Goal: Task Accomplishment & Management: Use online tool/utility

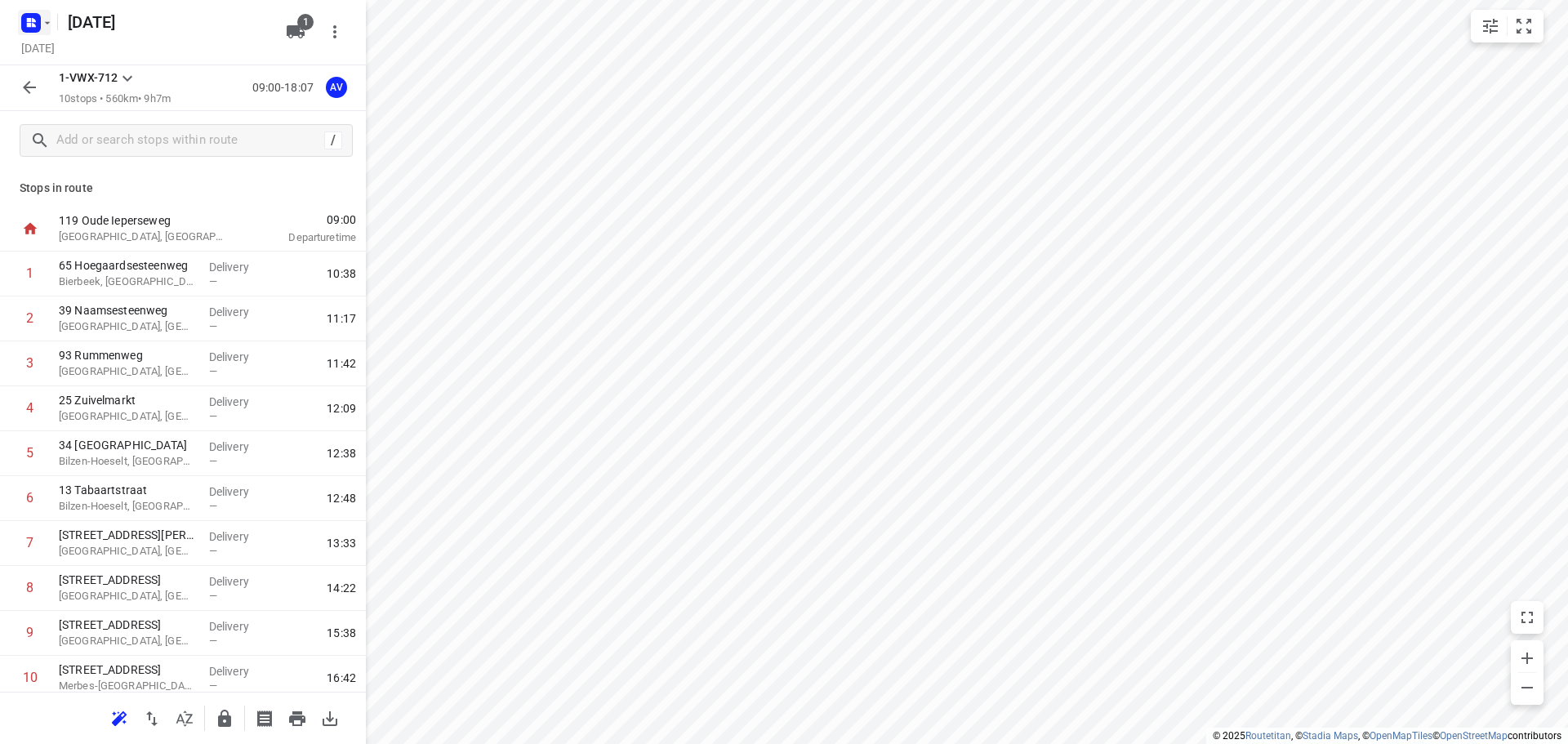
click at [34, 16] on rect "button" at bounding box center [31, 22] width 20 height 20
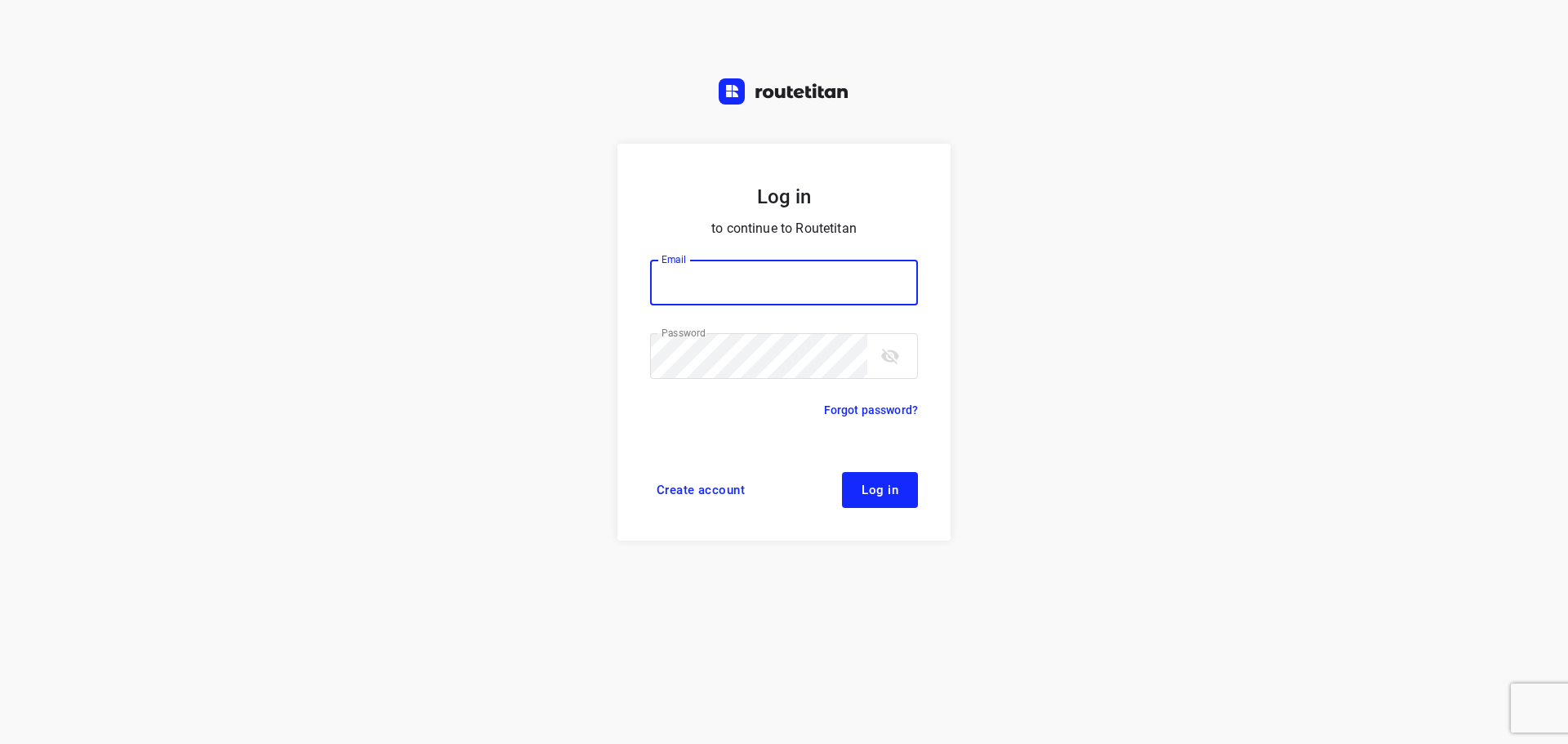
type input "[PERSON_NAME][EMAIL_ADDRESS][DOMAIN_NAME]"
click at [866, 490] on span "Log in" at bounding box center [880, 489] width 37 height 13
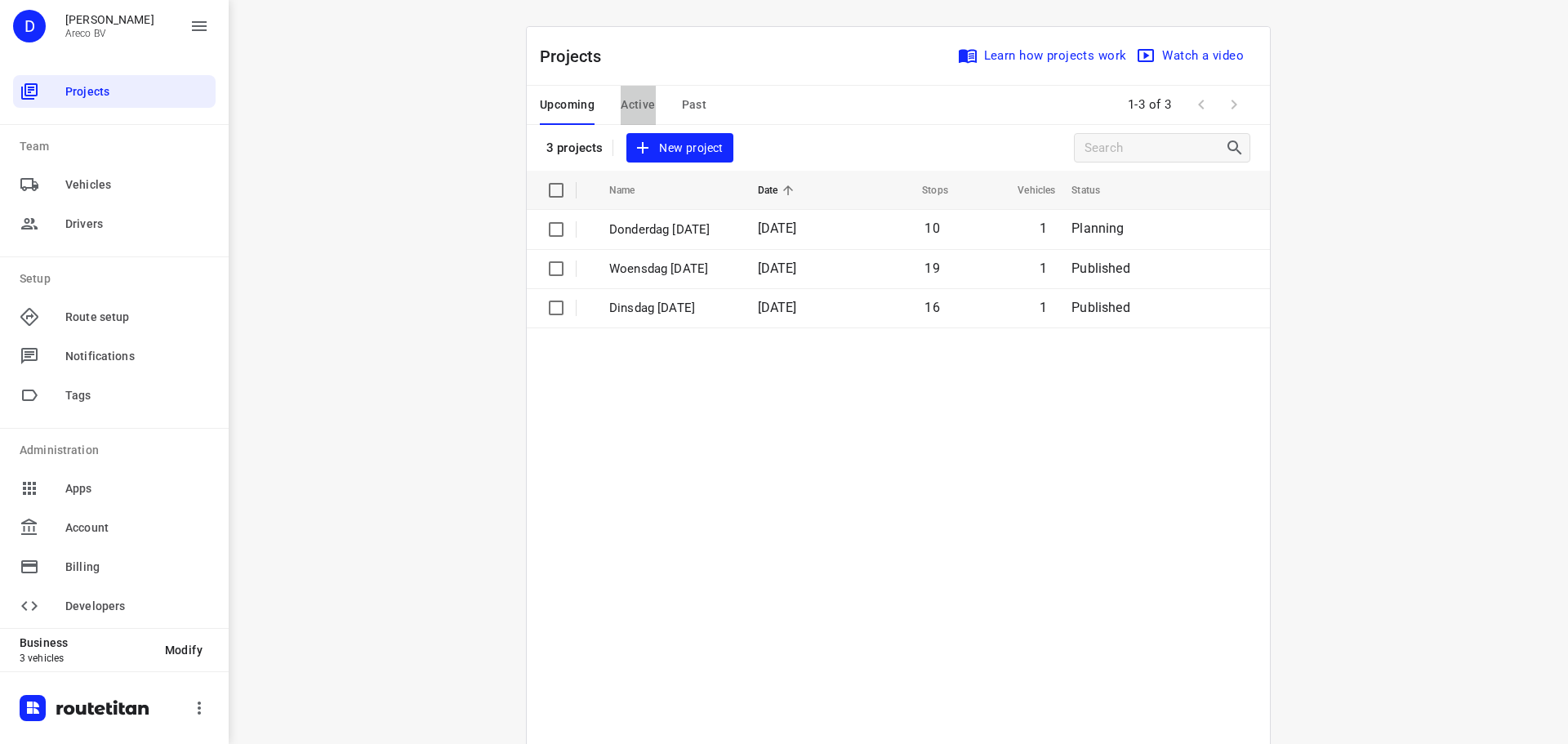
click at [636, 101] on span "Active" at bounding box center [637, 104] width 34 height 21
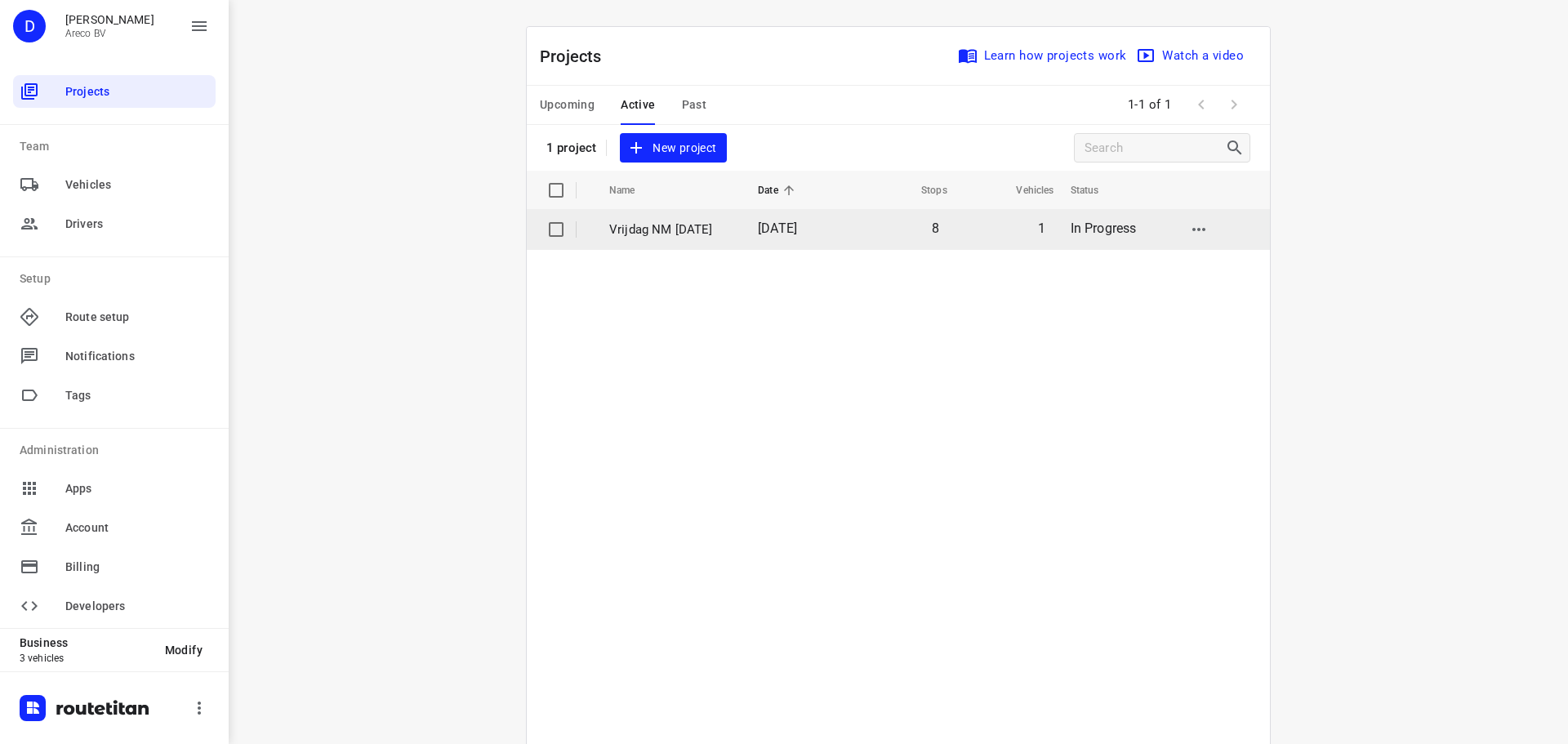
click at [703, 231] on p "Vrijdag NM [DATE]" at bounding box center [671, 229] width 124 height 19
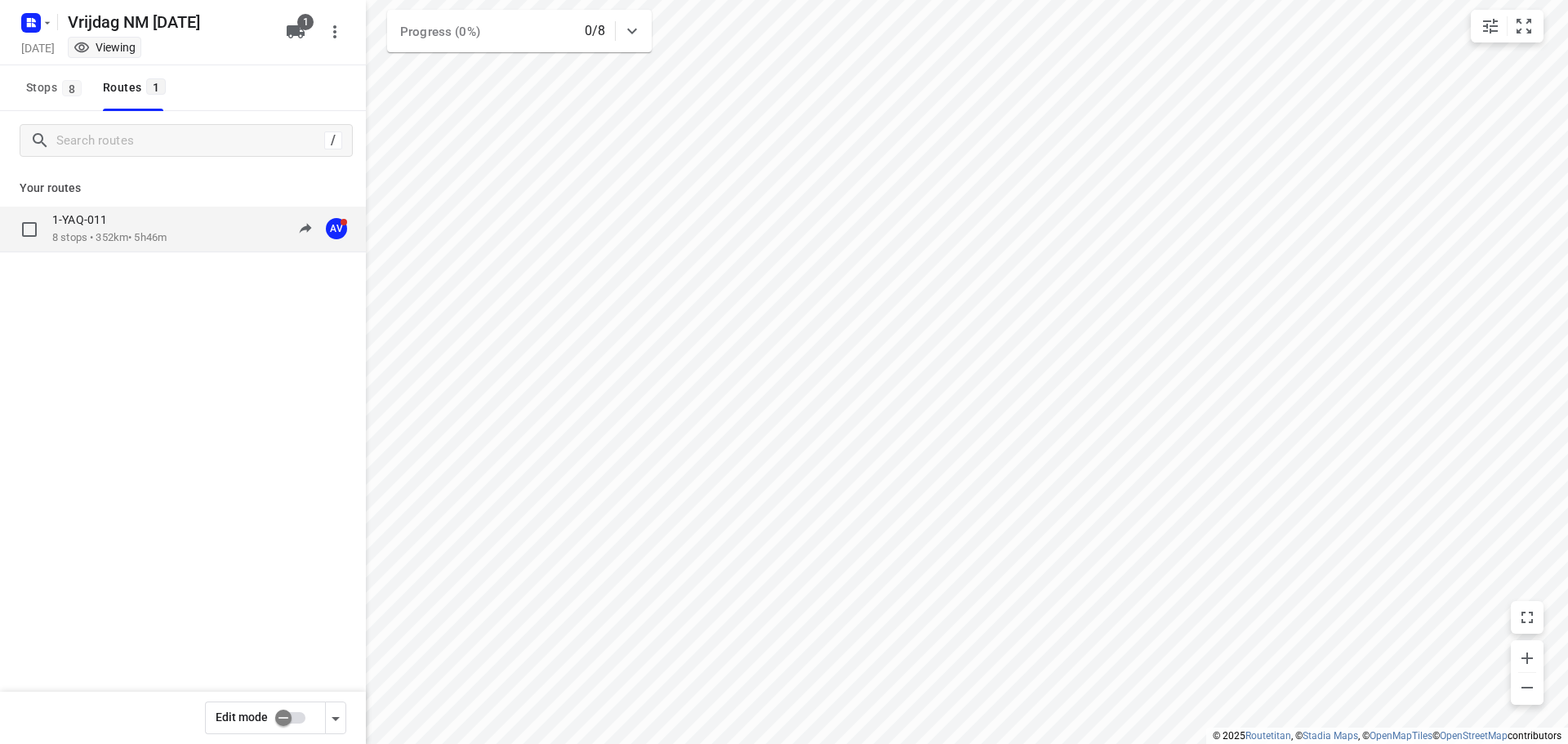
click at [194, 235] on div "1-YAQ-011 8 stops • 352km • 5h46m 09:43-15:30 AV" at bounding box center [208, 228] width 314 height 33
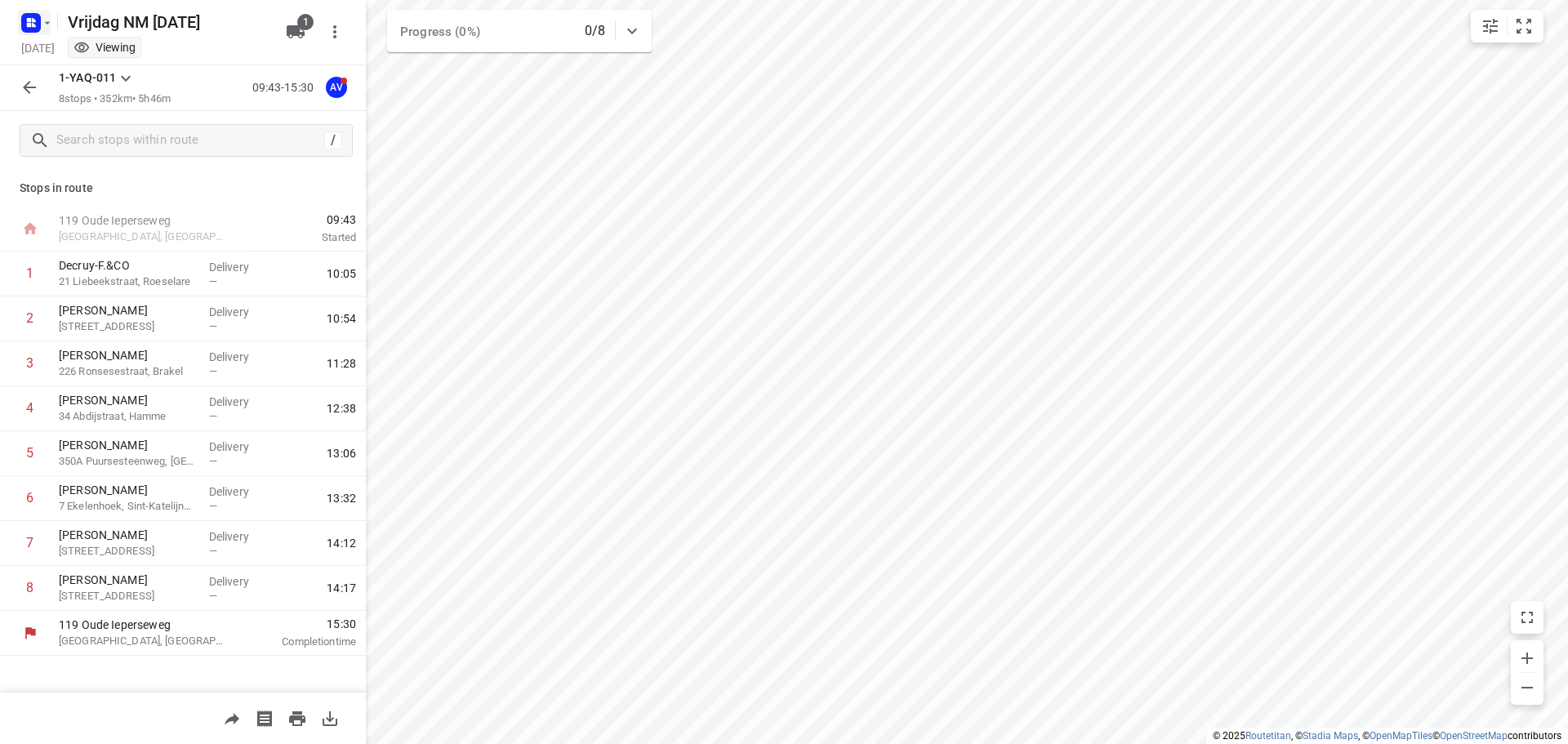
click at [36, 21] on rect "button" at bounding box center [31, 22] width 20 height 20
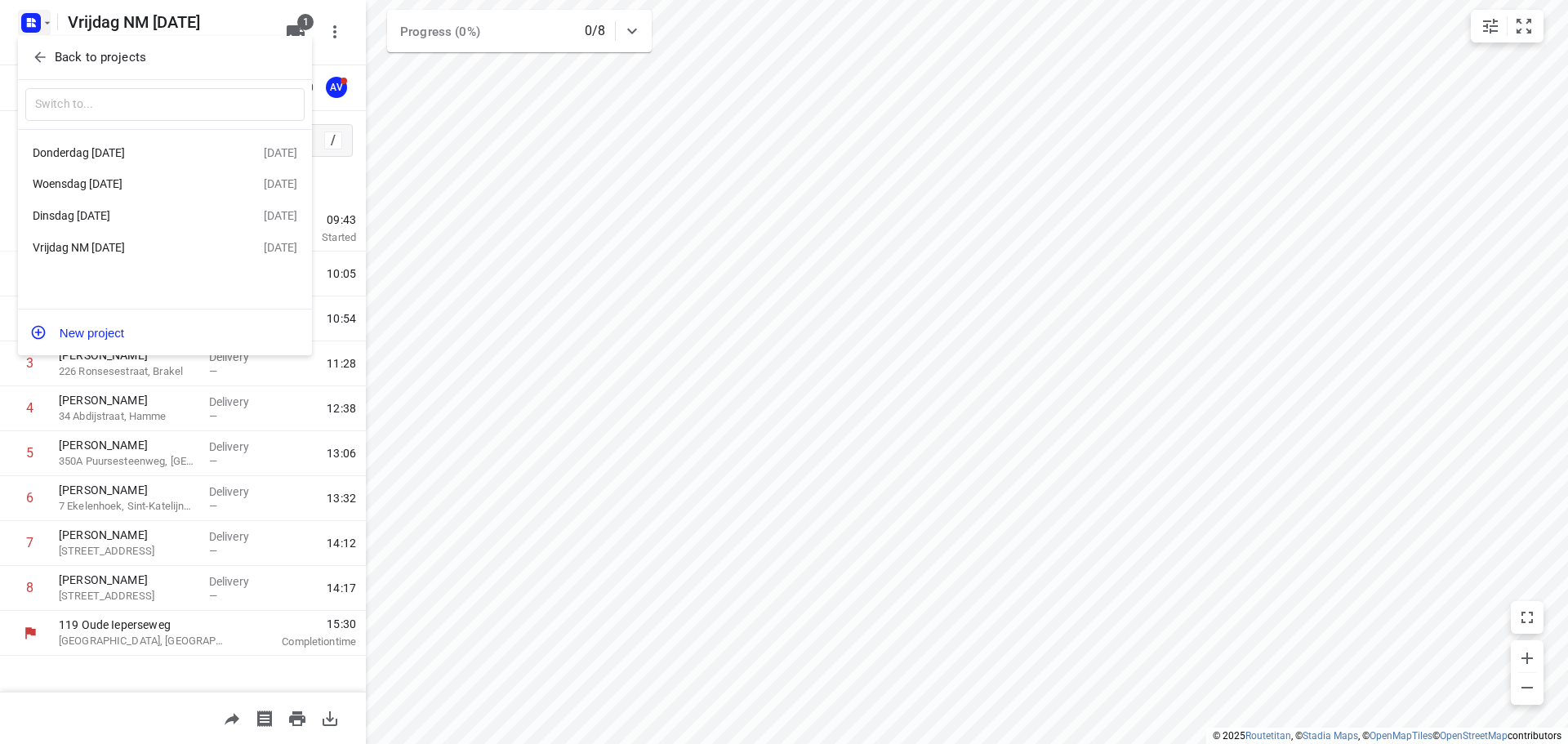
click at [137, 182] on div "Woensdag [DATE]" at bounding box center [126, 183] width 188 height 13
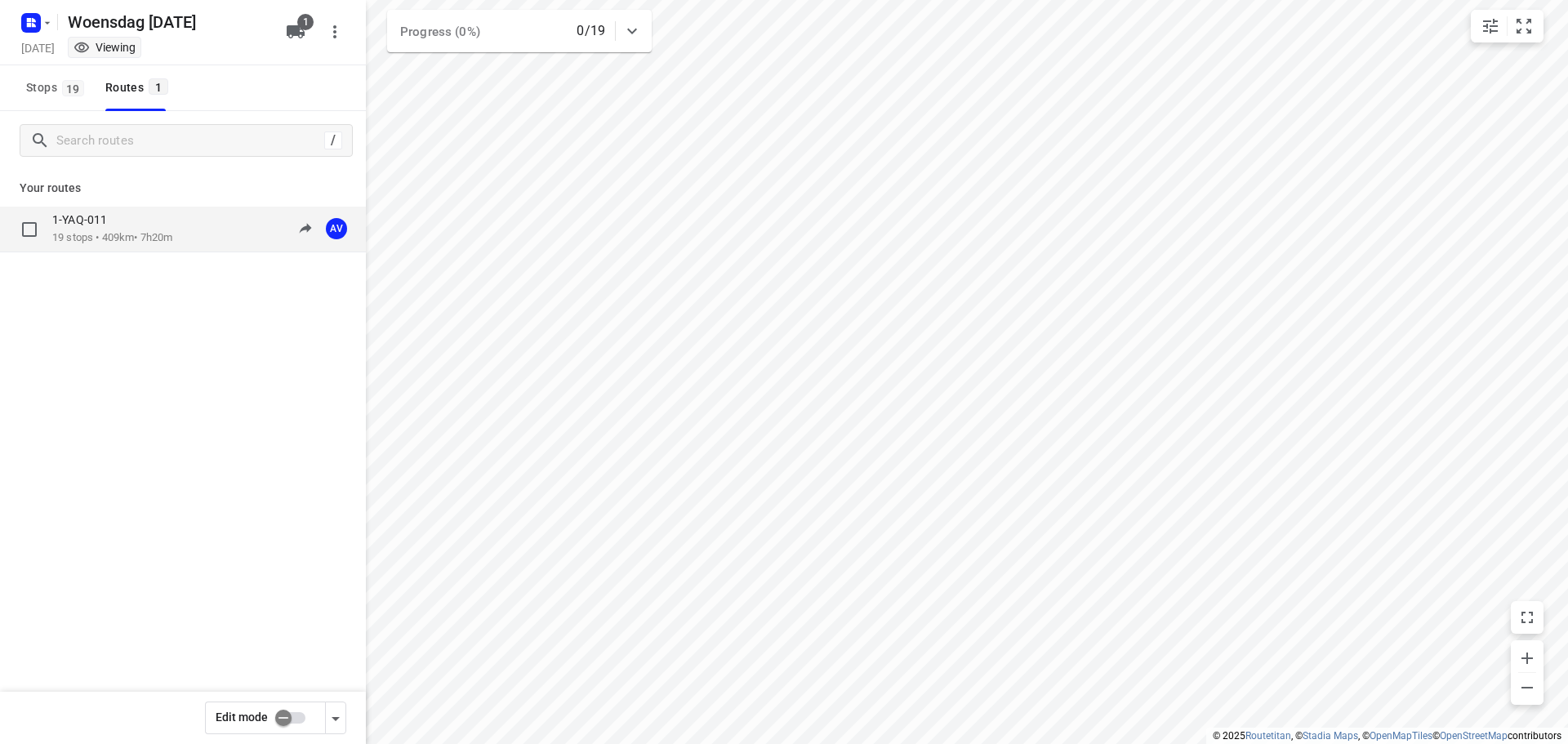
click at [172, 247] on div "1-YAQ-011 19 stops • 409km • 7h20m 09:00-16:20 AV" at bounding box center [183, 228] width 365 height 46
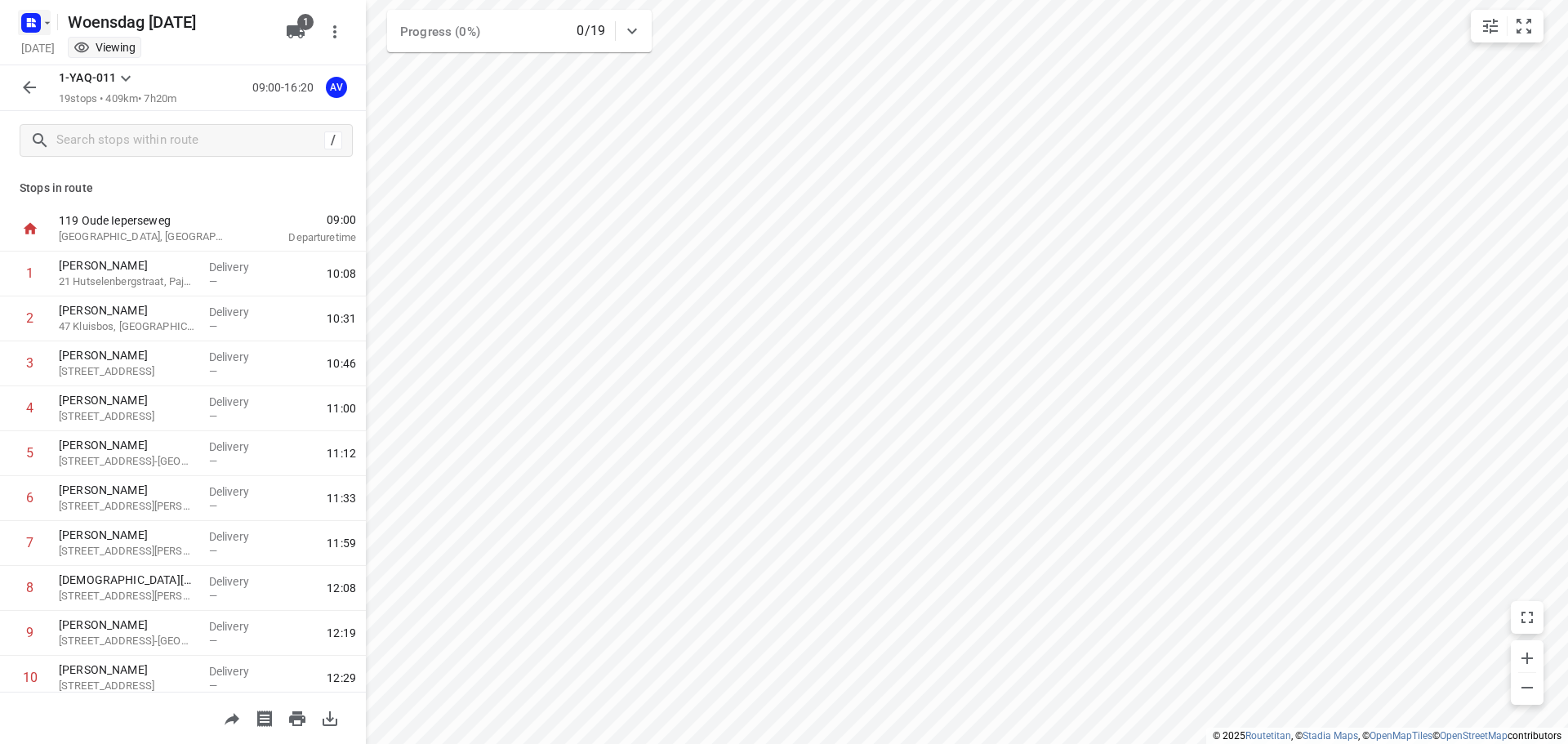
click at [34, 17] on rect "button" at bounding box center [31, 22] width 20 height 20
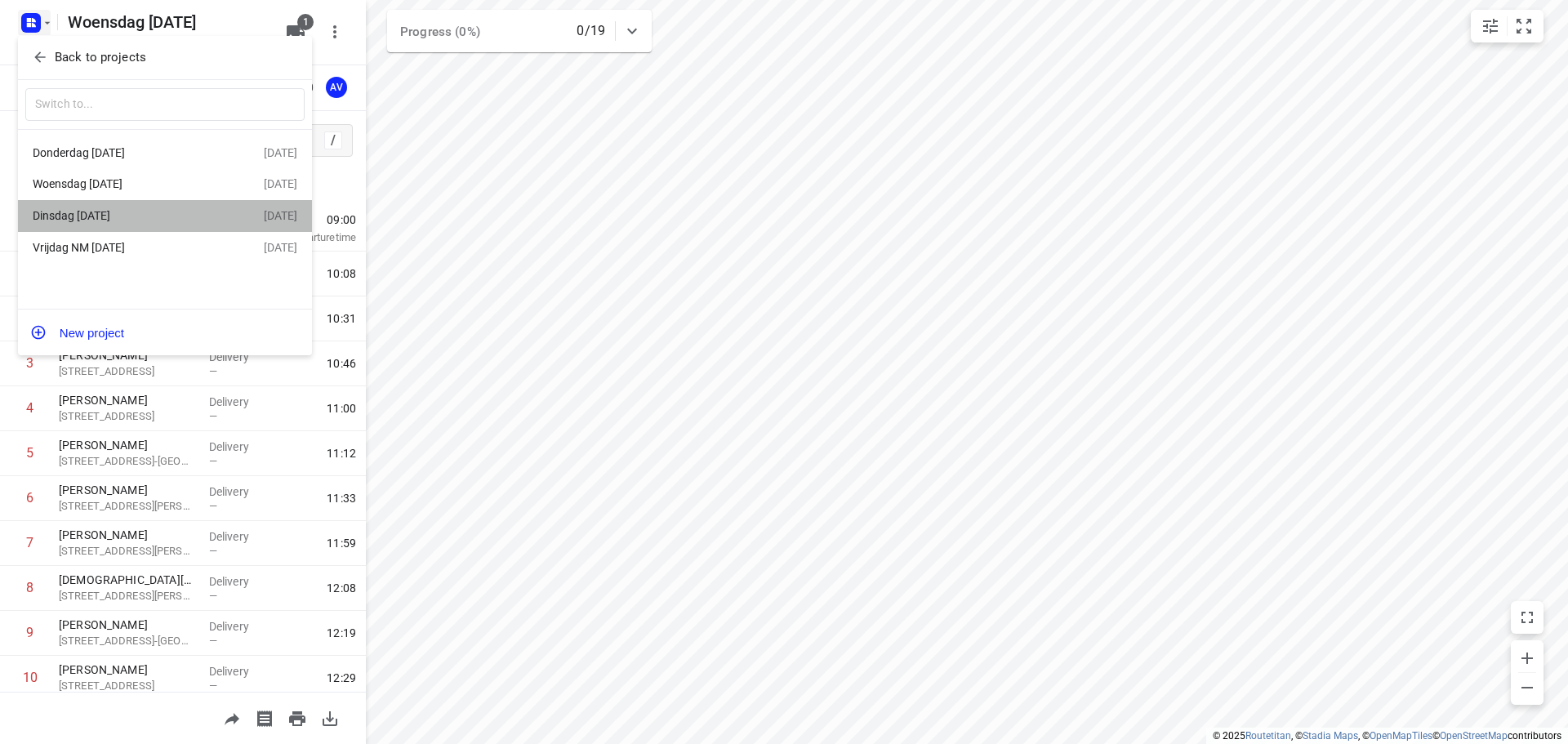
click at [123, 216] on div "Dinsdag [DATE]" at bounding box center [126, 215] width 188 height 13
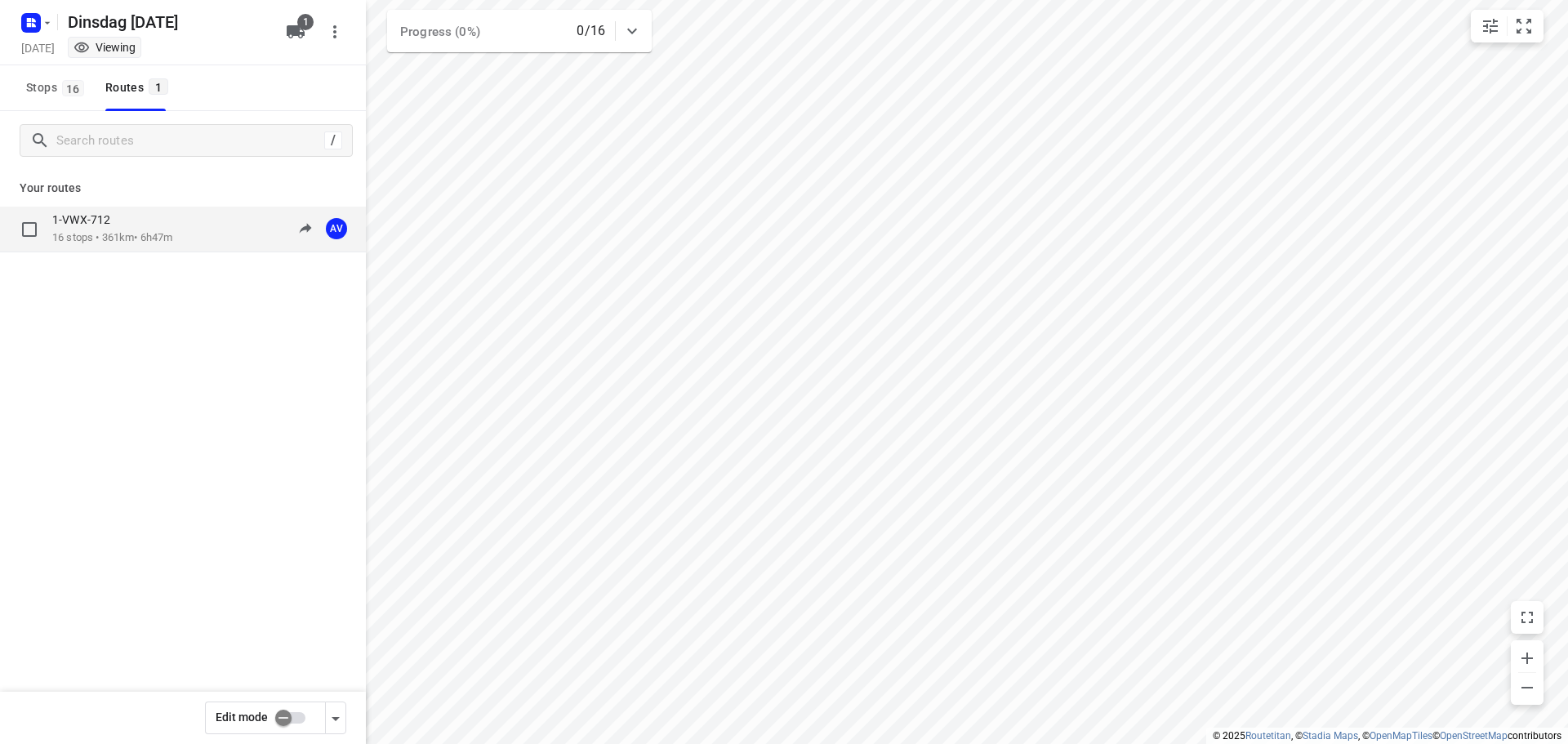
click at [201, 235] on div "1-VWX-712 16 stops • 361km • 6h47m 09:00-15:47 AV" at bounding box center [208, 228] width 314 height 33
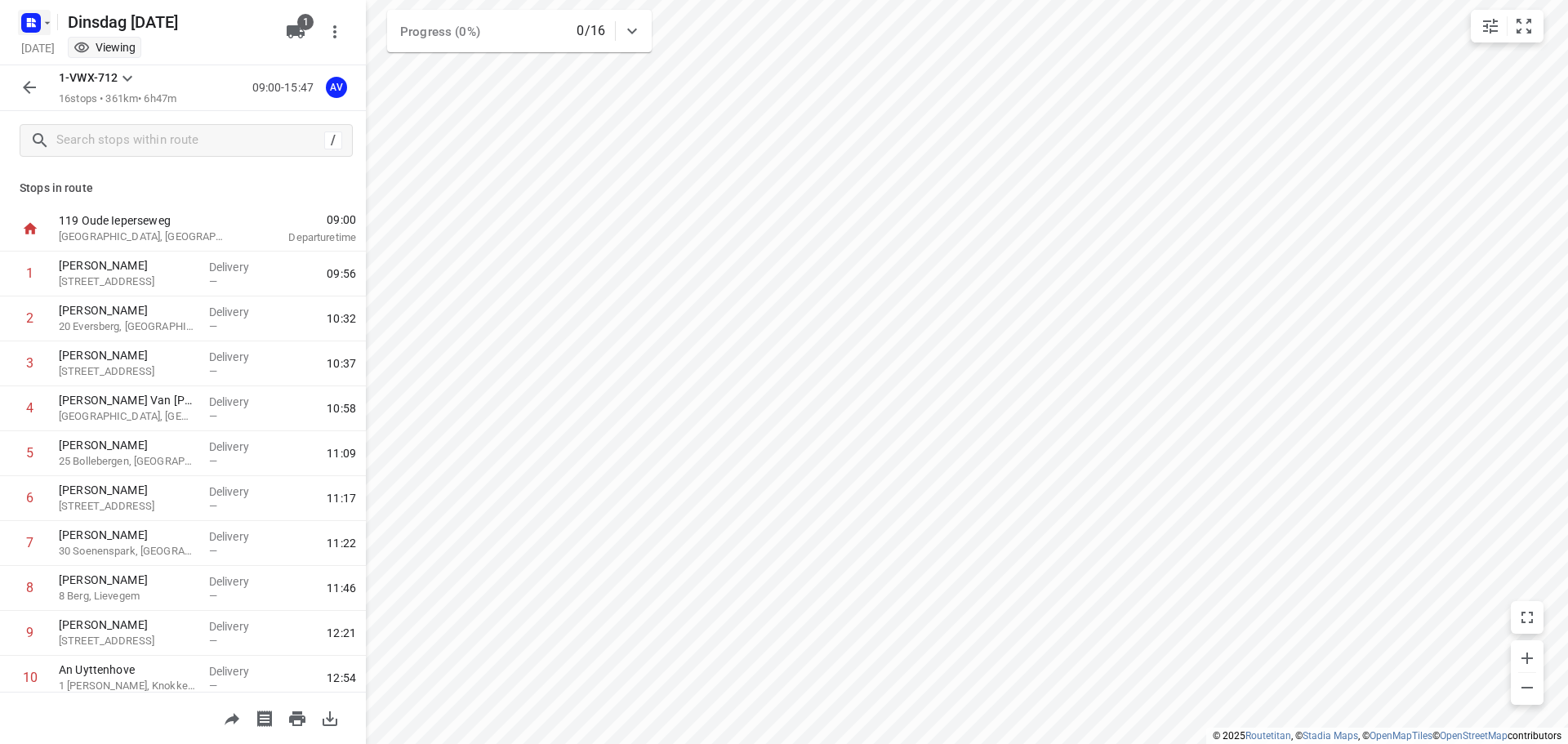
click at [40, 21] on rect "button" at bounding box center [31, 22] width 20 height 20
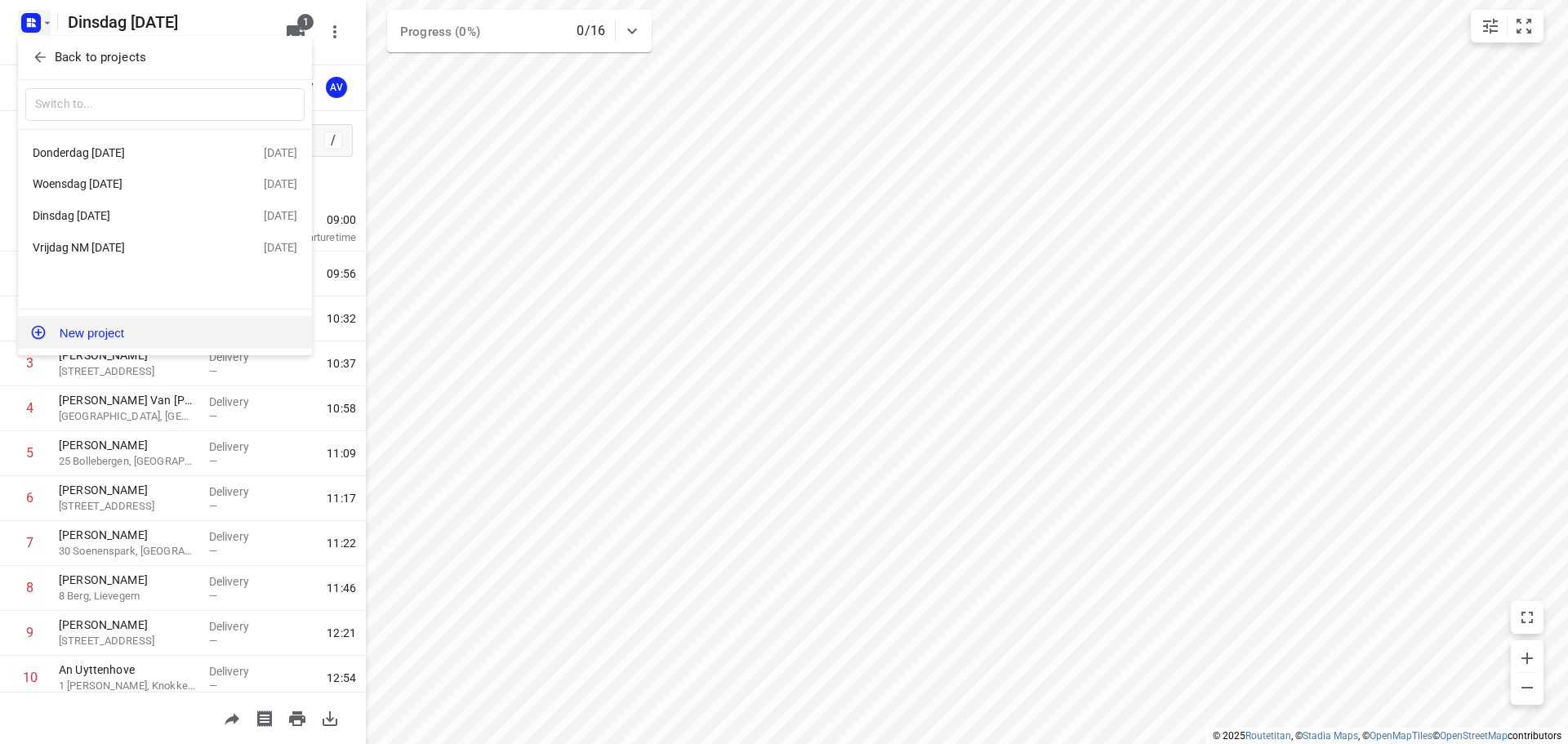
click at [158, 331] on button "New project" at bounding box center [164, 331] width 294 height 32
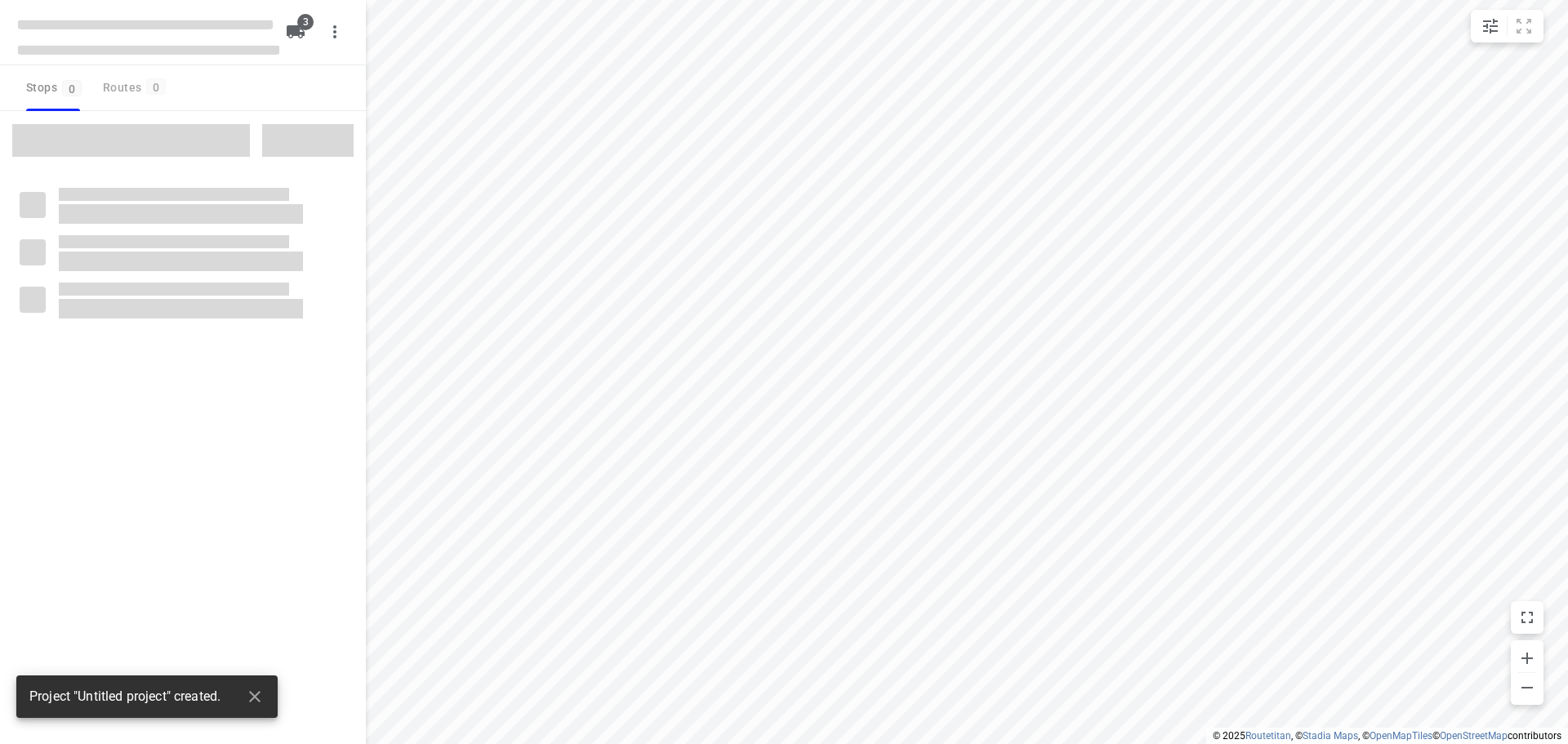
type input "distance"
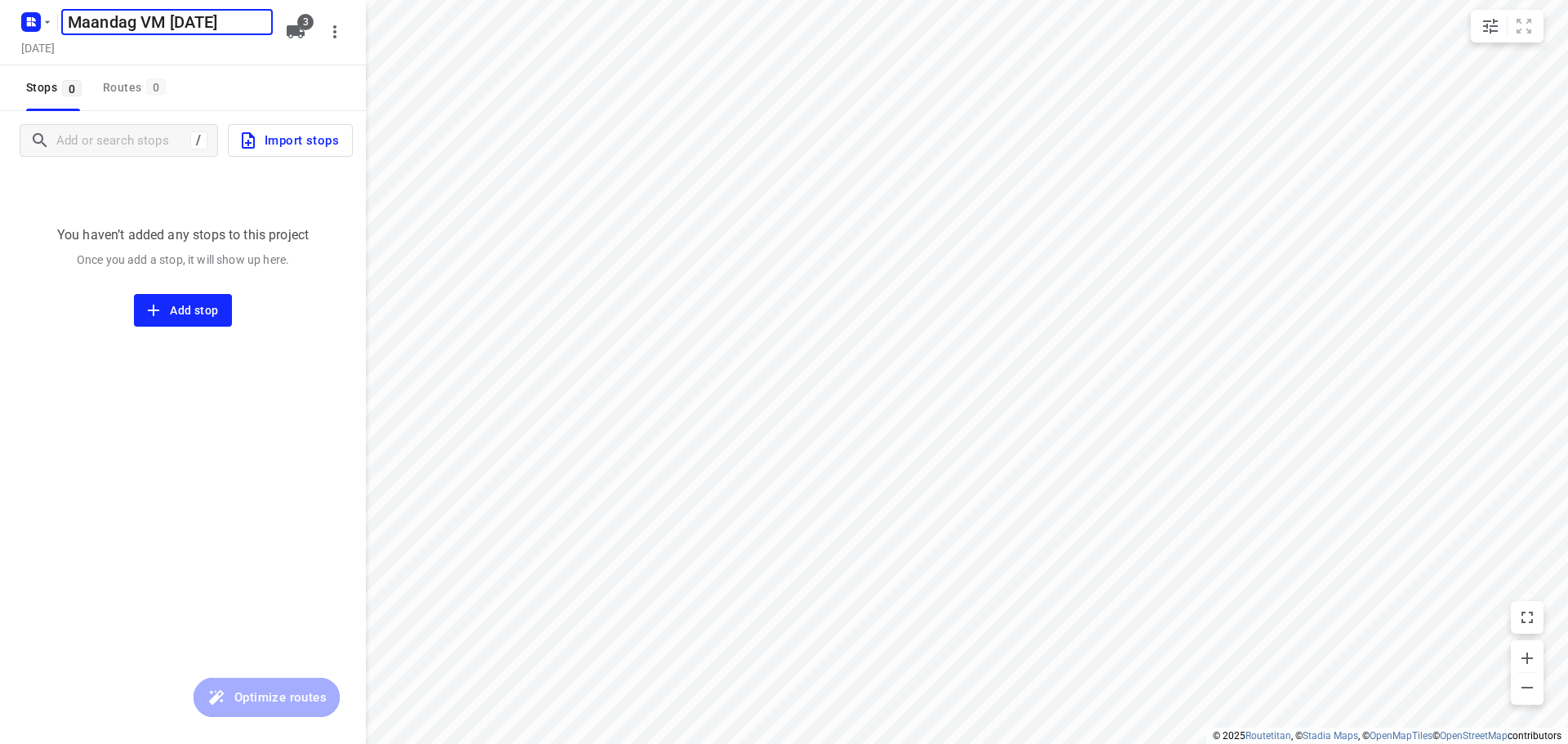
scroll to position [0, 8]
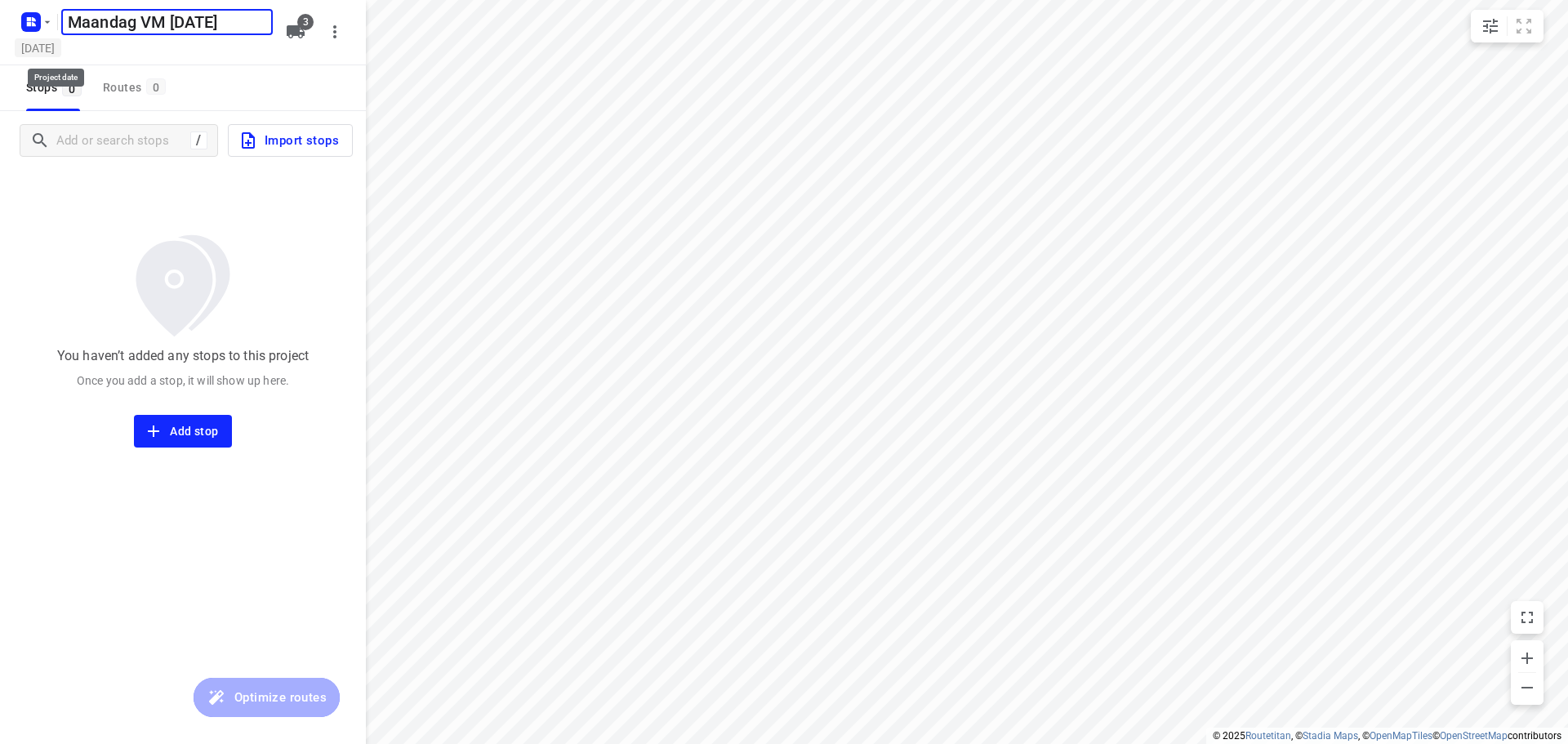
type input "Maandag VM [DATE]"
click at [62, 53] on h5 "[DATE]" at bounding box center [38, 47] width 47 height 19
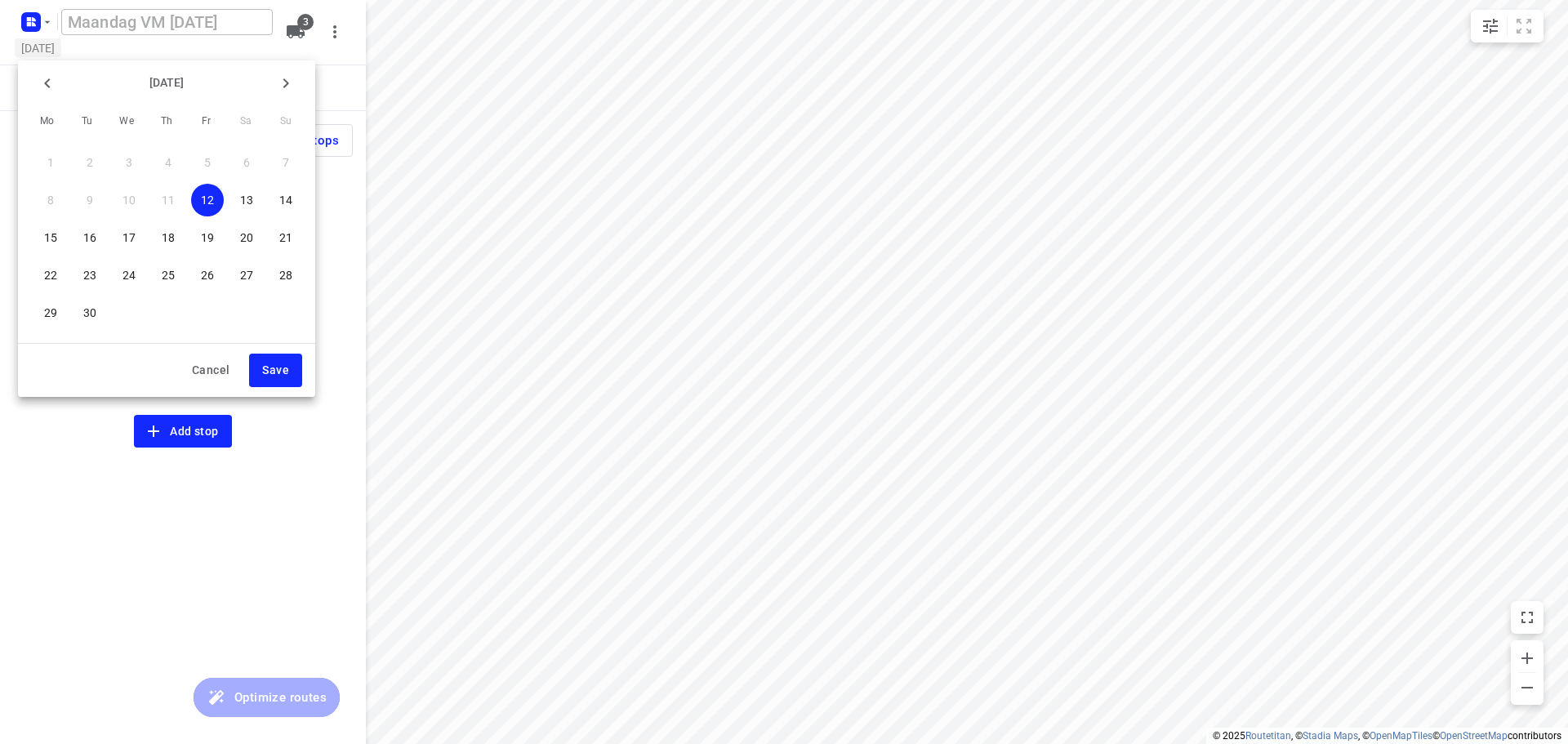
scroll to position [0, 0]
click at [53, 235] on p "15" at bounding box center [50, 237] width 13 height 17
click at [278, 374] on span "Save" at bounding box center [275, 370] width 27 height 21
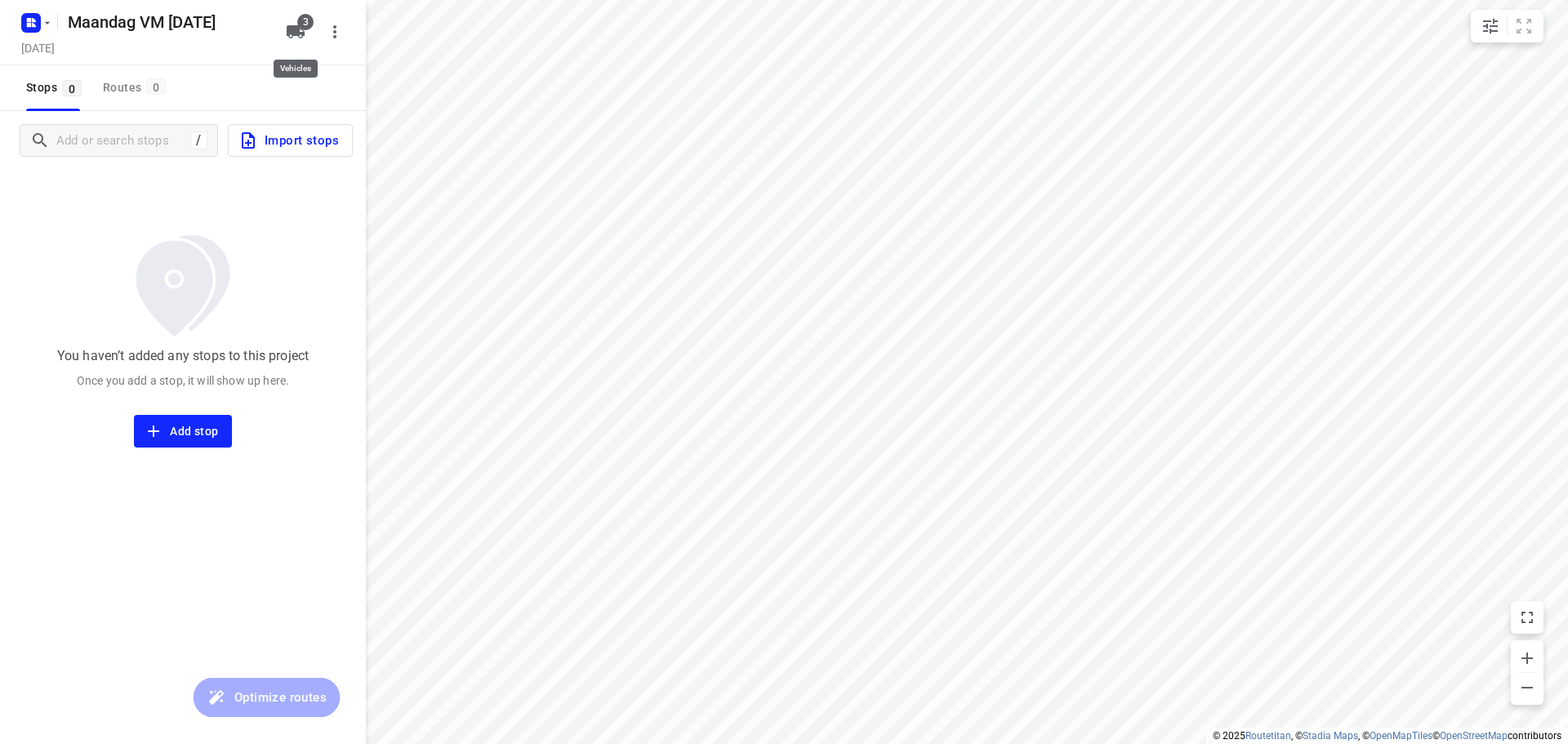
click at [297, 32] on icon "button" at bounding box center [295, 31] width 18 height 13
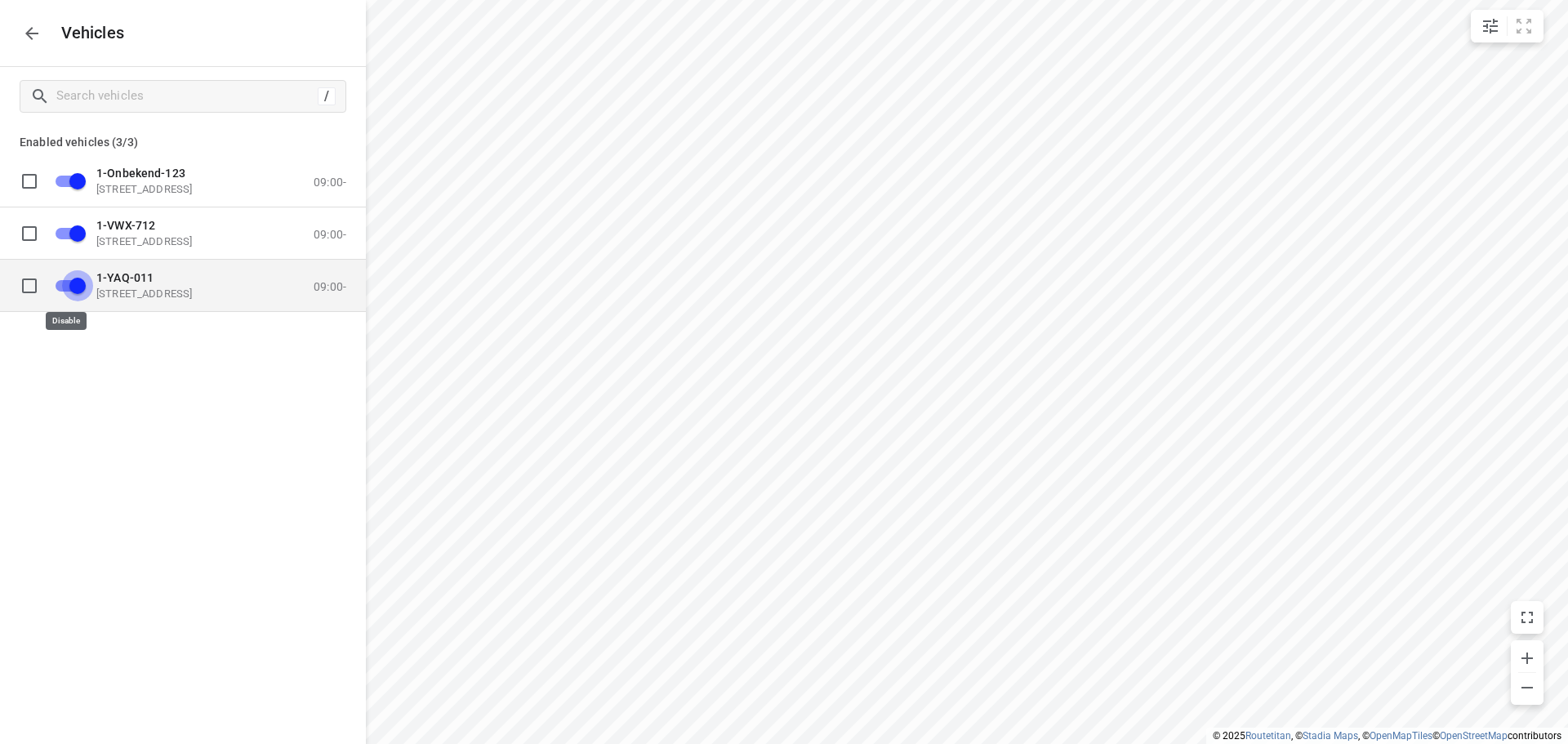
click at [64, 286] on input "grid" at bounding box center [77, 285] width 93 height 31
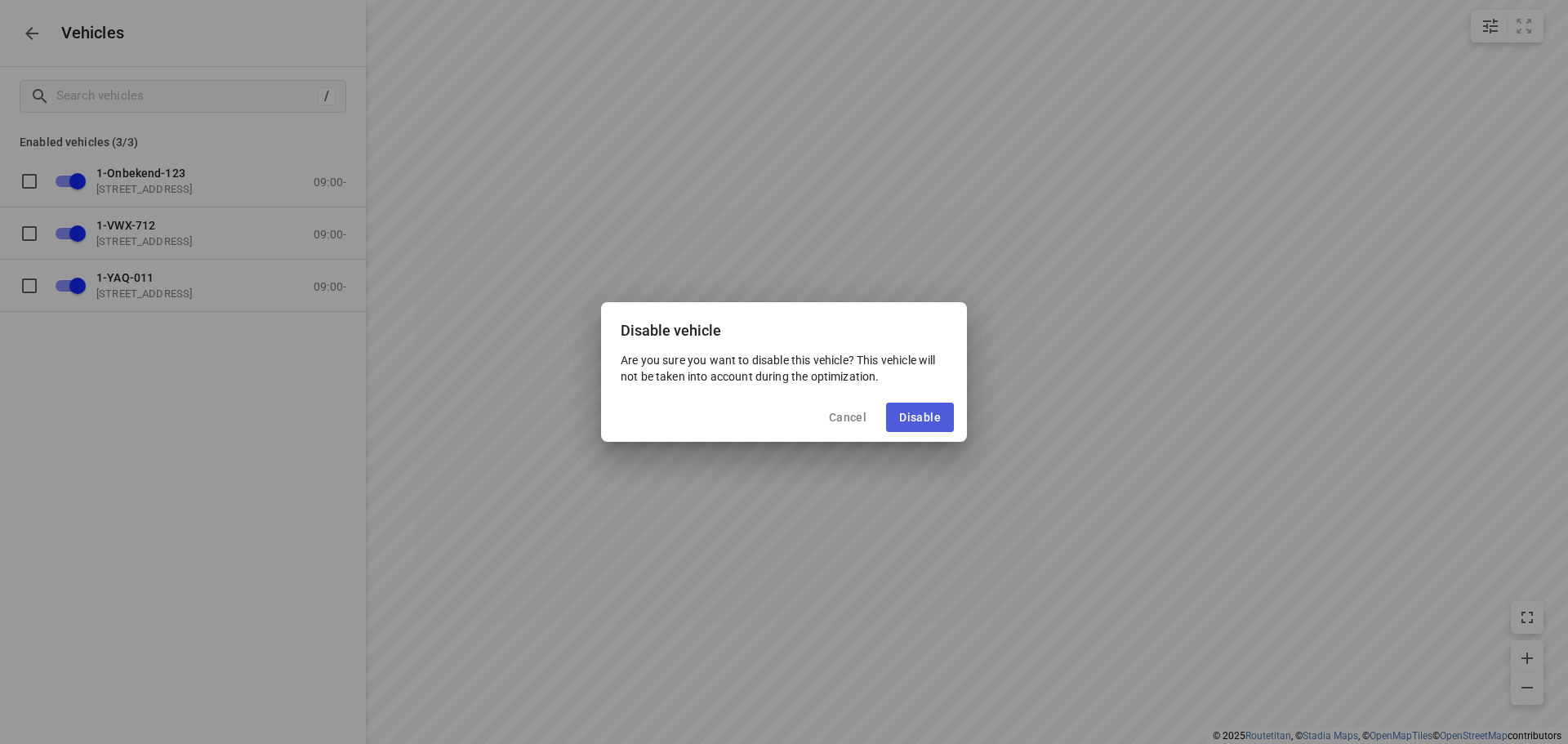
click at [909, 419] on span "Disable" at bounding box center [919, 416] width 42 height 13
checkbox input "false"
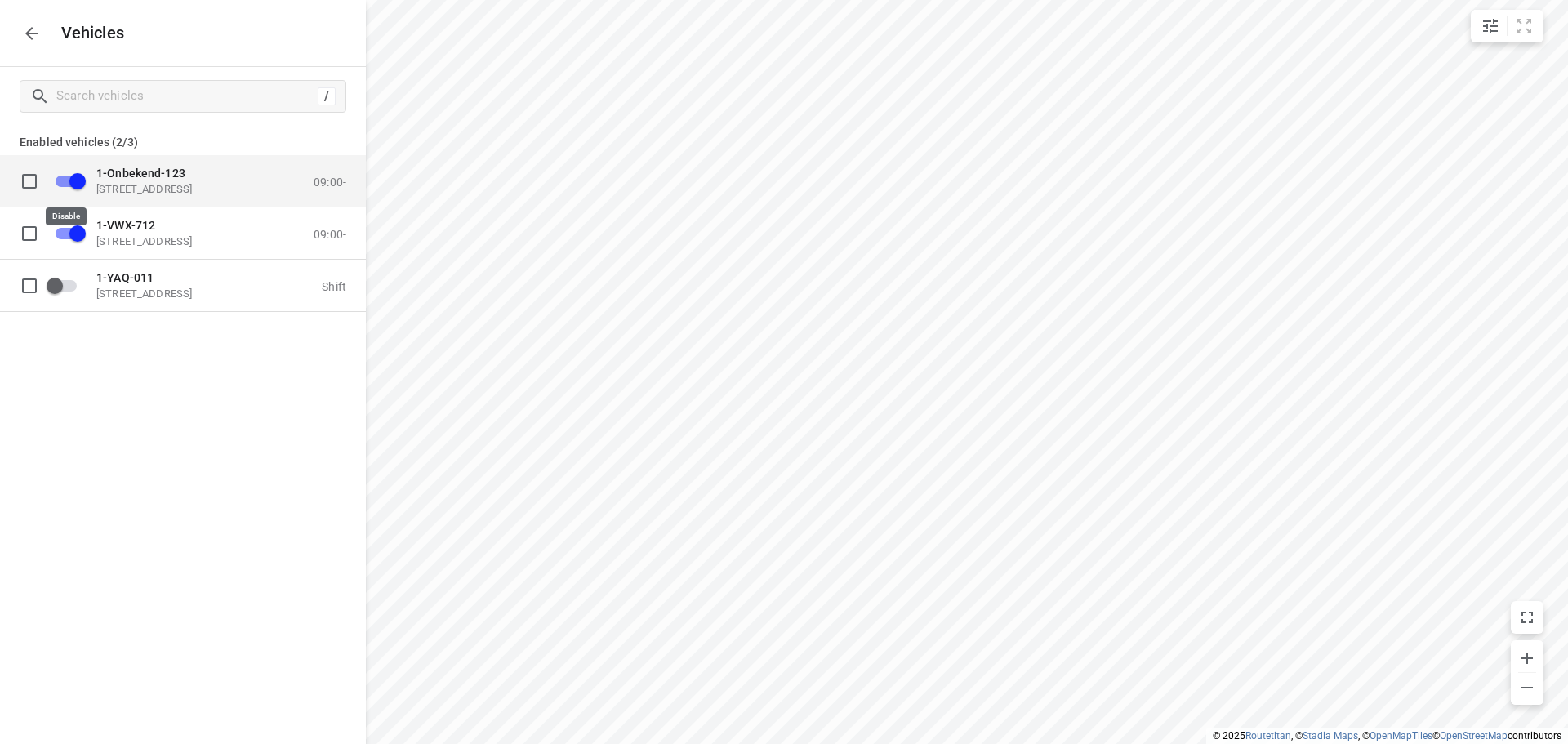
click at [68, 178] on input "grid" at bounding box center [77, 181] width 93 height 31
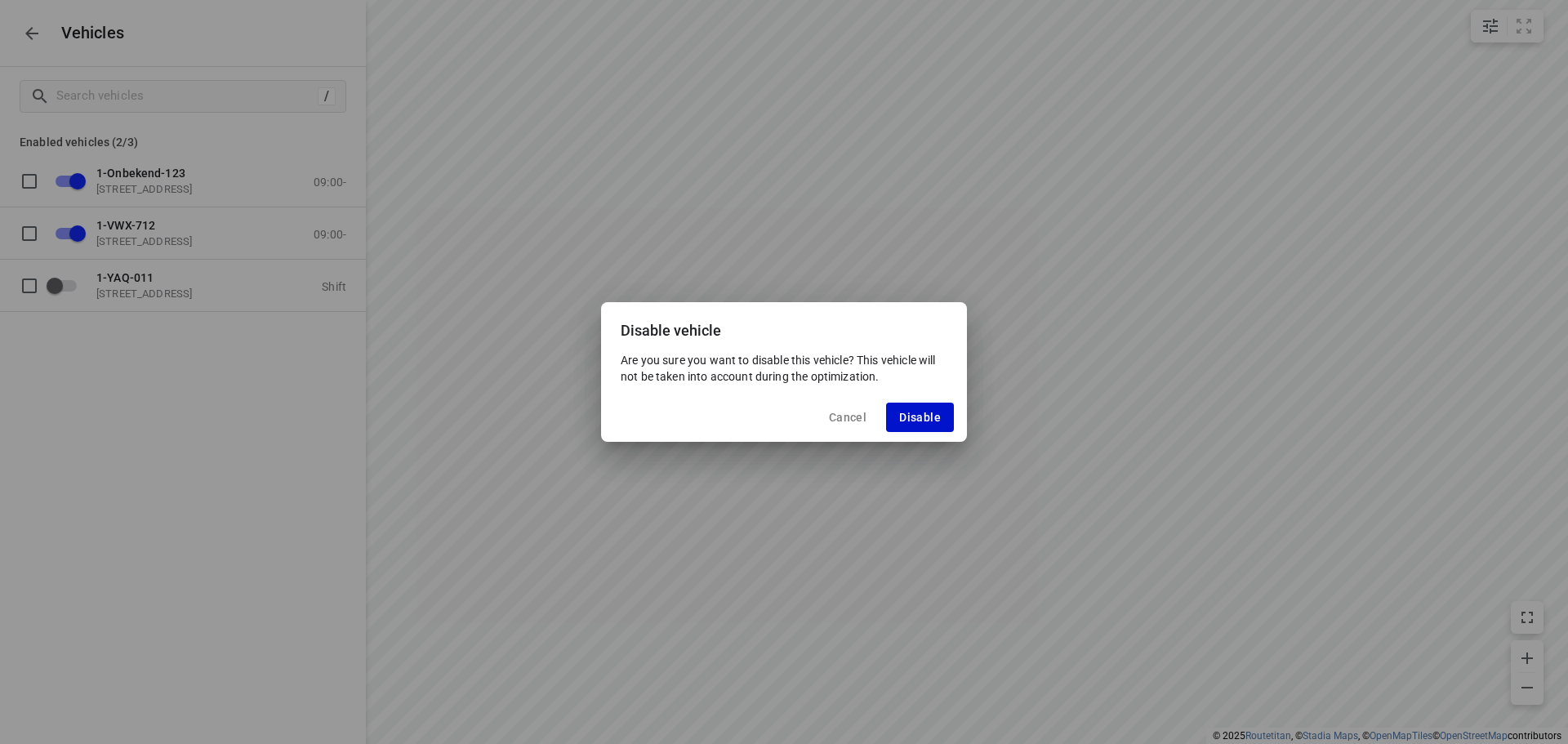
click at [916, 420] on span "Disable" at bounding box center [919, 416] width 42 height 13
checkbox input "false"
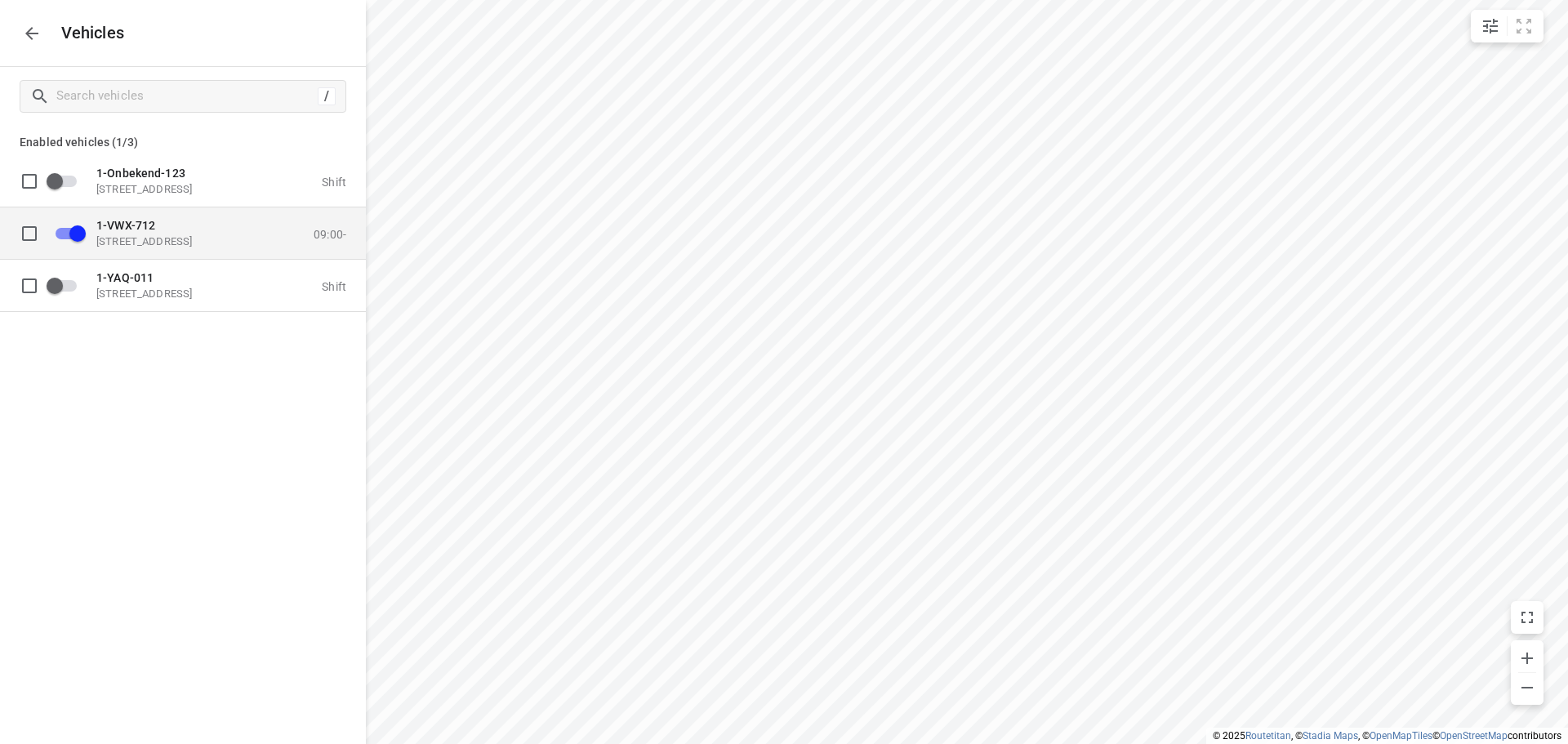
click at [177, 237] on p "[STREET_ADDRESS]" at bounding box center [178, 240] width 163 height 13
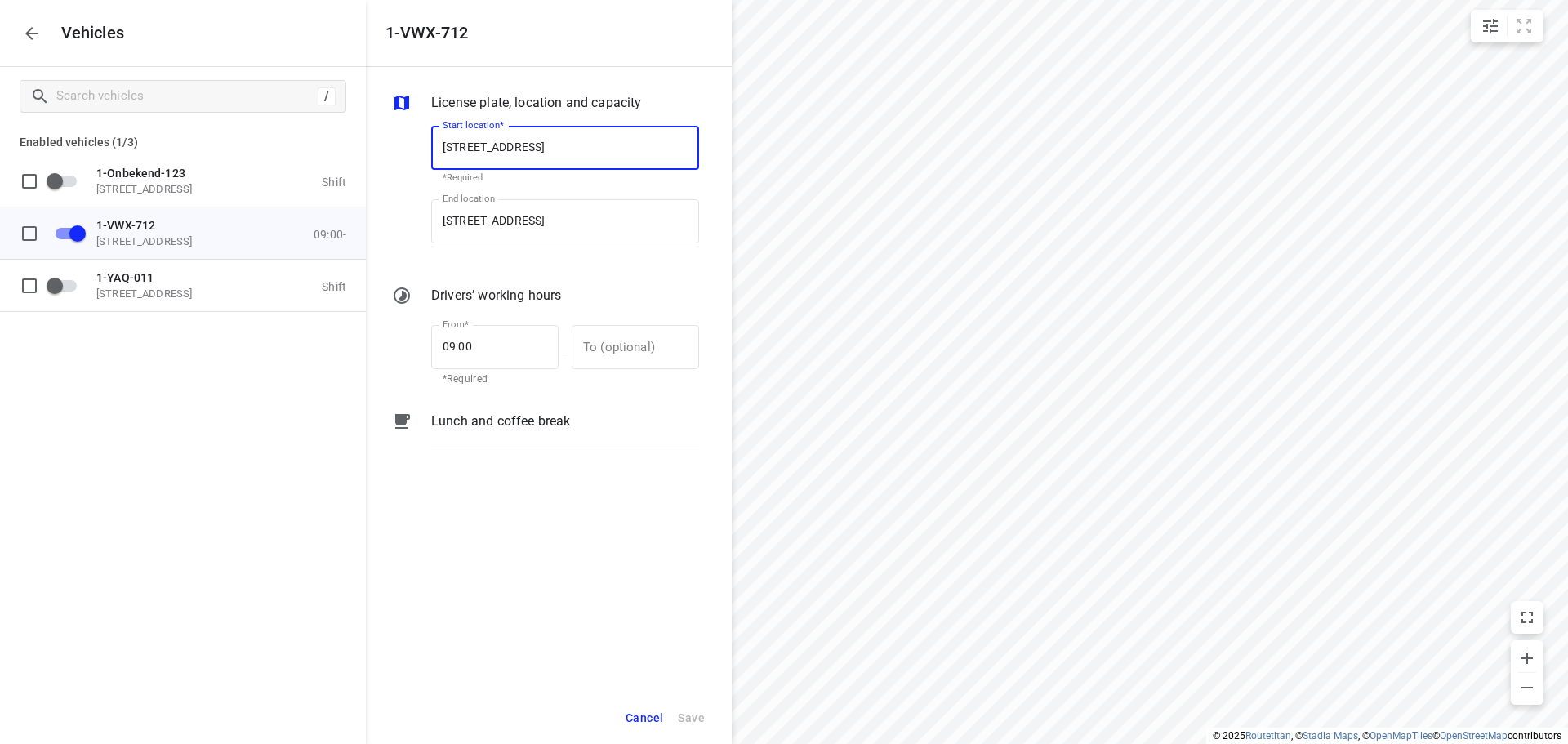
click at [554, 146] on input "[STREET_ADDRESS]" at bounding box center [565, 147] width 268 height 44
type input "[STREET_ADDRESS]"
click at [522, 188] on b "[STREET_ADDRESS]" at bounding box center [490, 194] width 97 height 13
type input "[STREET_ADDRESS]"
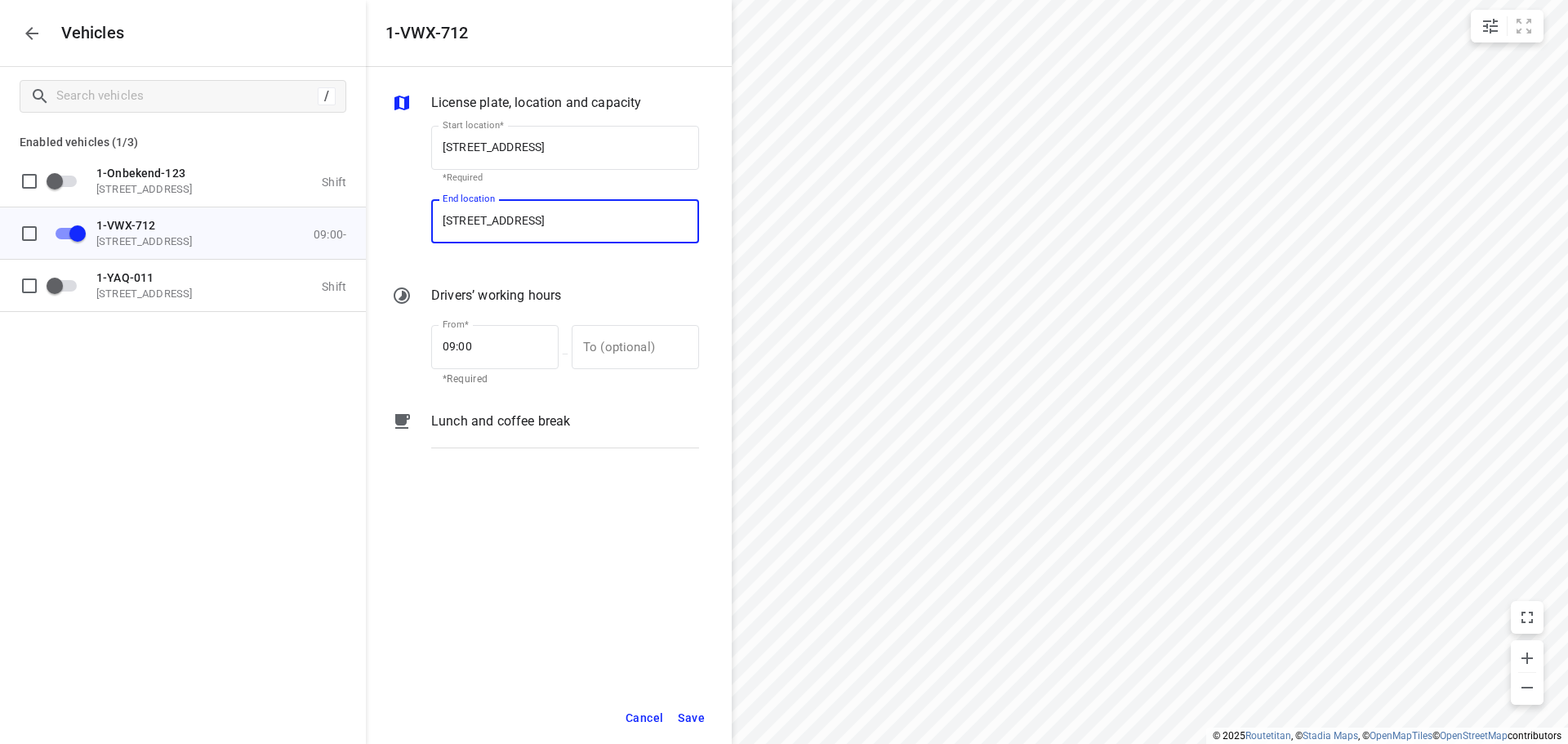
click at [552, 217] on input "[STREET_ADDRESS]" at bounding box center [565, 221] width 268 height 44
click at [554, 220] on input "[STREET_ADDRESS]" at bounding box center [565, 221] width 268 height 44
type input "[STREET_ADDRESS]"
click at [539, 272] on b "[STREET_ADDRESS]" at bounding box center [490, 268] width 97 height 13
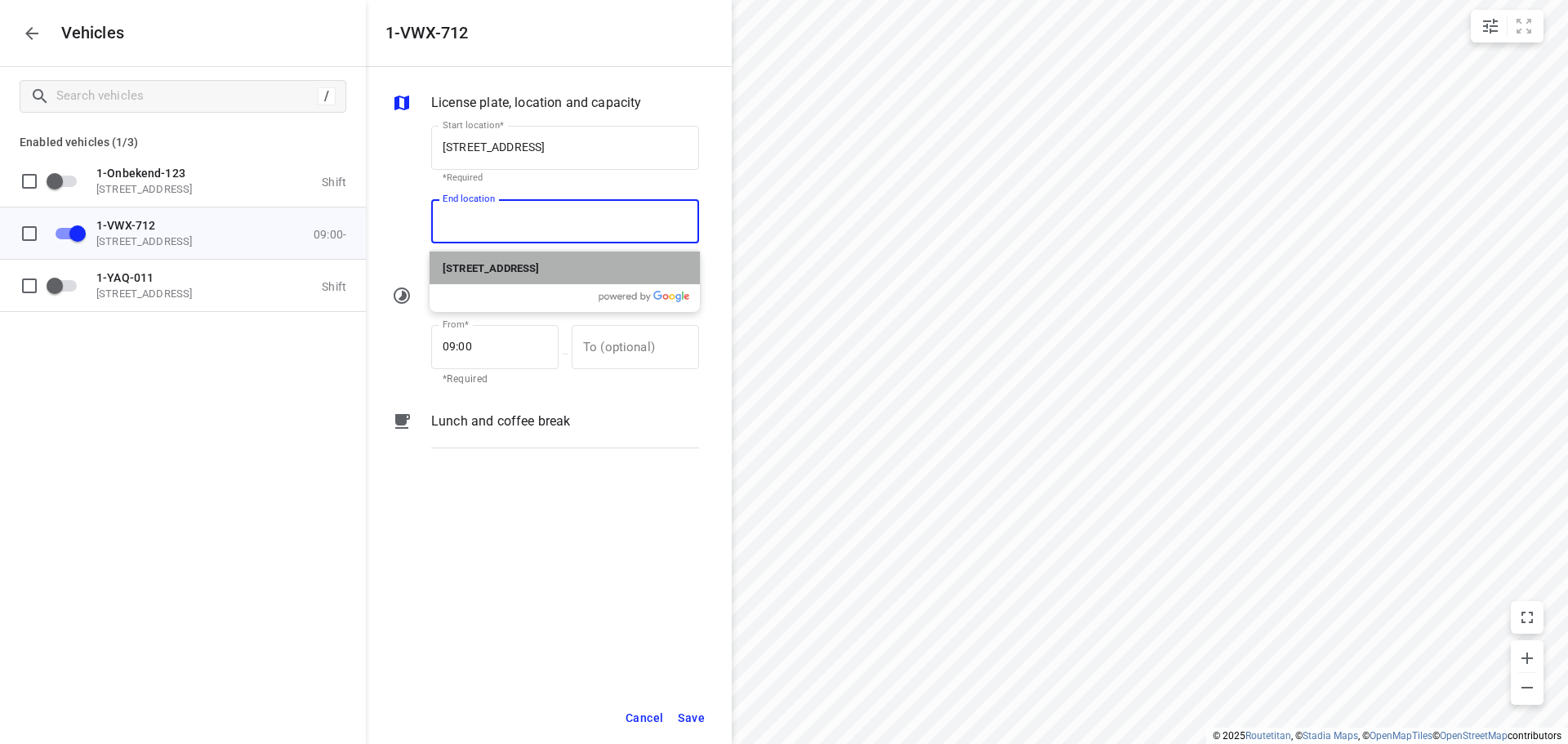
type input "[STREET_ADDRESS]"
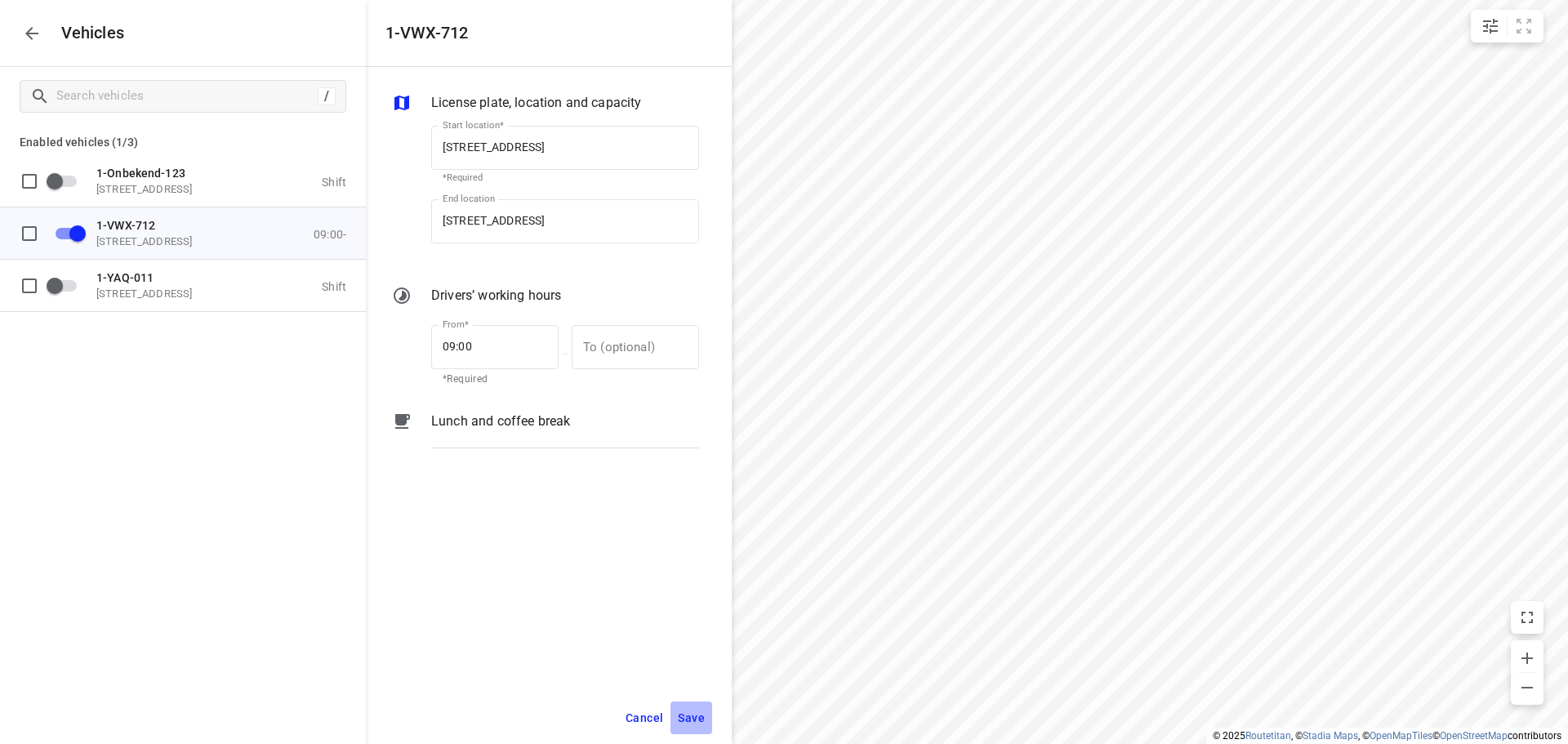
click at [693, 722] on span "Save" at bounding box center [692, 718] width 27 height 21
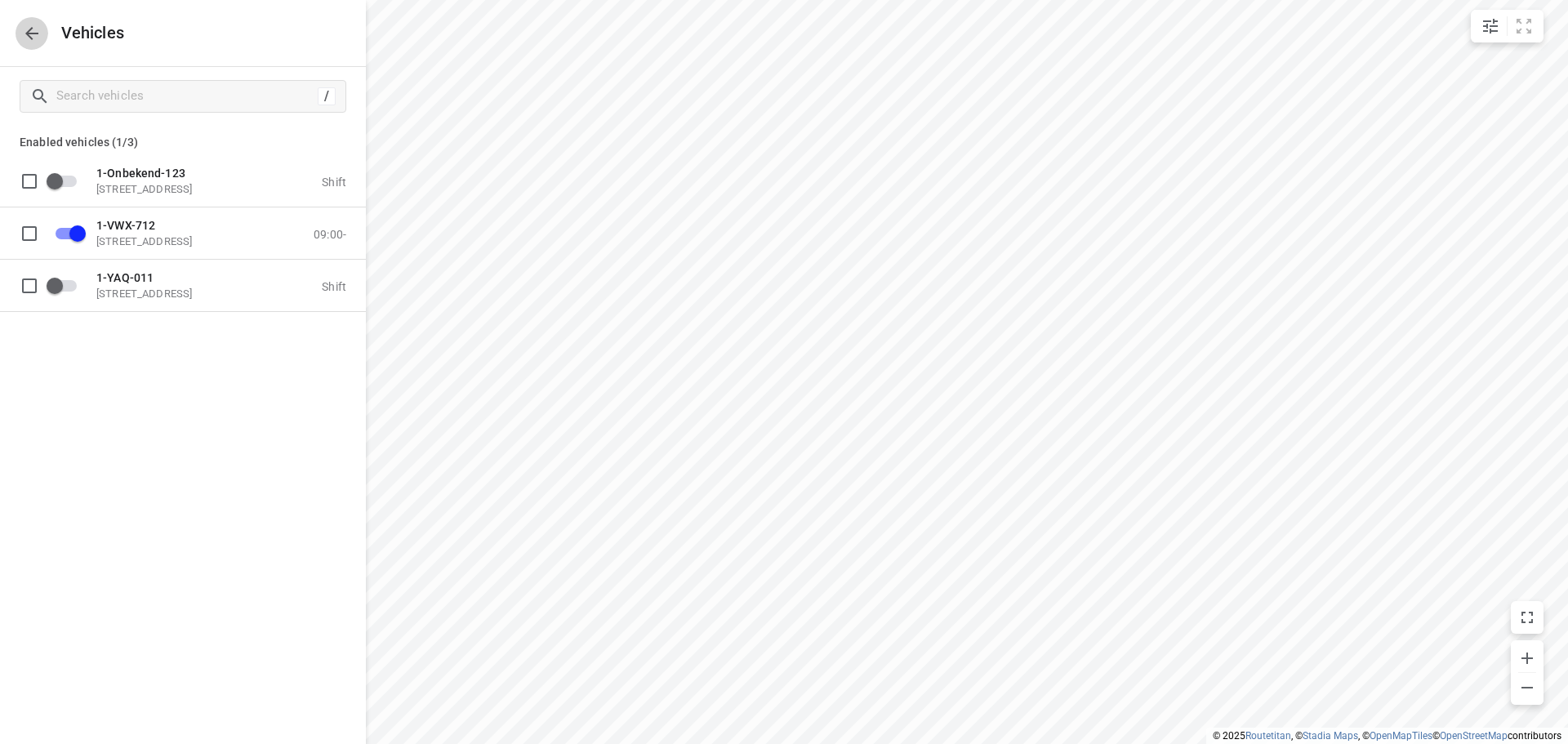
click at [33, 38] on icon "button" at bounding box center [32, 33] width 20 height 20
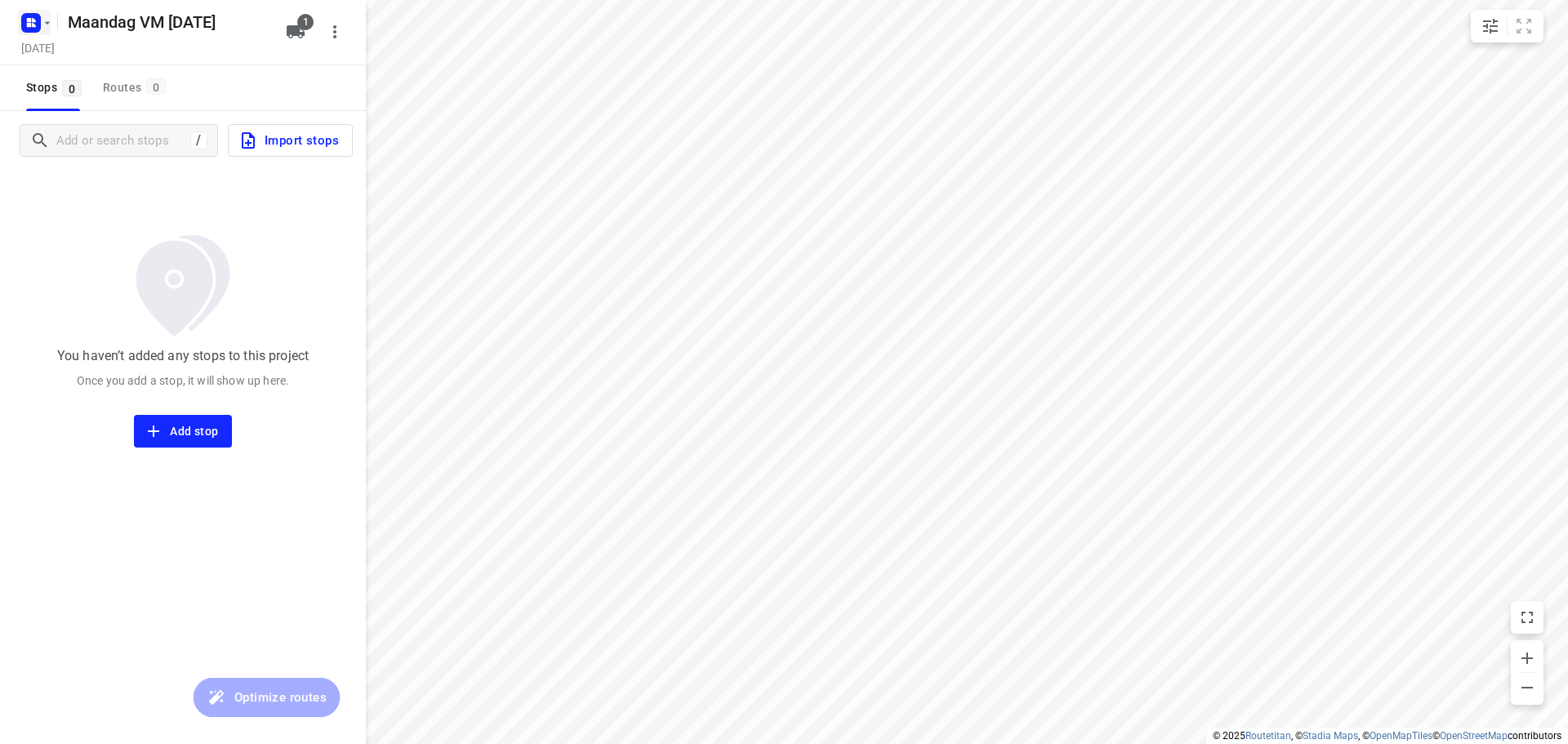
click at [38, 21] on rect "button" at bounding box center [31, 22] width 20 height 20
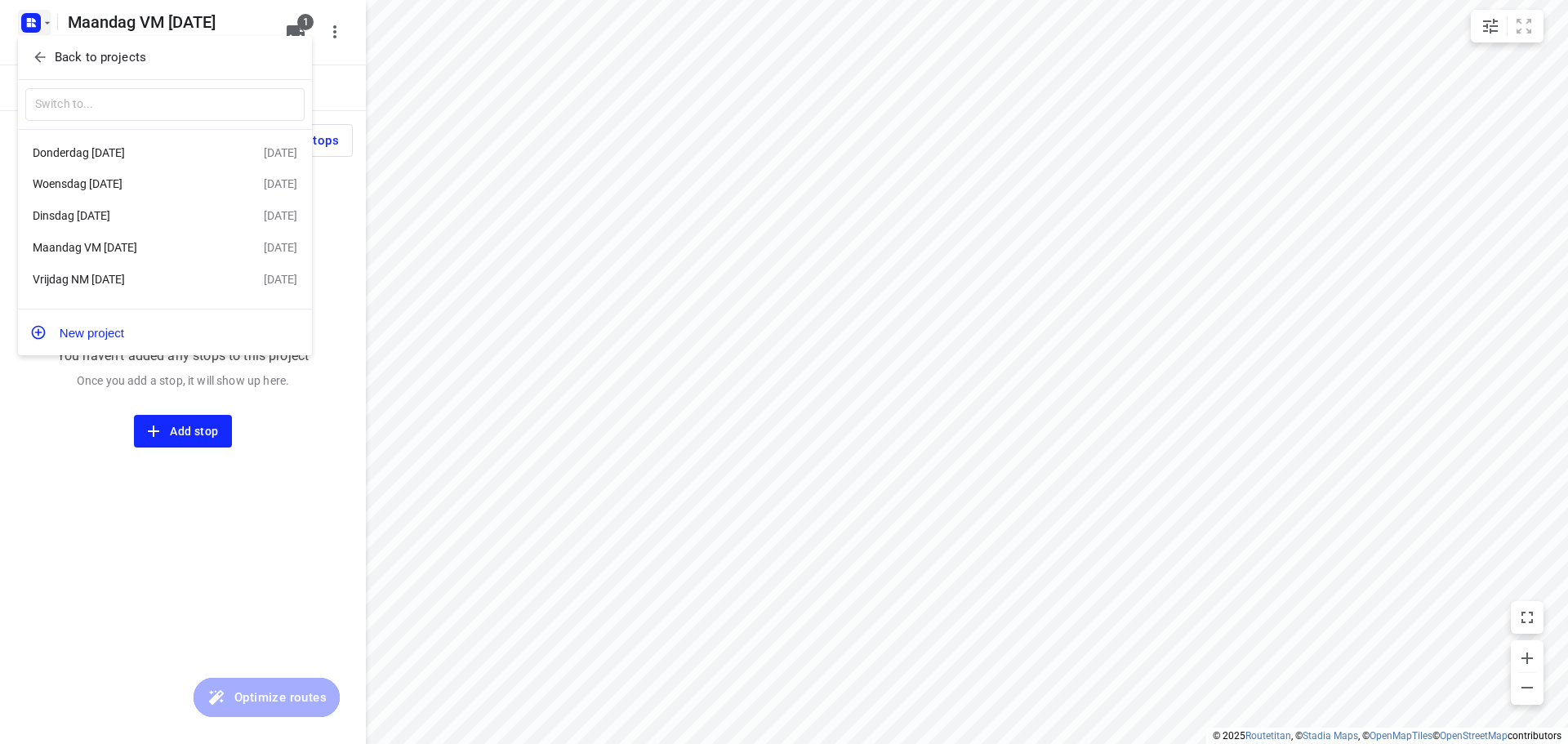
click at [117, 216] on div "Dinsdag [DATE]" at bounding box center [126, 215] width 188 height 13
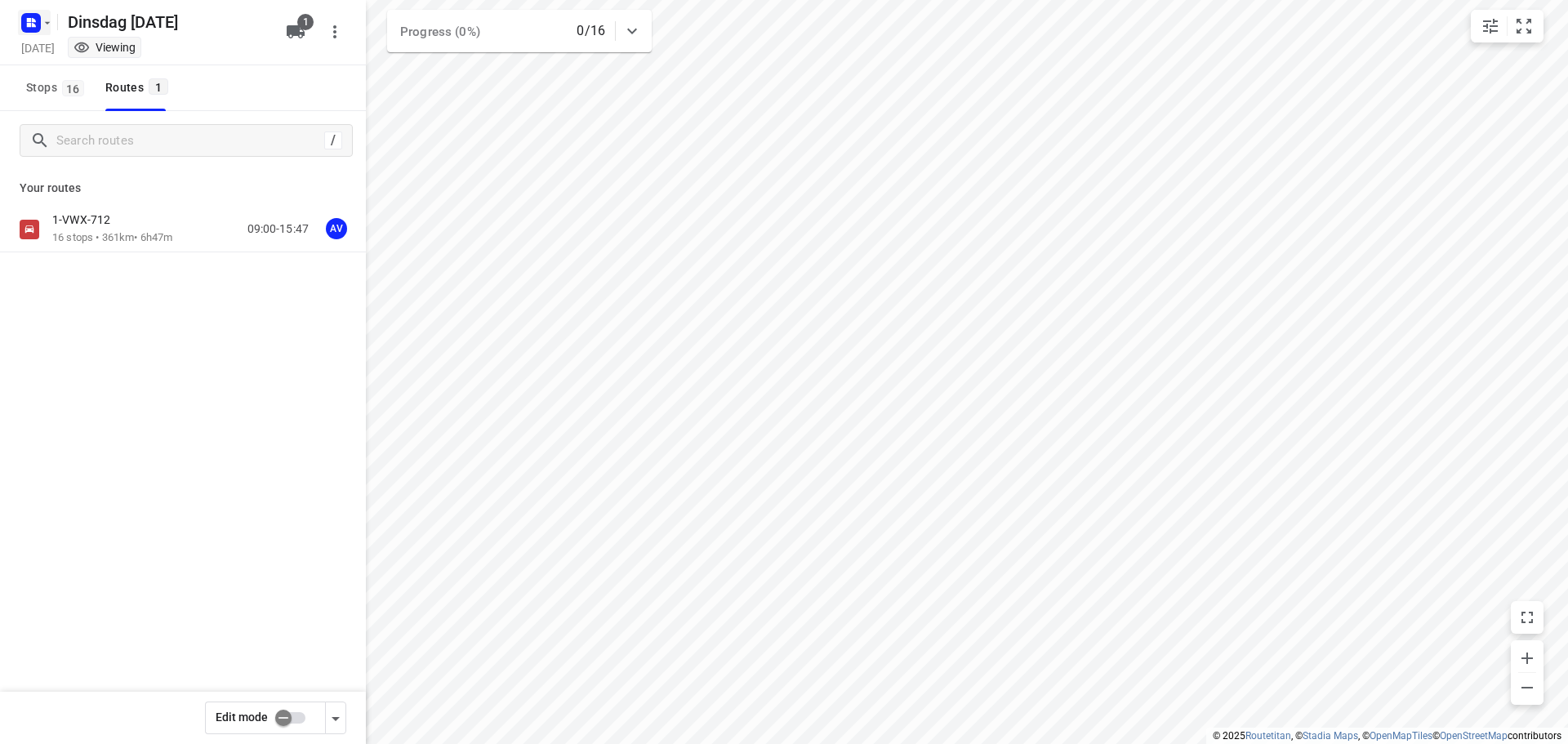
click at [42, 21] on icon "button" at bounding box center [47, 22] width 13 height 13
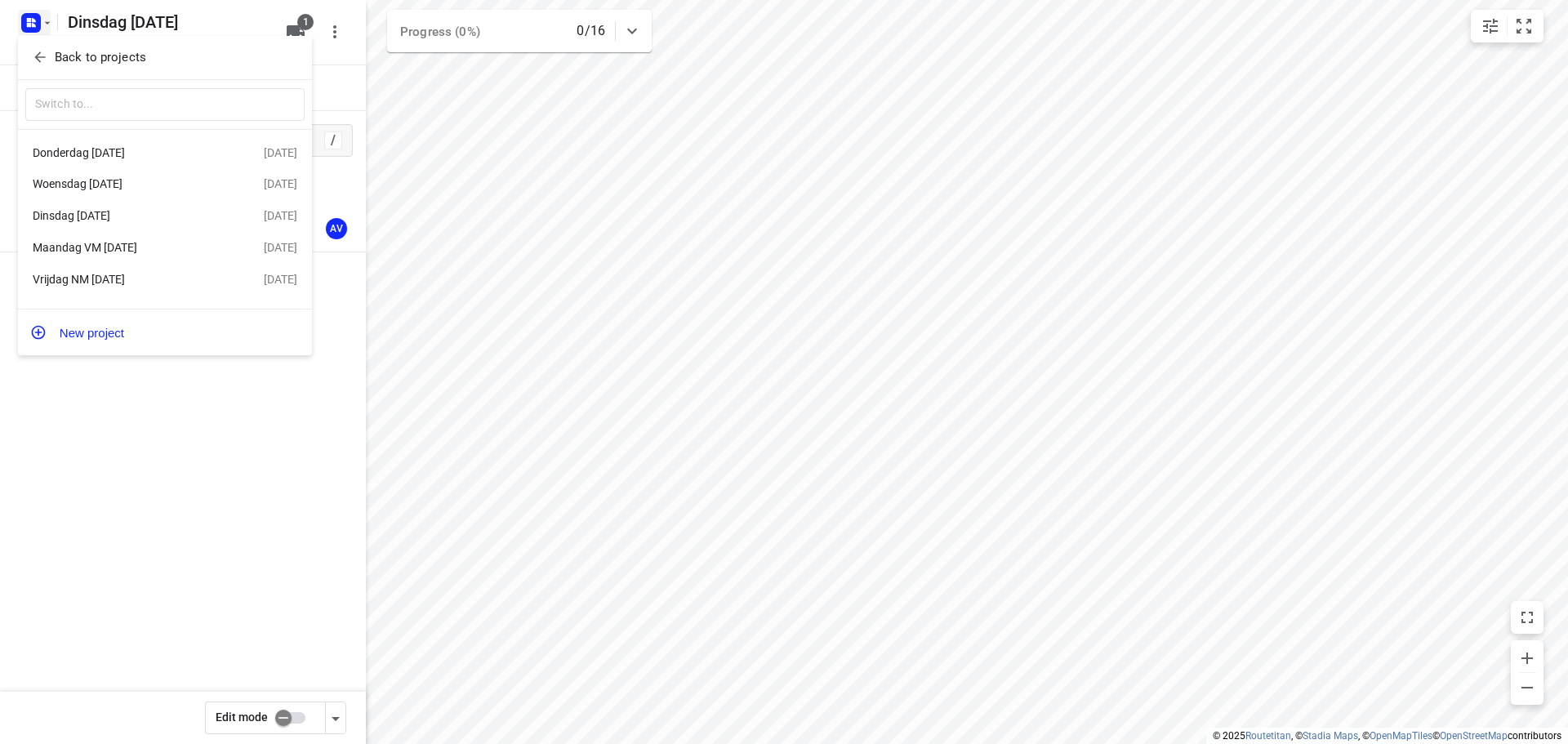
click at [130, 250] on div "Maandag VM [DATE]" at bounding box center [126, 247] width 188 height 13
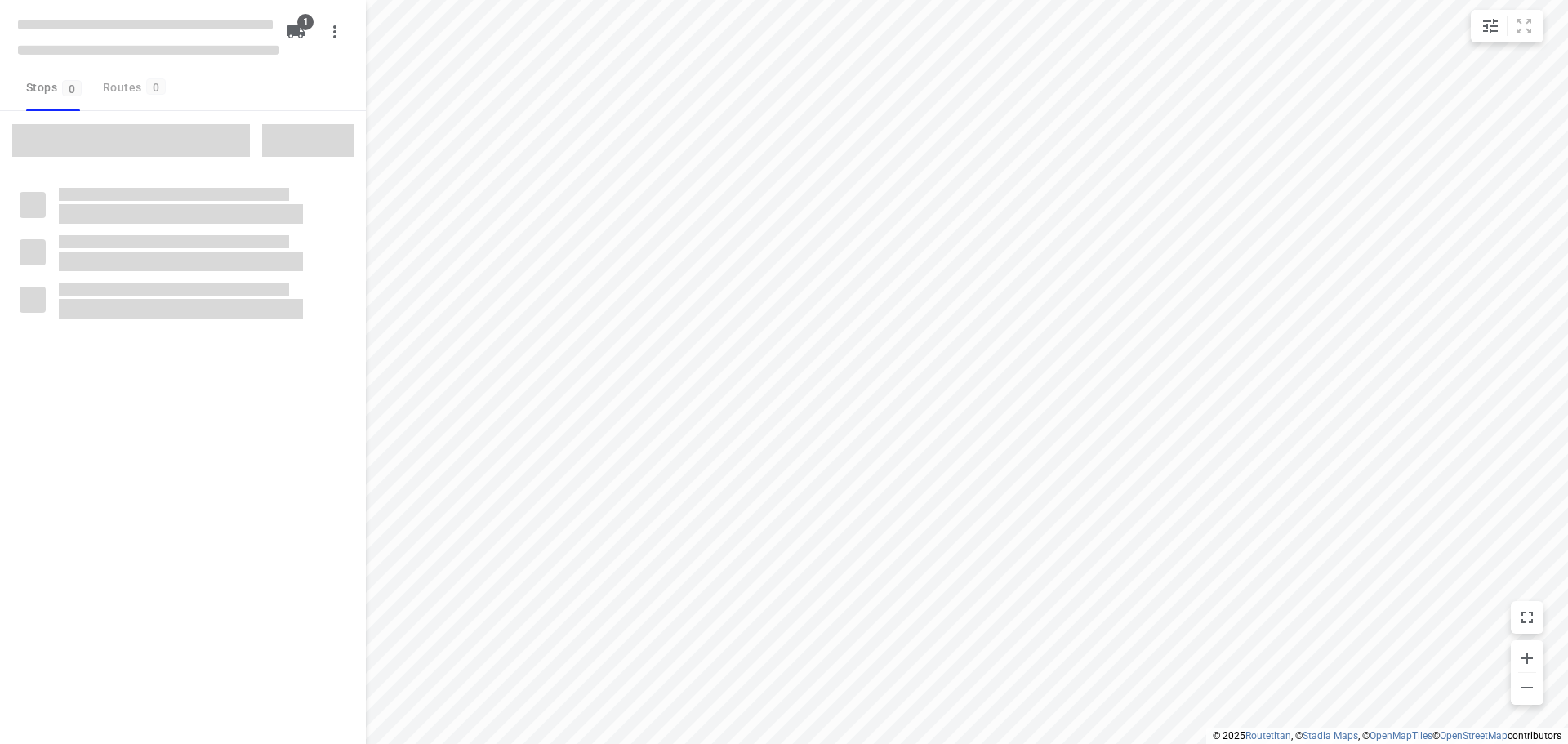
type input "distance"
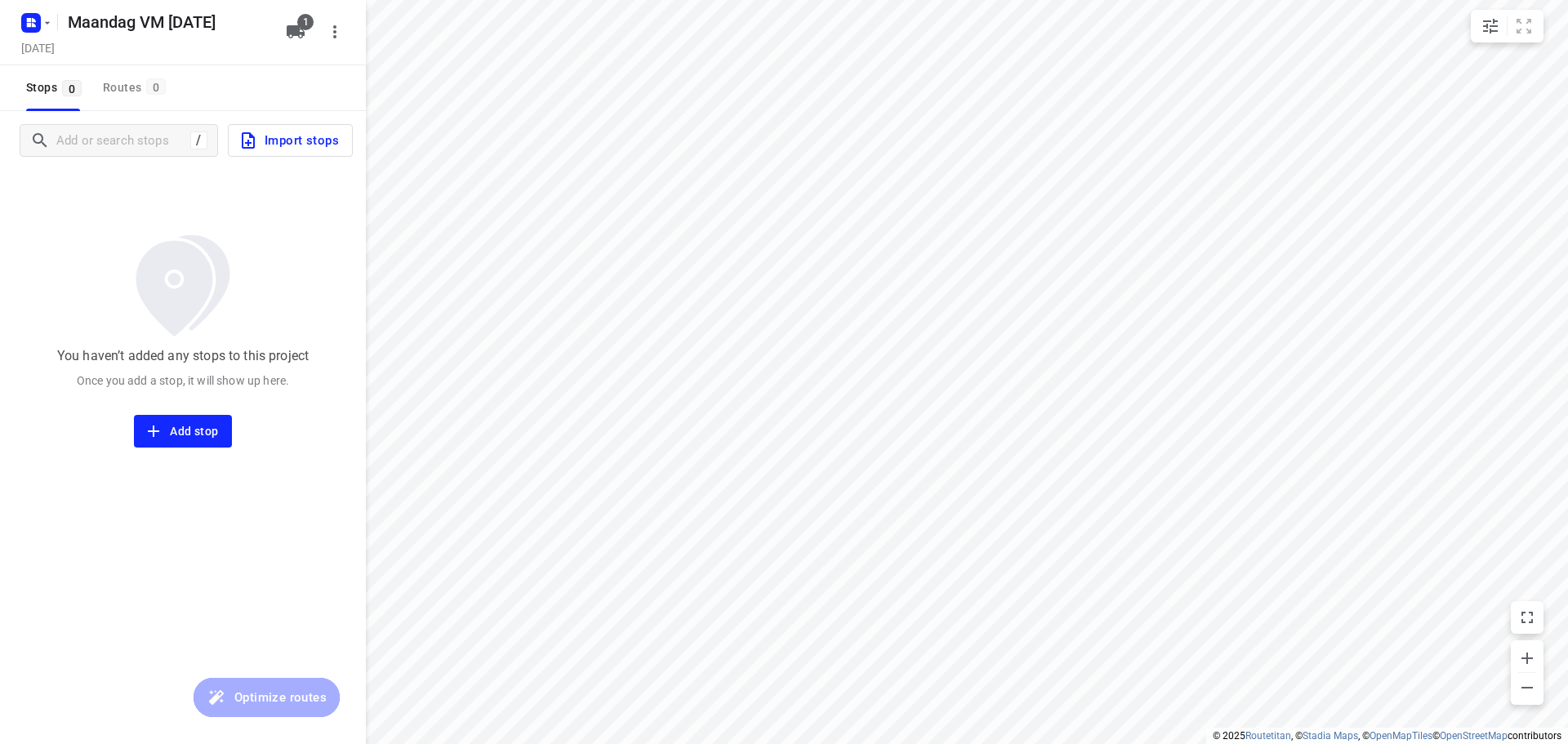
click at [290, 25] on icon "button" at bounding box center [295, 31] width 18 height 13
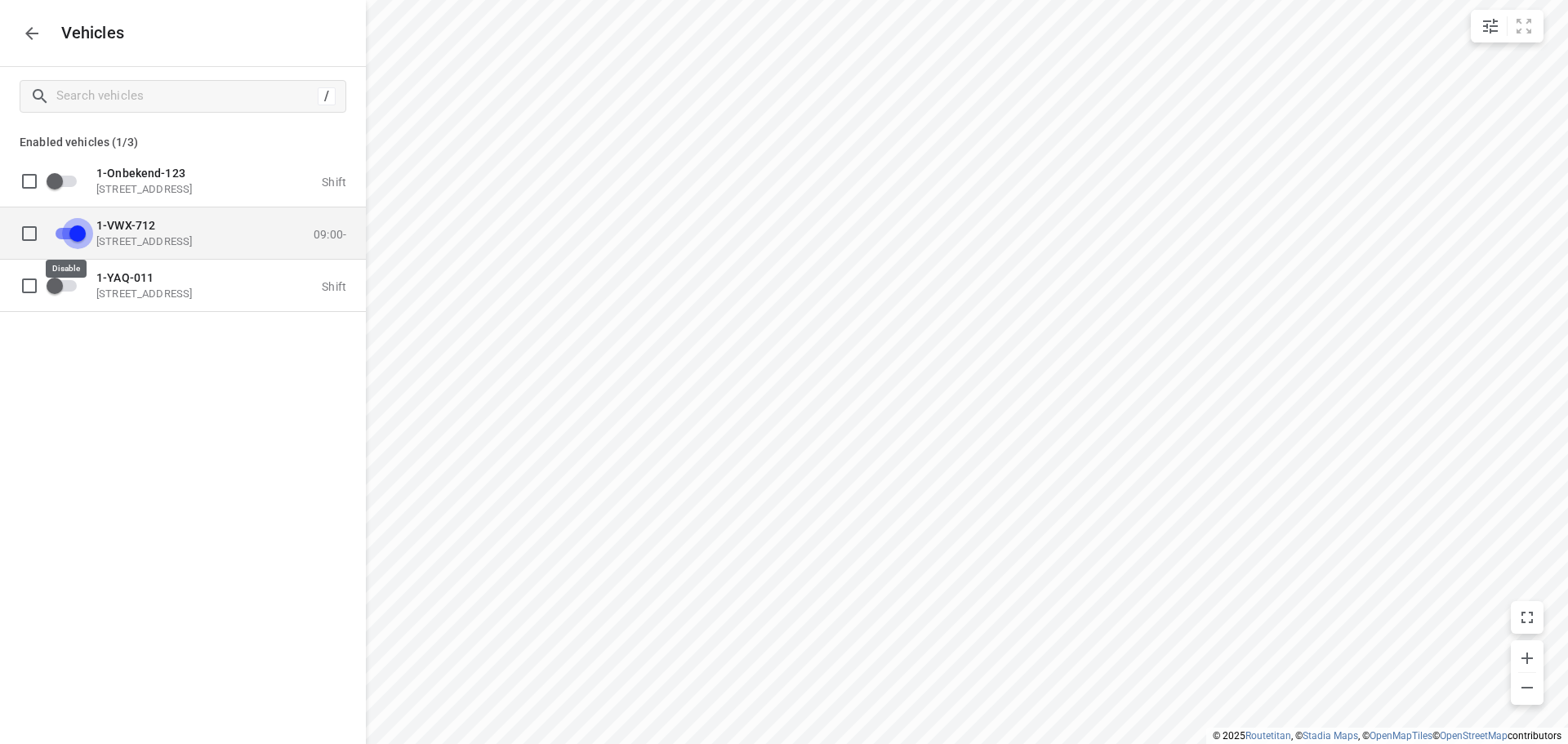
click at [66, 231] on input "grid" at bounding box center [77, 232] width 93 height 31
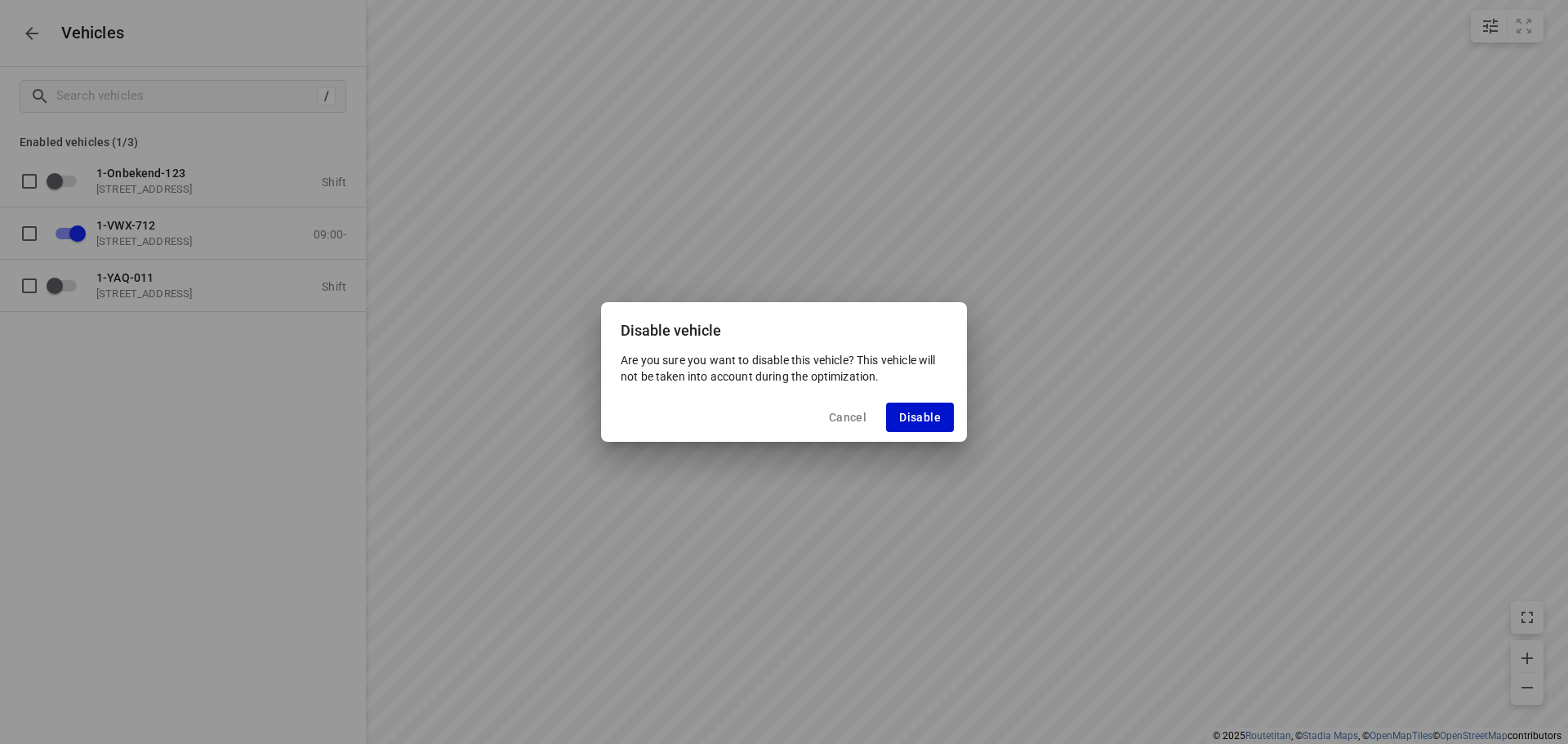
click at [927, 423] on span "Disable" at bounding box center [919, 416] width 42 height 13
checkbox input "false"
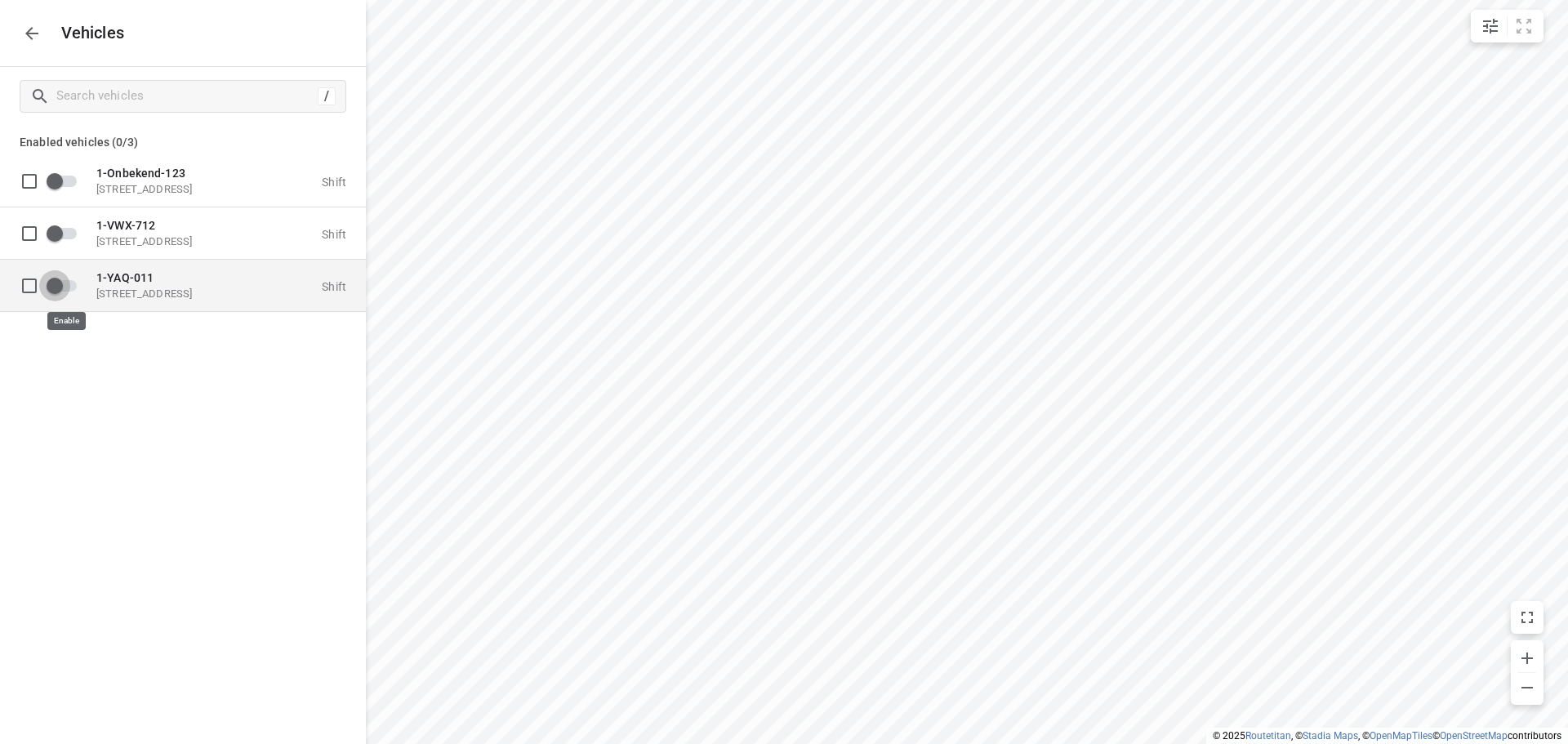
click at [67, 286] on input "grid" at bounding box center [54, 285] width 93 height 31
checkbox input "true"
click at [196, 299] on p "[STREET_ADDRESS]" at bounding box center [178, 292] width 163 height 13
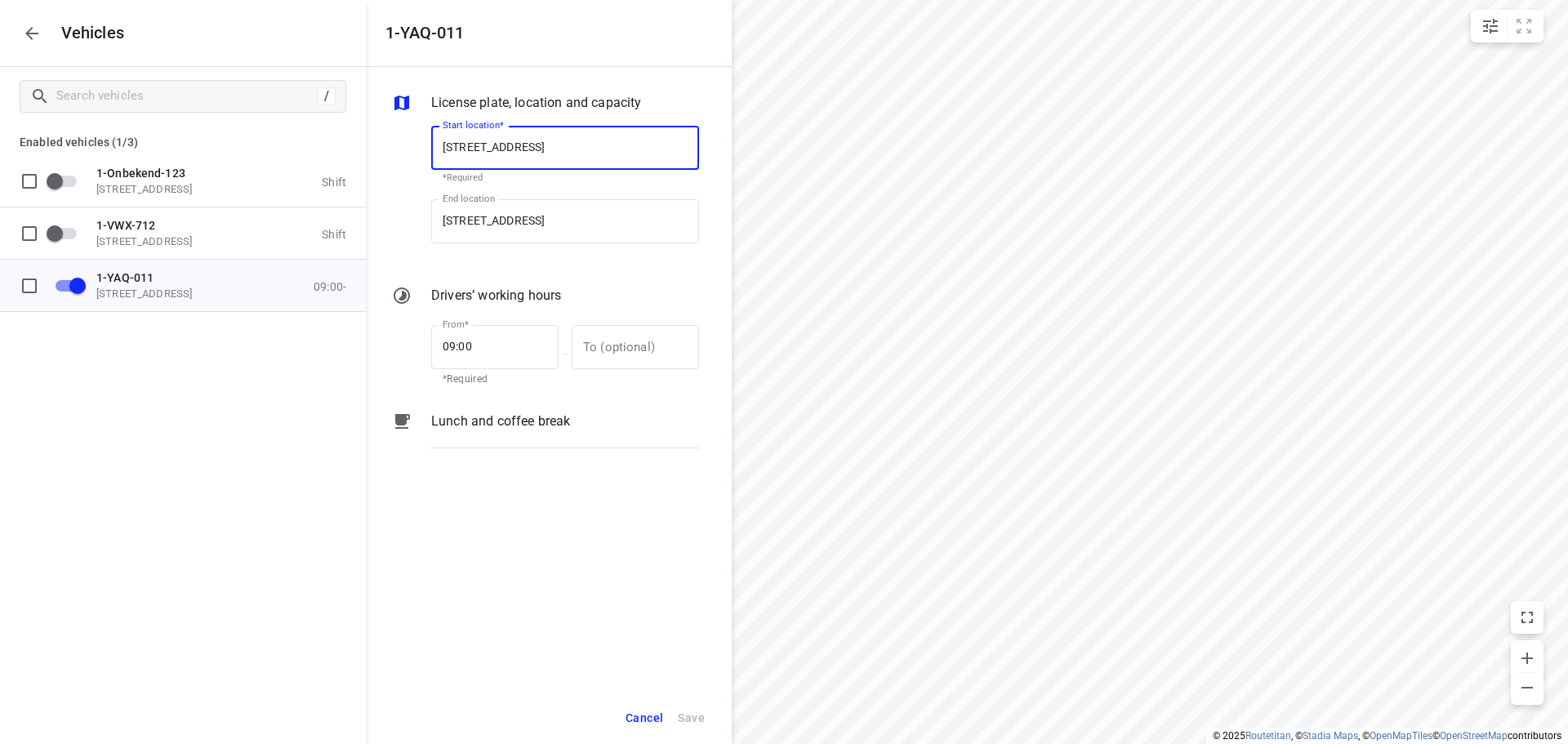
click at [553, 145] on input "[STREET_ADDRESS]" at bounding box center [565, 147] width 268 height 44
type input "[STREET_ADDRESS]"
click at [539, 192] on b "[STREET_ADDRESS]" at bounding box center [490, 194] width 97 height 13
type input "[STREET_ADDRESS]"
click at [554, 220] on input "[STREET_ADDRESS]" at bounding box center [565, 221] width 268 height 44
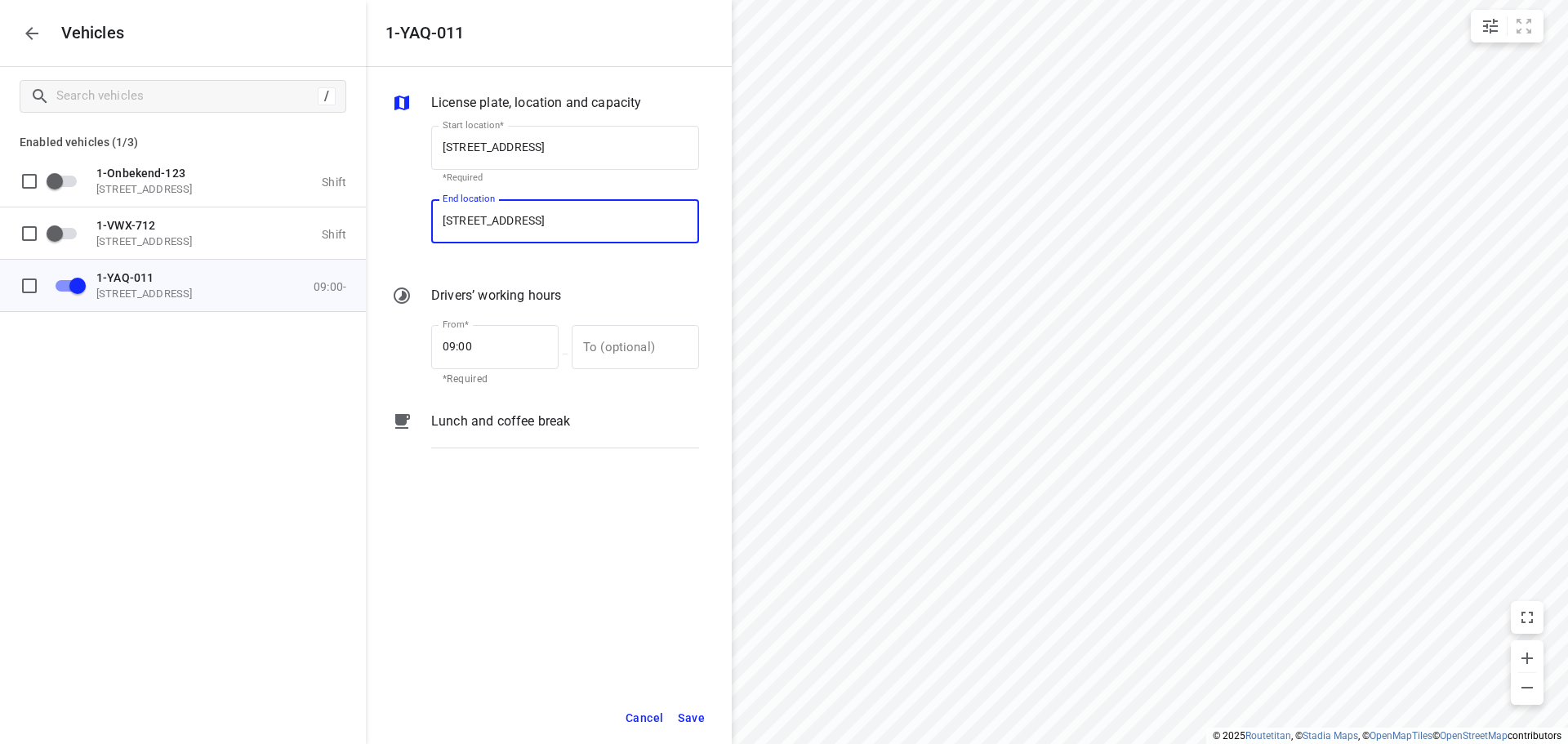
click at [554, 219] on input "[STREET_ADDRESS]" at bounding box center [565, 221] width 268 height 44
click at [552, 219] on input "[STREET_ADDRESS]" at bounding box center [565, 221] width 268 height 44
type input "[STREET_ADDRESS]"
click at [539, 267] on b "[STREET_ADDRESS]" at bounding box center [490, 268] width 97 height 13
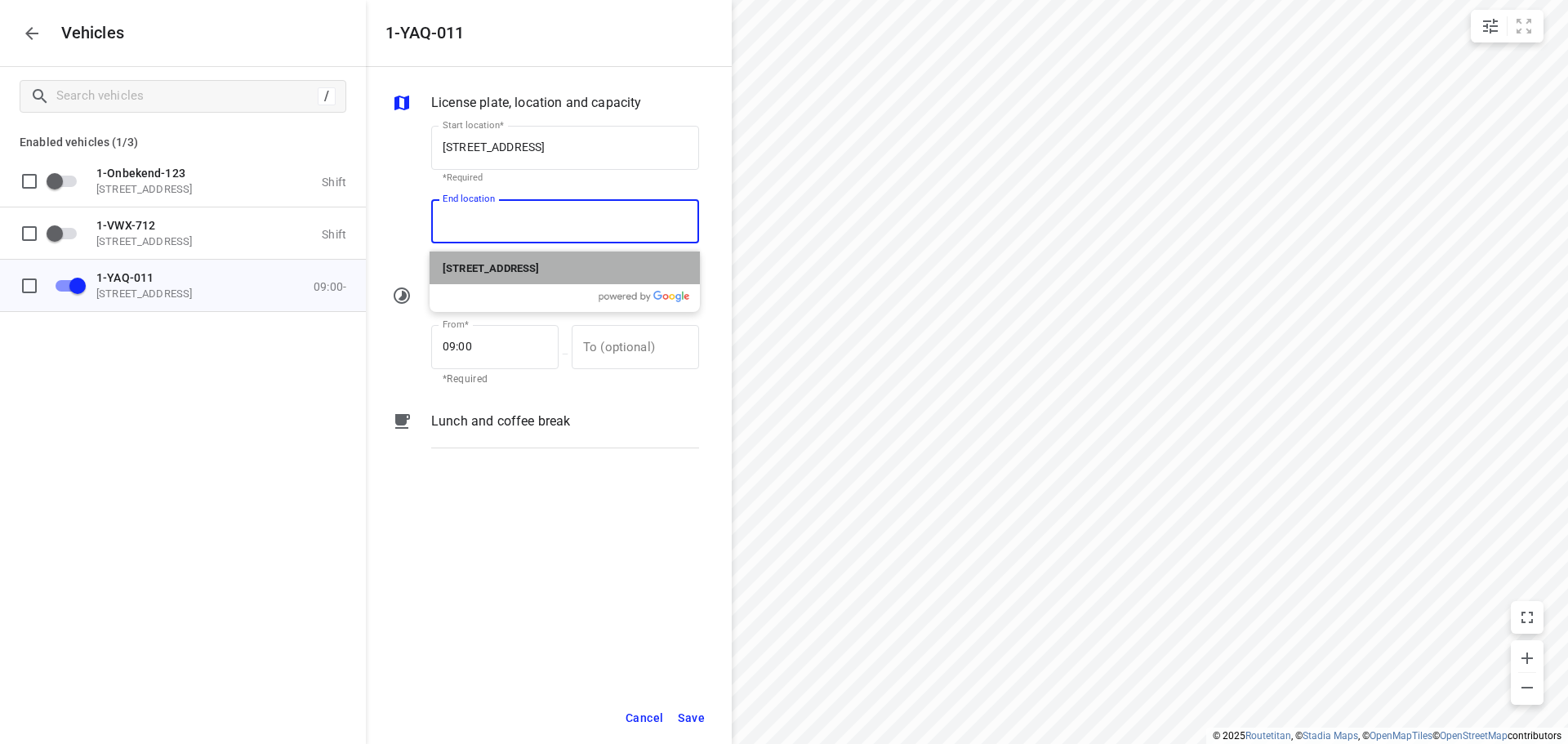
type input "[STREET_ADDRESS]"
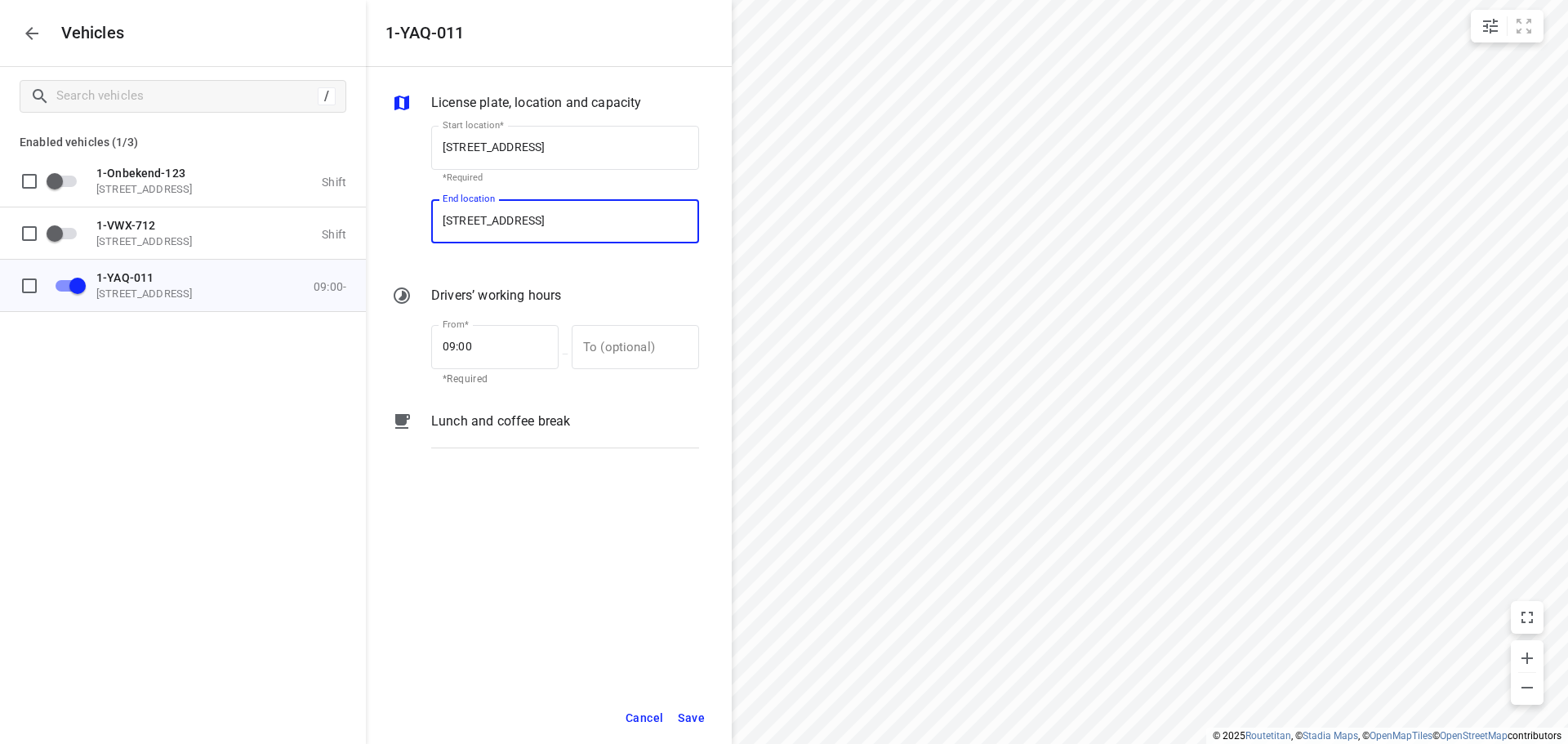
click at [690, 719] on span "Save" at bounding box center [692, 718] width 27 height 21
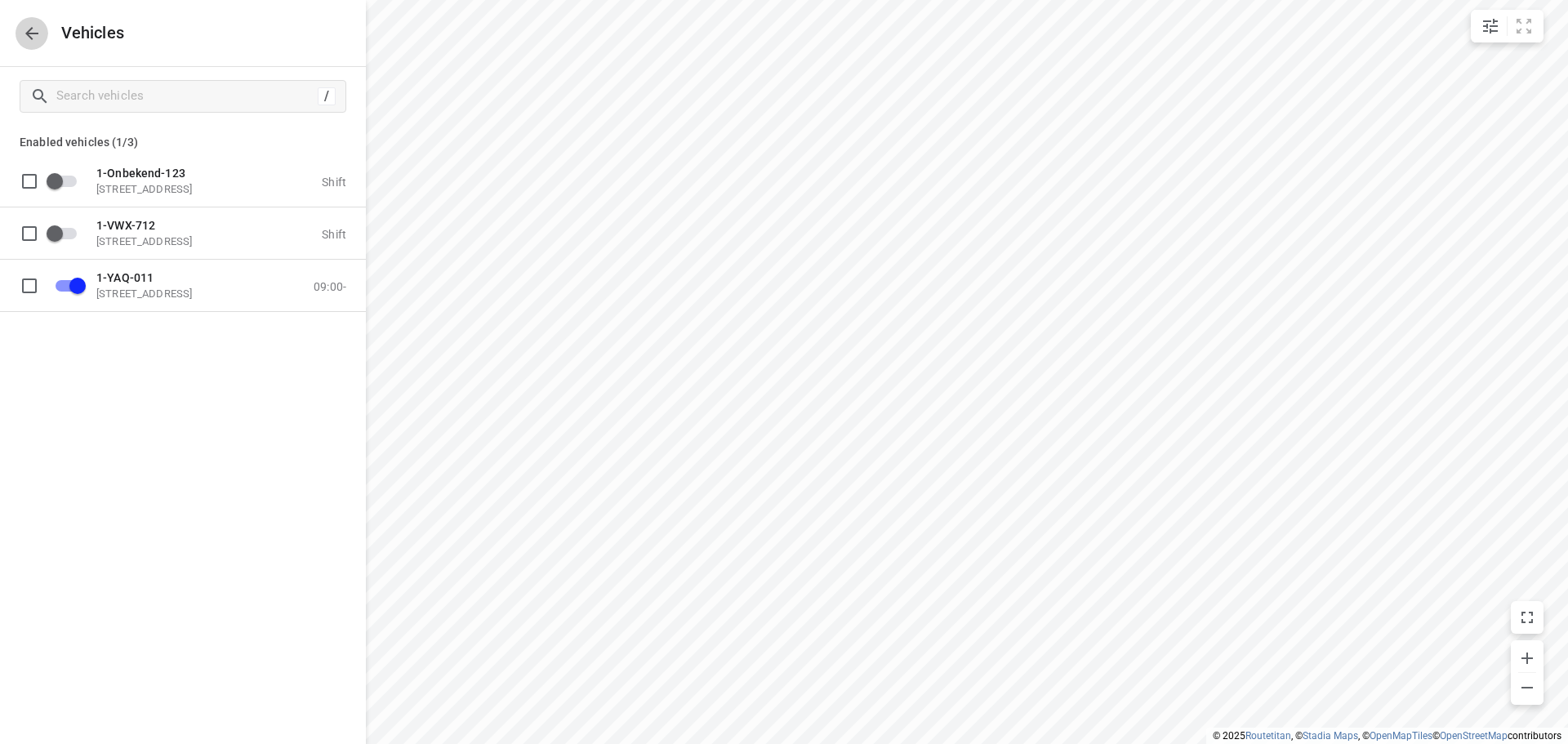
drag, startPoint x: 33, startPoint y: 32, endPoint x: 36, endPoint y: 61, distance: 29.2
click at [32, 35] on icon "button" at bounding box center [32, 33] width 20 height 20
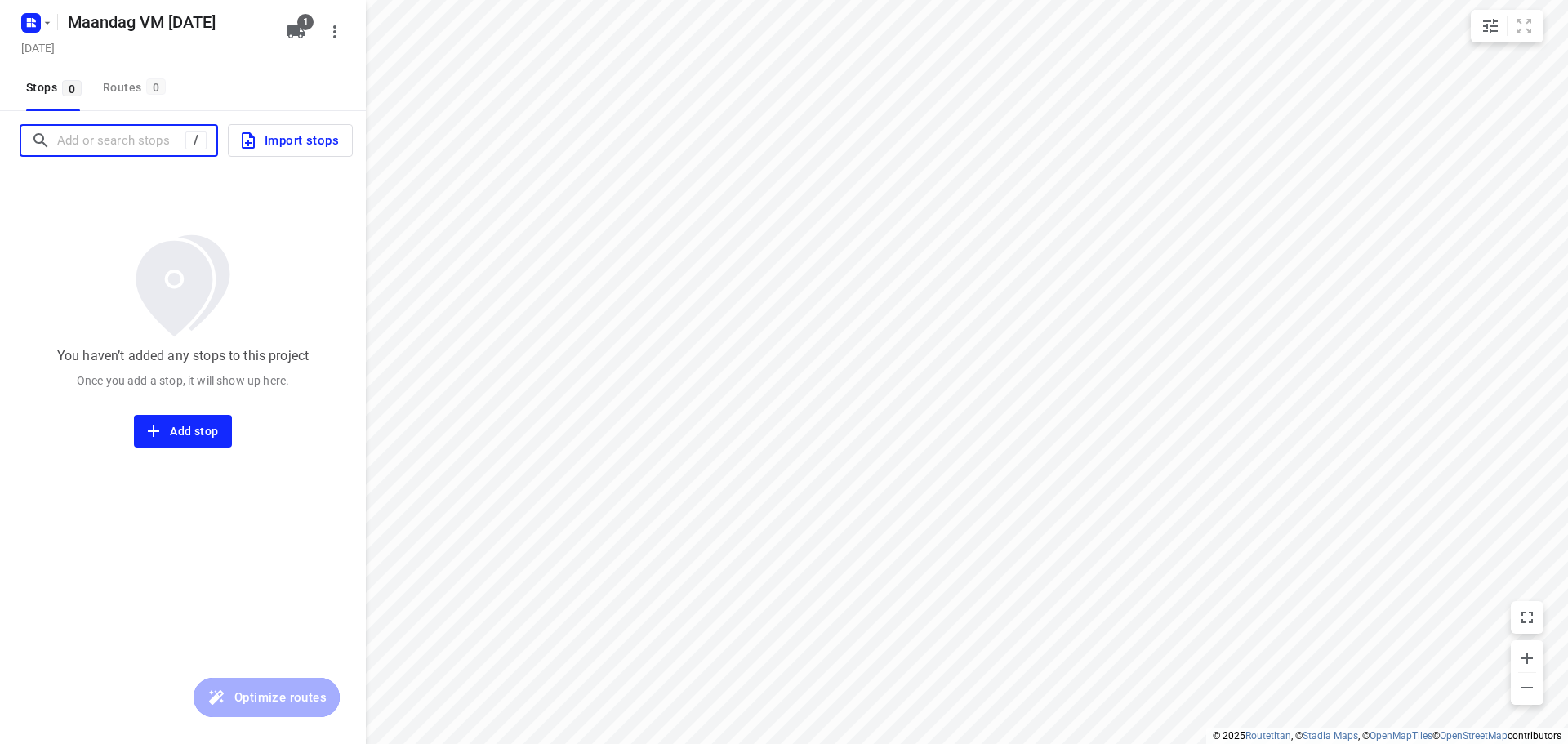
click at [118, 138] on input "Add or search stops" at bounding box center [121, 141] width 128 height 25
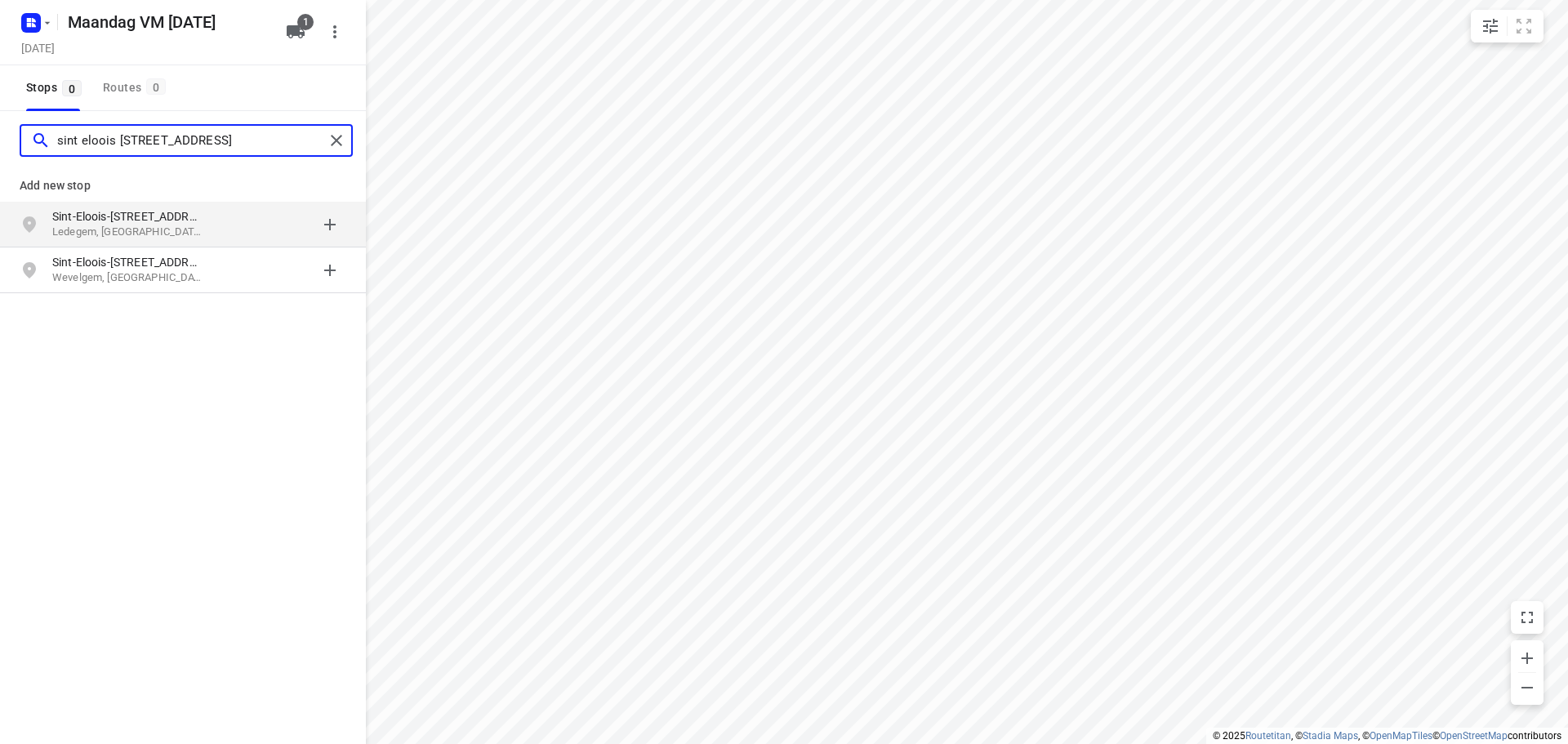
type input "sint eloois [STREET_ADDRESS]"
click at [195, 219] on p "Sint-Eloois-[STREET_ADDRESS]" at bounding box center [127, 216] width 150 height 17
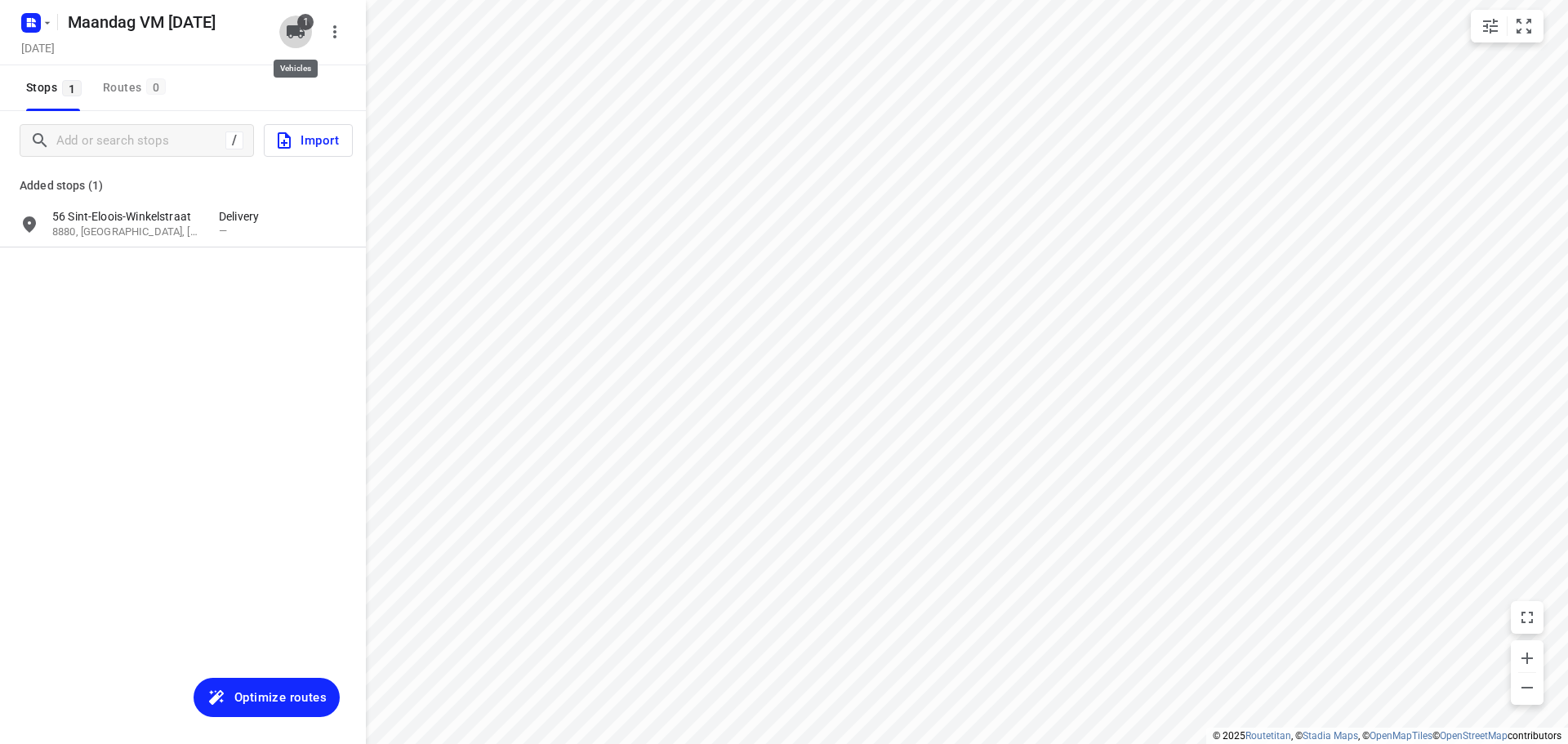
click at [299, 29] on icon "button" at bounding box center [295, 31] width 18 height 13
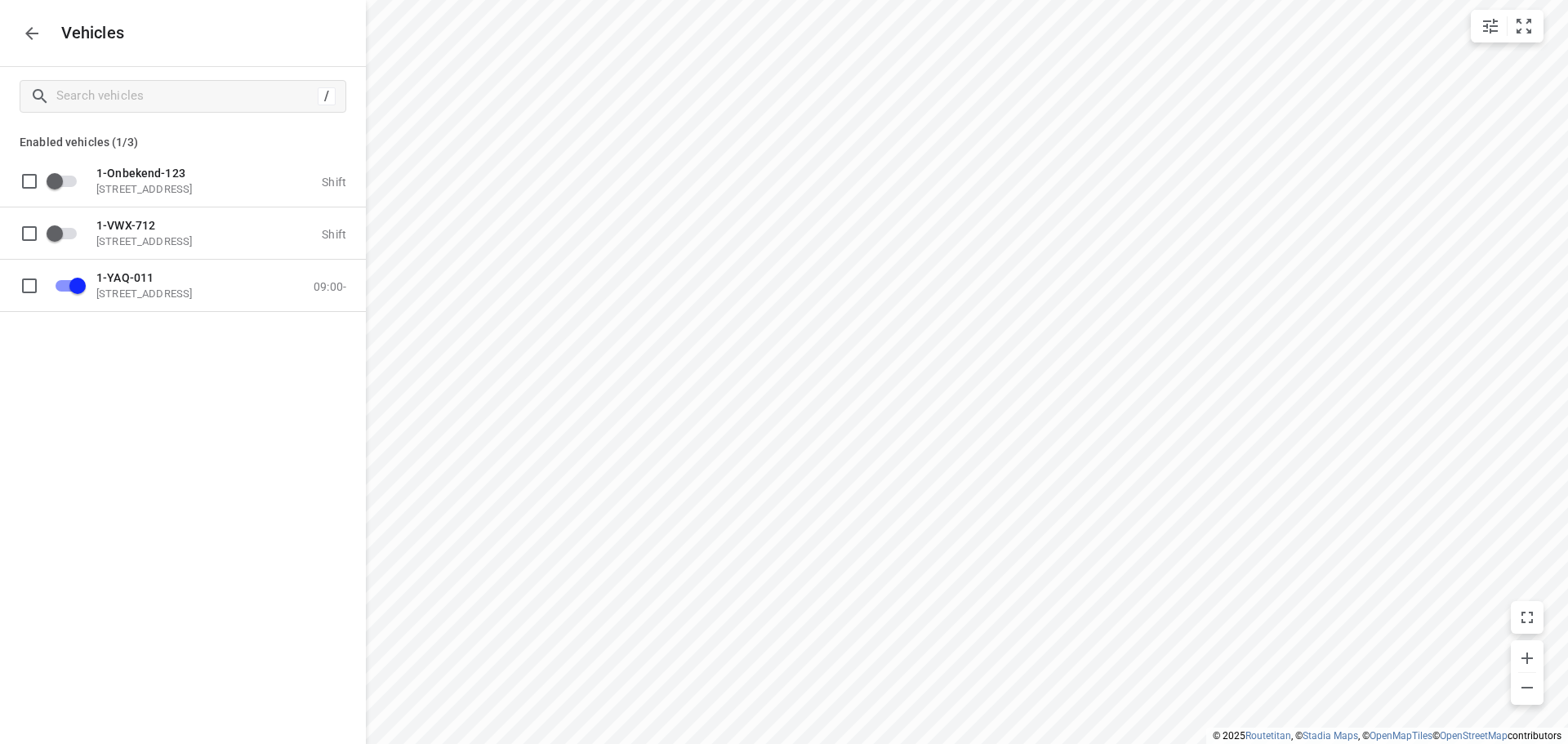
click at [37, 34] on icon "button" at bounding box center [32, 33] width 20 height 20
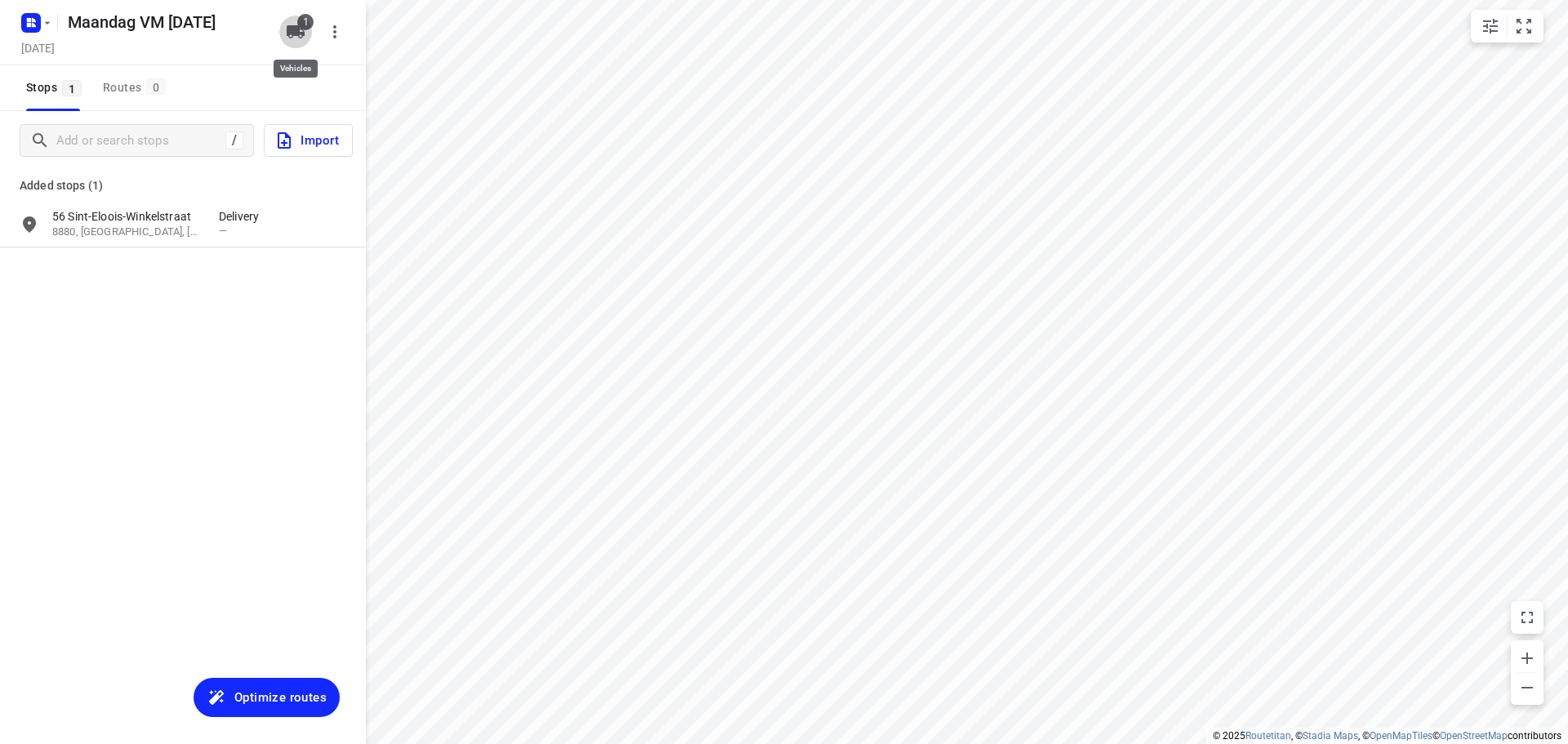
drag, startPoint x: 296, startPoint y: 22, endPoint x: 291, endPoint y: 54, distance: 32.4
click at [295, 22] on icon "button" at bounding box center [296, 32] width 20 height 20
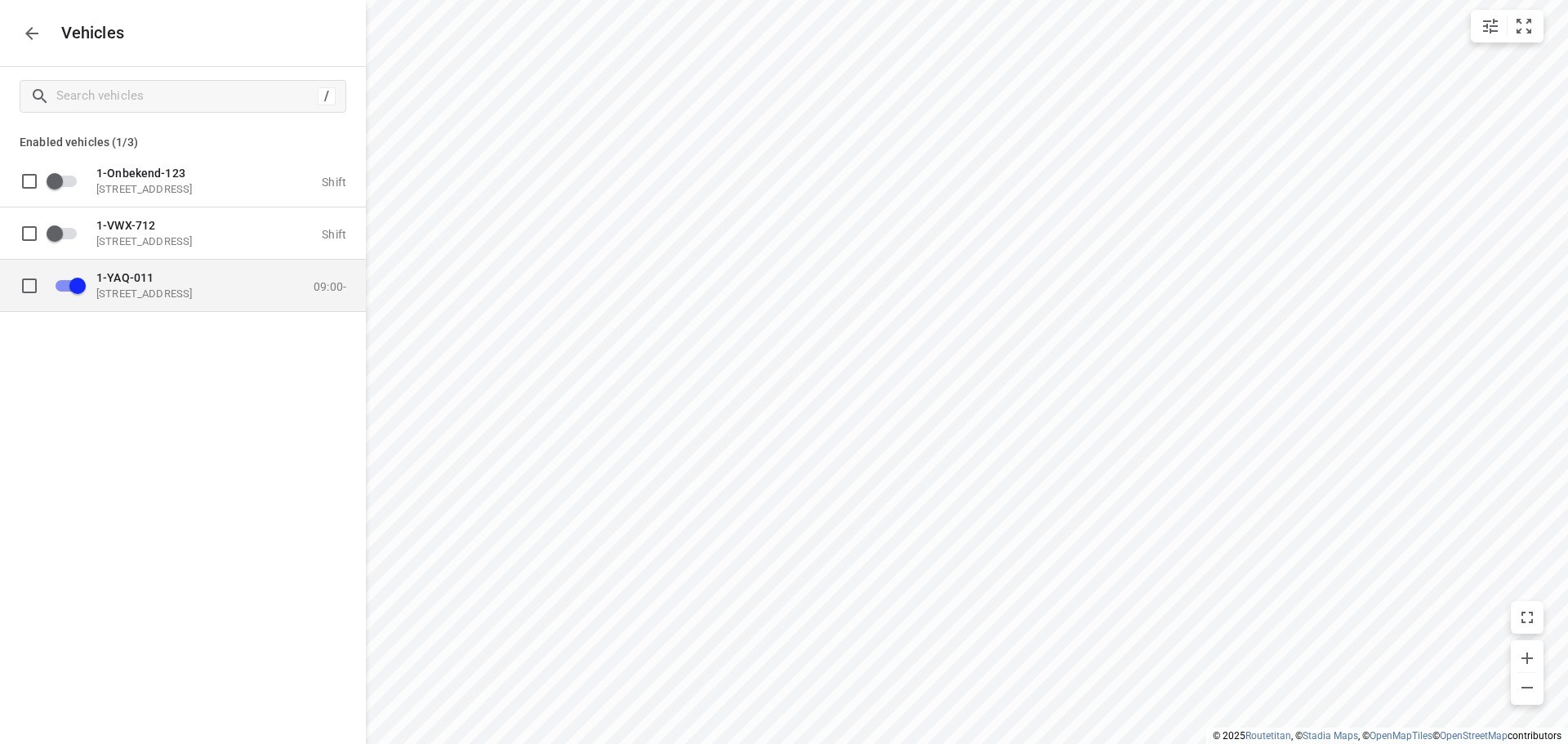
click at [157, 281] on p "1-YAQ-011" at bounding box center [178, 276] width 163 height 13
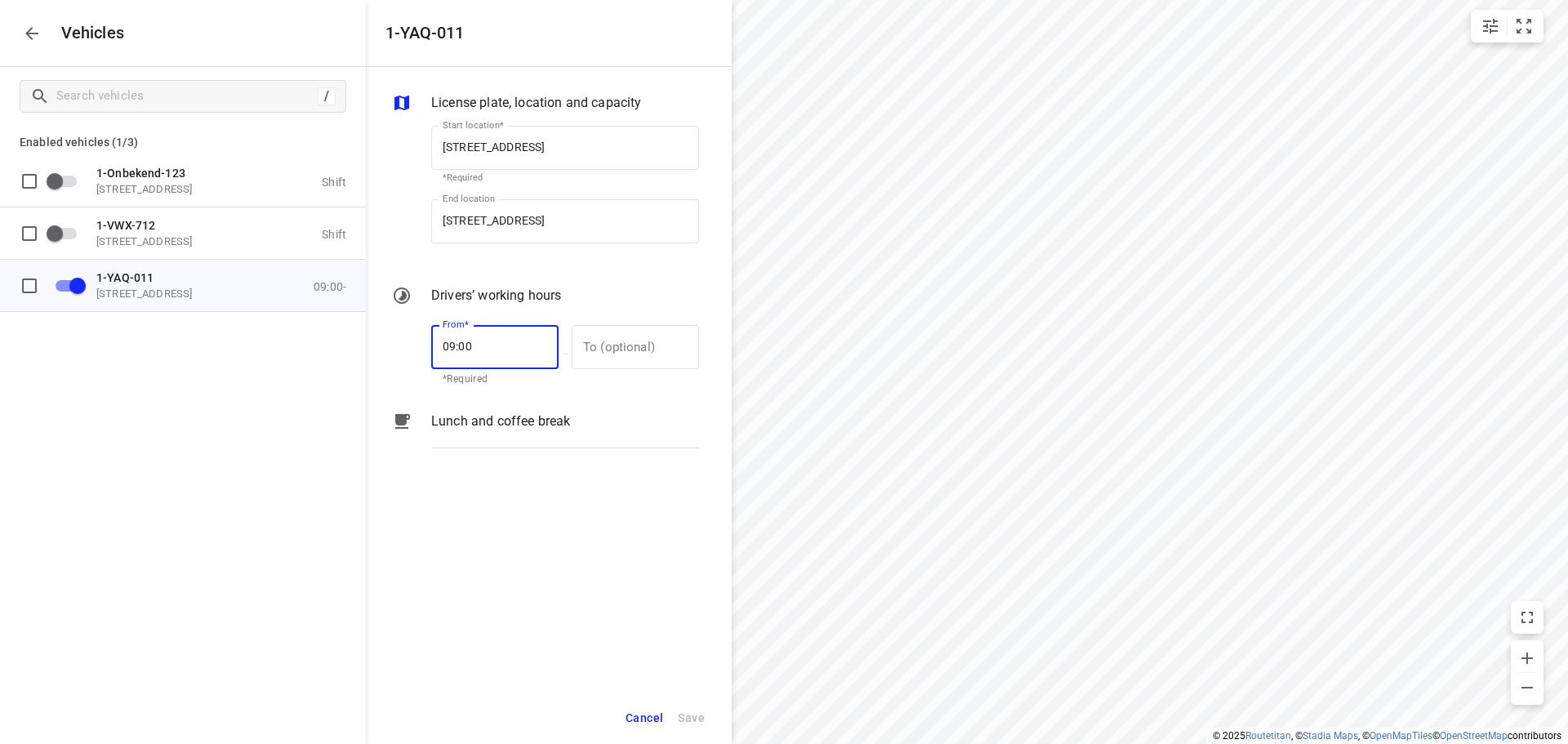
drag, startPoint x: 446, startPoint y: 345, endPoint x: 390, endPoint y: 350, distance: 56.2
click at [391, 350] on div "From* 09:00 From* *Required — To (optional) To (optional)" at bounding box center [545, 353] width 314 height 70
type input "10:00"
click at [692, 714] on span "Save" at bounding box center [692, 718] width 27 height 21
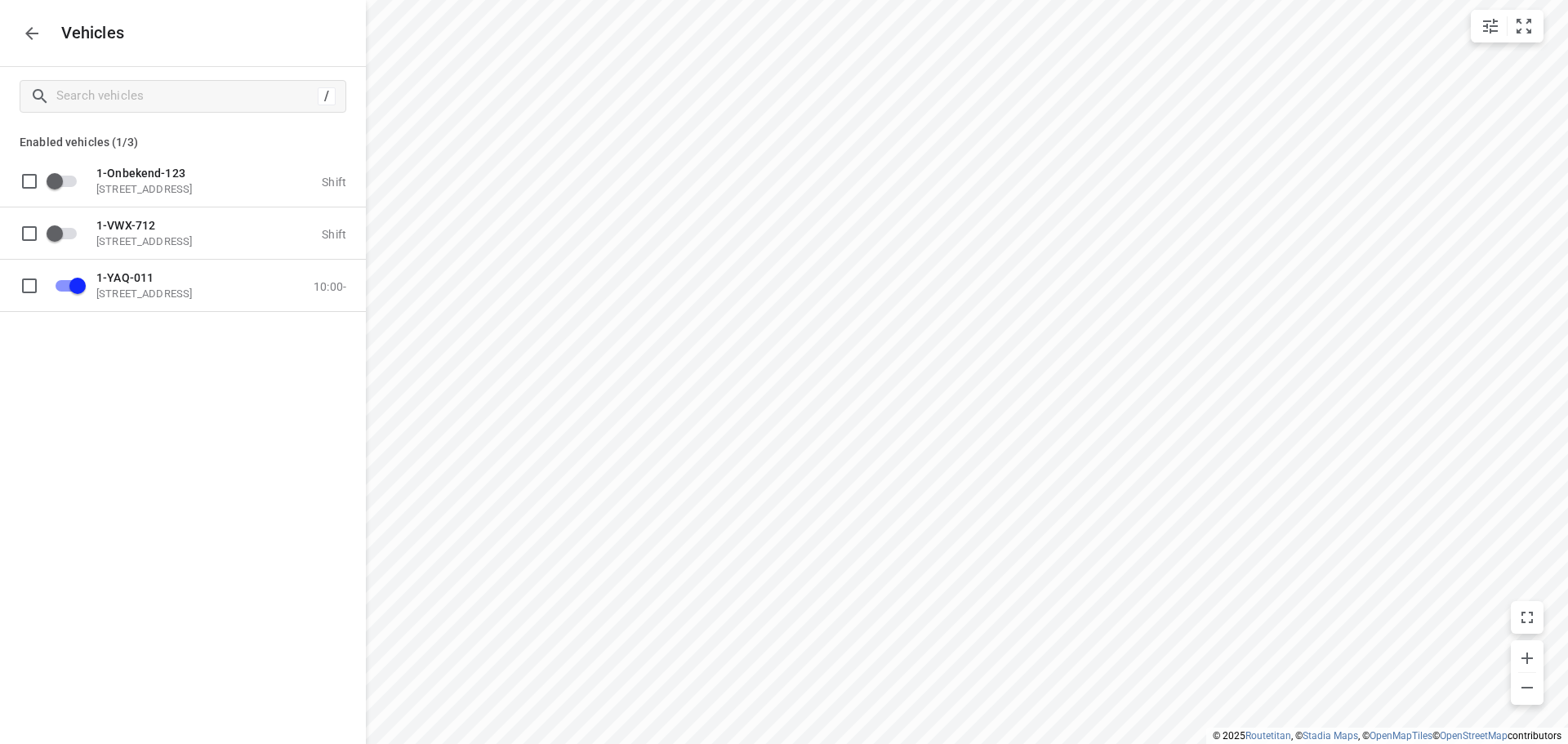
click at [32, 31] on icon "button" at bounding box center [32, 33] width 20 height 20
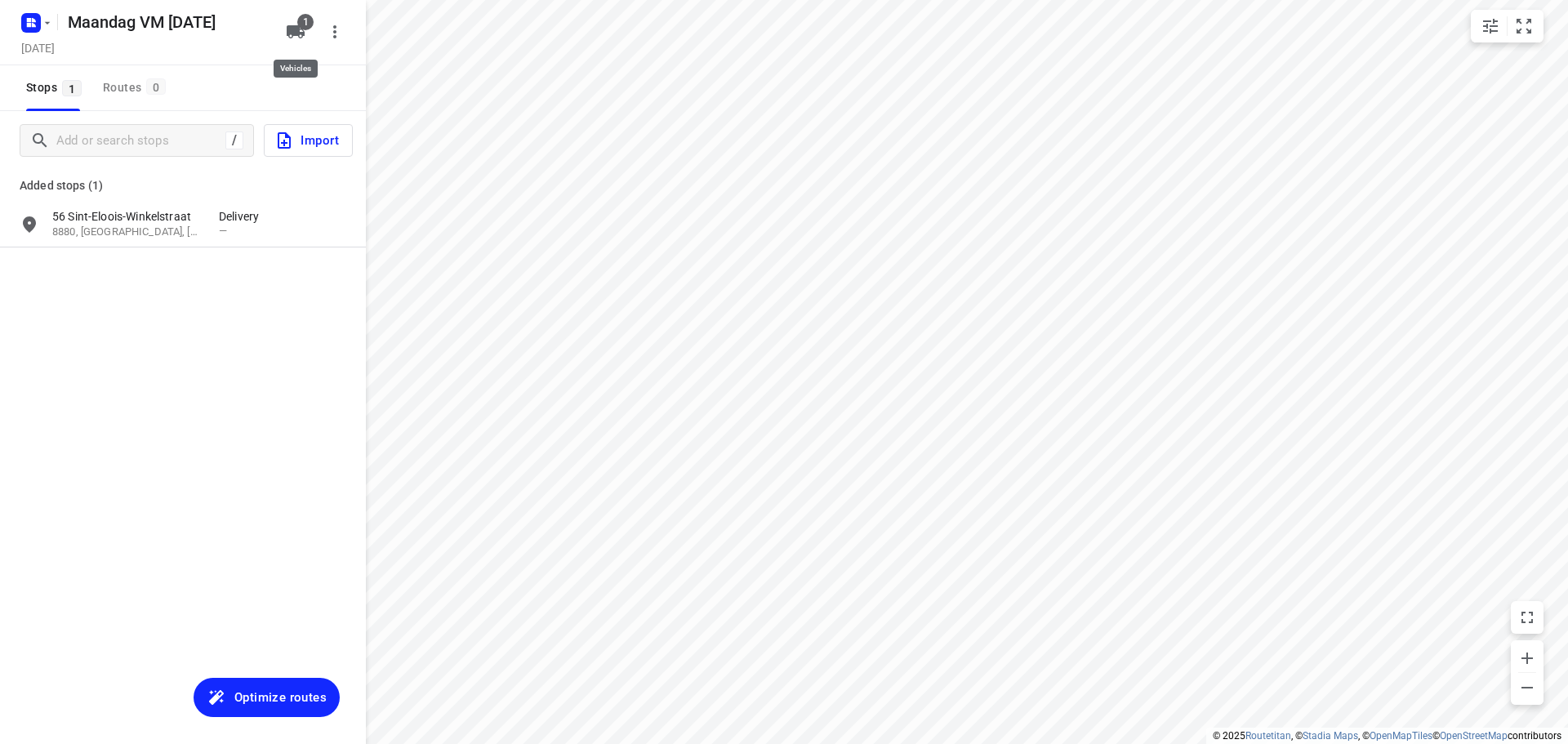
click at [300, 27] on span "1" at bounding box center [305, 21] width 17 height 17
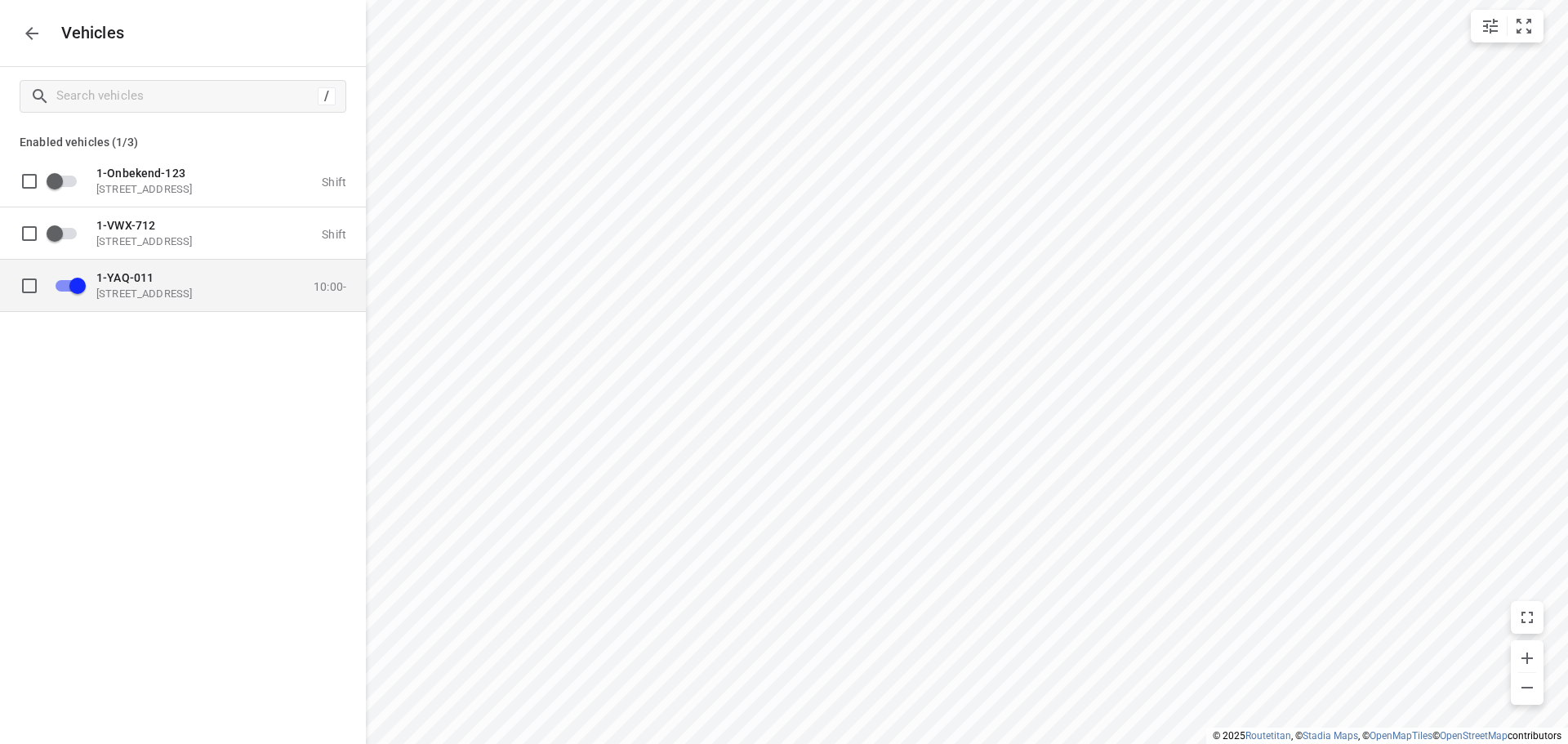
click at [154, 279] on p "1-YAQ-011" at bounding box center [178, 276] width 163 height 13
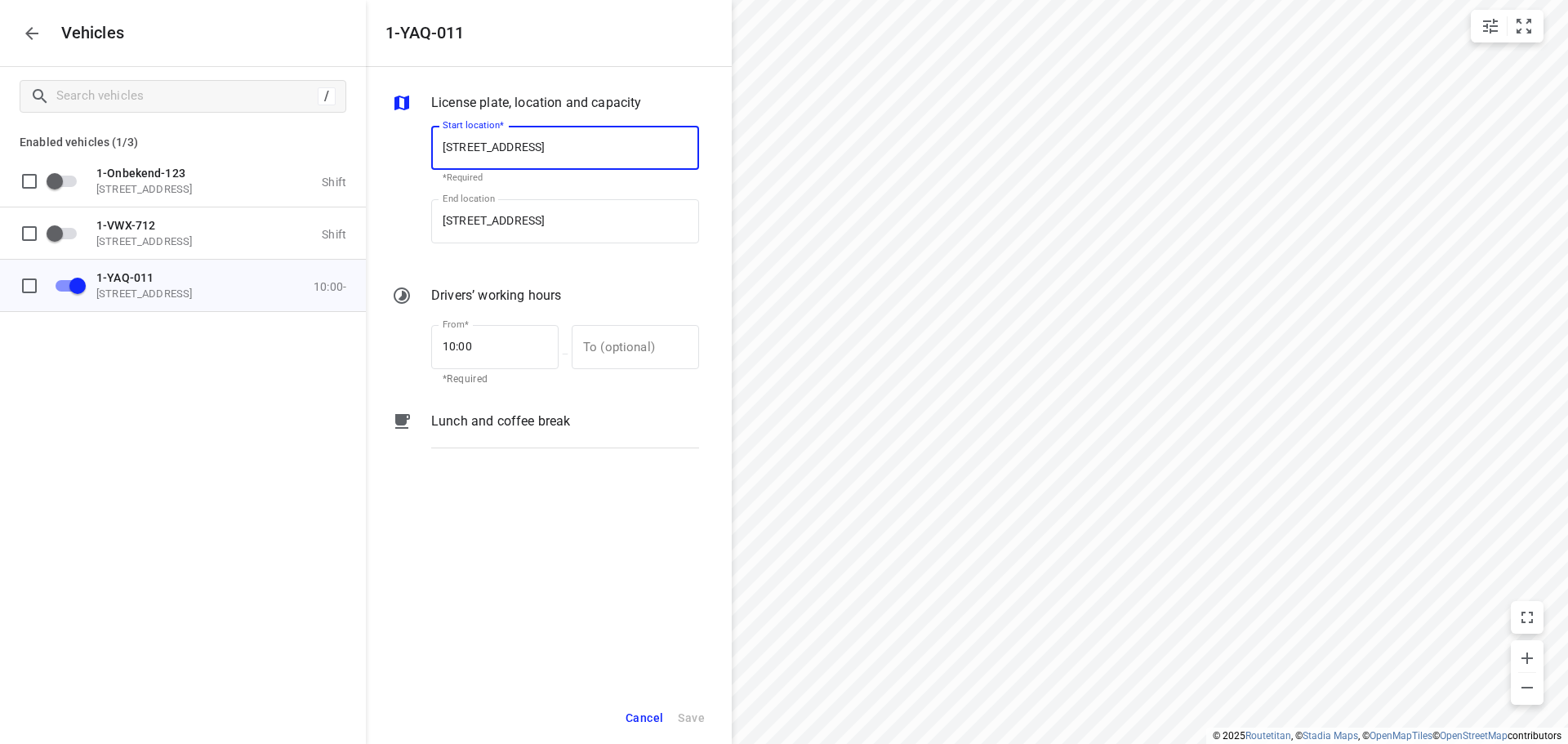
click at [637, 722] on span "Cancel" at bounding box center [644, 718] width 37 height 21
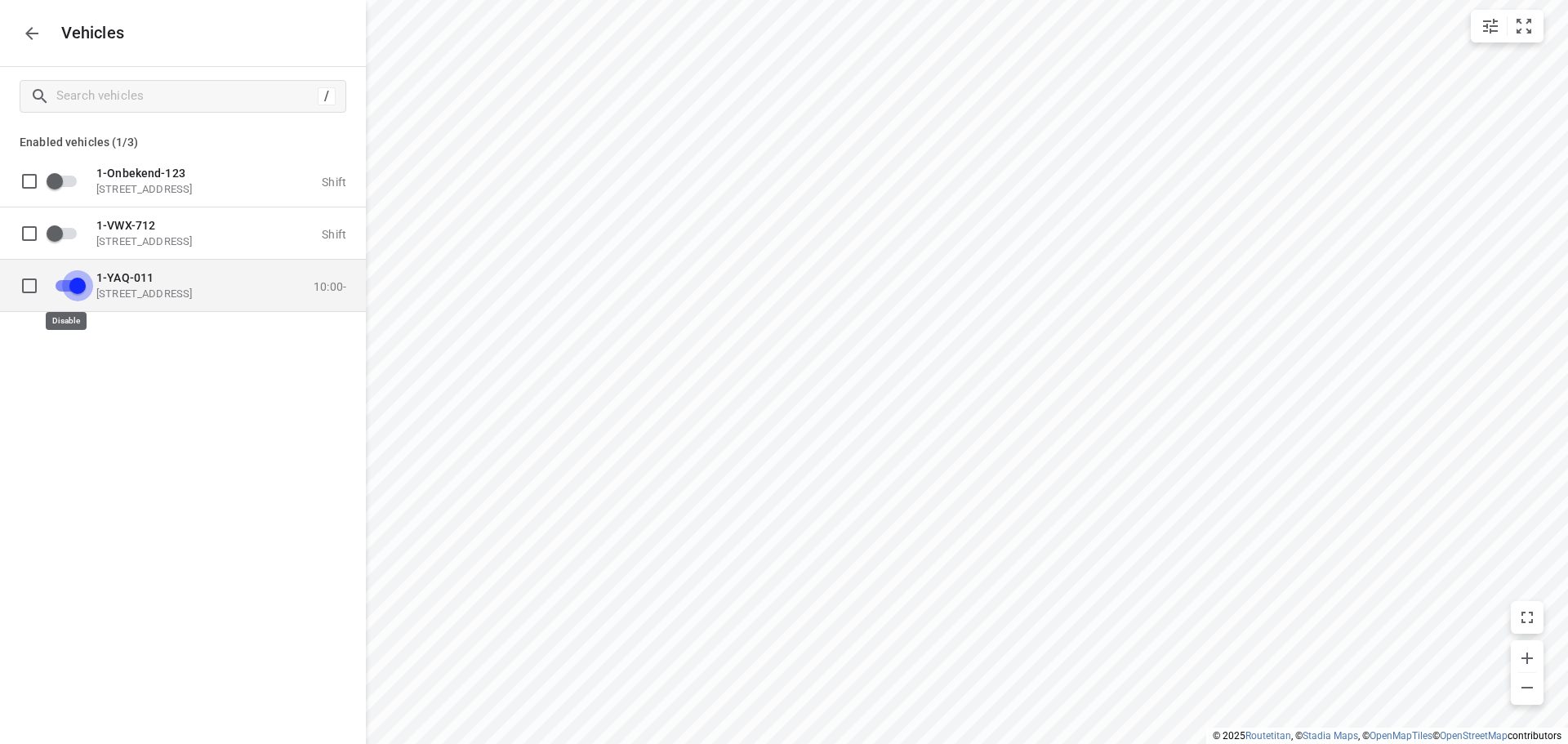
click at [64, 284] on input "grid" at bounding box center [77, 285] width 93 height 31
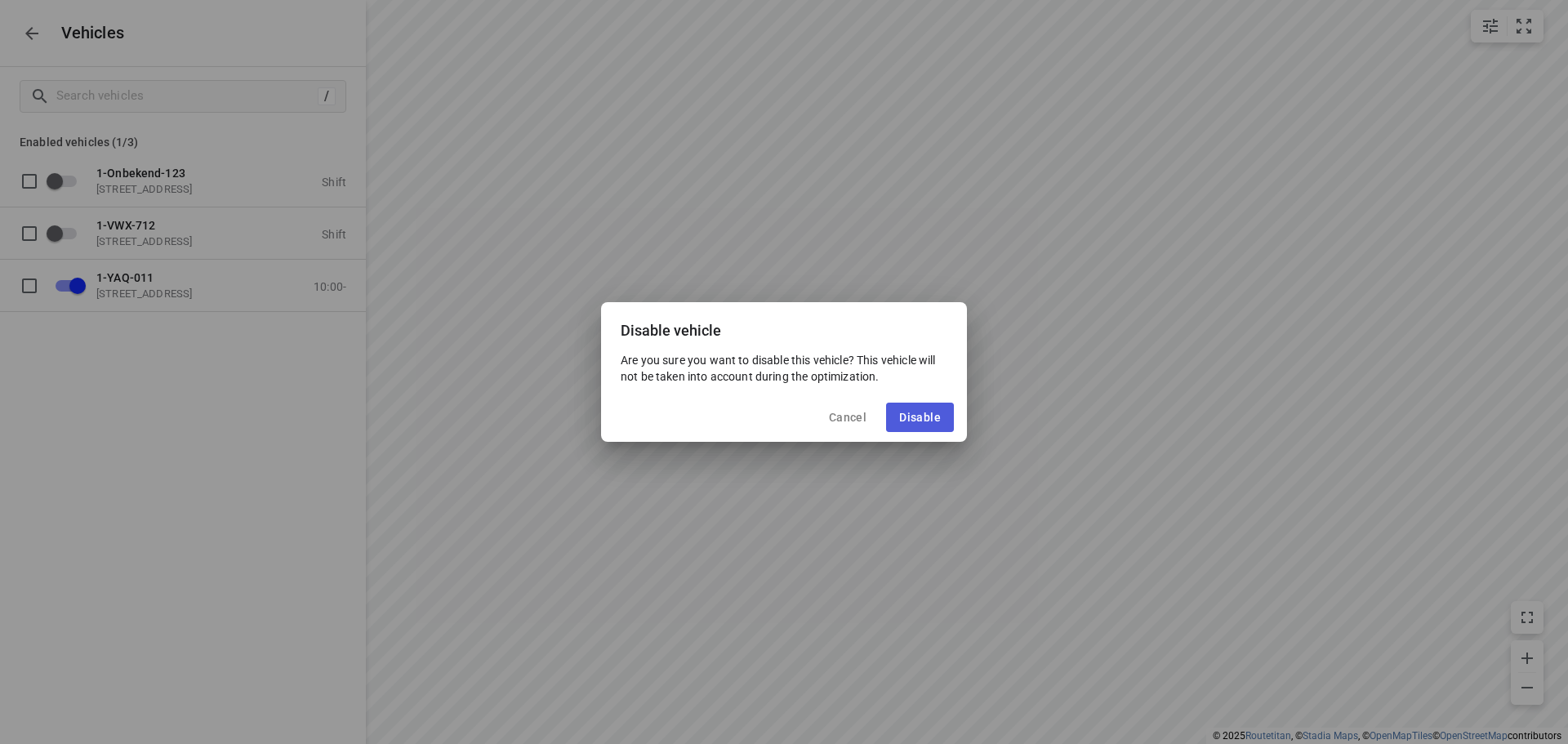
click at [933, 420] on span "Disable" at bounding box center [919, 416] width 42 height 13
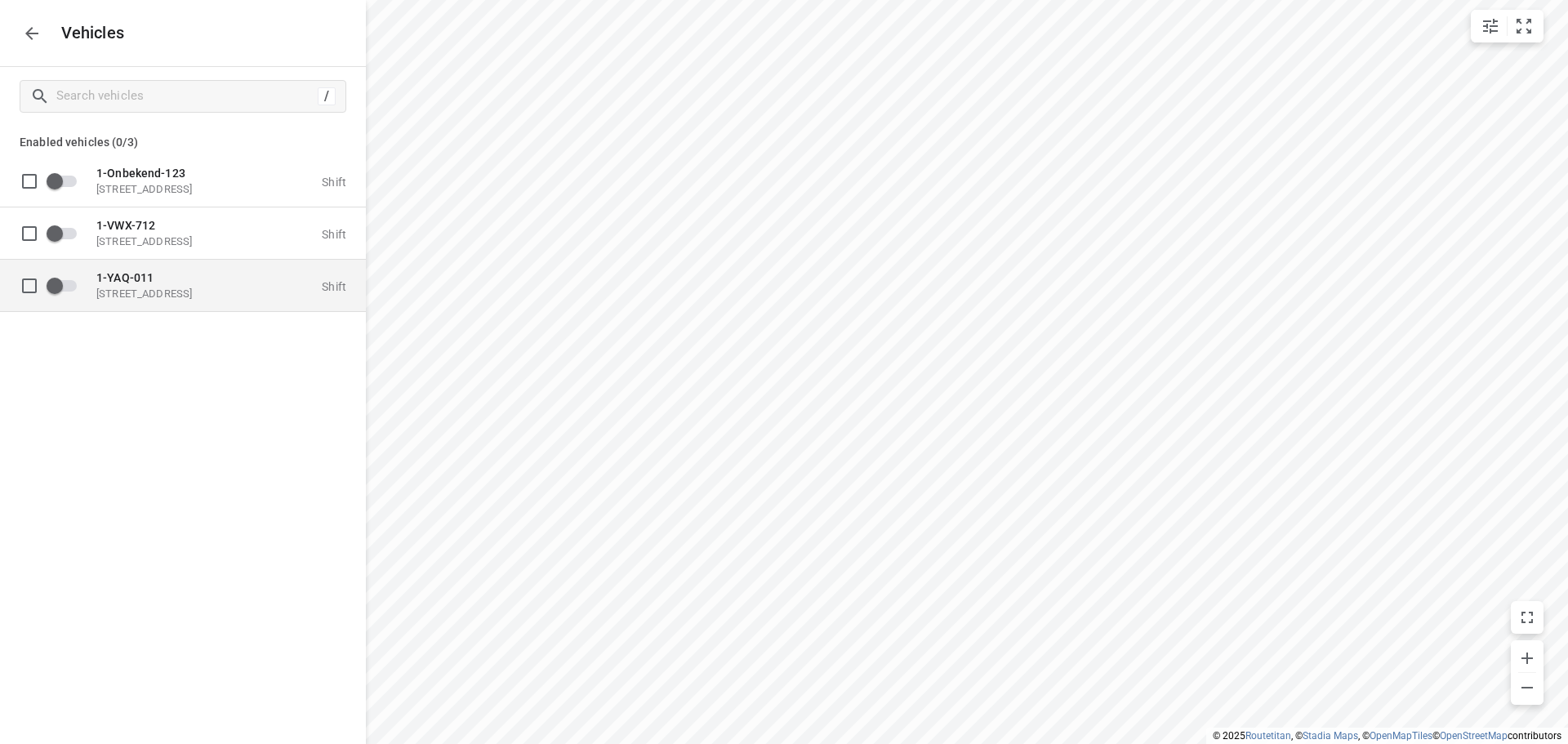
click at [200, 301] on div "1-YAQ-011 [STREET_ADDRESS] Shift" at bounding box center [196, 285] width 301 height 52
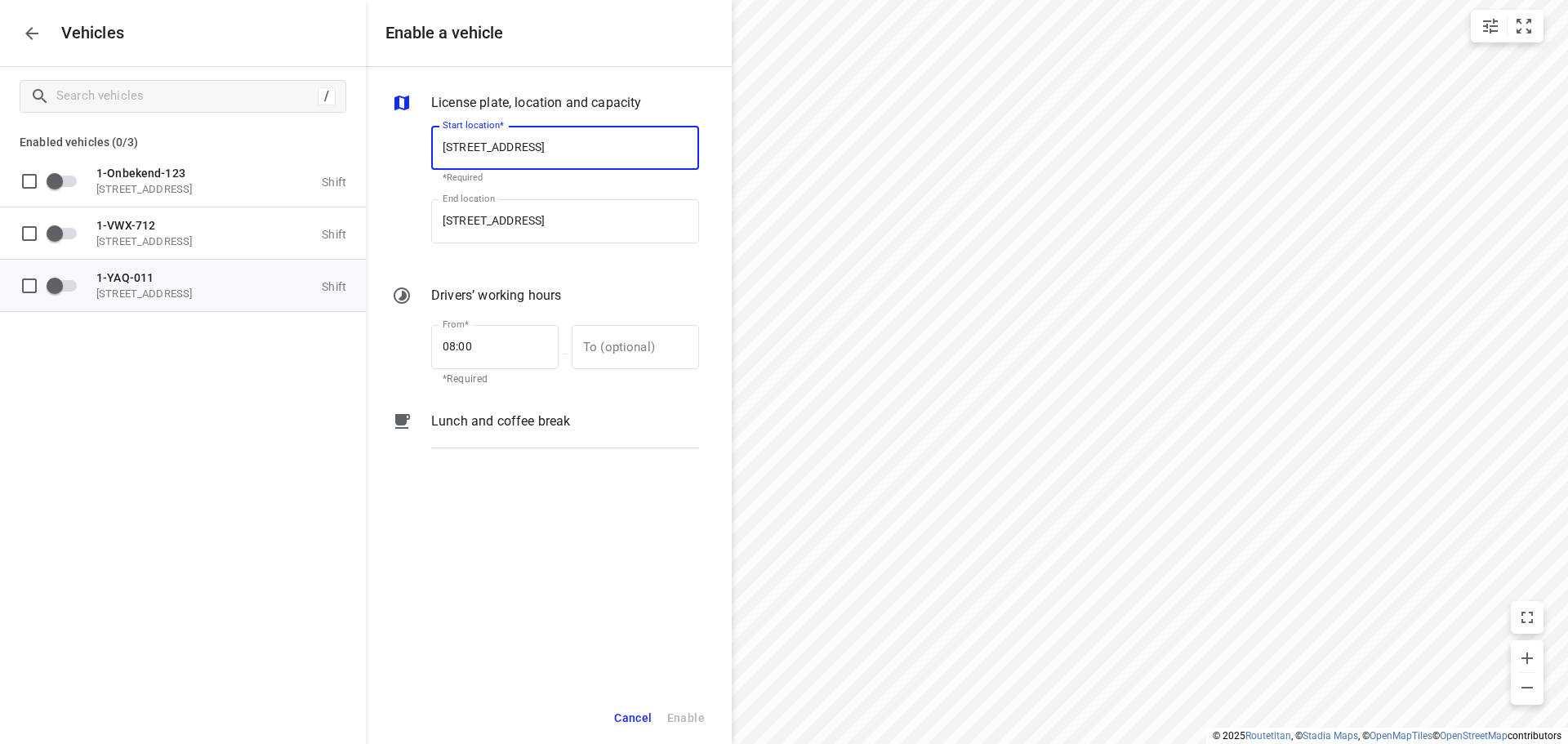
drag, startPoint x: 187, startPoint y: 387, endPoint x: 162, endPoint y: 371, distance: 29.7
click at [188, 387] on div "1-Onbekend-[GEOGRAPHIC_DATA][STREET_ADDRESS] Shift 1-VWX-[GEOGRAPHIC_DATA][STRE…" at bounding box center [183, 274] width 365 height 238
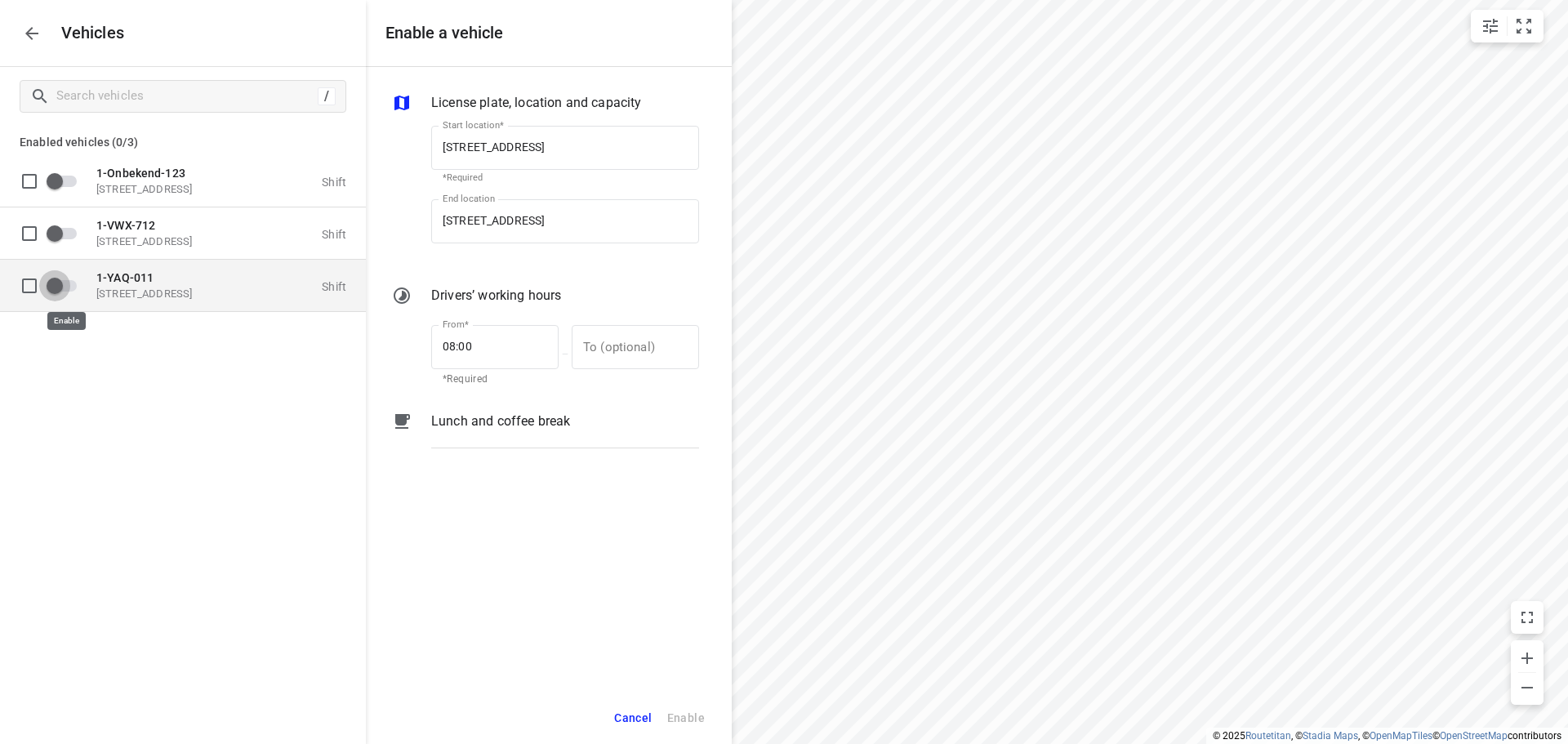
click at [67, 286] on input "grid" at bounding box center [54, 285] width 93 height 31
checkbox input "true"
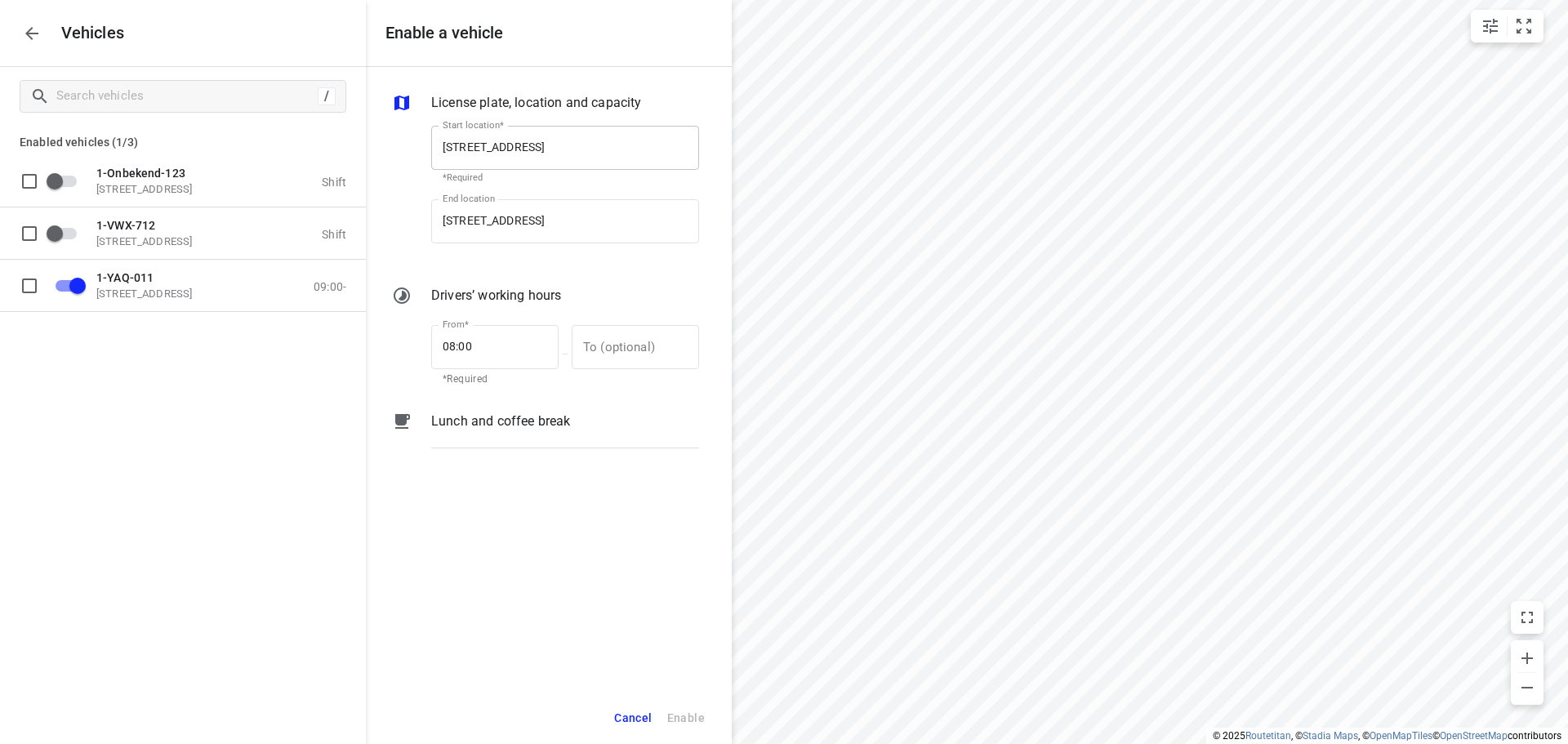
click at [552, 145] on input "[STREET_ADDRESS]" at bounding box center [565, 147] width 268 height 44
click at [550, 143] on input "[STREET_ADDRESS]" at bounding box center [565, 147] width 268 height 44
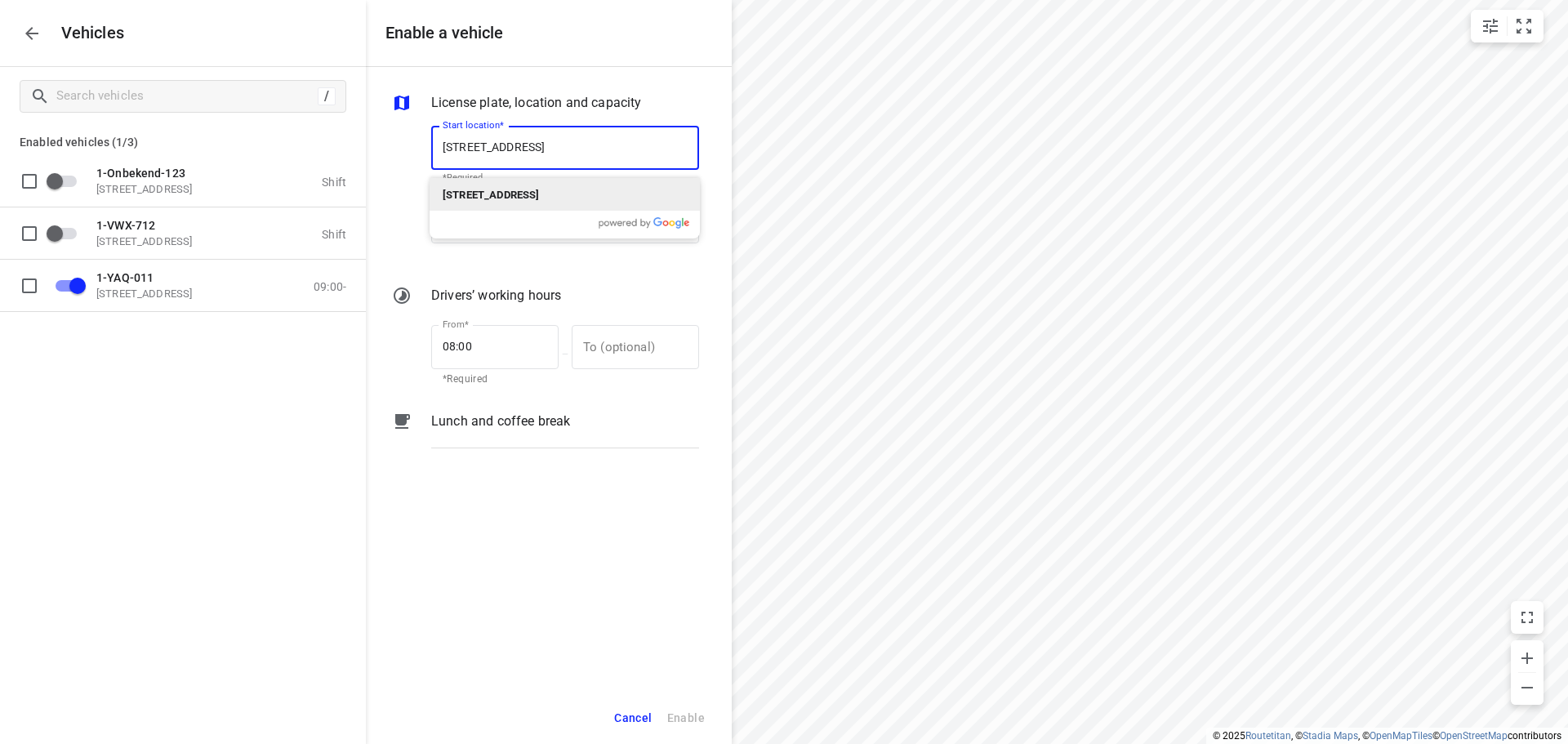
type input "[STREET_ADDRESS]"
click at [539, 187] on p "[STREET_ADDRESS]" at bounding box center [490, 194] width 97 height 20
type input "[STREET_ADDRESS]"
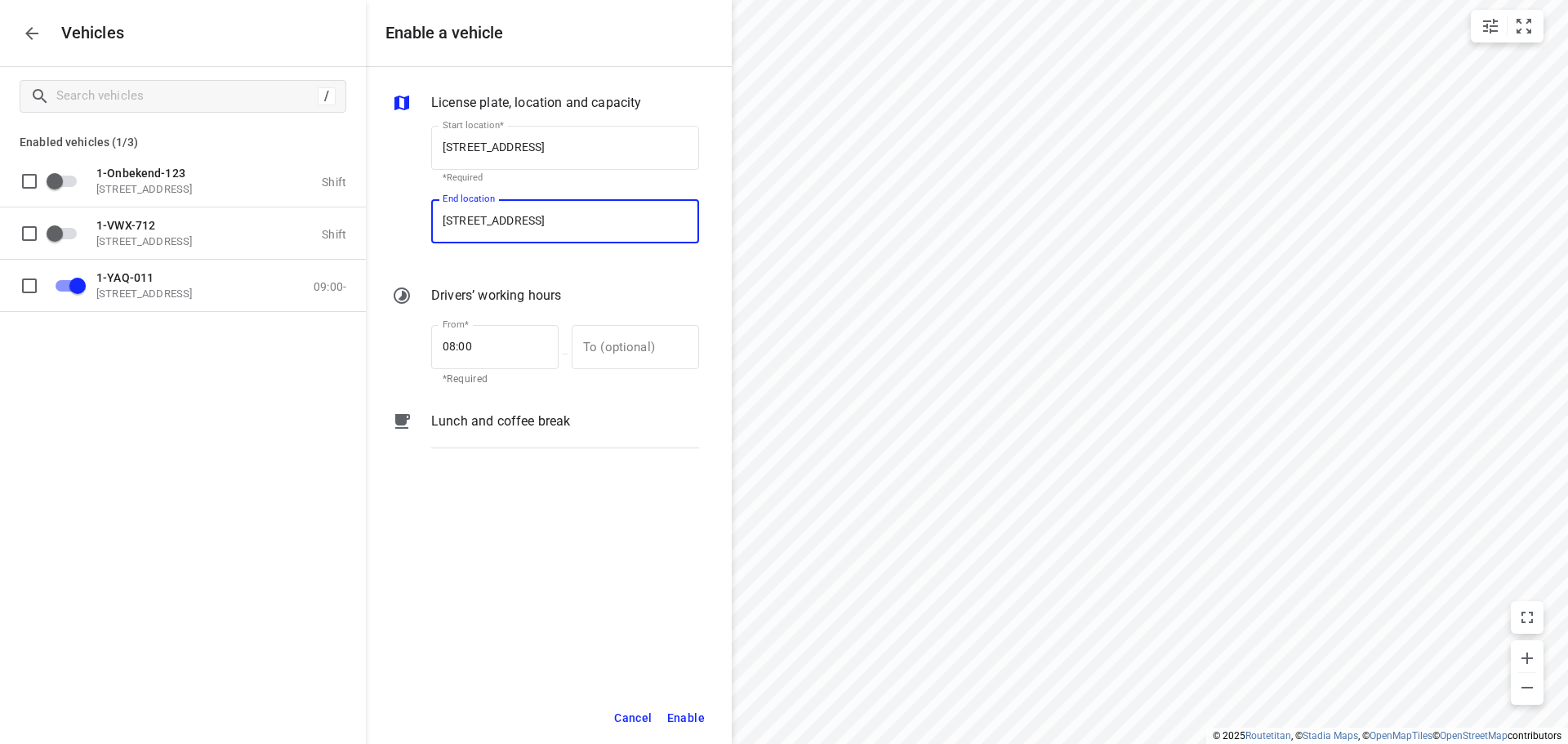
click at [545, 221] on input "[STREET_ADDRESS]" at bounding box center [565, 221] width 268 height 44
click at [545, 219] on input "[STREET_ADDRESS]" at bounding box center [565, 221] width 268 height 44
click at [549, 217] on input "[STREET_ADDRESS]" at bounding box center [565, 221] width 268 height 44
type input "[STREET_ADDRESS]"
click at [539, 268] on b "[STREET_ADDRESS]" at bounding box center [490, 268] width 97 height 13
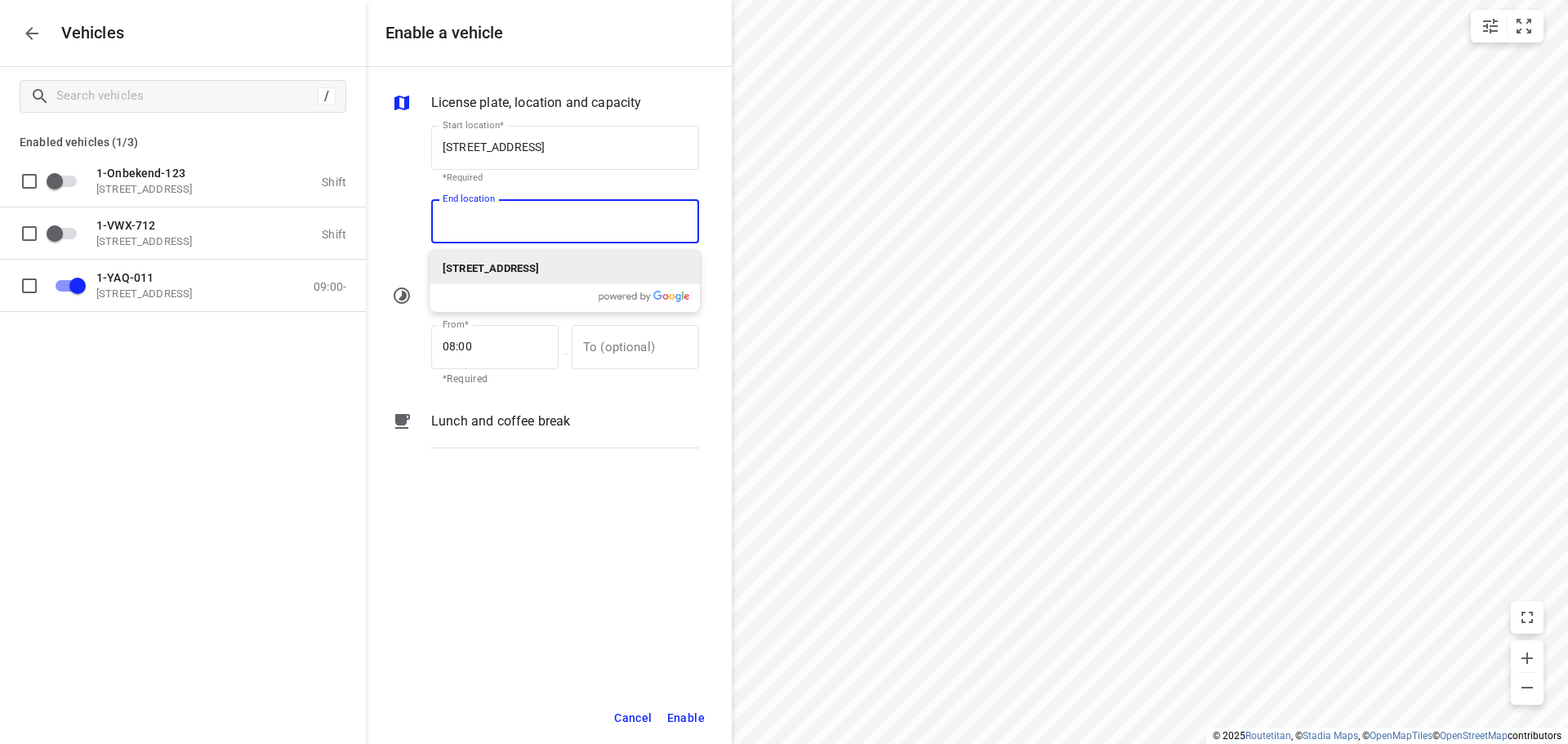
type input "[STREET_ADDRESS]"
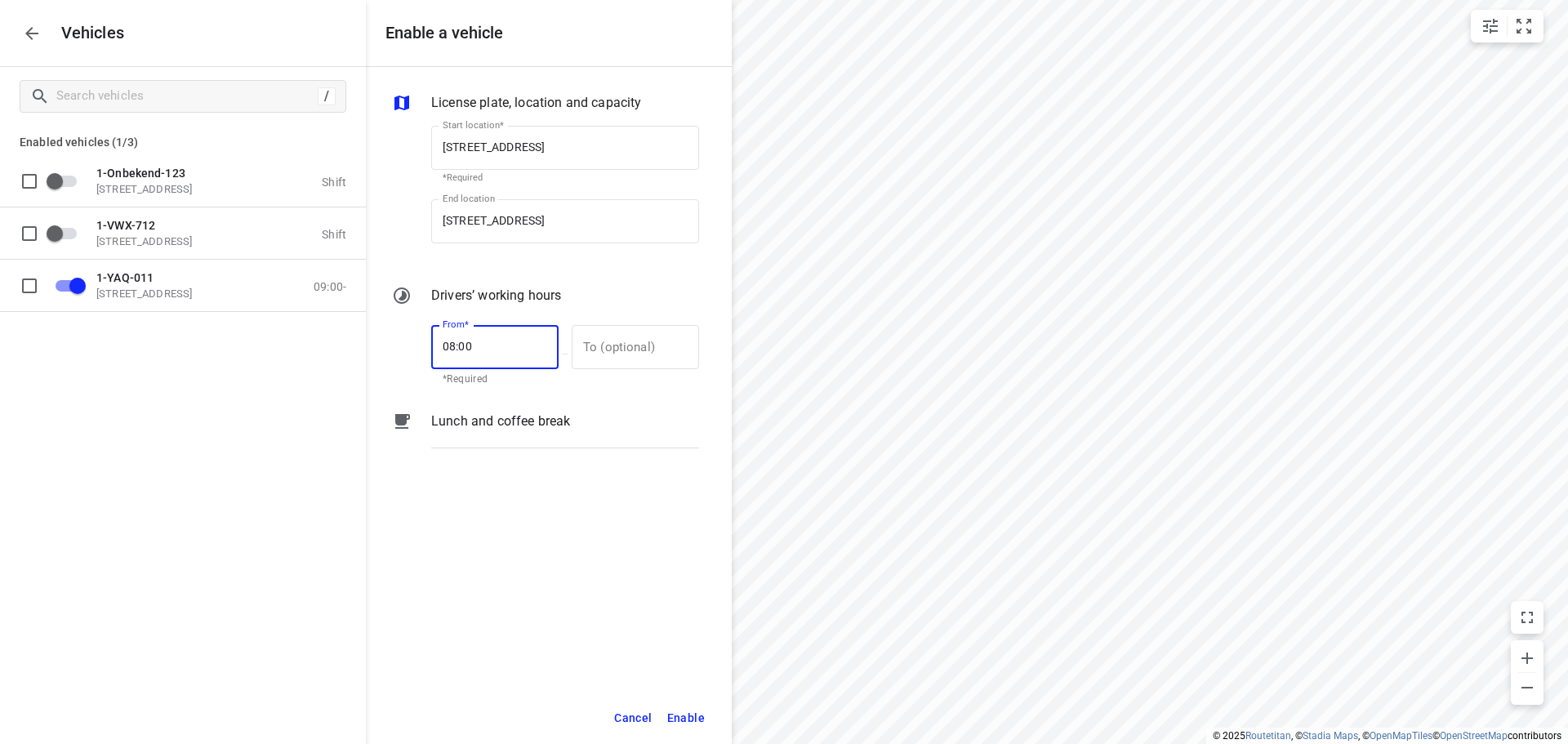
drag, startPoint x: 485, startPoint y: 351, endPoint x: 396, endPoint y: 354, distance: 89.1
click at [401, 351] on div "From* 08:00 From* *Required — To (optional) To (optional)" at bounding box center [545, 353] width 314 height 70
type input "10:00"
click at [688, 714] on span "Enable" at bounding box center [686, 718] width 37 height 21
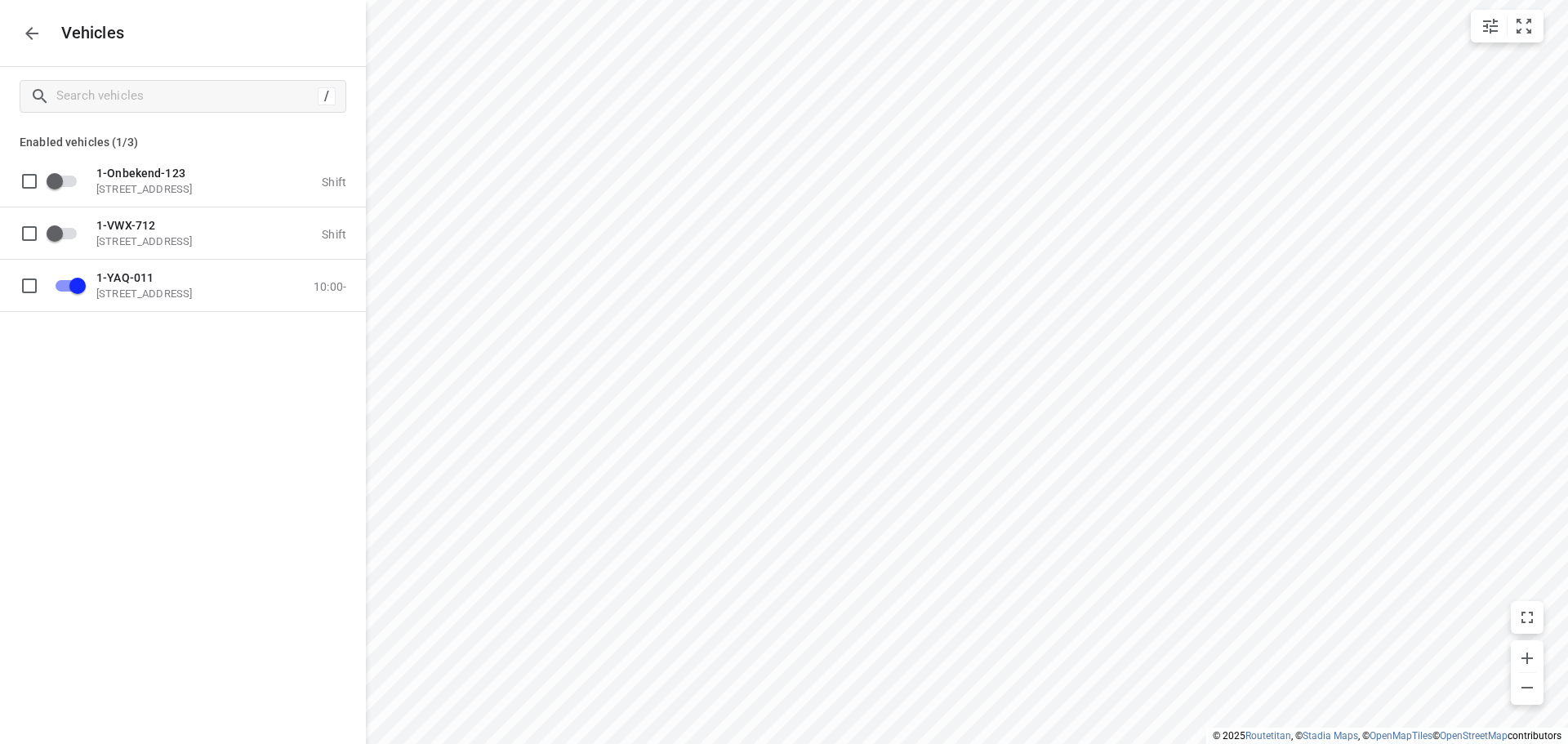
click at [27, 29] on icon "button" at bounding box center [32, 33] width 20 height 20
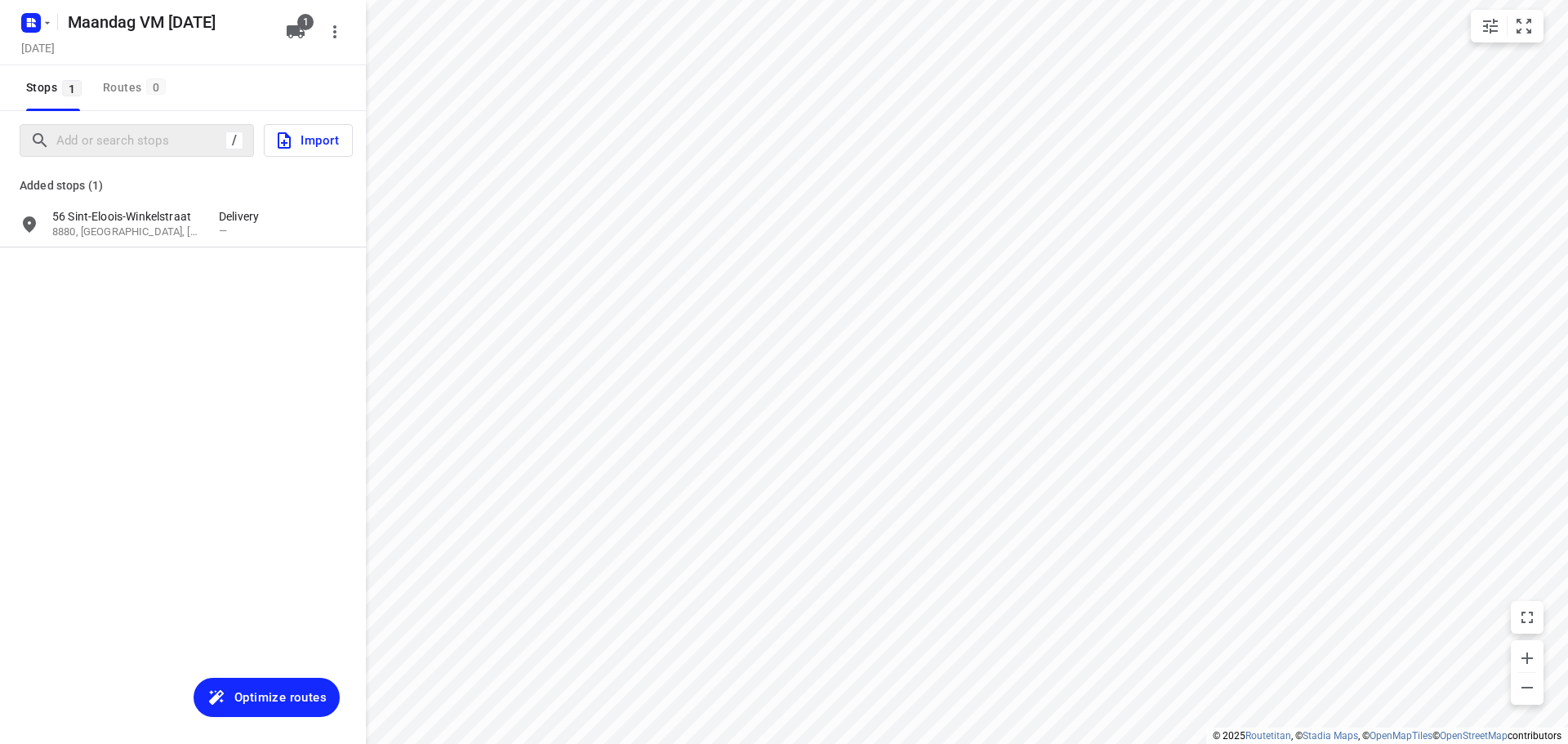
click at [175, 125] on div "/ Import" at bounding box center [183, 141] width 365 height 59
click at [147, 139] on input "Add or search stops" at bounding box center [139, 141] width 162 height 25
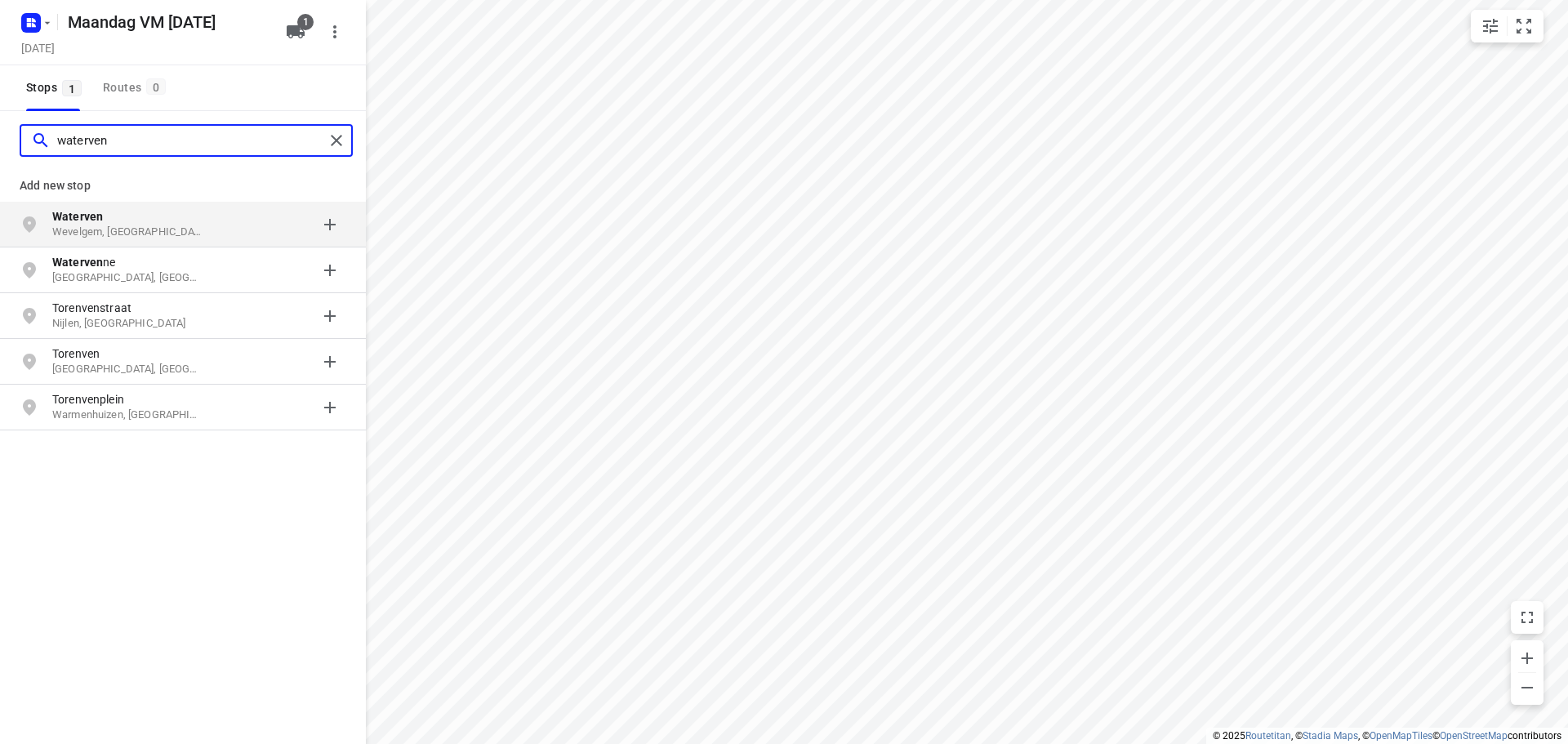
type input "waterven"
click at [172, 226] on p "Wevelgem, [GEOGRAPHIC_DATA]" at bounding box center [127, 232] width 150 height 16
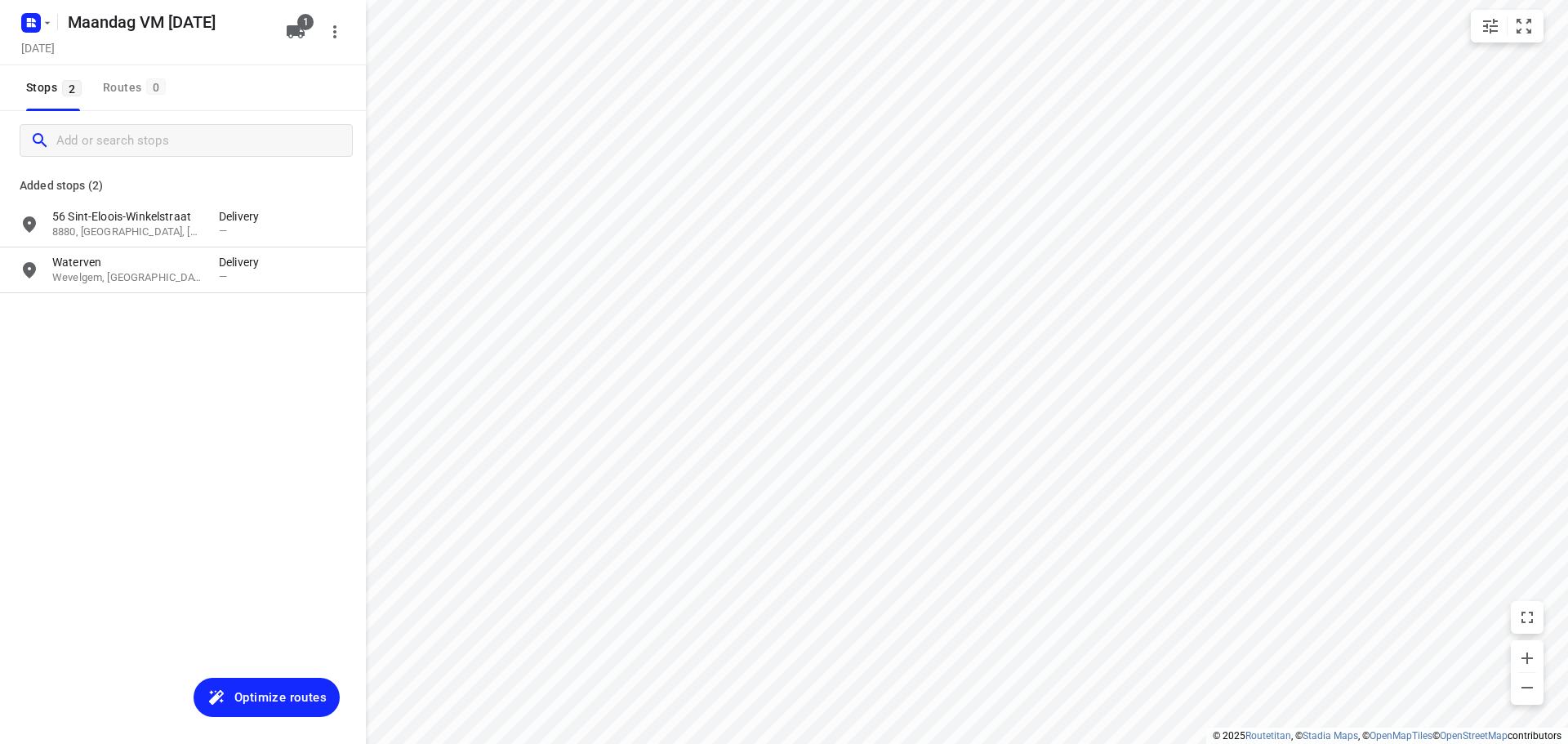
click at [255, 701] on span "Optimize routes" at bounding box center [280, 697] width 92 height 21
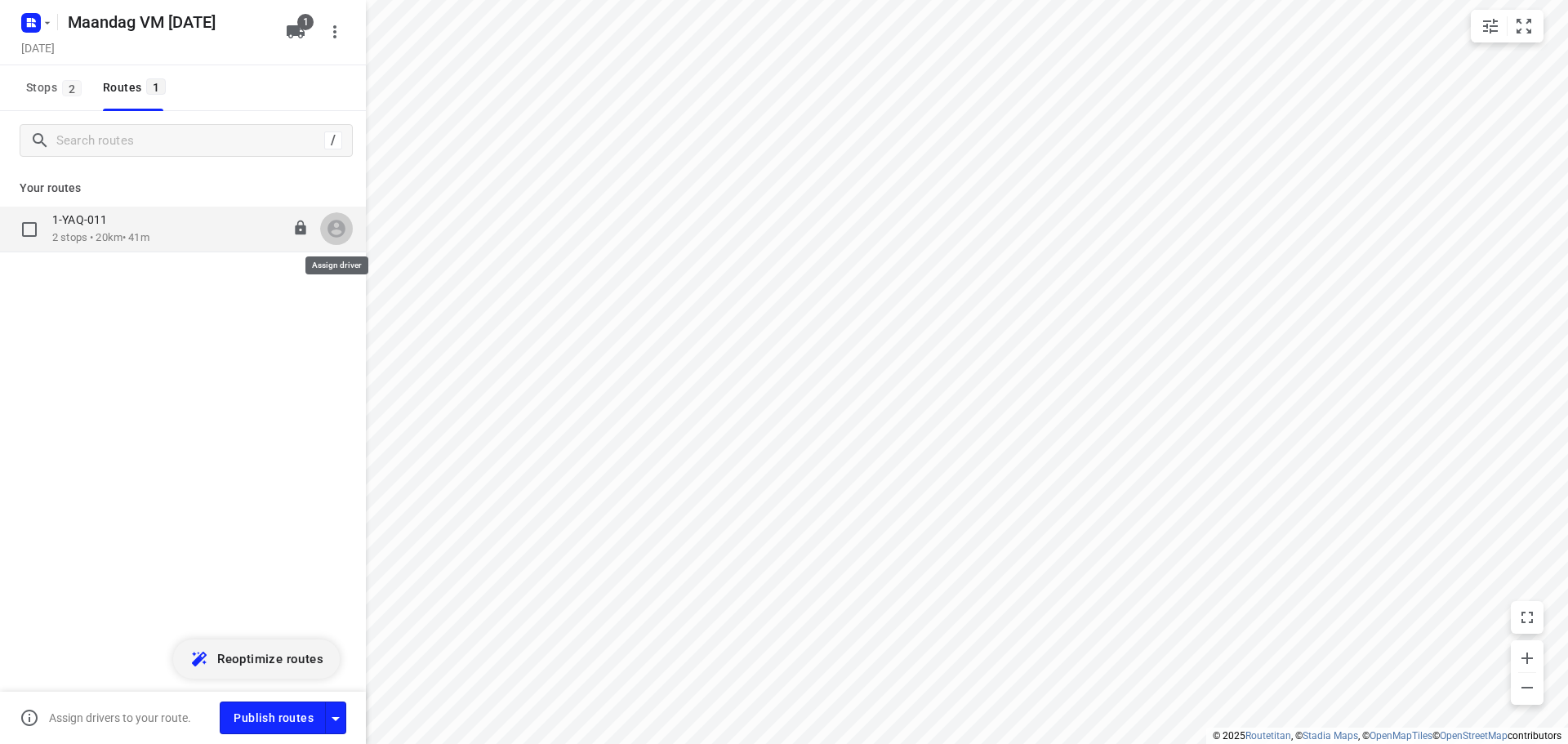
click at [336, 228] on icon "button" at bounding box center [337, 228] width 21 height 21
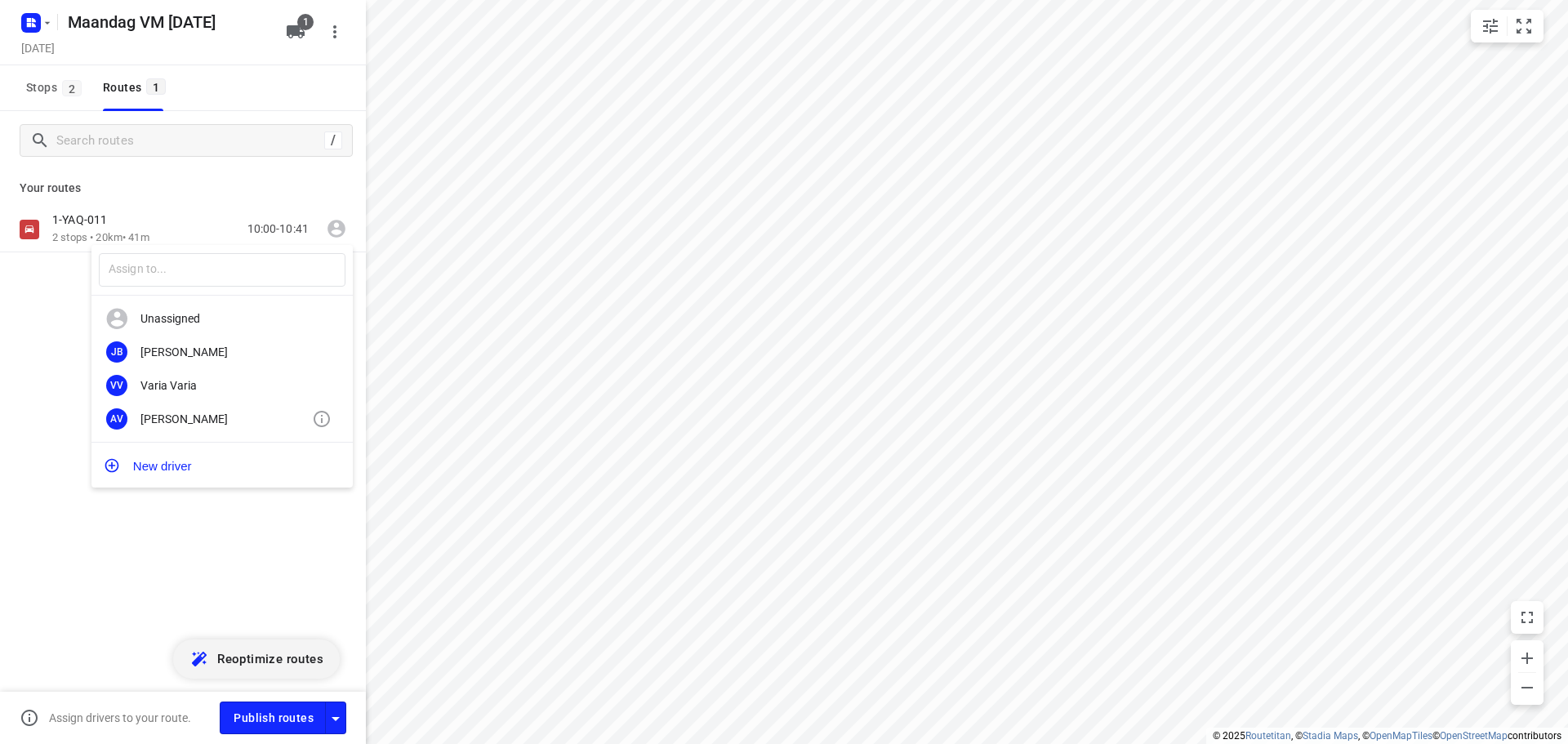
click at [191, 416] on div "[PERSON_NAME]" at bounding box center [227, 418] width 172 height 13
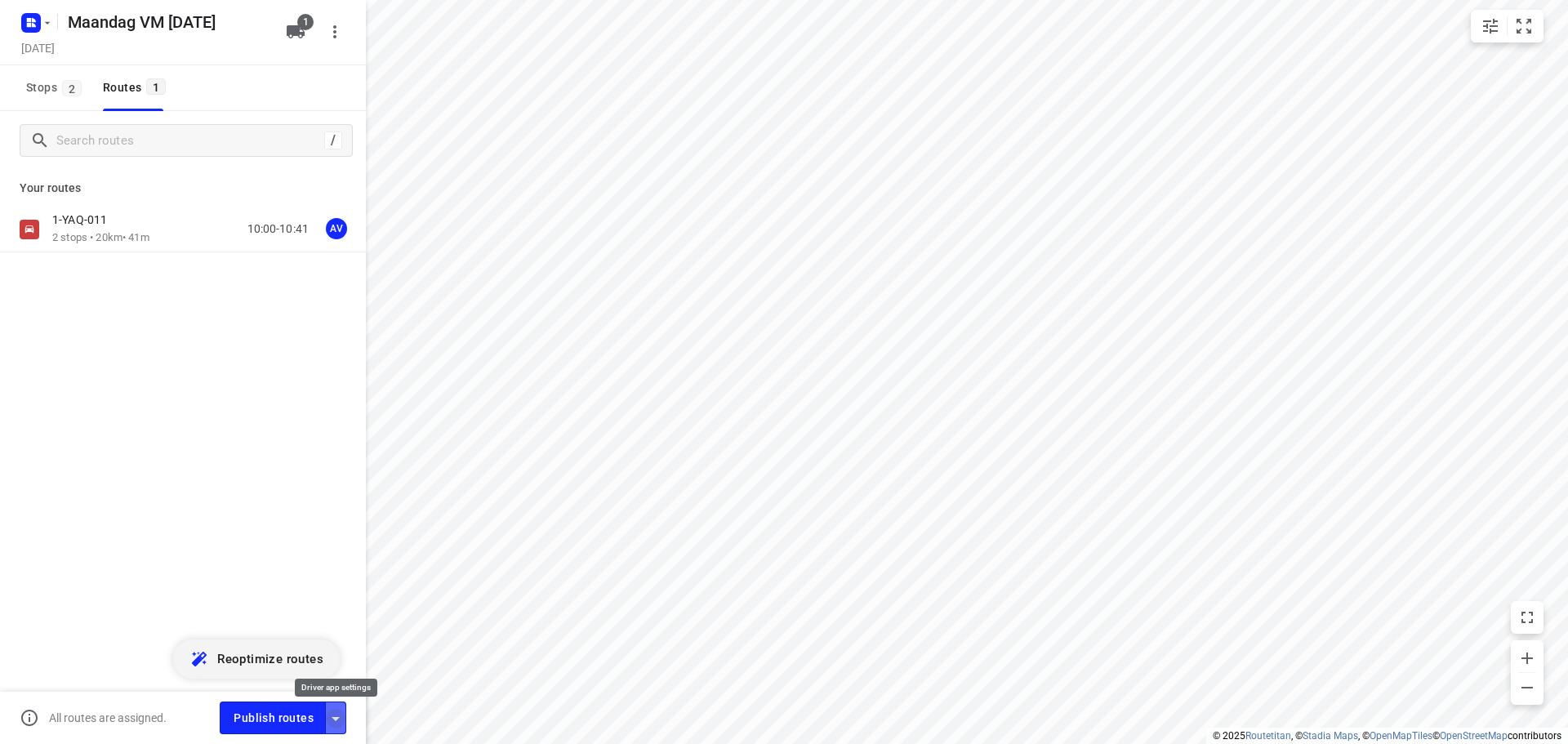
click at [336, 719] on icon "button" at bounding box center [335, 719] width 8 height 4
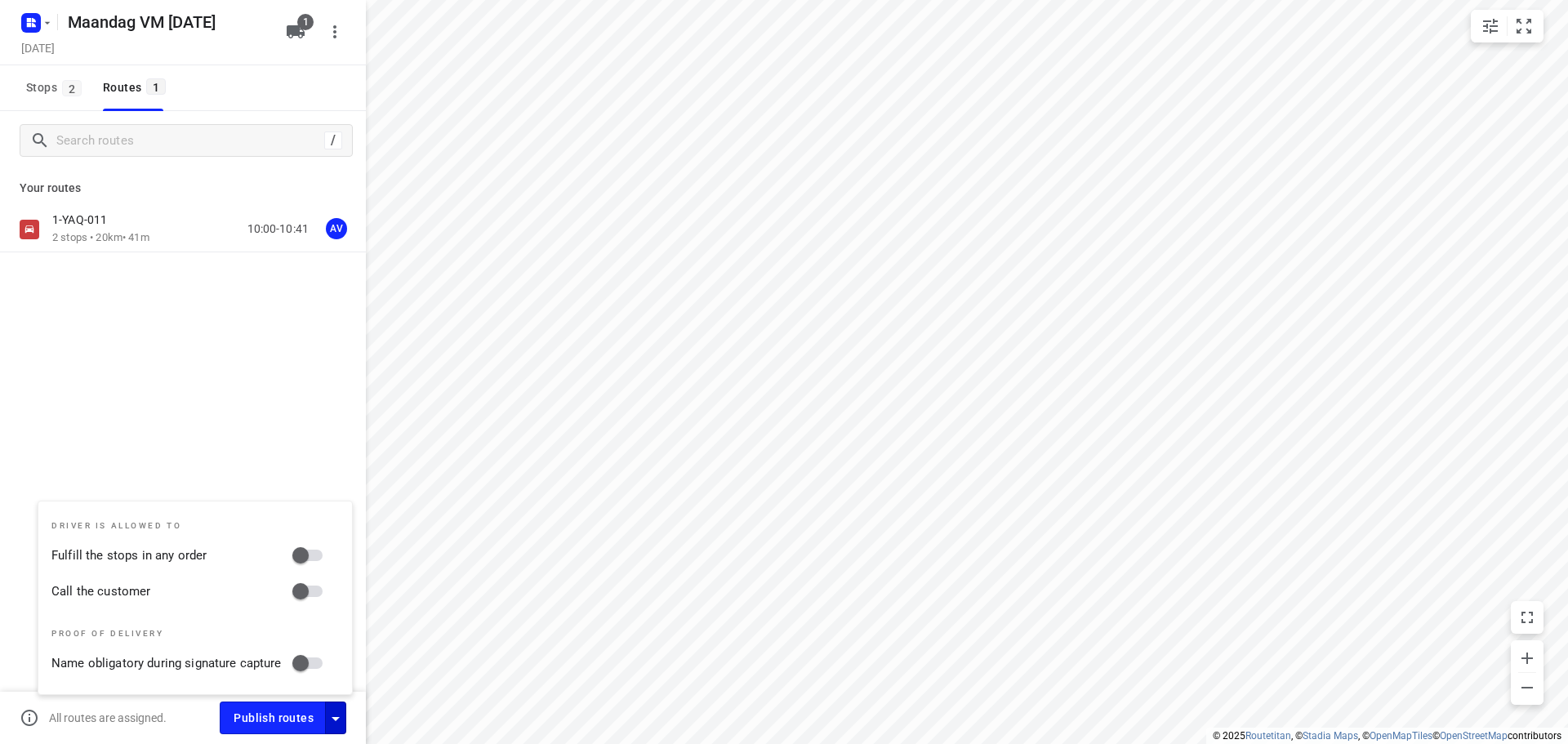
drag, startPoint x: 307, startPoint y: 590, endPoint x: 327, endPoint y: 603, distance: 23.9
click at [308, 590] on input "Call the customer" at bounding box center [300, 591] width 93 height 31
checkbox input "true"
click at [336, 718] on icon "button" at bounding box center [335, 719] width 8 height 4
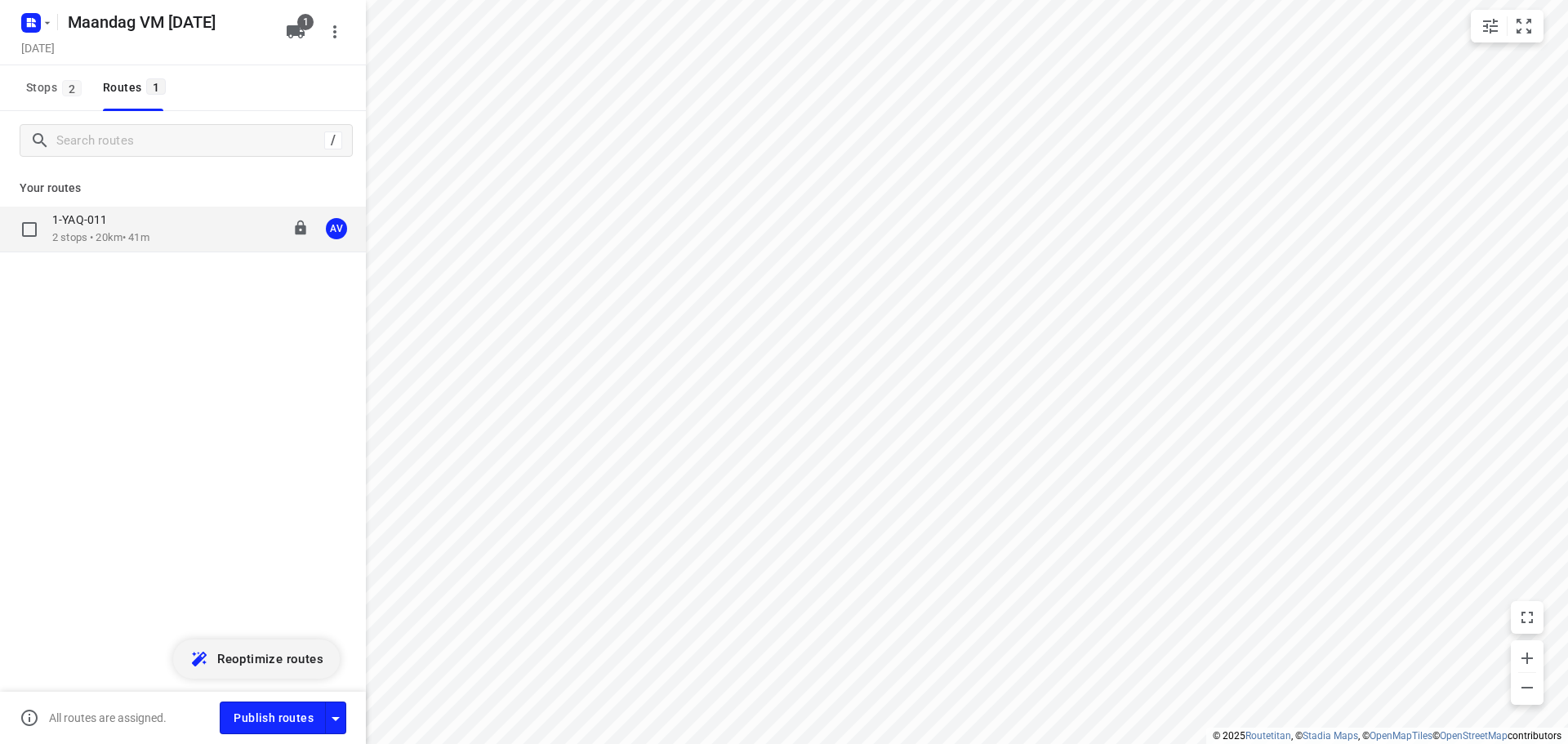
click at [167, 220] on div "1-YAQ-011 2 stops • 20km • 41m 10:00-10:41 AV" at bounding box center [208, 228] width 314 height 33
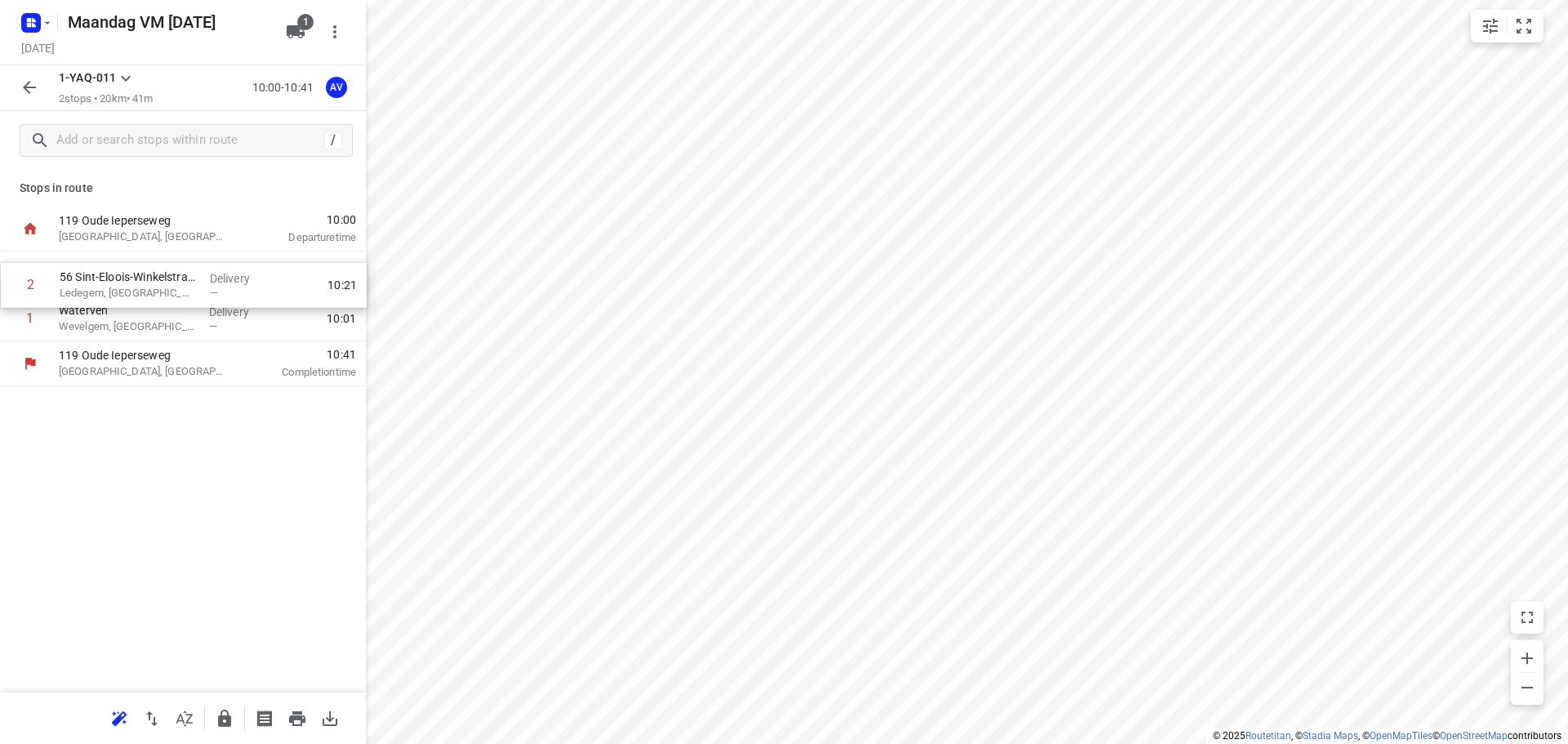
drag, startPoint x: 8, startPoint y: 321, endPoint x: 17, endPoint y: 282, distance: 40.0
click at [8, 281] on div "1 Waterven Wevelgem, [GEOGRAPHIC_DATA] Delivery — 10:01 2 56 Sint-Eloois-Winkel…" at bounding box center [183, 296] width 365 height 90
click at [167, 273] on div "56 Sint-Eloois-Winkelstraat Ledegem, [GEOGRAPHIC_DATA]" at bounding box center [127, 273] width 150 height 45
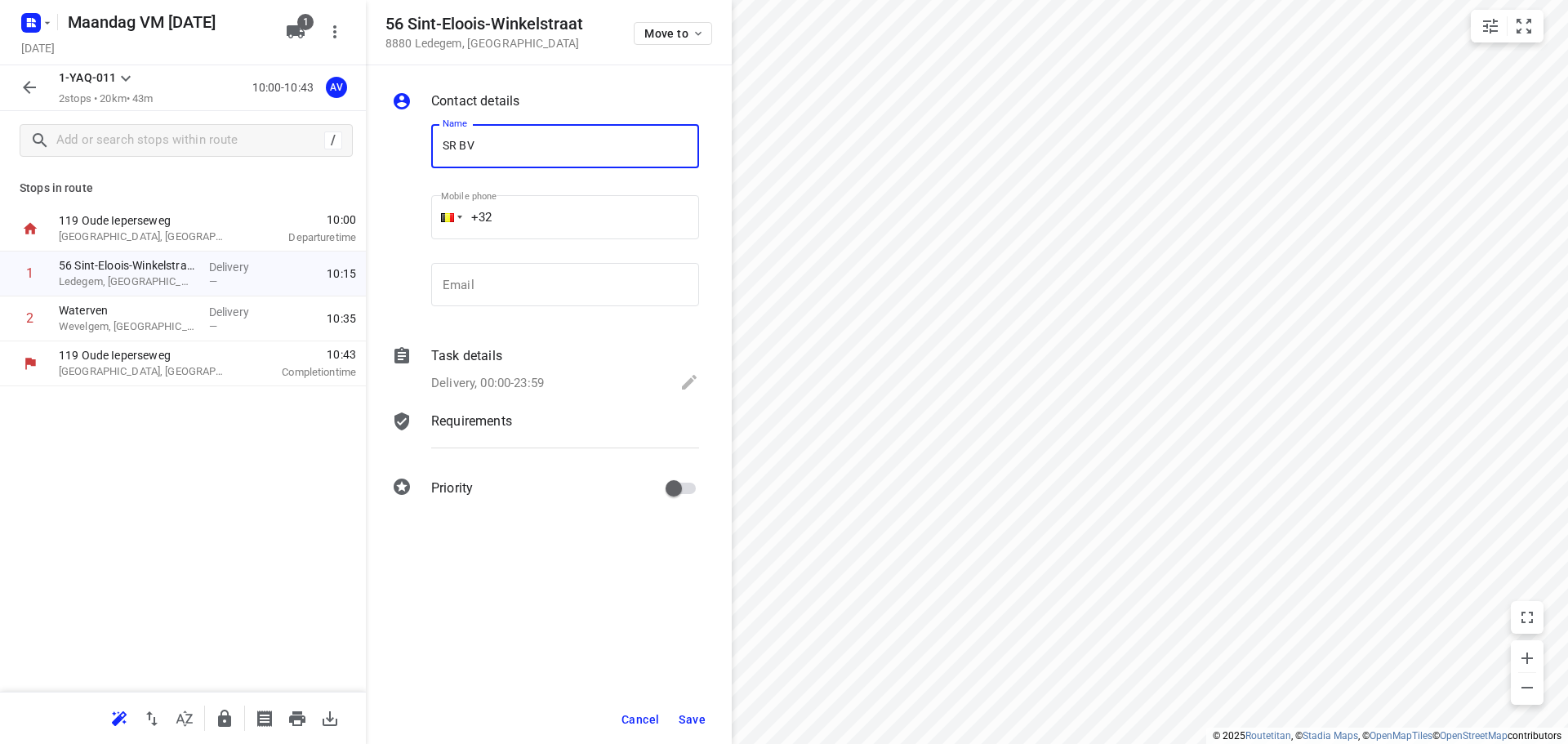
type input "SR BV"
click at [578, 212] on input "+32" at bounding box center [565, 217] width 268 height 44
type input "[PHONE_NUMBER]"
click at [526, 385] on p "Delivery, 00:00-23:59" at bounding box center [487, 383] width 112 height 19
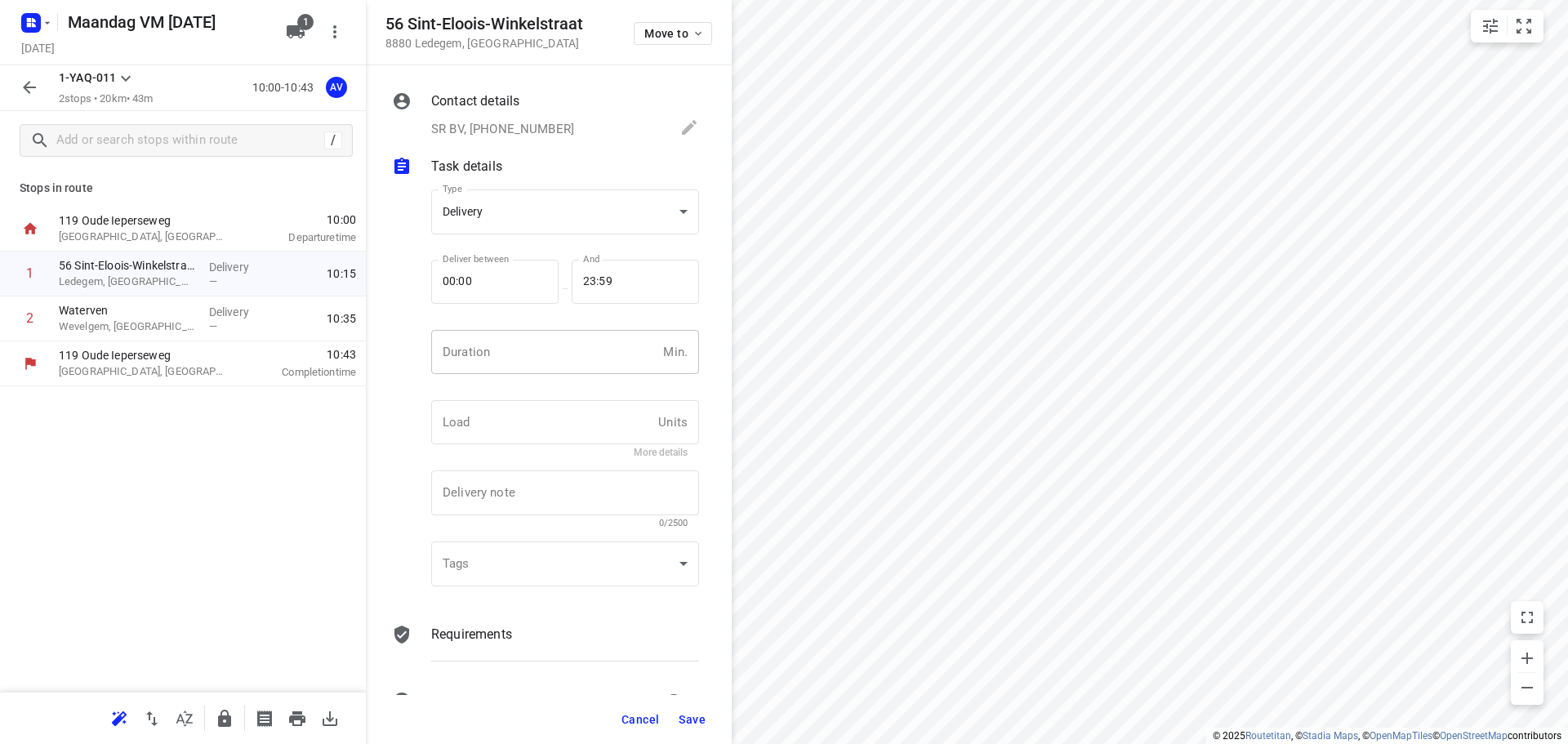
click at [526, 359] on input "number" at bounding box center [543, 351] width 226 height 44
type input "1"
click at [687, 720] on span "Save" at bounding box center [693, 719] width 27 height 13
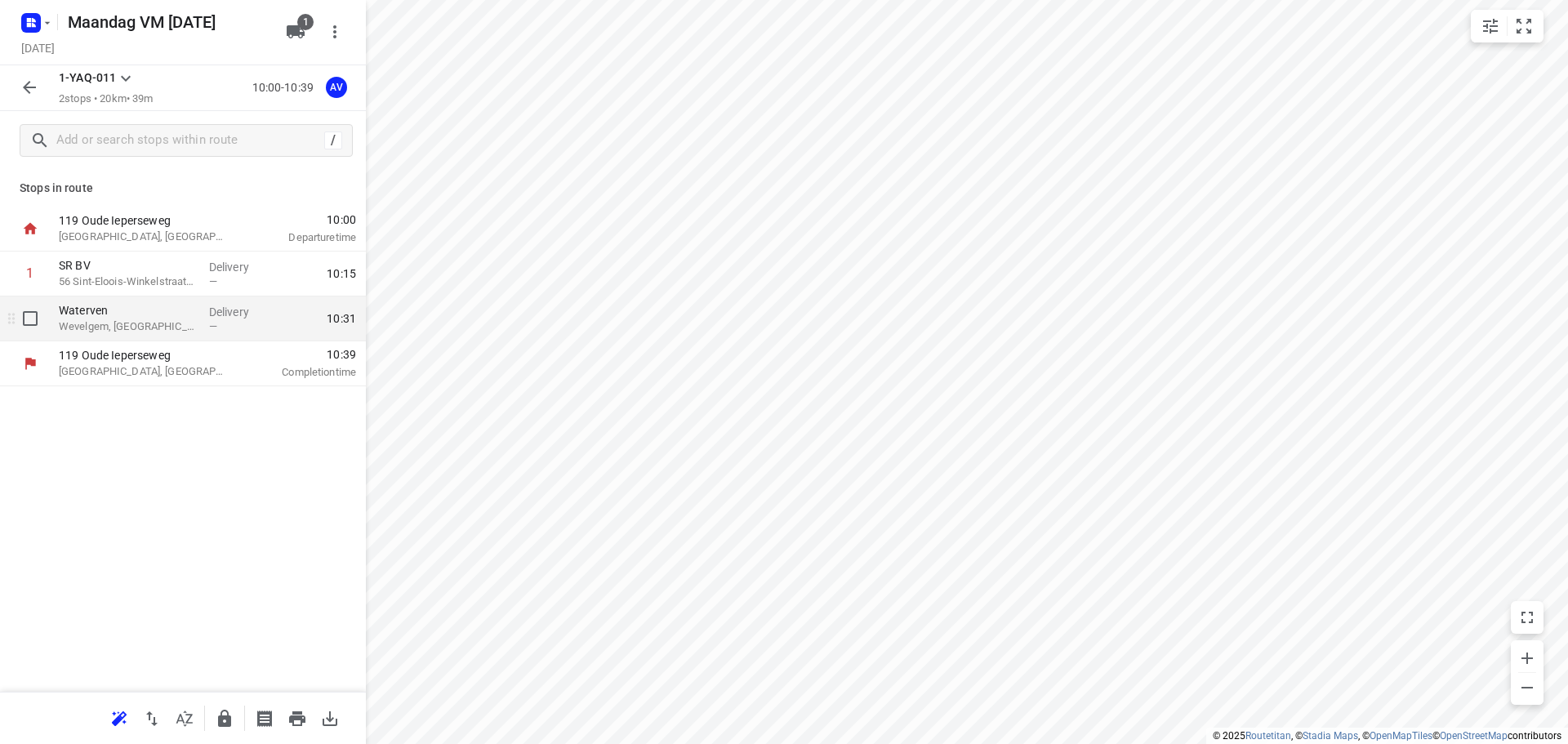
click at [172, 325] on p "Wevelgem, [GEOGRAPHIC_DATA]" at bounding box center [127, 326] width 137 height 17
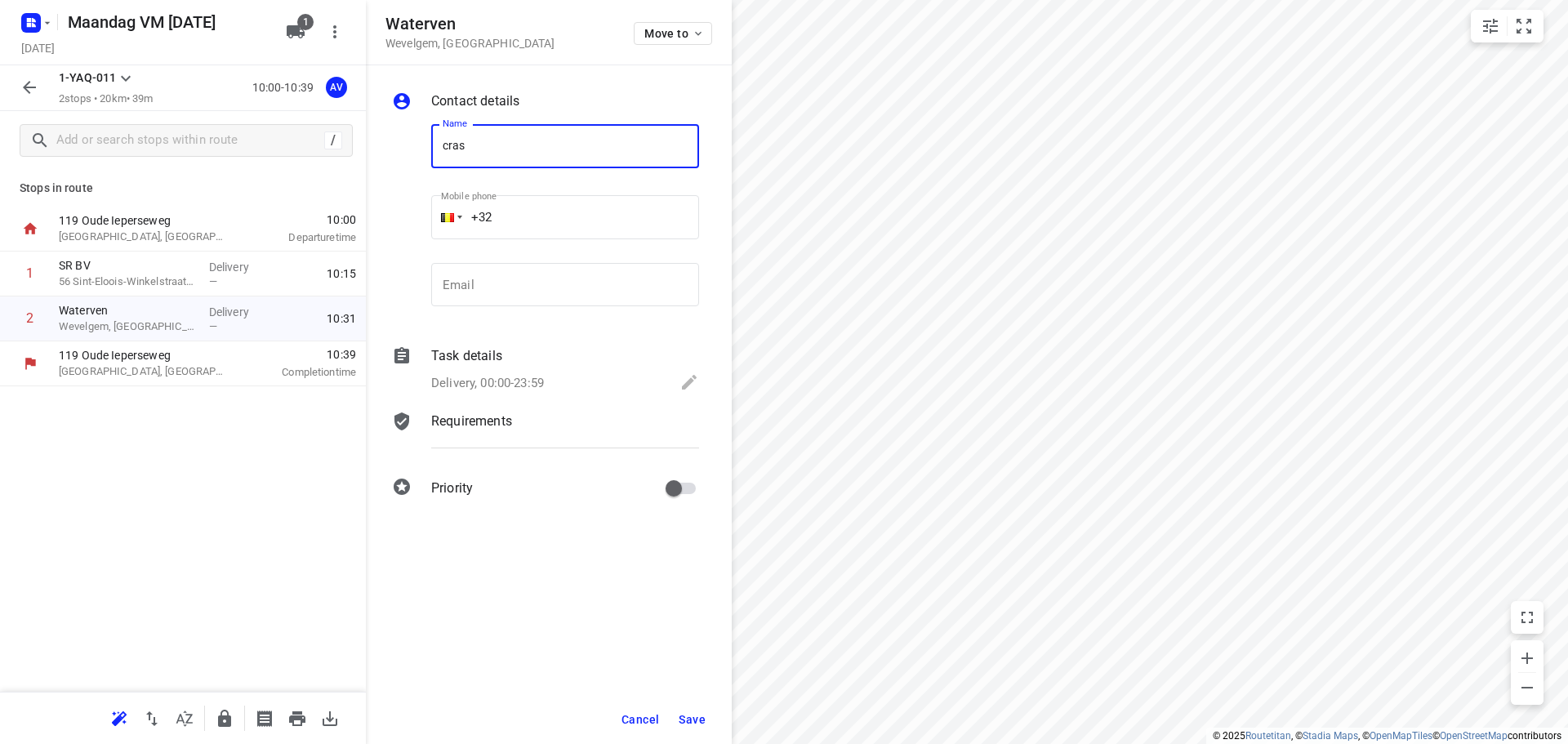
type input "Cras [PERSON_NAME]"
click at [514, 377] on p "Delivery, 00:00-23:59" at bounding box center [487, 383] width 112 height 19
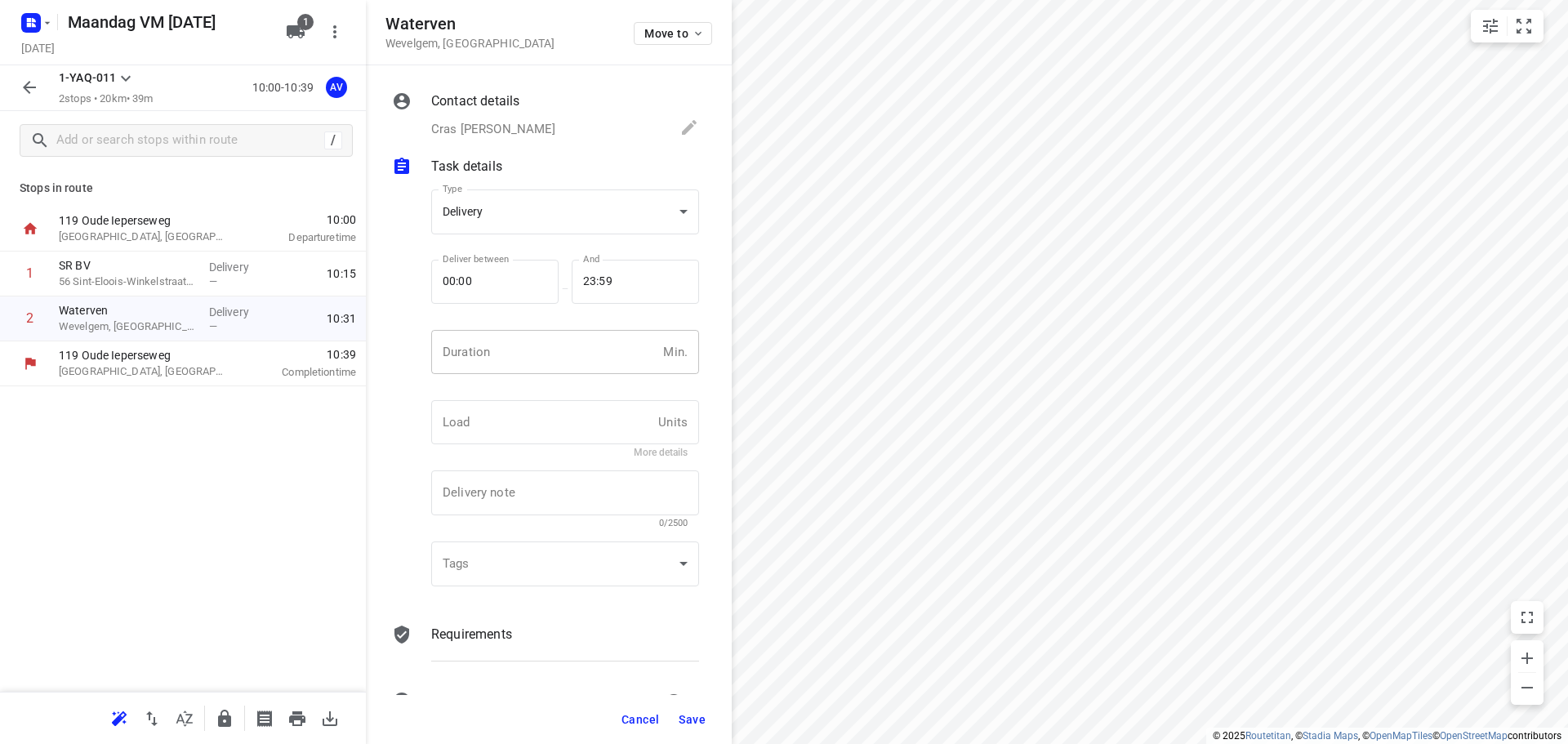
click at [533, 365] on input "number" at bounding box center [543, 351] width 226 height 44
type input "1"
click at [698, 721] on span "Save" at bounding box center [693, 719] width 27 height 13
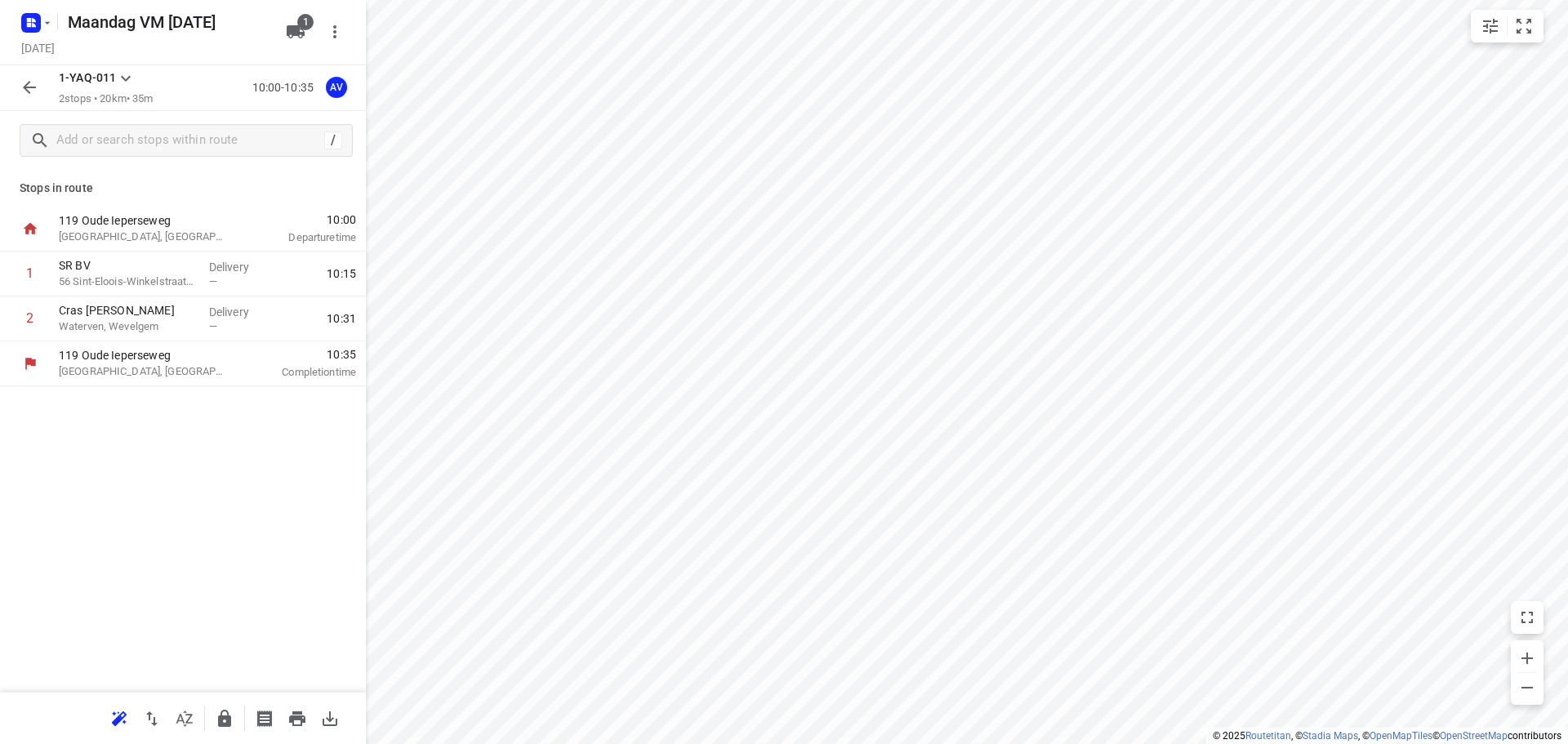
click at [32, 87] on icon "button" at bounding box center [29, 87] width 20 height 20
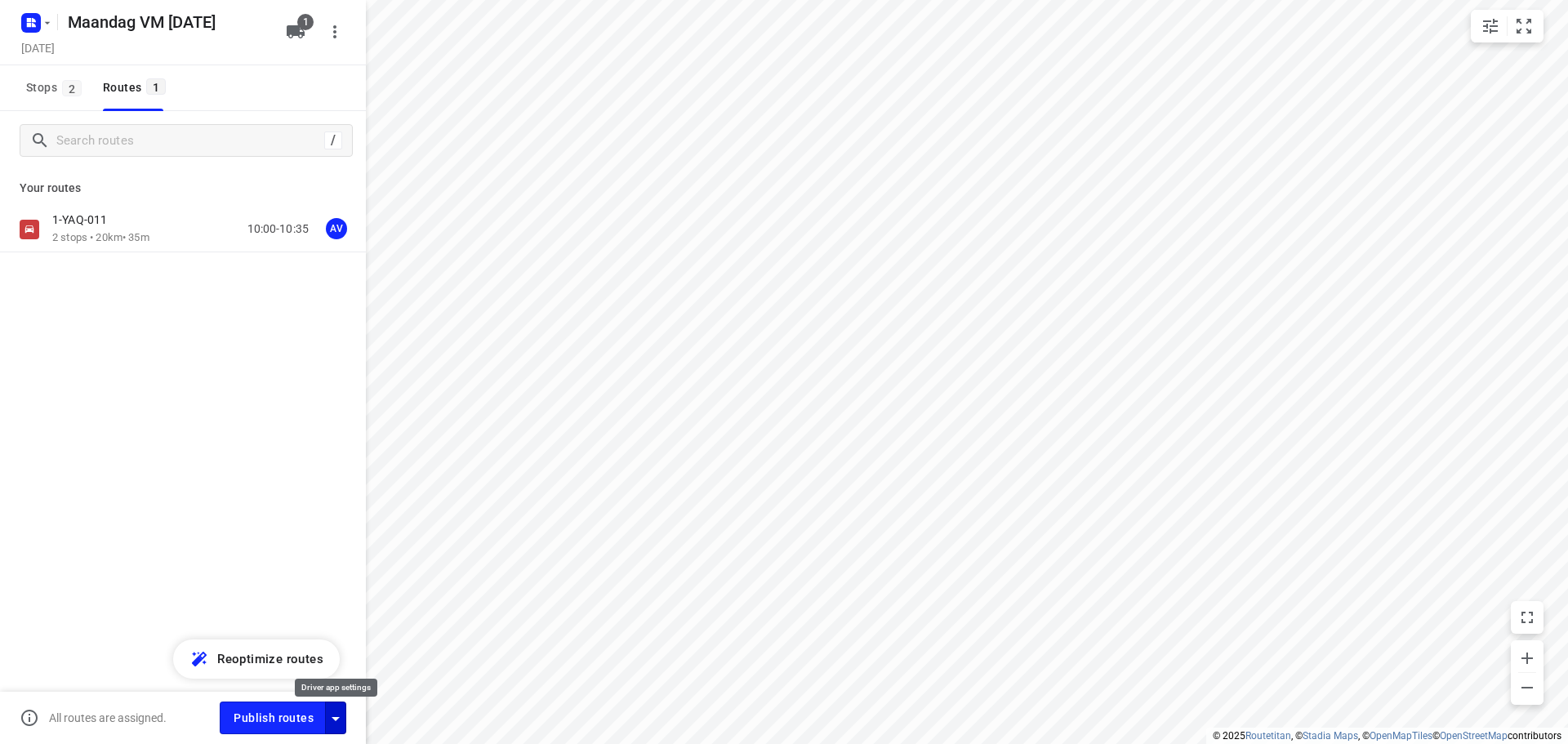
click at [336, 721] on icon "button" at bounding box center [336, 719] width 20 height 20
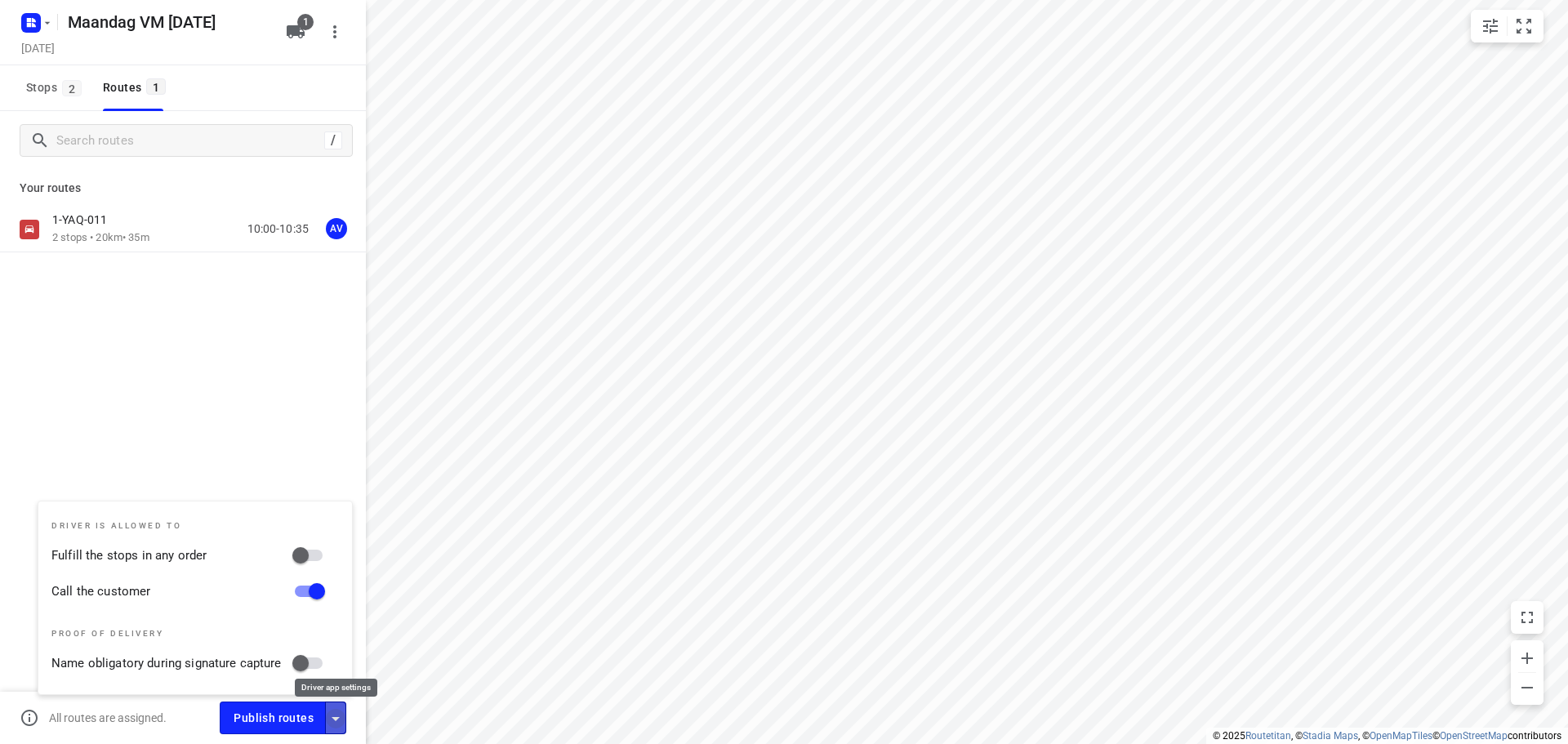
click at [336, 721] on icon "button" at bounding box center [336, 719] width 20 height 20
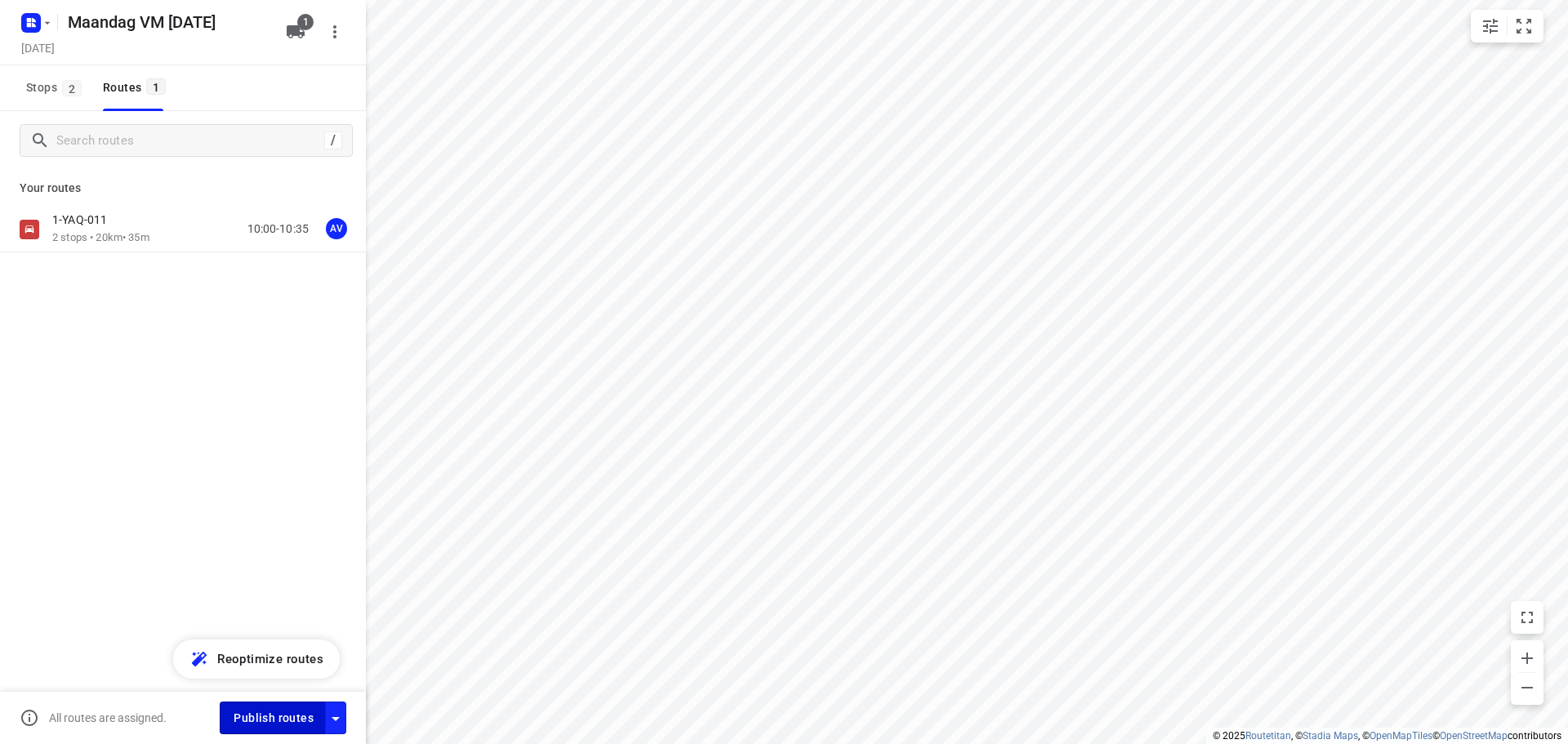
click at [264, 714] on span "Publish routes" at bounding box center [274, 718] width 80 height 21
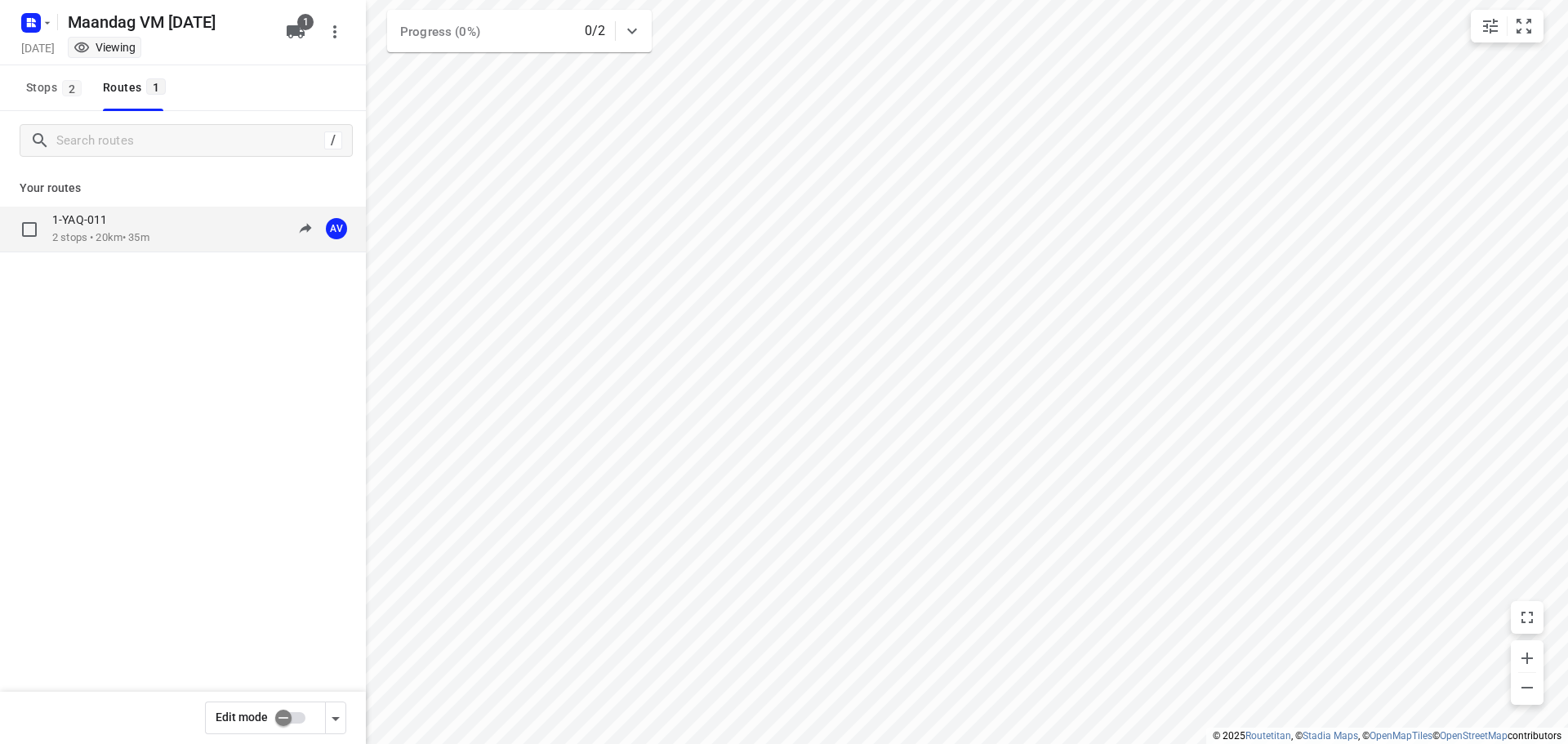
click at [170, 220] on div "1-YAQ-011 2 stops • 20km • 35m 10:00-10:35 AV" at bounding box center [208, 228] width 314 height 33
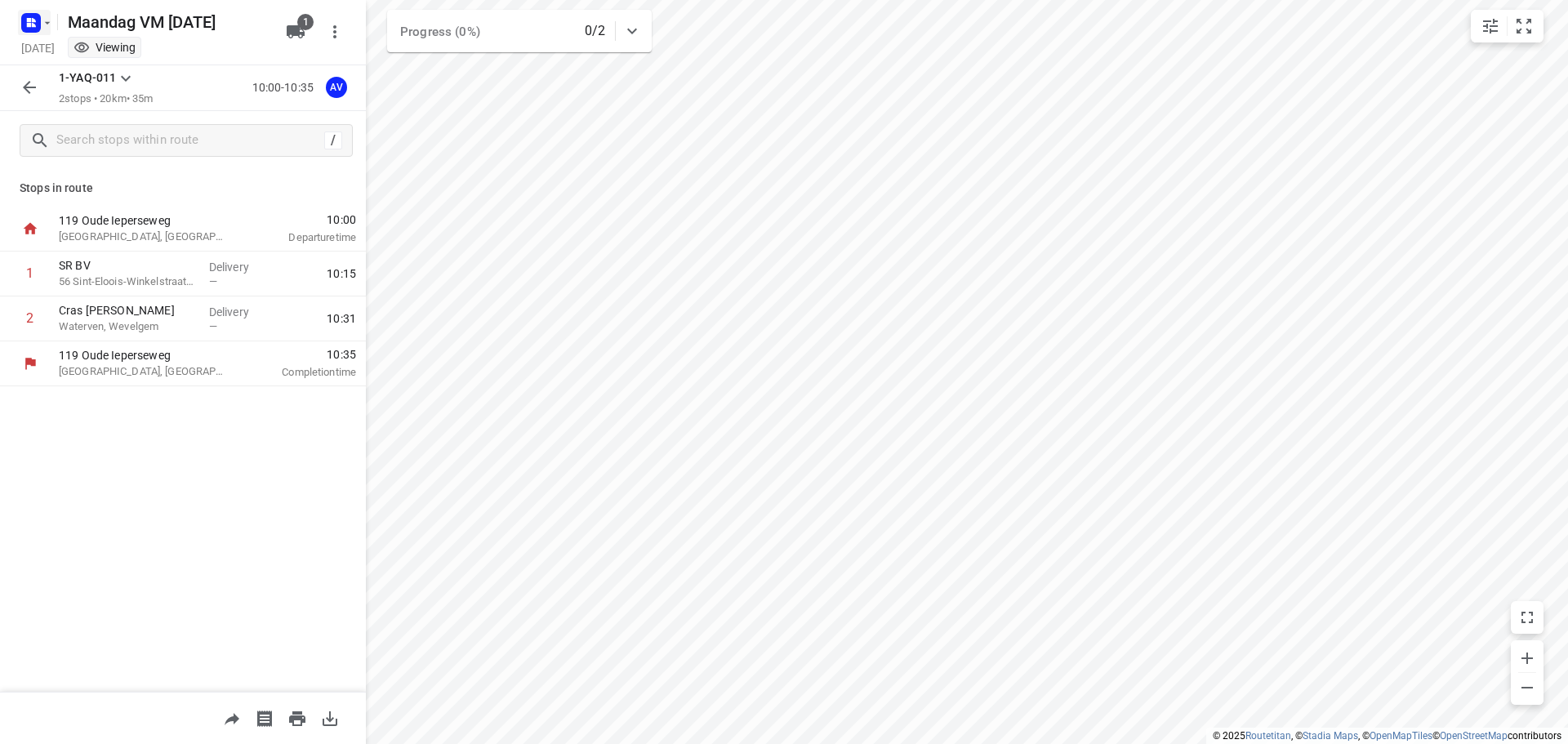
click at [26, 22] on rect "button" at bounding box center [31, 22] width 20 height 20
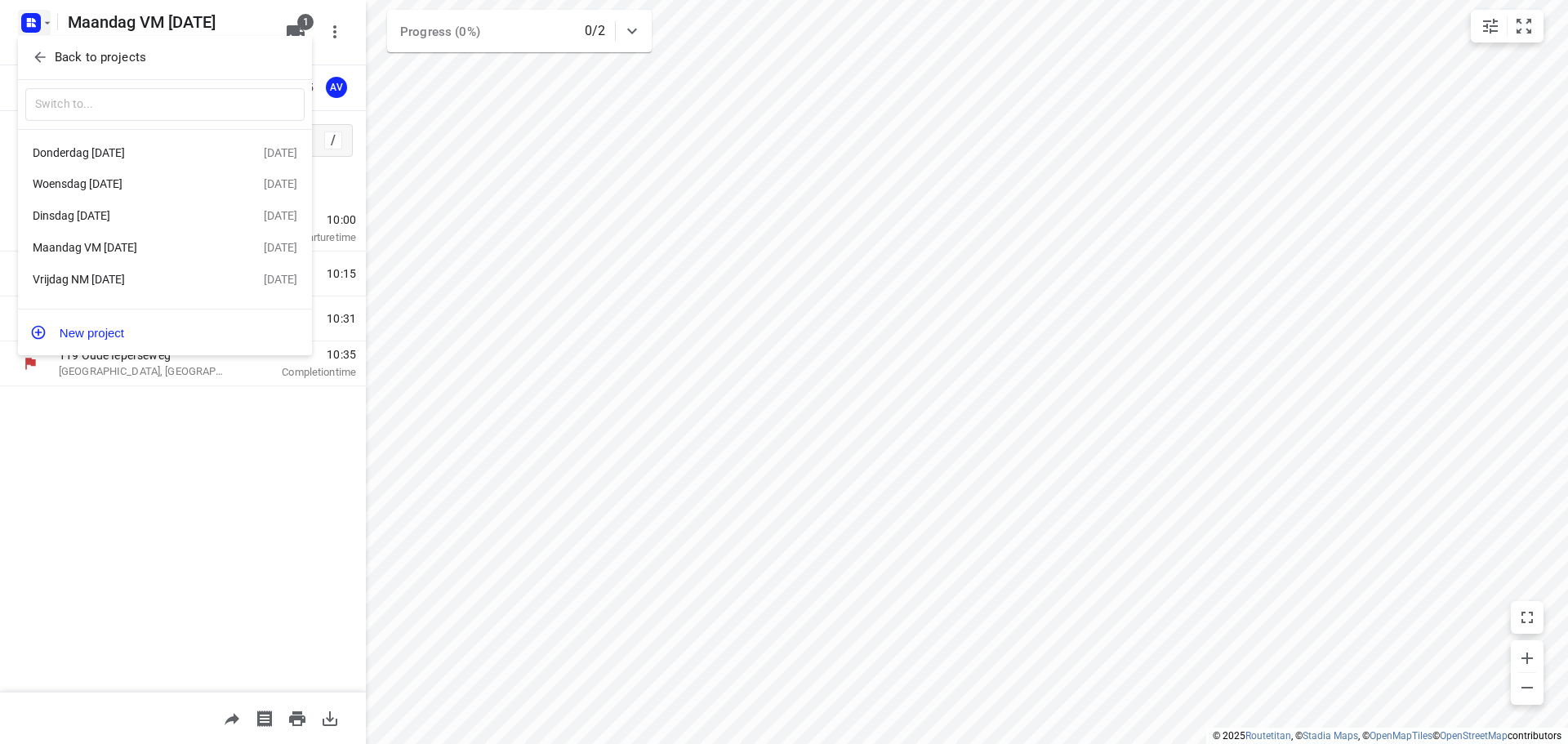
click at [137, 211] on div "Dinsdag [DATE]" at bounding box center [126, 215] width 188 height 13
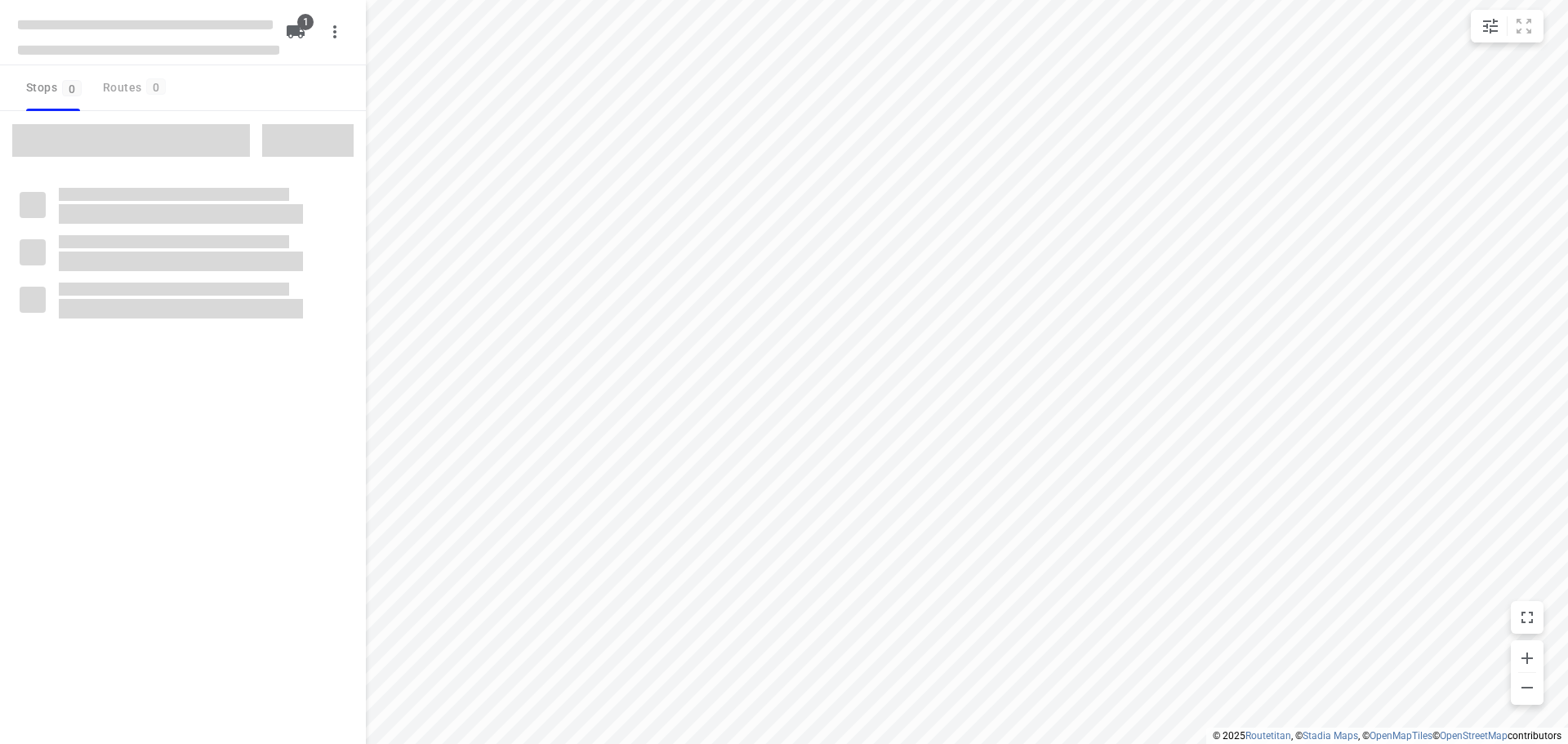
type input "distance"
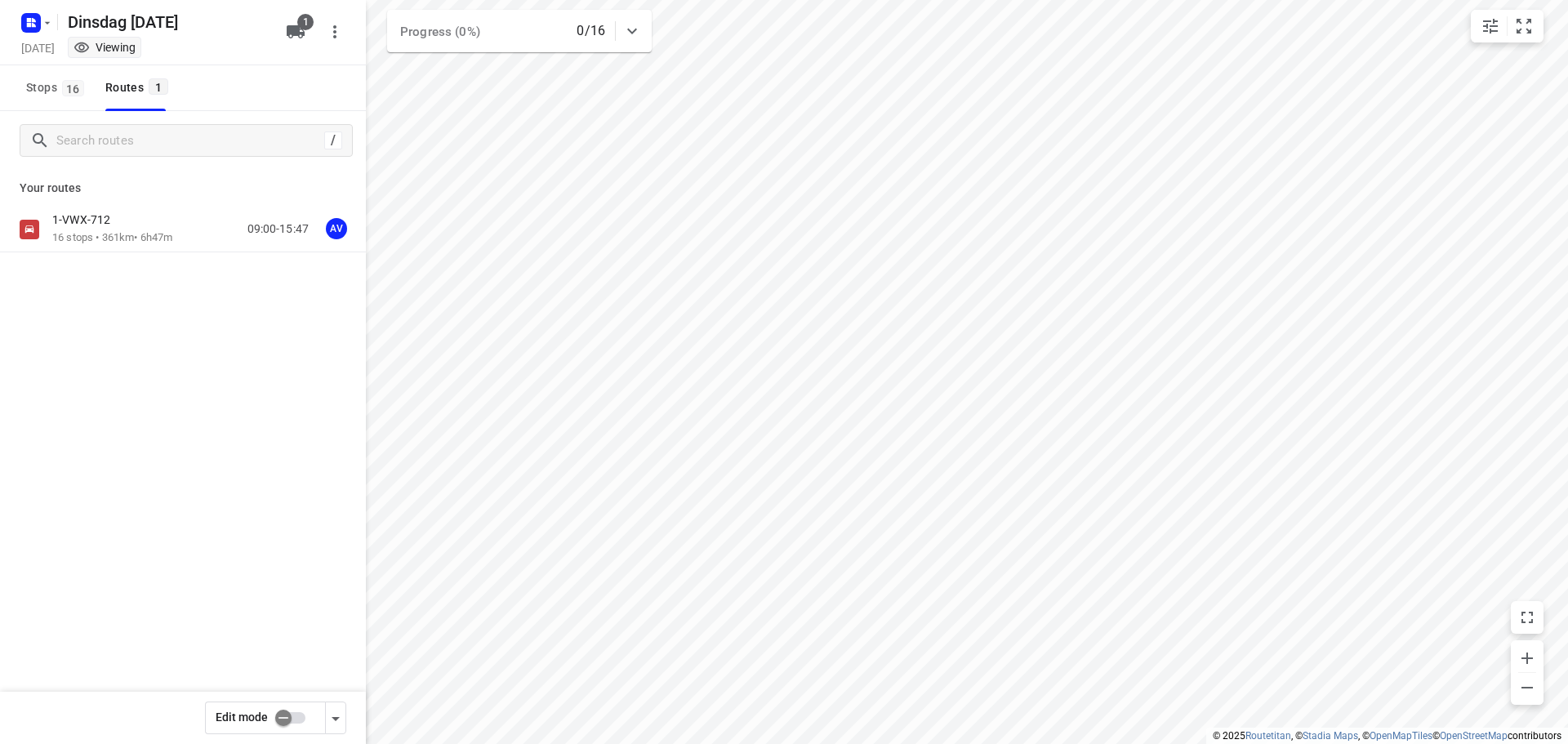
click at [299, 720] on input "checkbox" at bounding box center [282, 718] width 93 height 31
checkbox input "true"
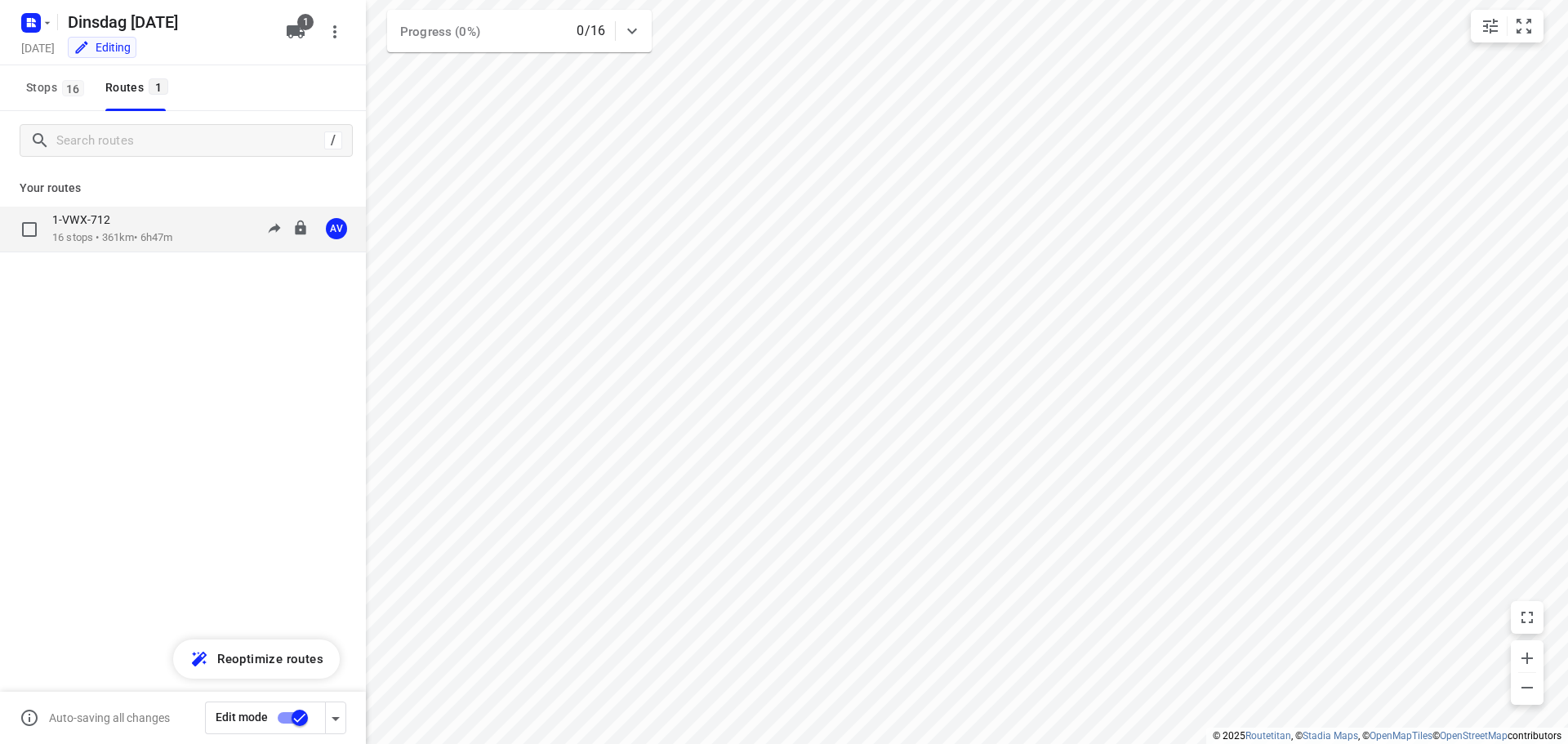
click at [196, 241] on div "1-VWX-712 16 stops • 361km • 6h47m 09:00-15:47 AV" at bounding box center [208, 228] width 314 height 33
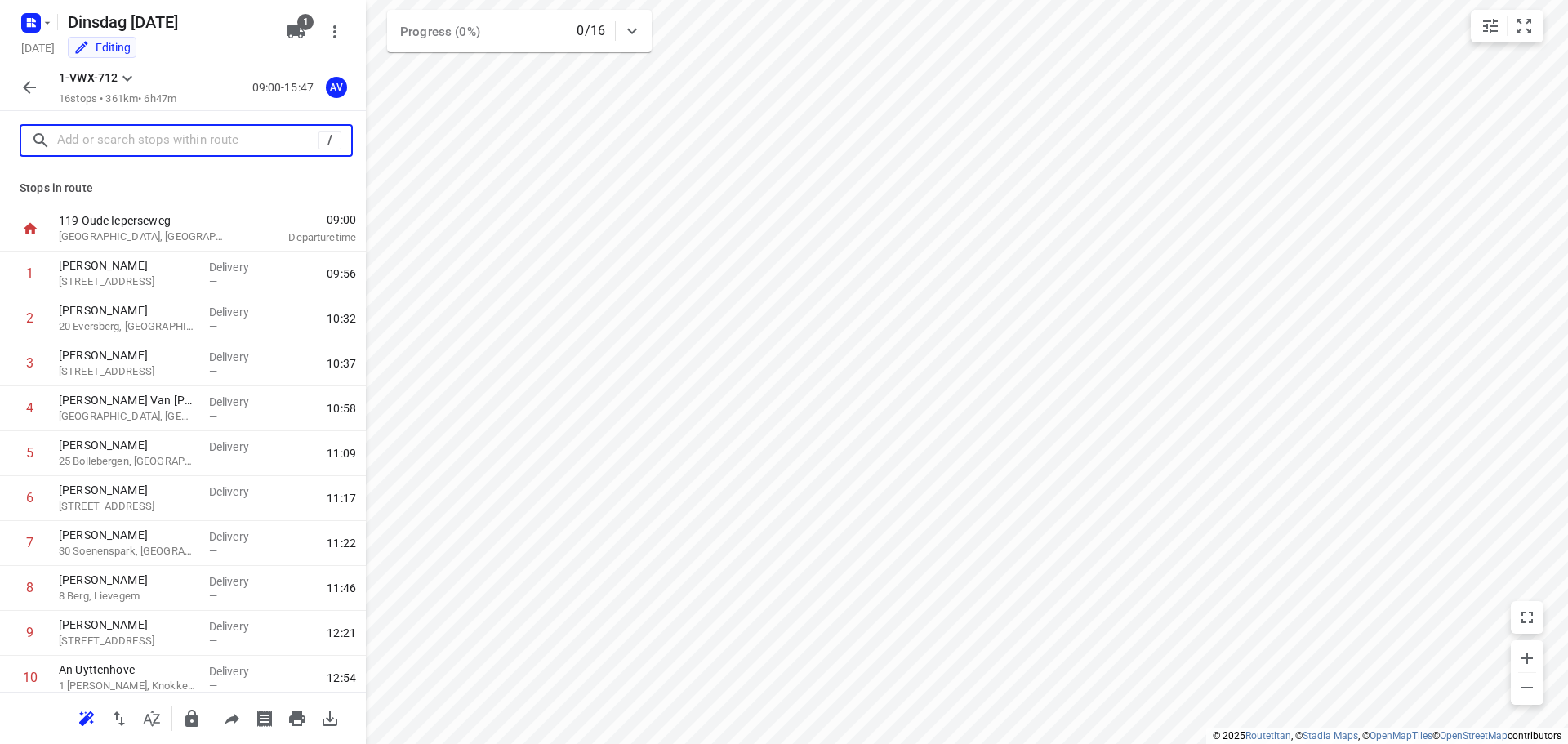
click at [215, 141] on input "text" at bounding box center [188, 141] width 261 height 25
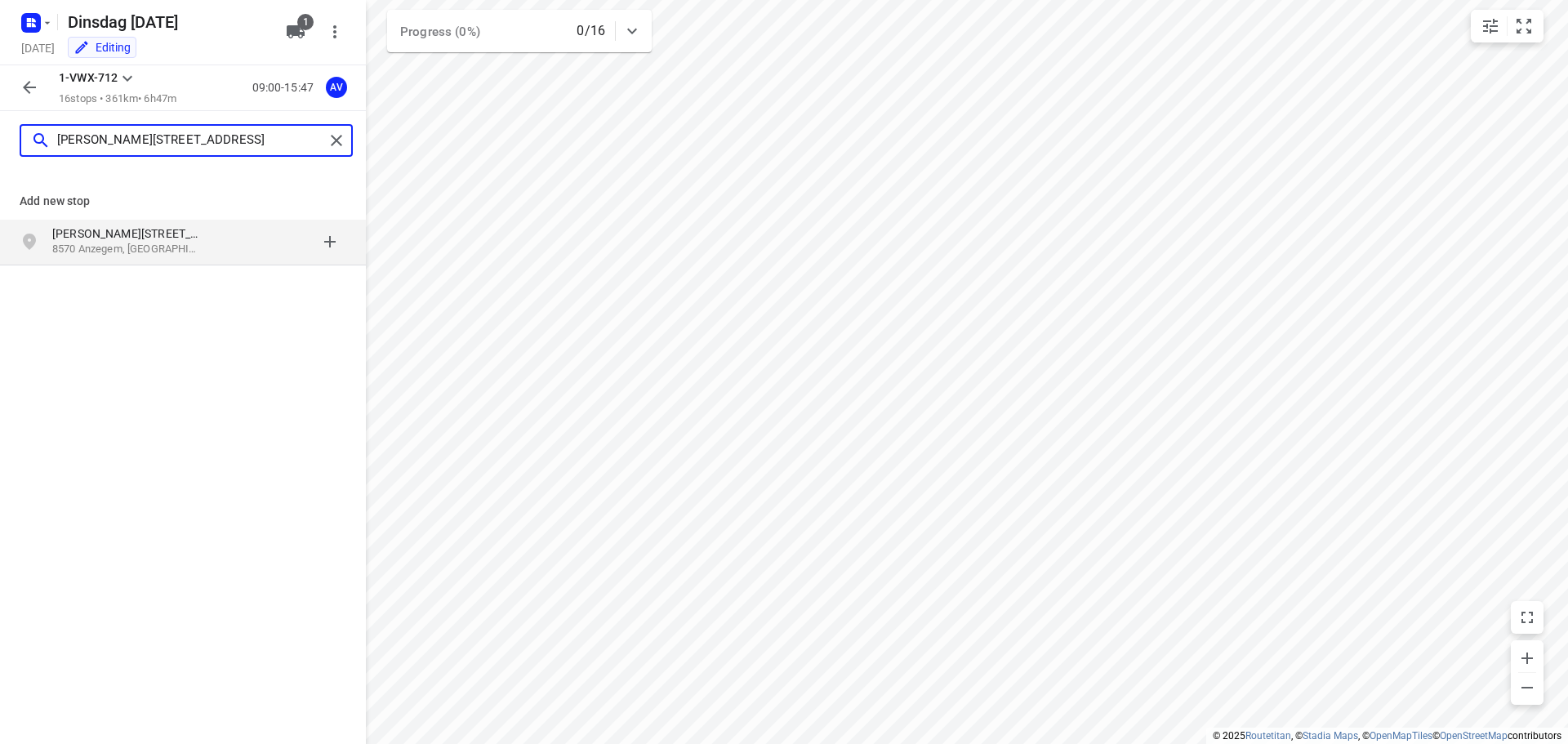
type input "[PERSON_NAME][STREET_ADDRESS]"
click at [175, 245] on p "8570 Anzegem, [GEOGRAPHIC_DATA]" at bounding box center [127, 249] width 150 height 16
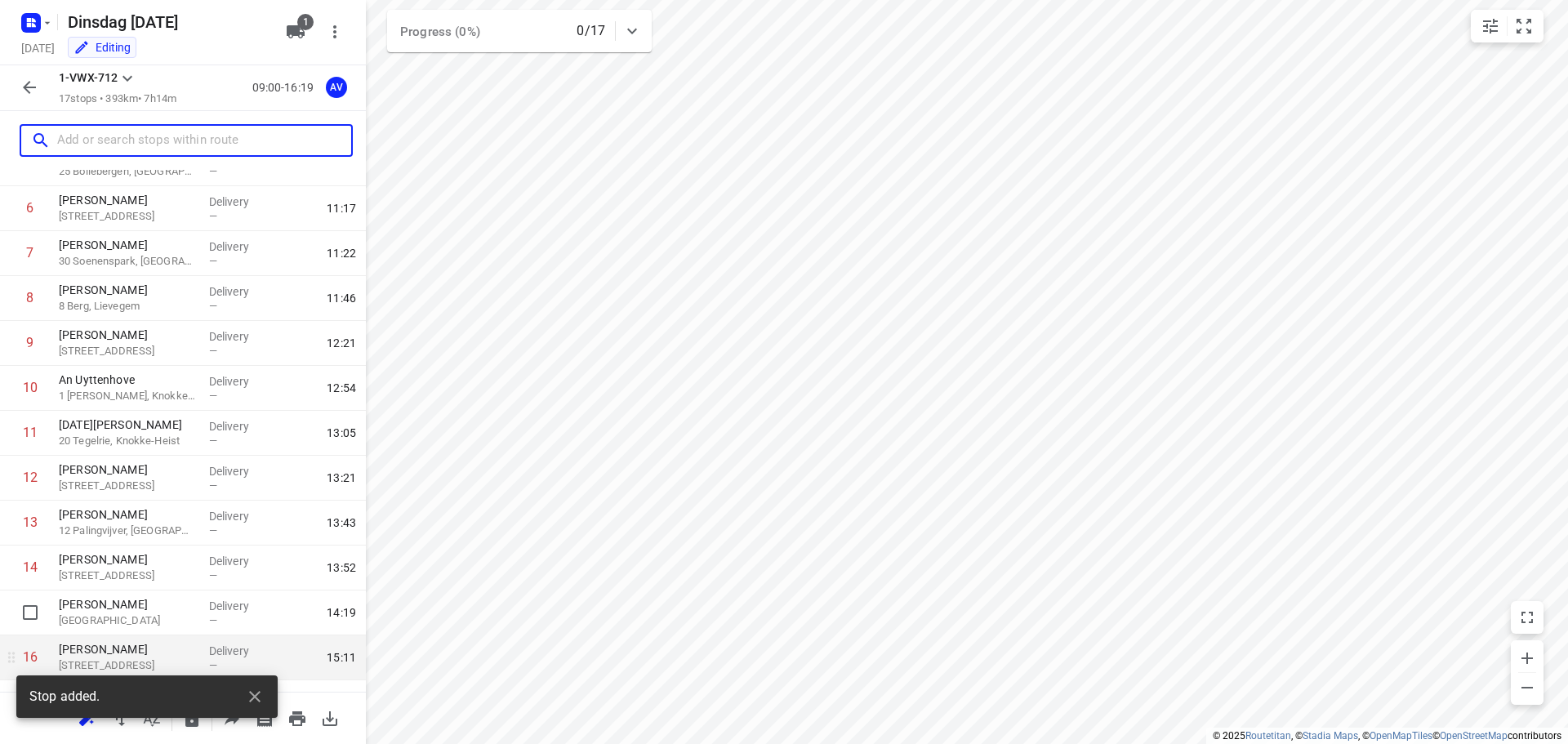
scroll to position [368, 0]
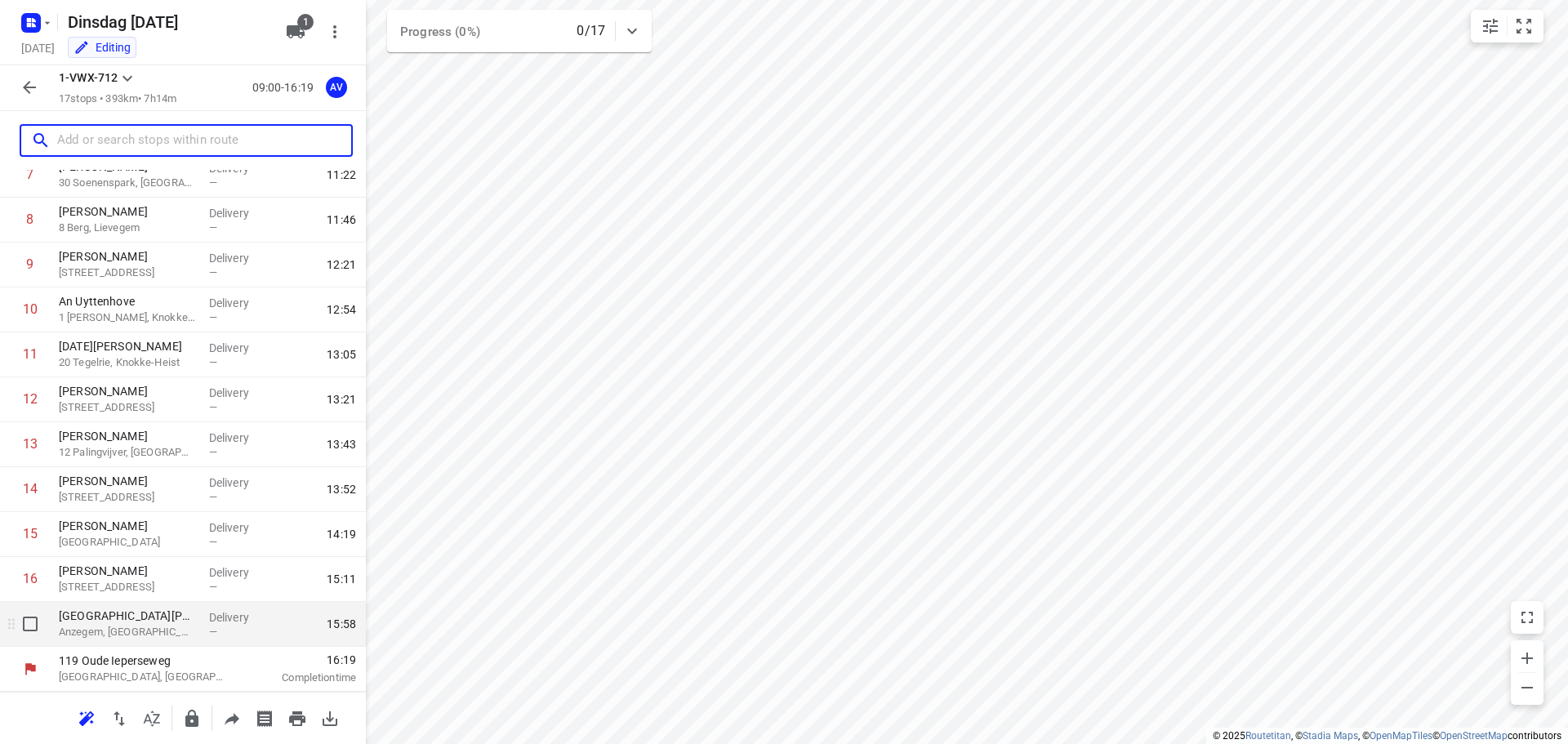
click at [132, 624] on p "Anzegem, [GEOGRAPHIC_DATA]" at bounding box center [127, 632] width 137 height 17
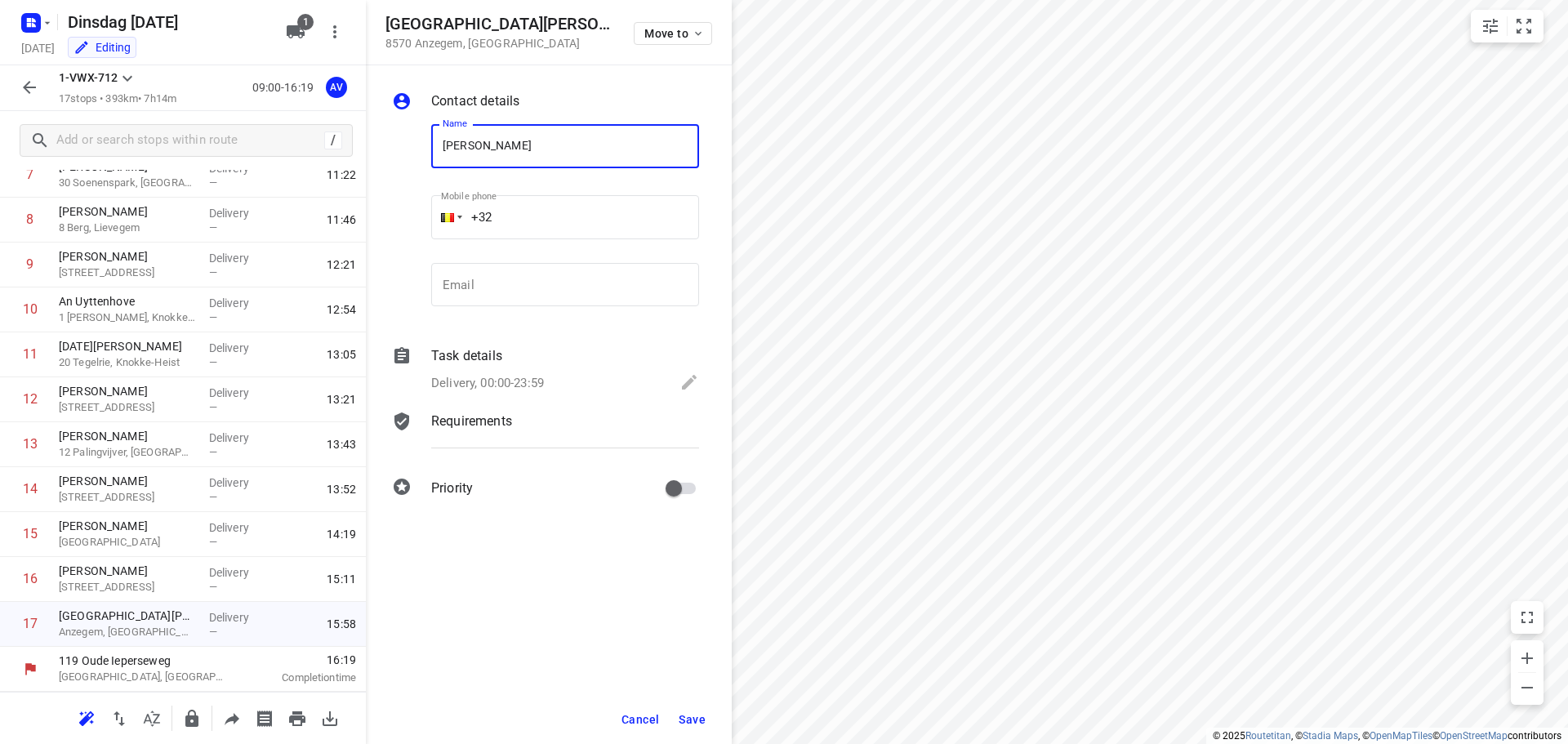
type input "[PERSON_NAME]"
click at [596, 233] on input "+32" at bounding box center [565, 217] width 268 height 44
type input "[PHONE_NUMBER]"
click at [537, 374] on p "Delivery, 00:00-23:59" at bounding box center [487, 383] width 112 height 19
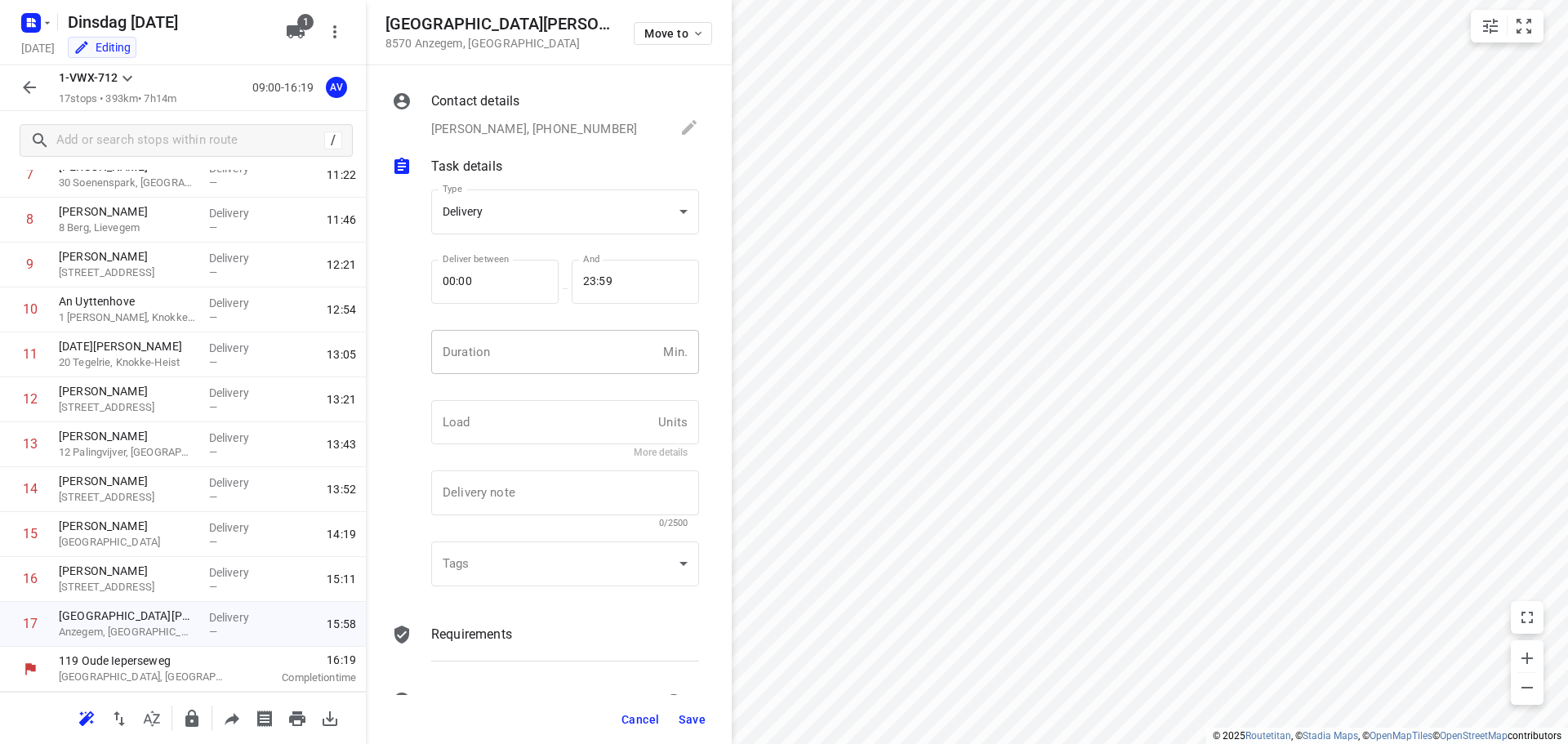
click at [541, 359] on input "number" at bounding box center [543, 351] width 226 height 44
type input "1"
click at [695, 716] on span "Save" at bounding box center [693, 719] width 27 height 13
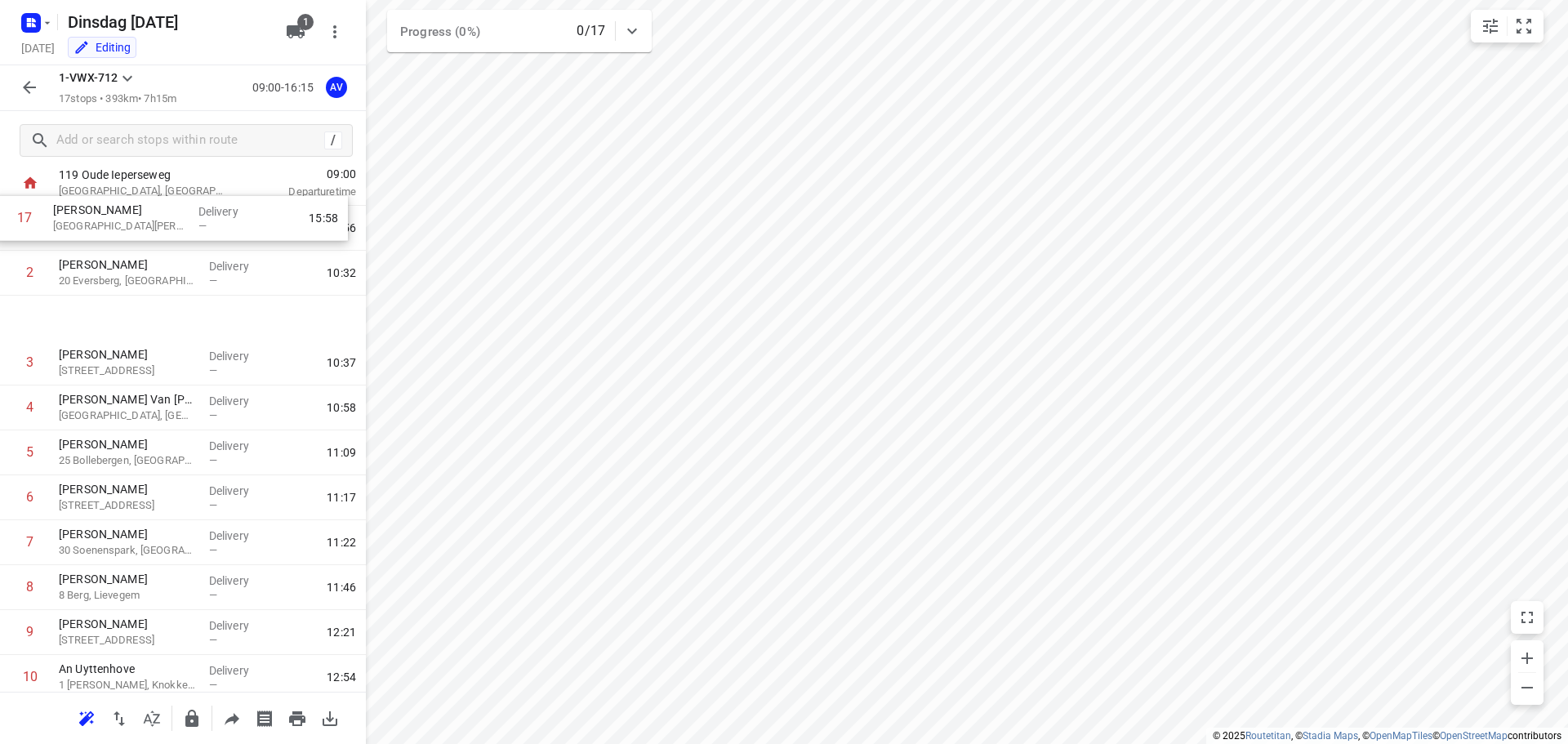
scroll to position [0, 0]
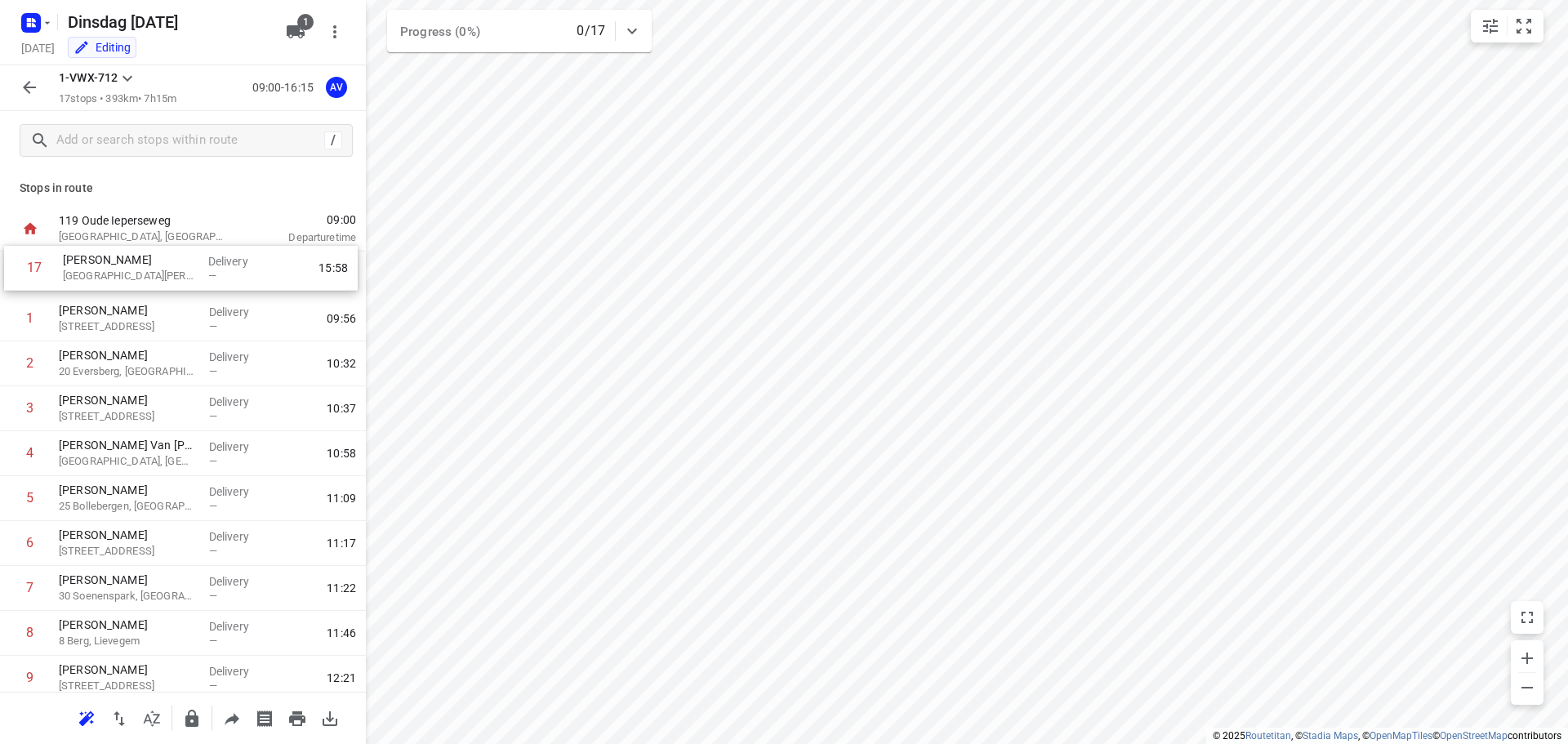
drag, startPoint x: 6, startPoint y: 626, endPoint x: 18, endPoint y: 267, distance: 359.2
click at [11, 262] on div "1 [PERSON_NAME] 22 Heksteelstraat, Brakel Delivery — 09:56 2 [PERSON_NAME] 20 […" at bounding box center [183, 633] width 365 height 764
click at [22, 87] on icon "button" at bounding box center [29, 87] width 20 height 20
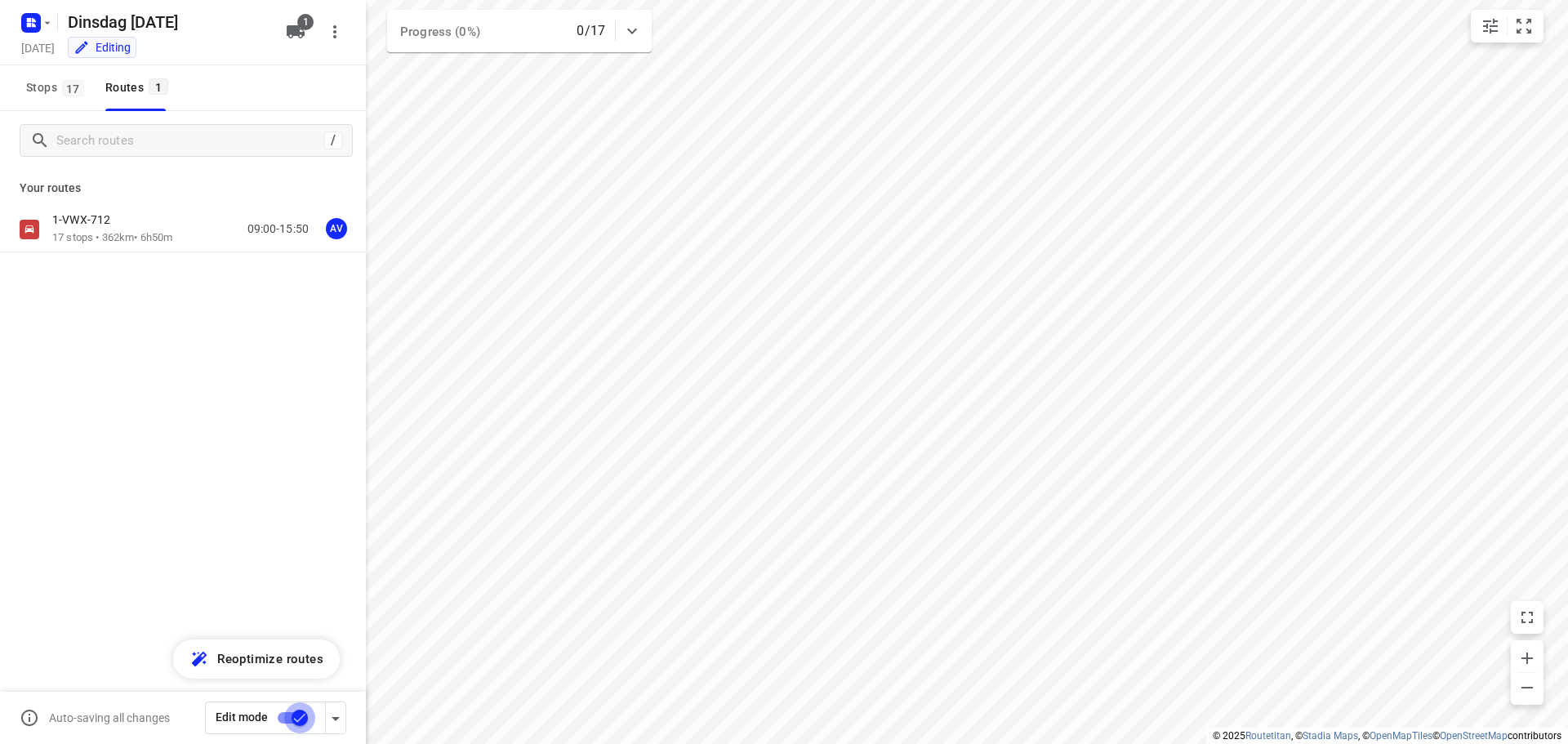
click at [288, 720] on input "checkbox" at bounding box center [299, 718] width 93 height 31
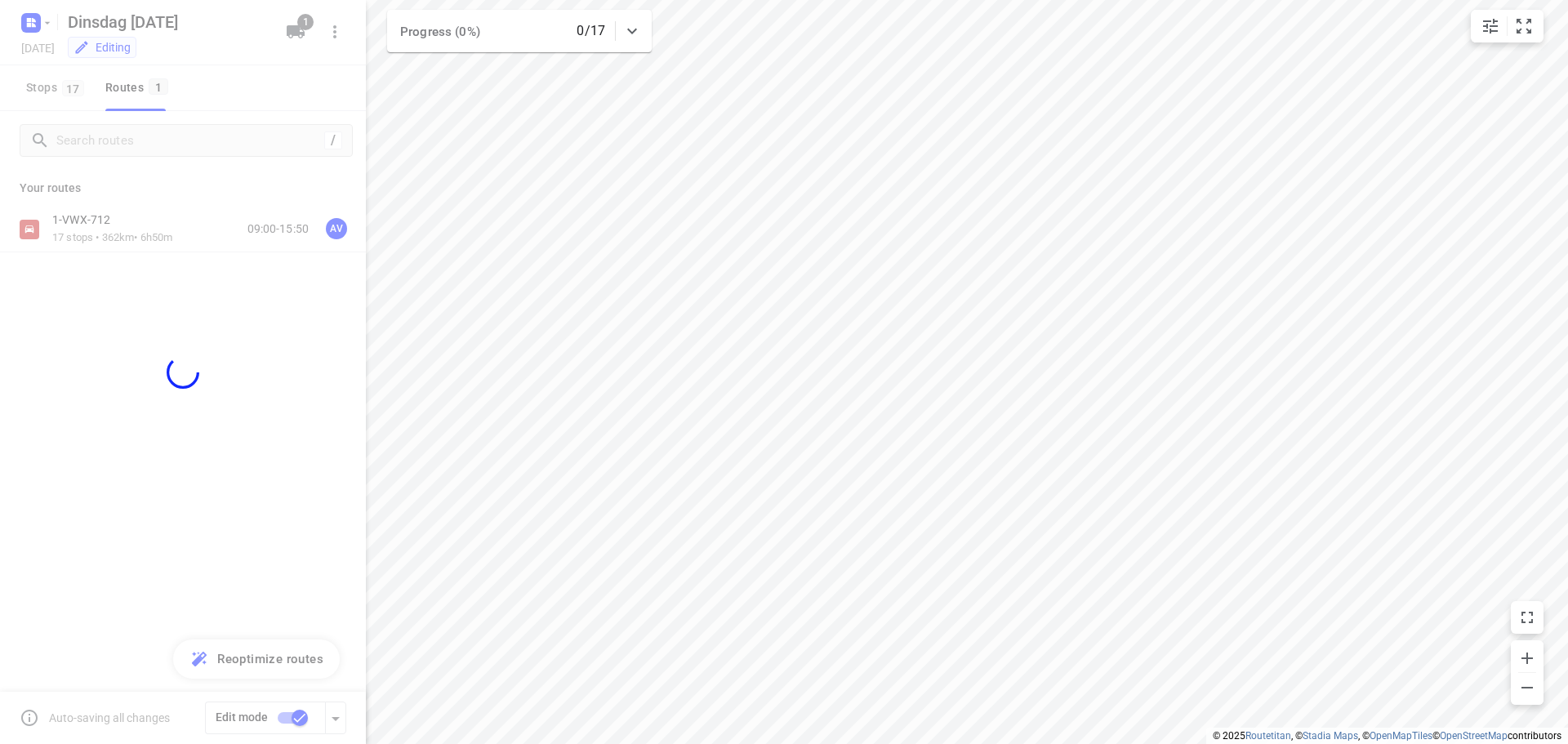
checkbox input "false"
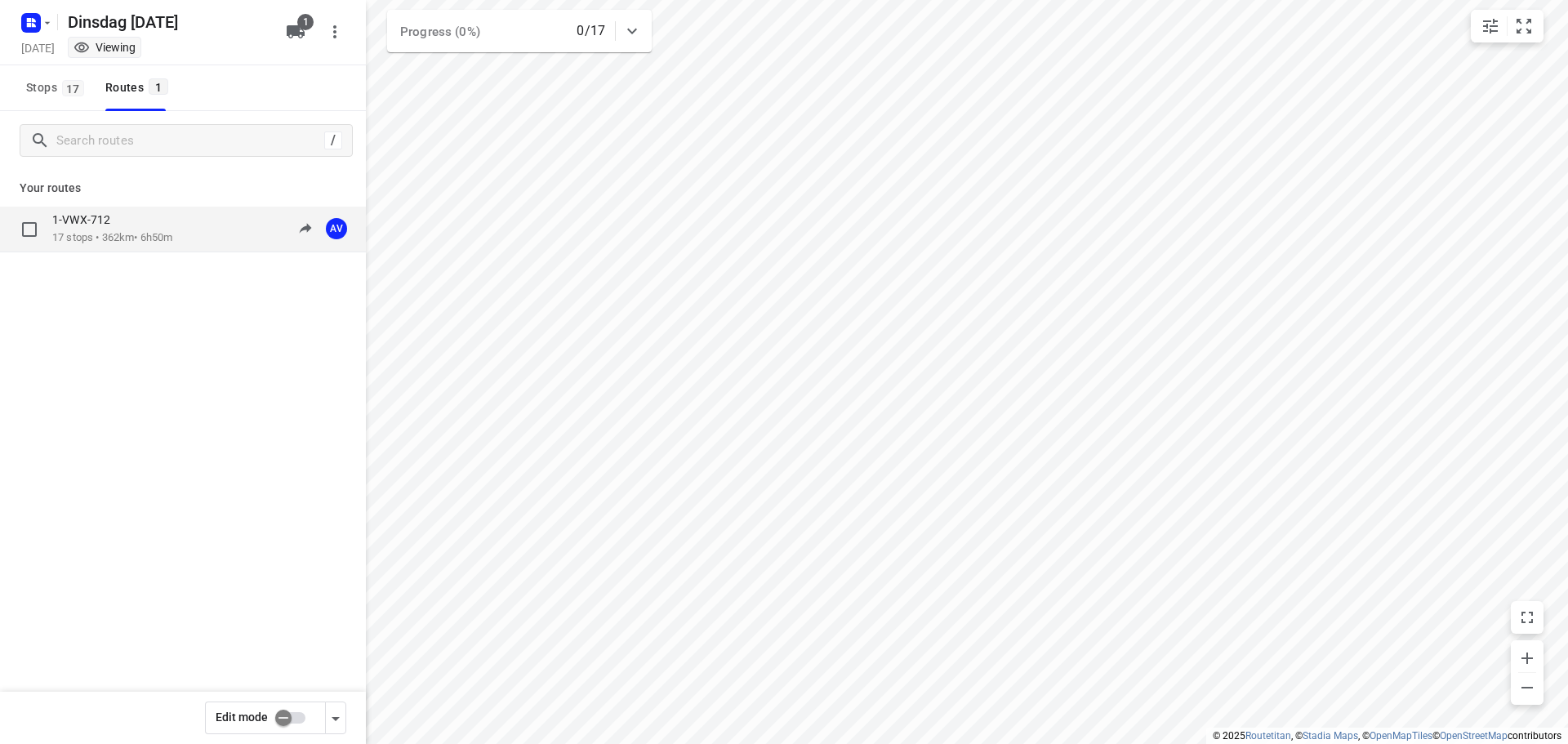
click at [199, 232] on div "1-VWX-712 17 stops • 362km • 6h50m 09:00-15:50 AV" at bounding box center [208, 228] width 314 height 33
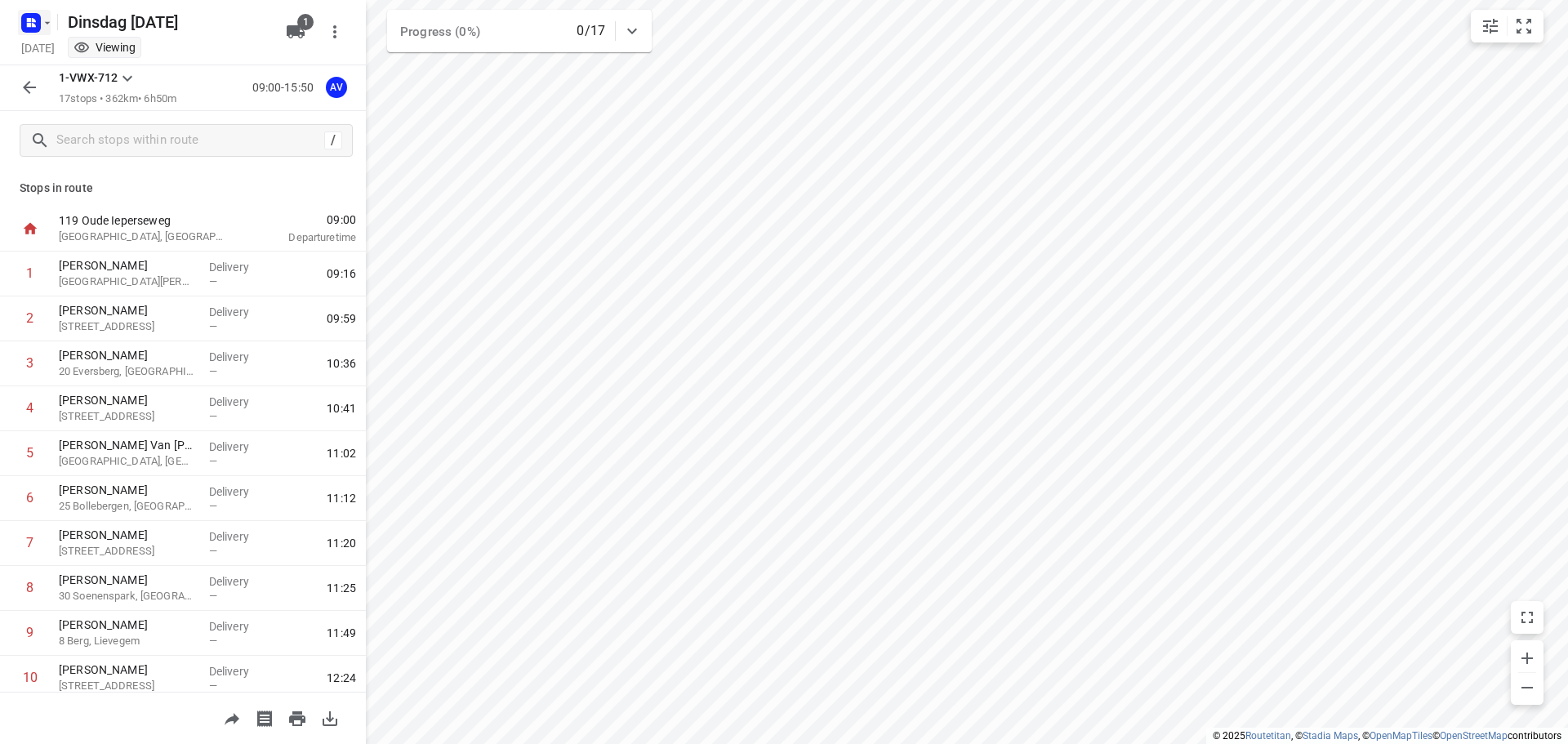
click at [32, 23] on icon "button" at bounding box center [30, 22] width 26 height 26
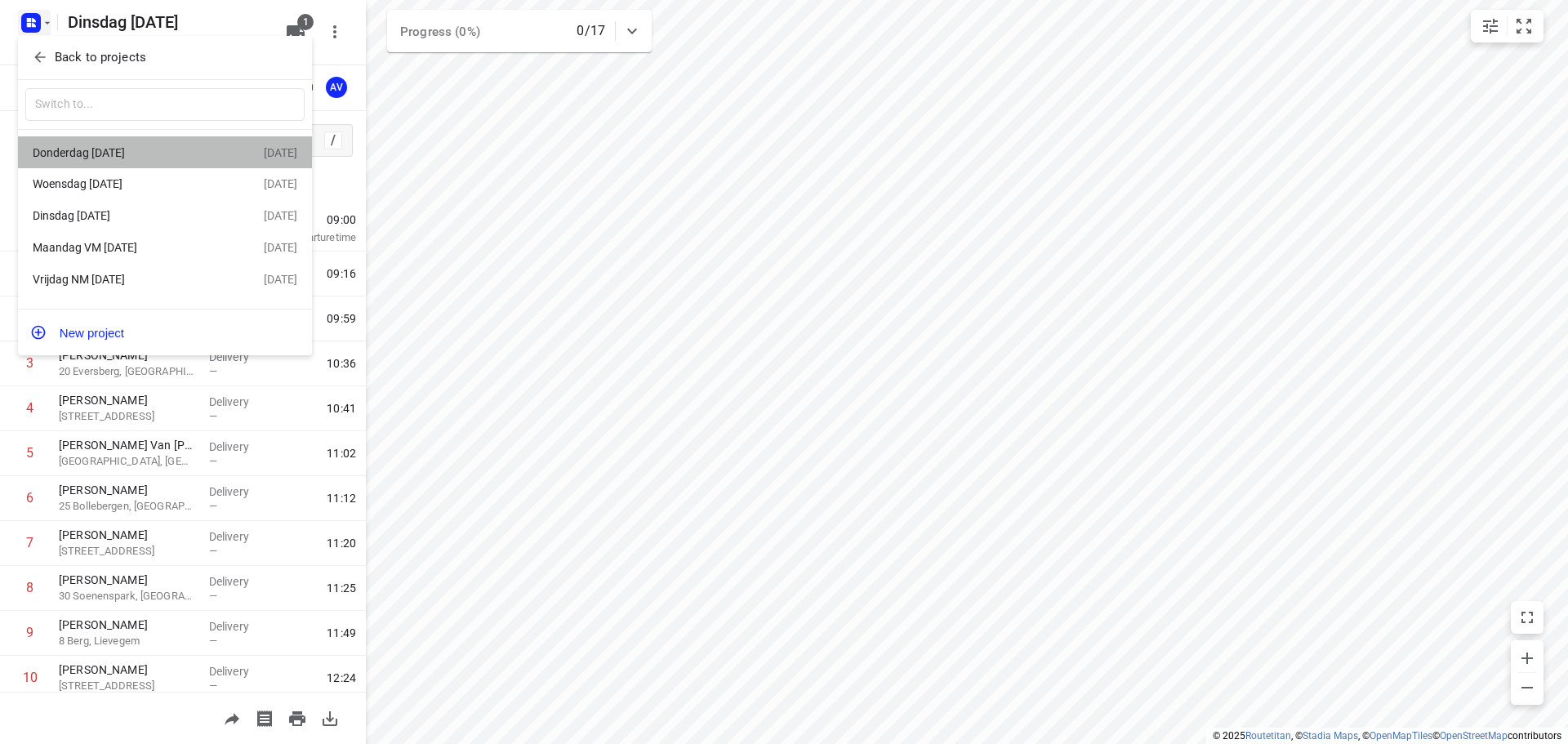
click at [143, 153] on div "Donderdag [DATE]" at bounding box center [126, 152] width 188 height 13
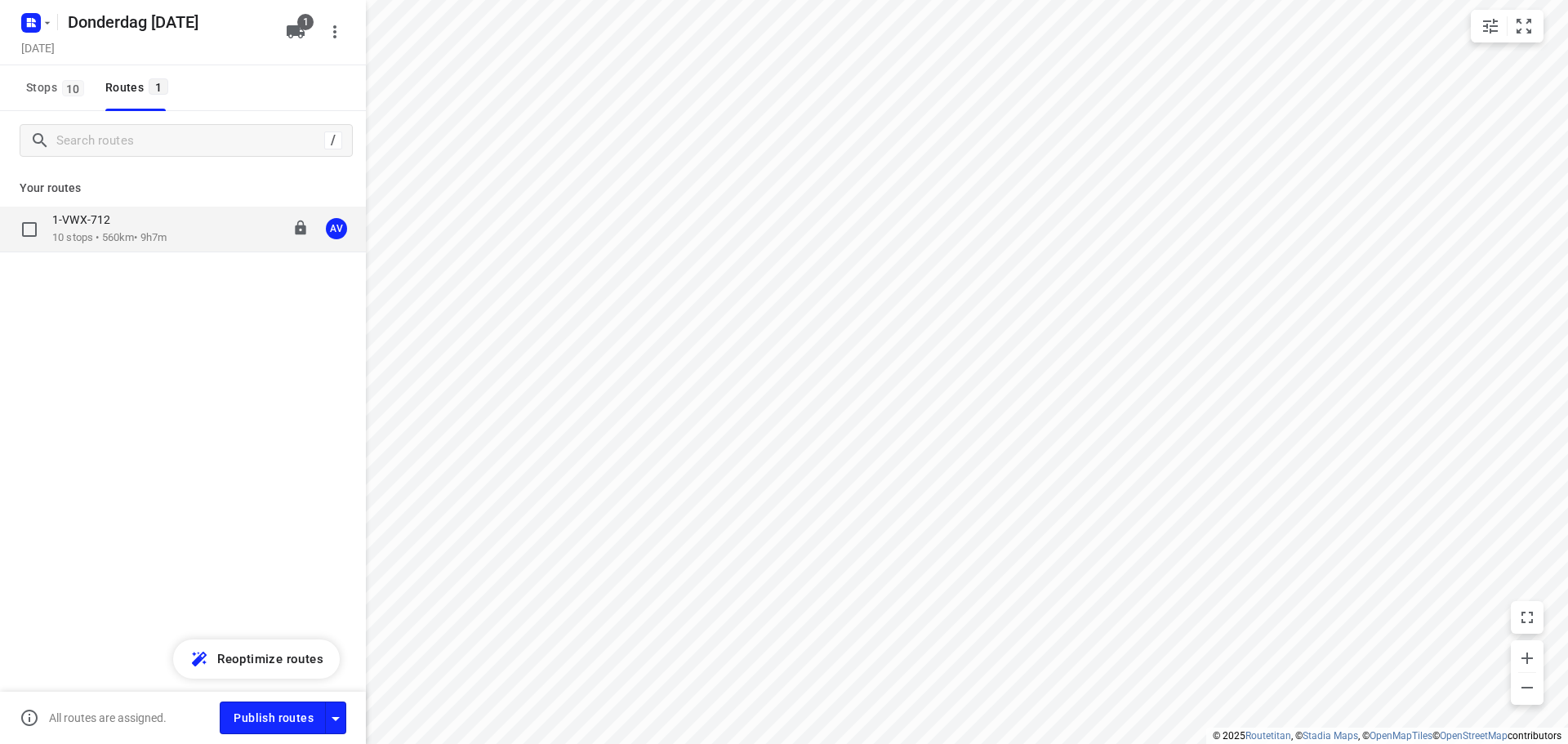
click at [151, 231] on p "10 stops • 560km • 9h7m" at bounding box center [108, 238] width 114 height 16
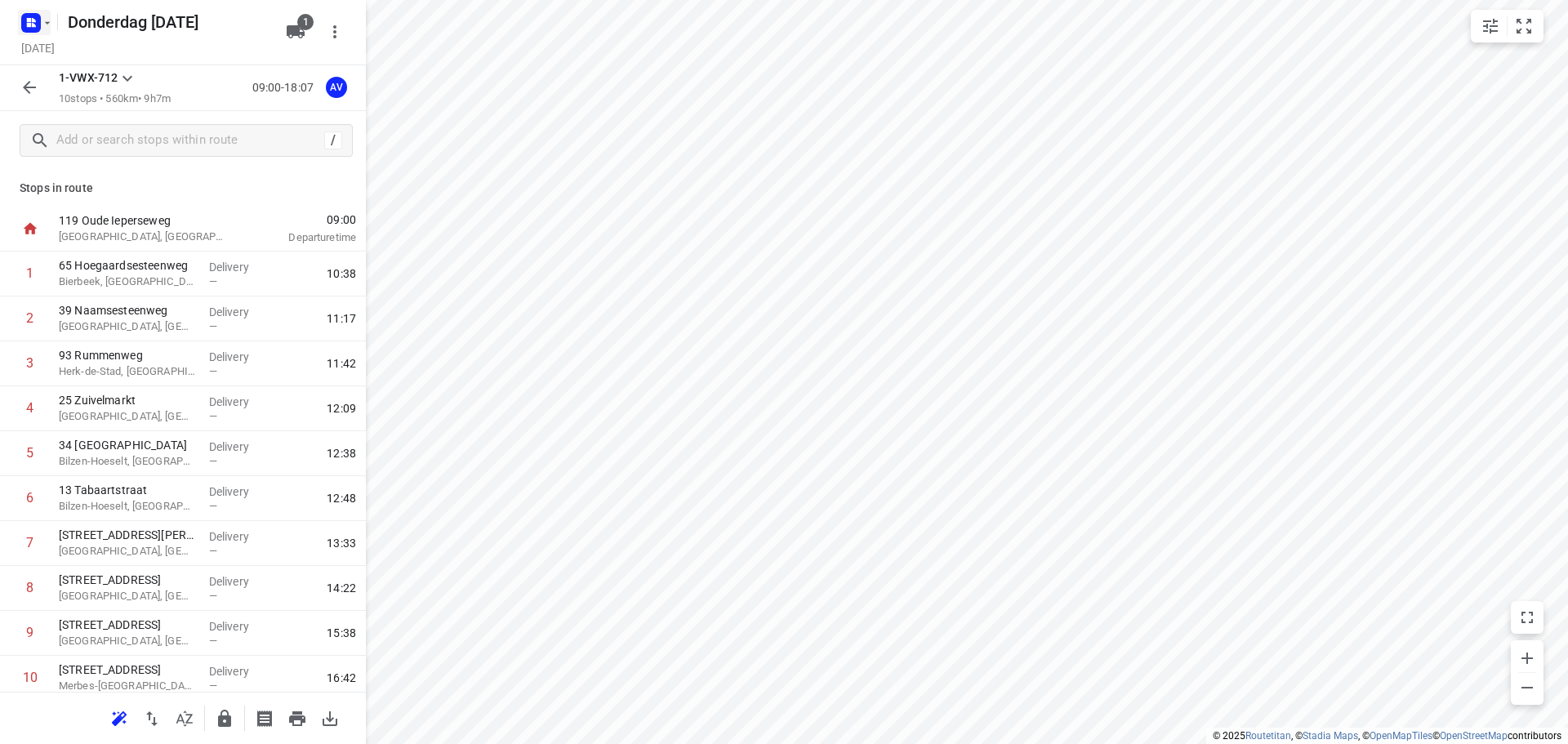
click at [32, 22] on rect "button" at bounding box center [31, 22] width 20 height 20
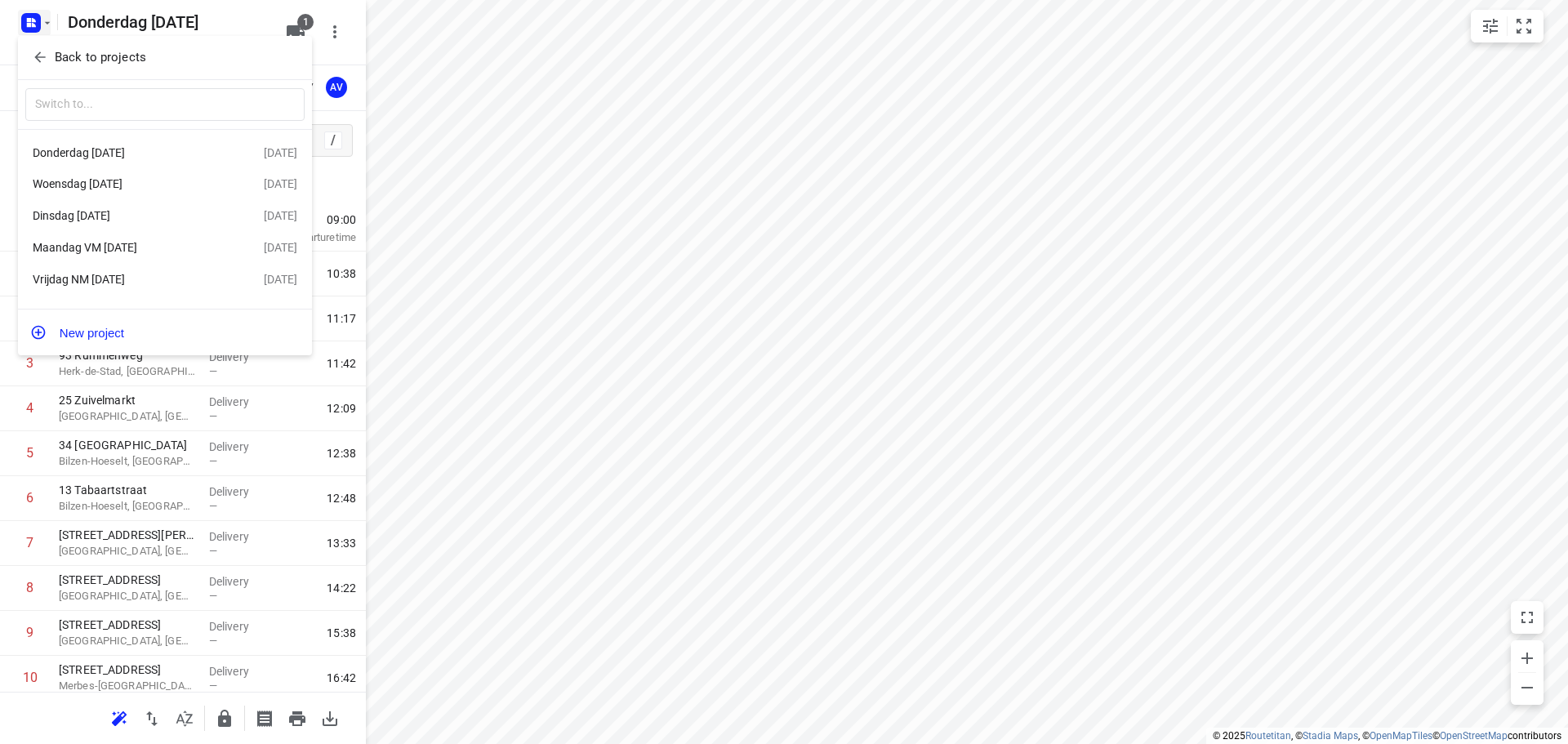
click at [125, 186] on div "Woensdag [DATE]" at bounding box center [126, 183] width 188 height 13
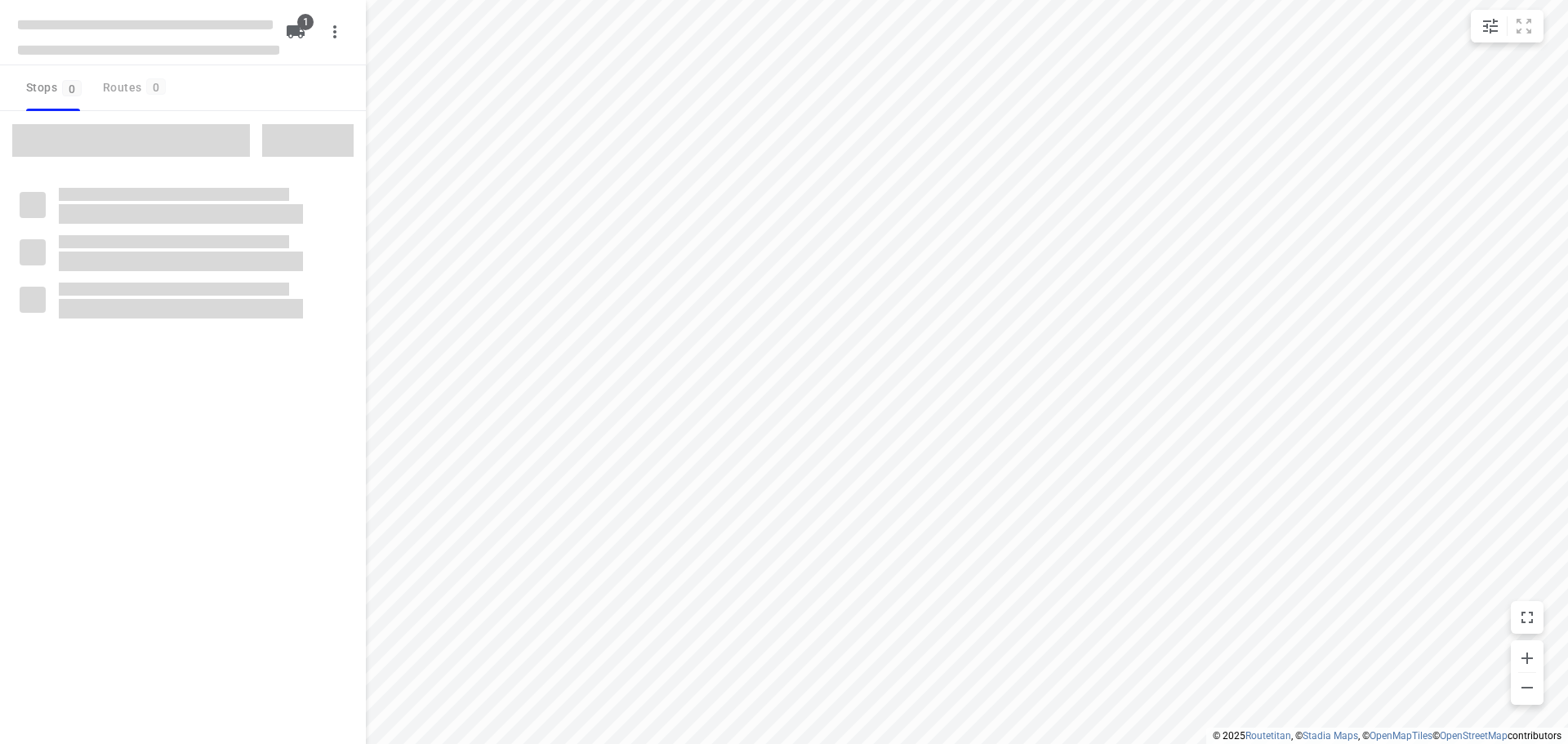
type input "distance"
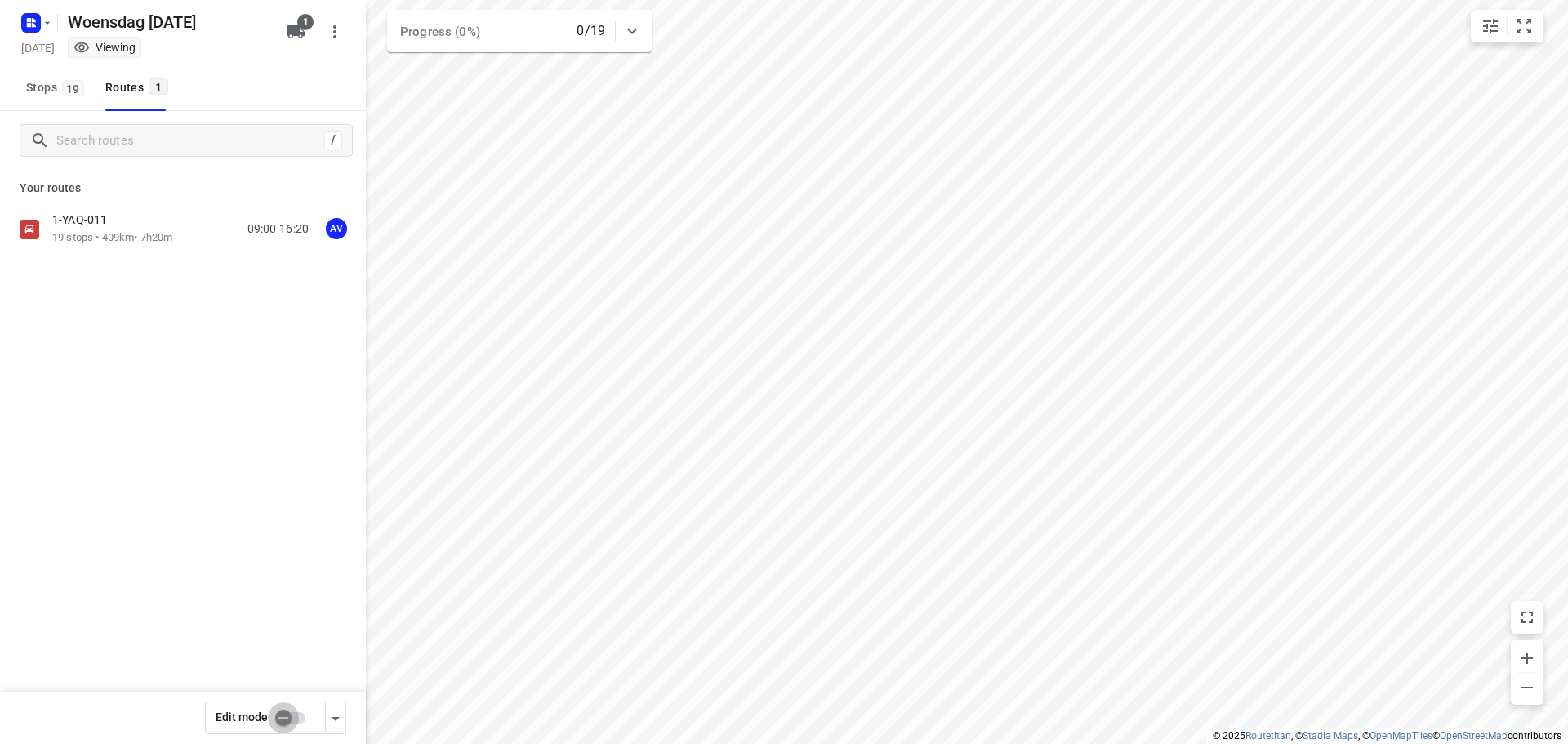
click at [295, 716] on input "checkbox" at bounding box center [282, 718] width 93 height 31
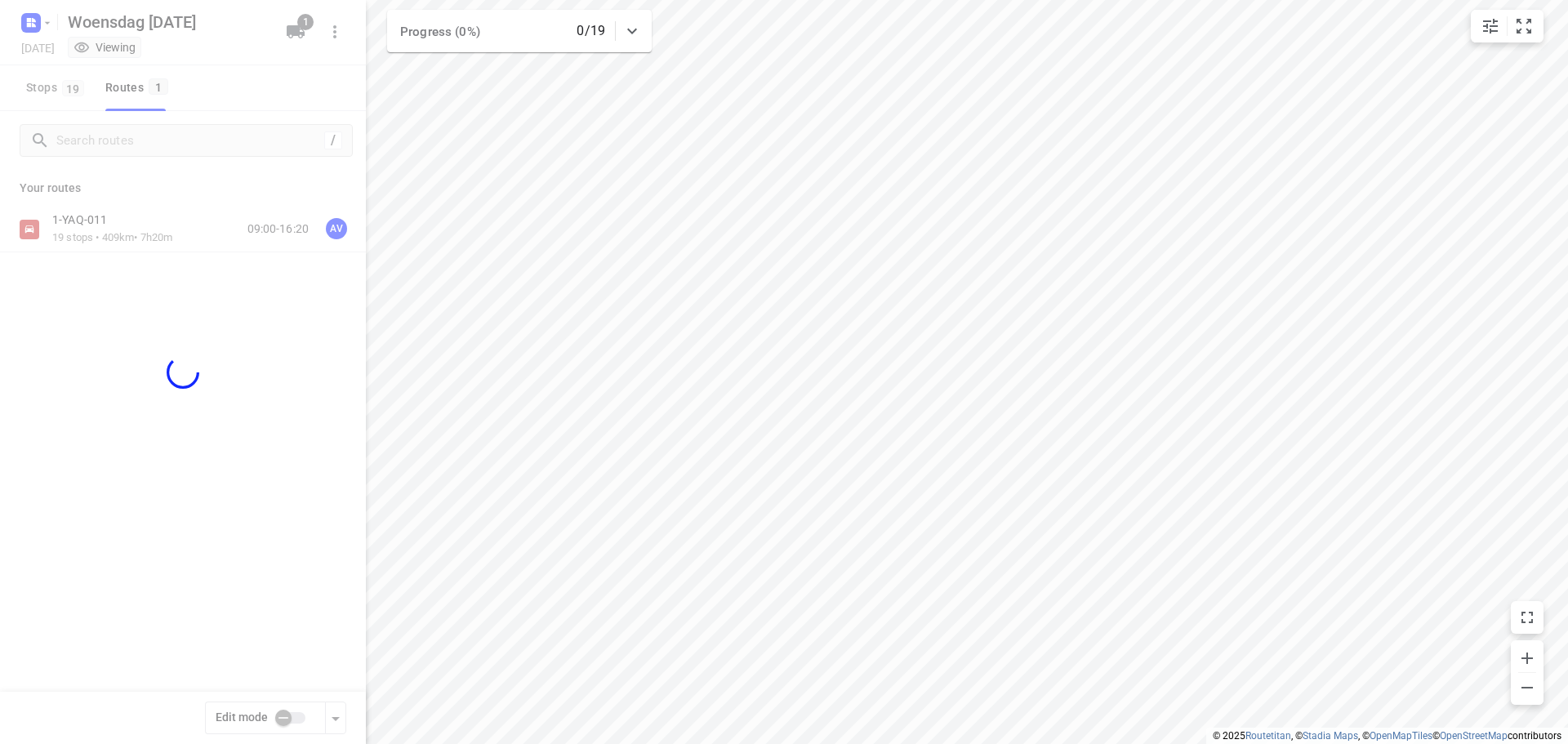
checkbox input "true"
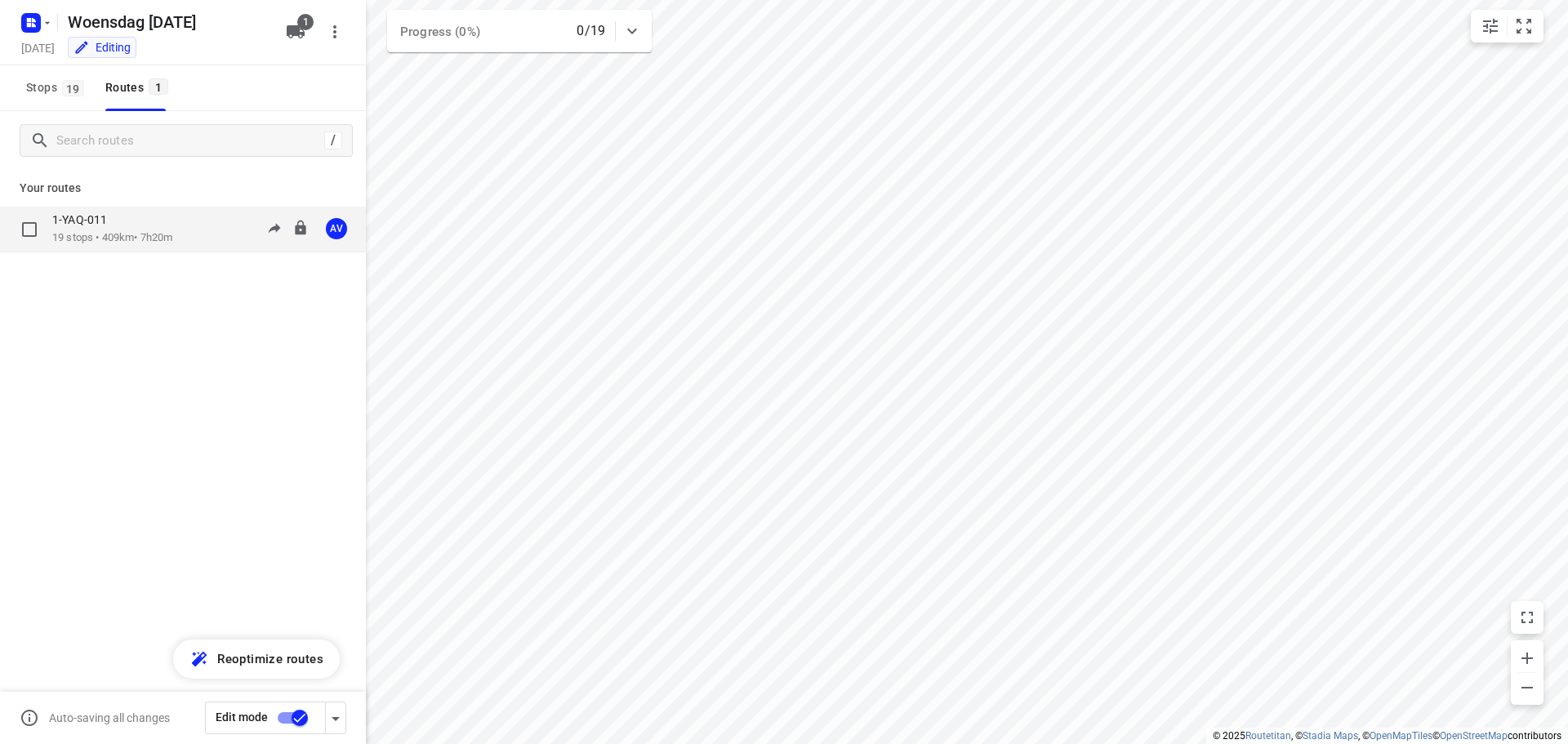
click at [189, 229] on div "1-YAQ-011 19 stops • 409km • 7h20m 09:00-16:20 AV" at bounding box center [208, 228] width 314 height 33
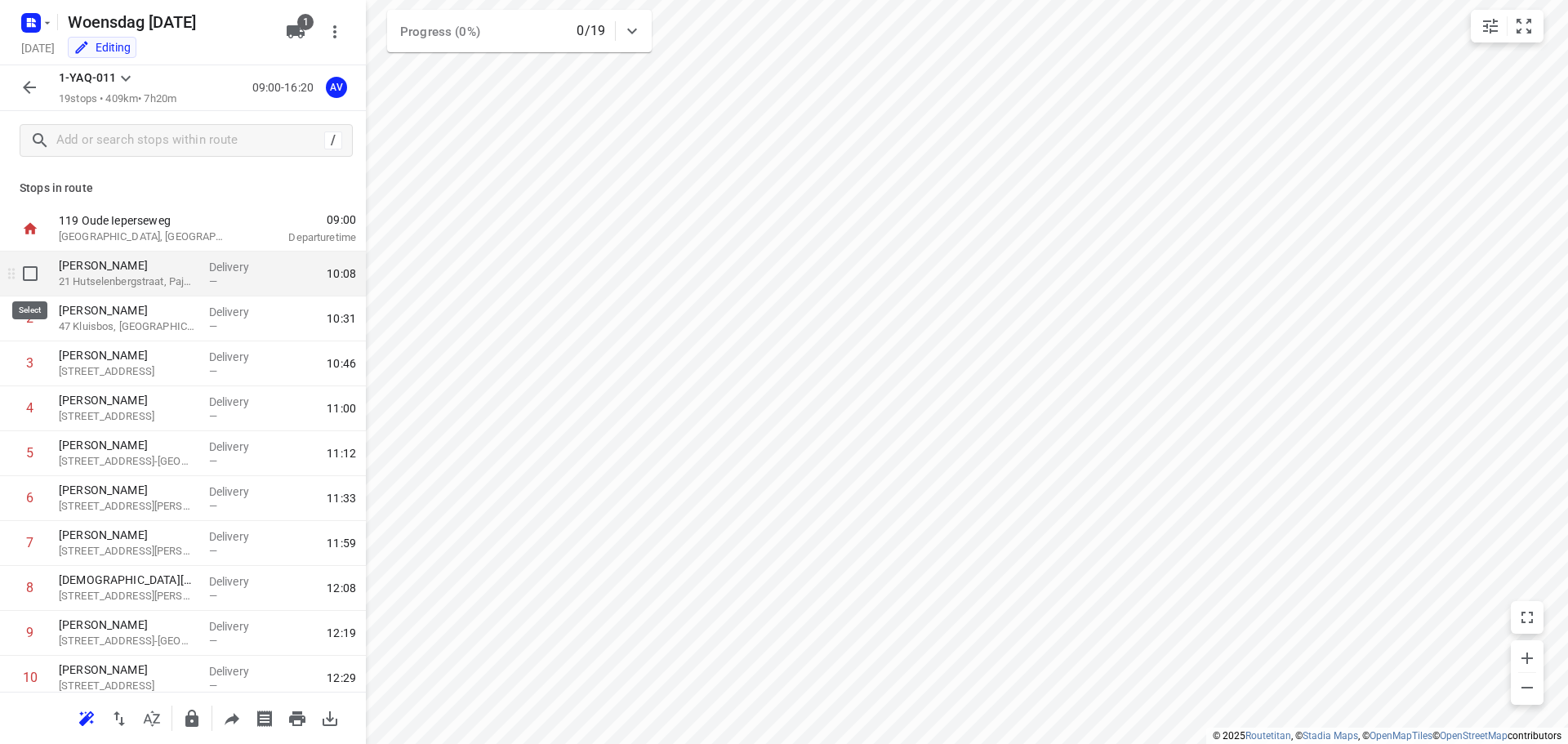
click at [33, 272] on input "checkbox" at bounding box center [29, 272] width 32 height 32
checkbox input "true"
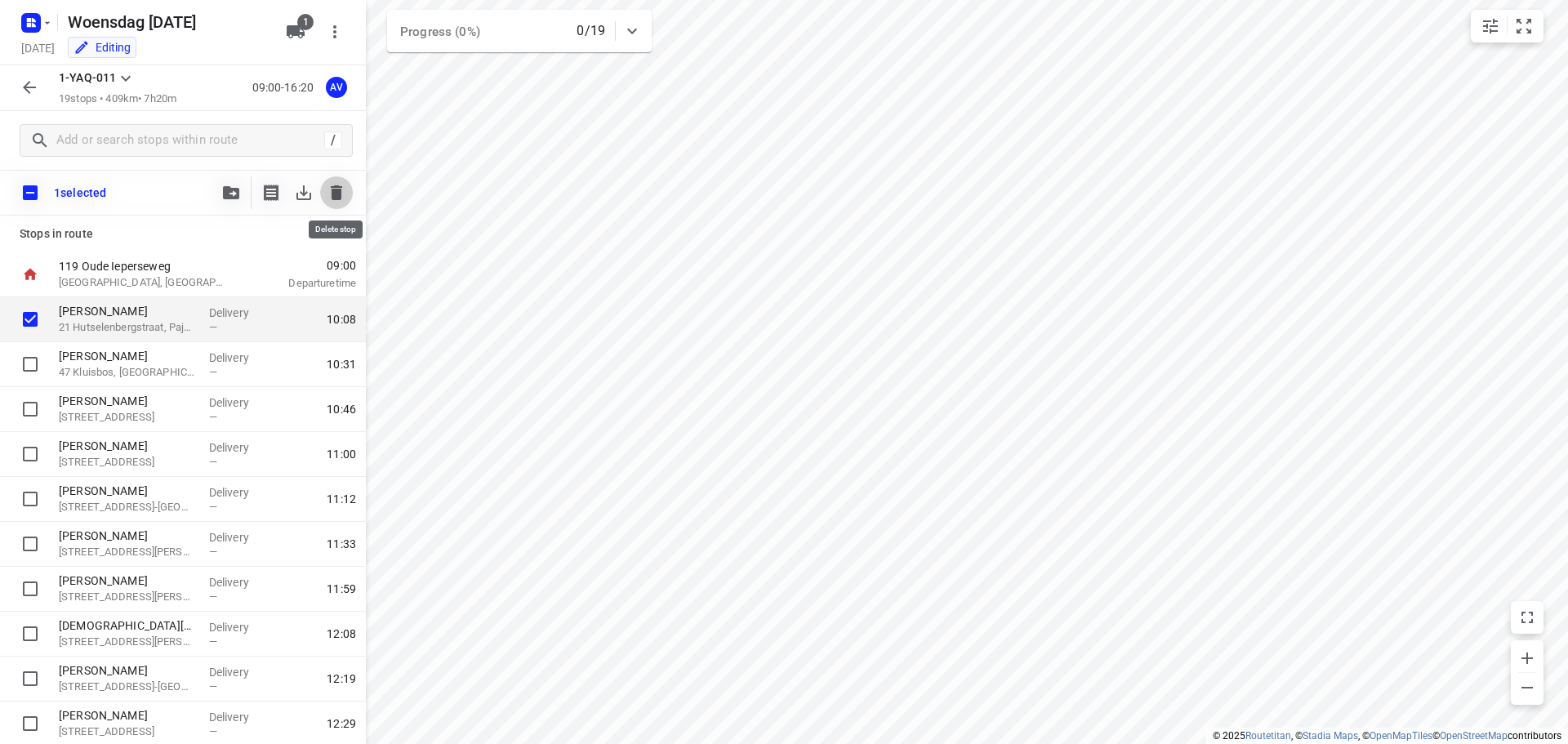
click at [340, 199] on icon "button" at bounding box center [337, 192] width 12 height 15
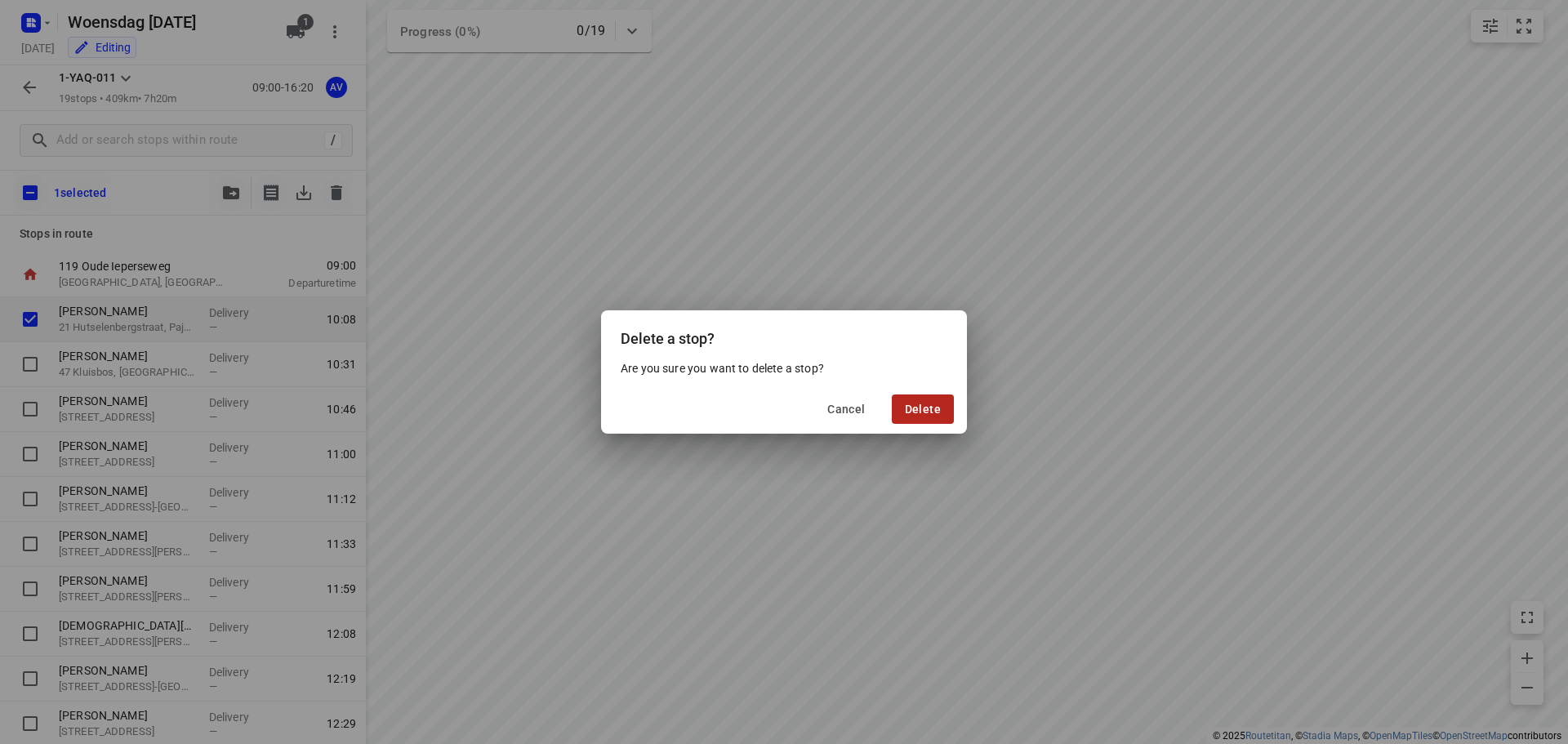
drag, startPoint x: 921, startPoint y: 398, endPoint x: 924, endPoint y: 412, distance: 14.3
click at [922, 398] on button "Delete" at bounding box center [923, 409] width 63 height 29
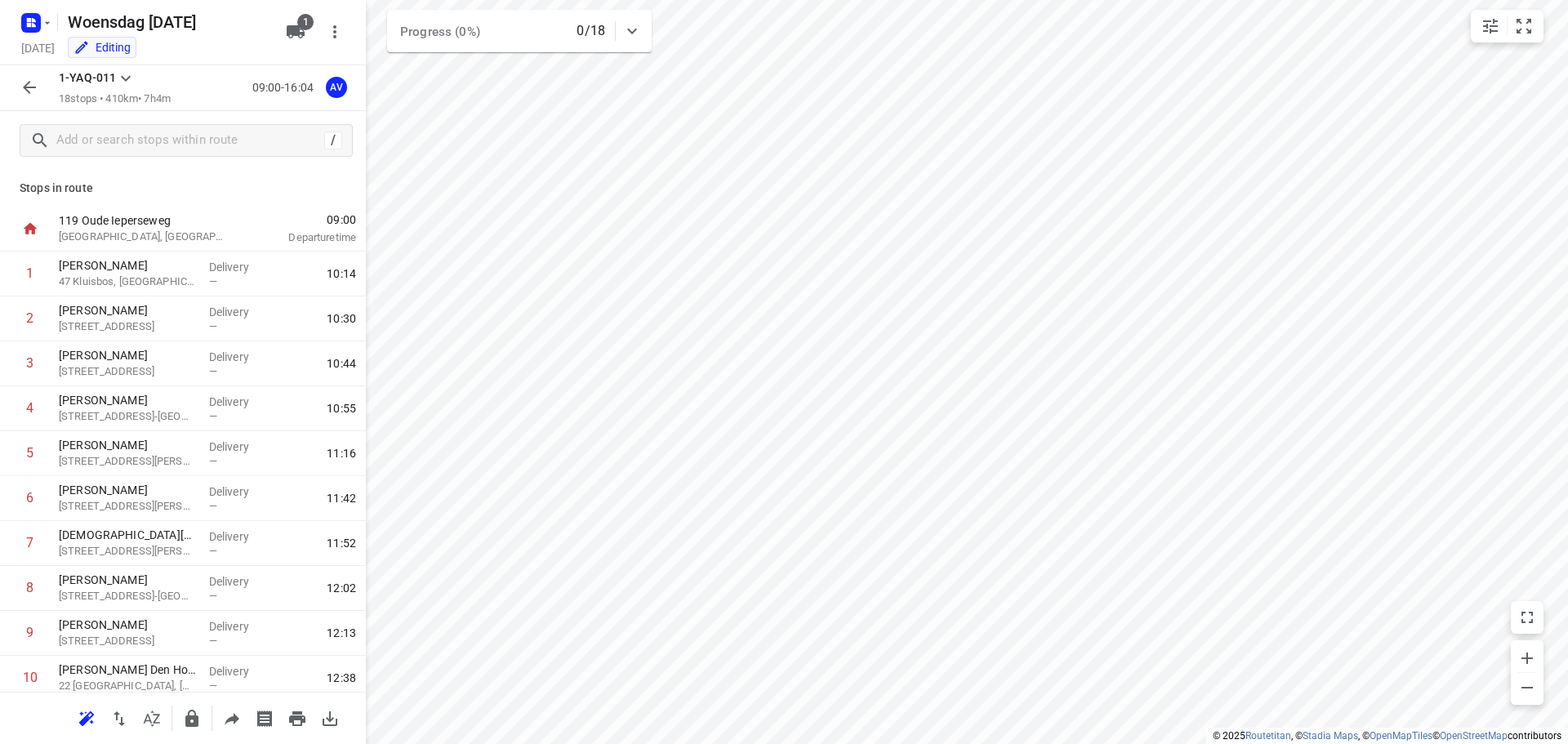
click at [37, 88] on icon "button" at bounding box center [29, 87] width 20 height 20
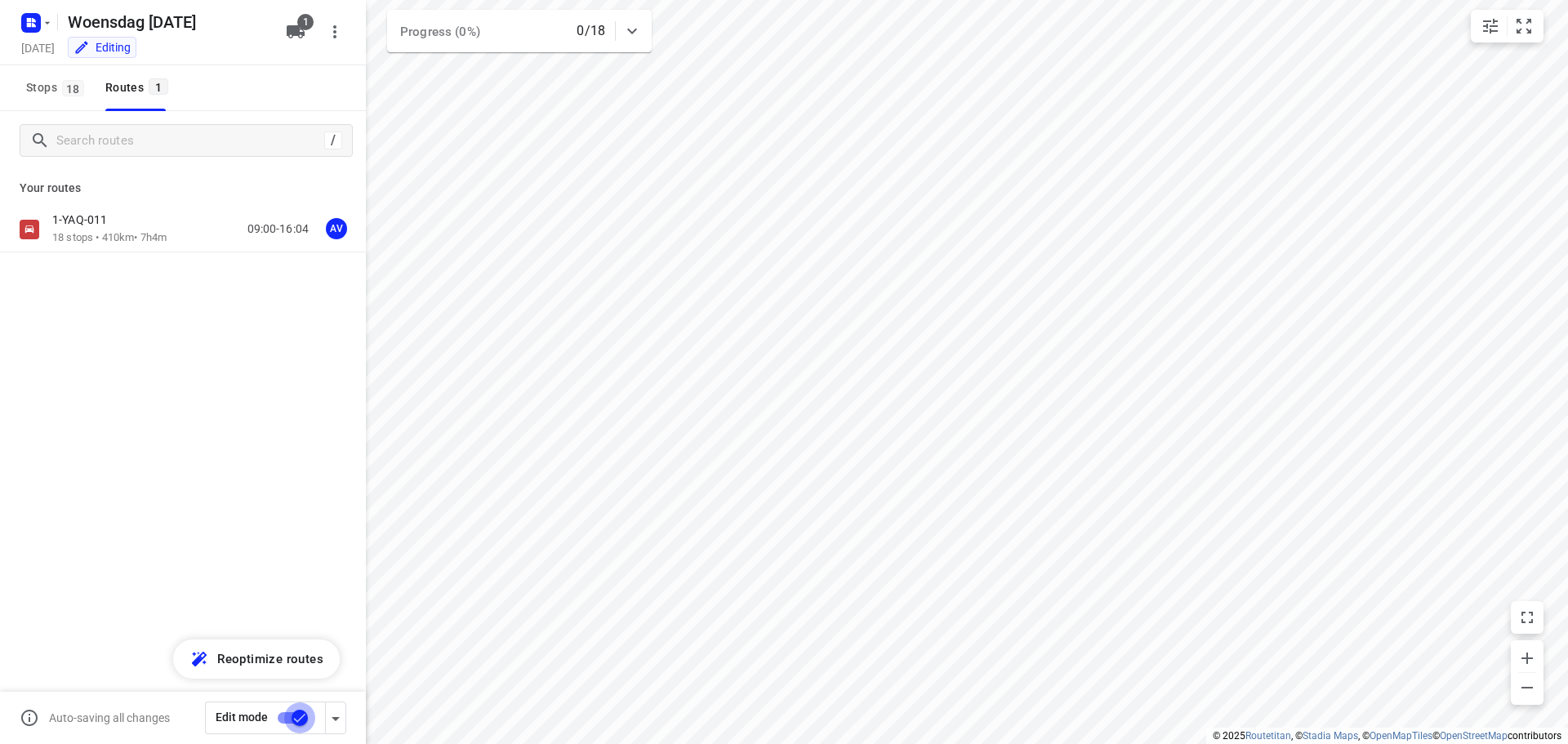
click at [287, 714] on input "checkbox" at bounding box center [299, 718] width 93 height 31
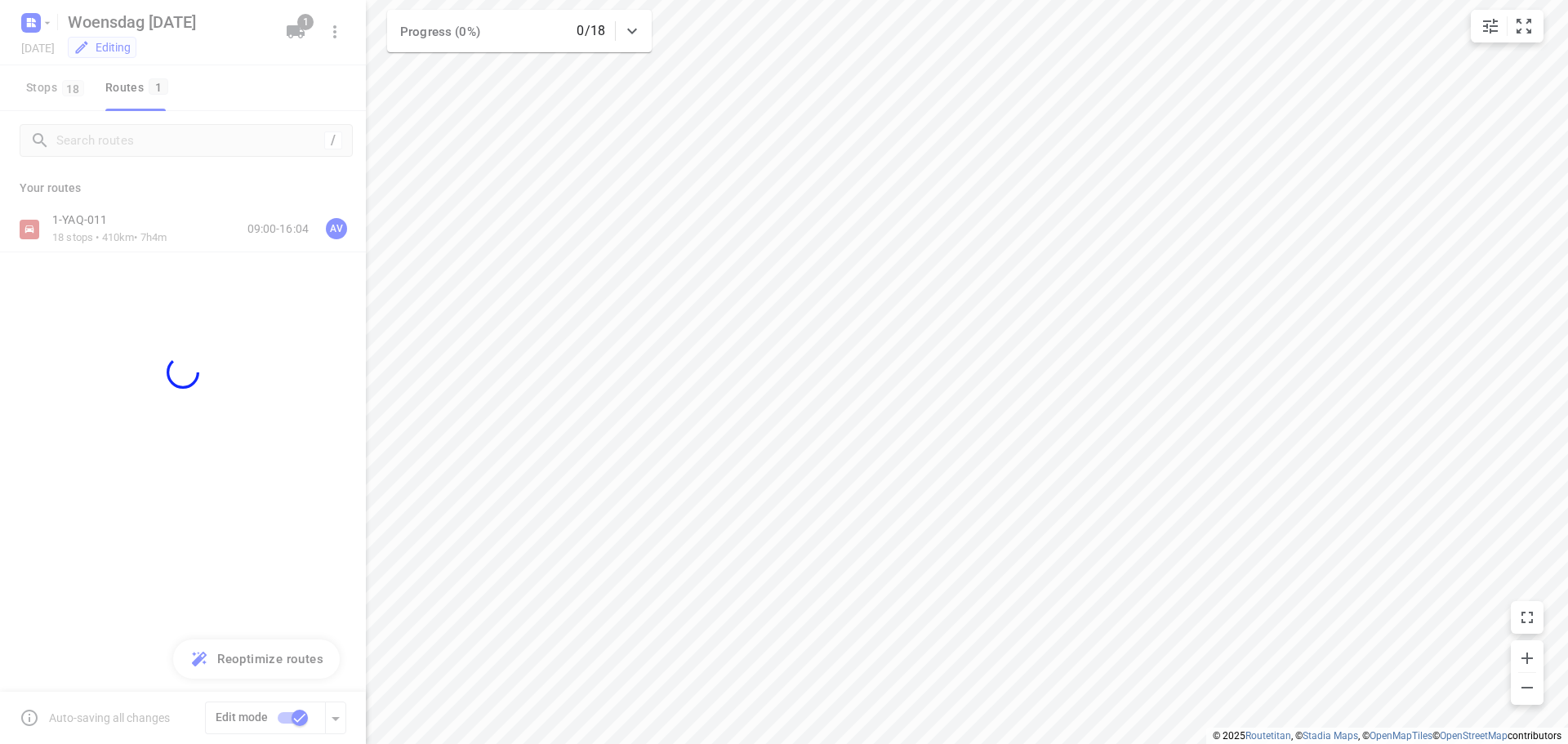
checkbox input "false"
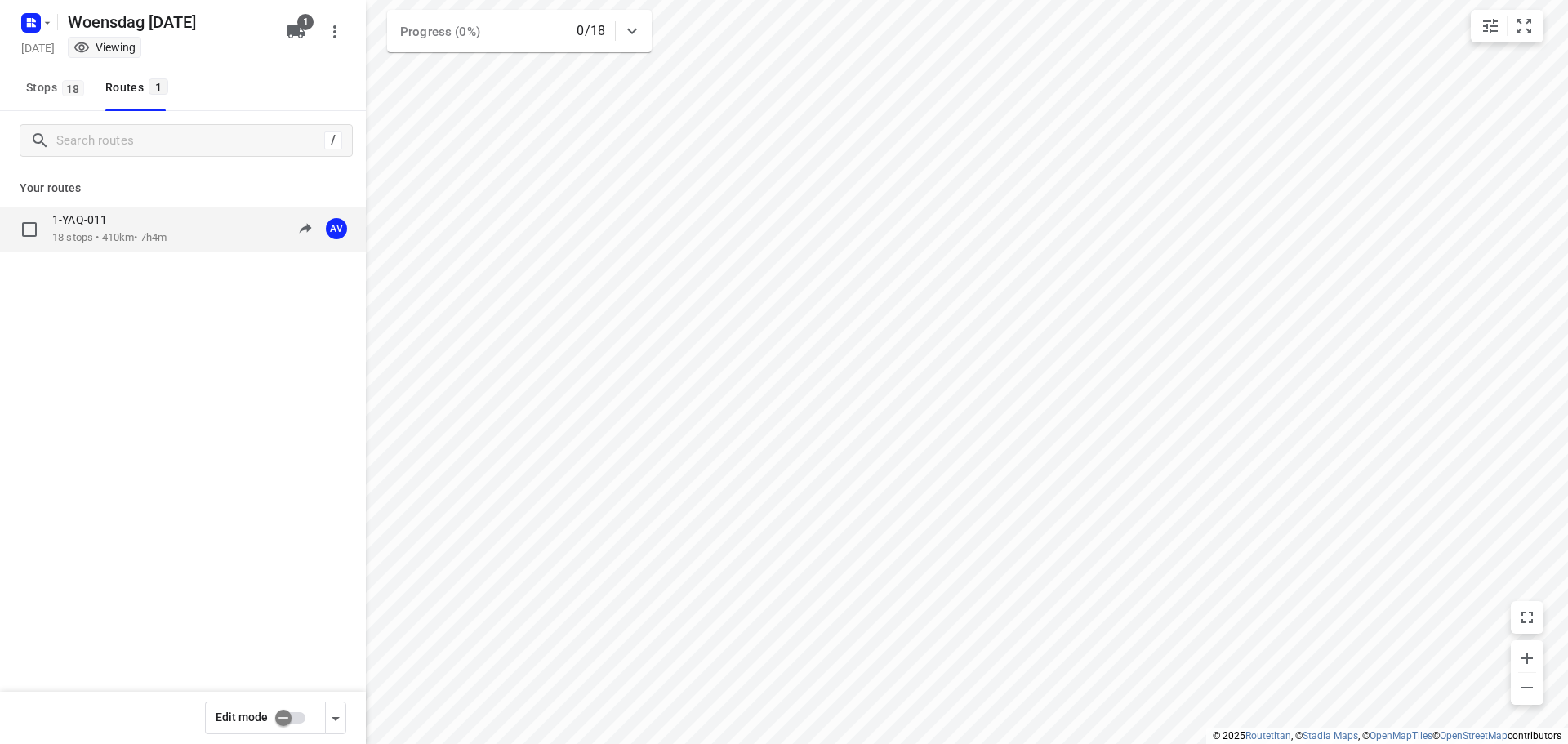
click at [178, 218] on div "1-YAQ-011 18 stops • 410km • 7h4m 09:00-16:04 AV" at bounding box center [208, 228] width 314 height 33
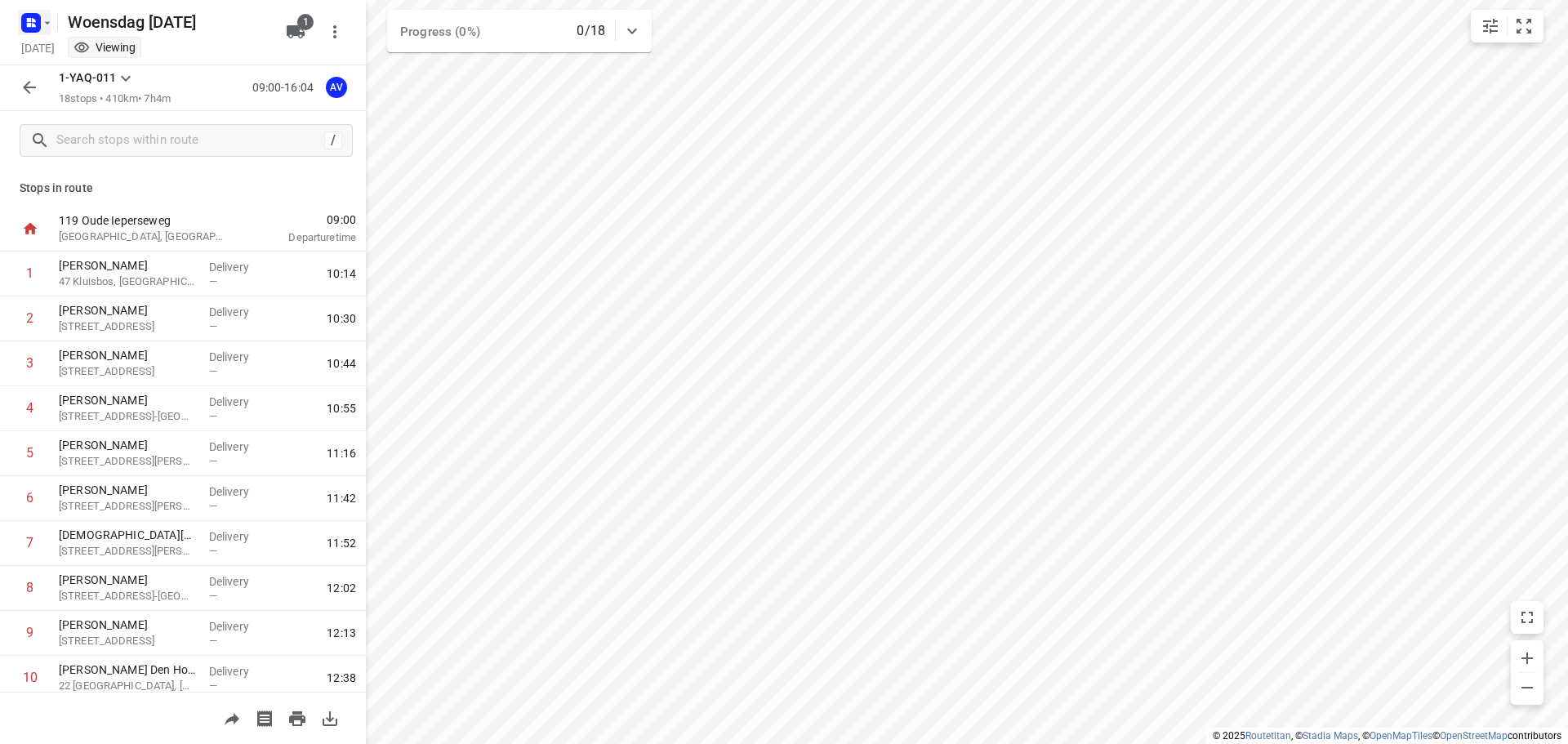
click at [31, 18] on rect "button" at bounding box center [31, 22] width 20 height 20
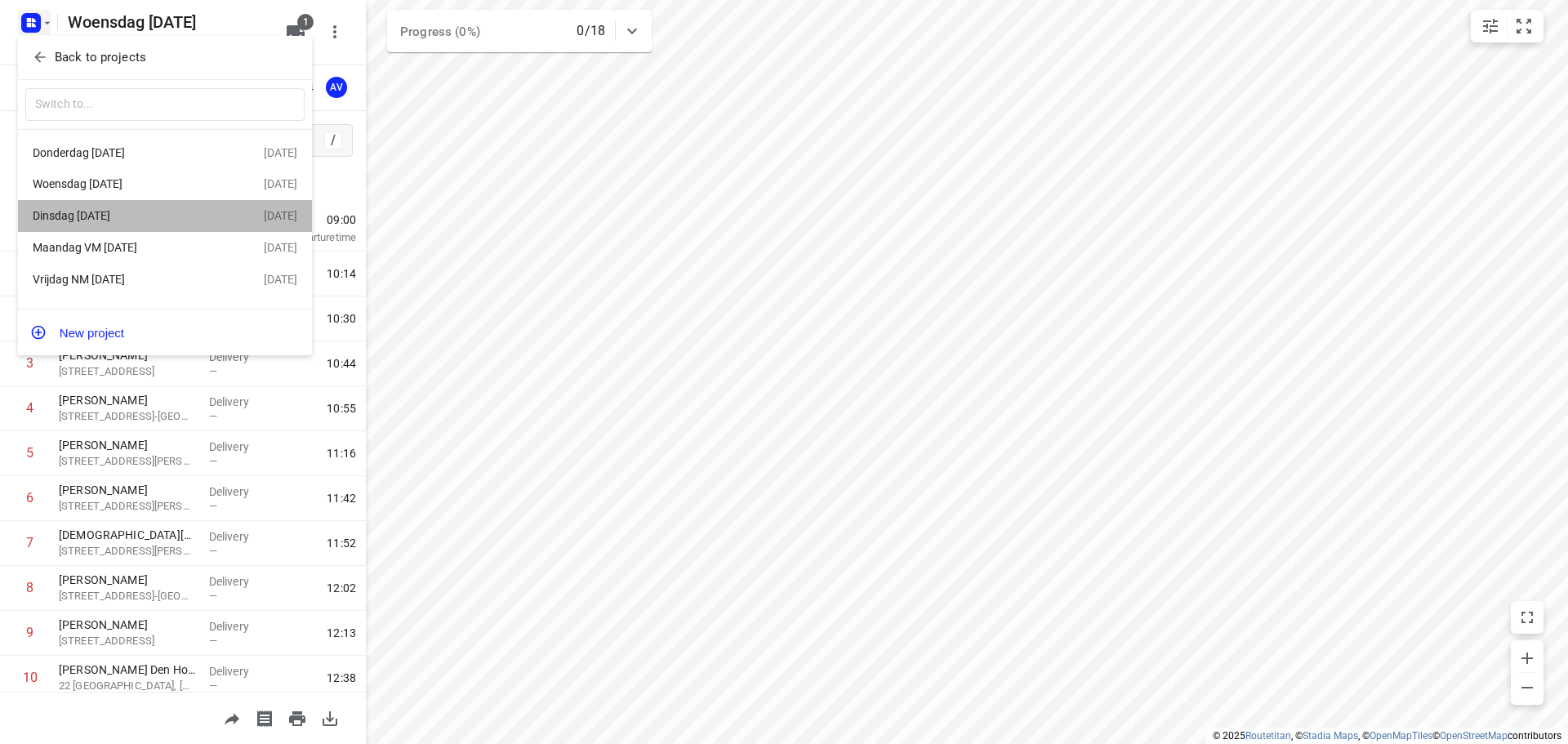
click at [152, 219] on div "Dinsdag [DATE]" at bounding box center [126, 215] width 188 height 13
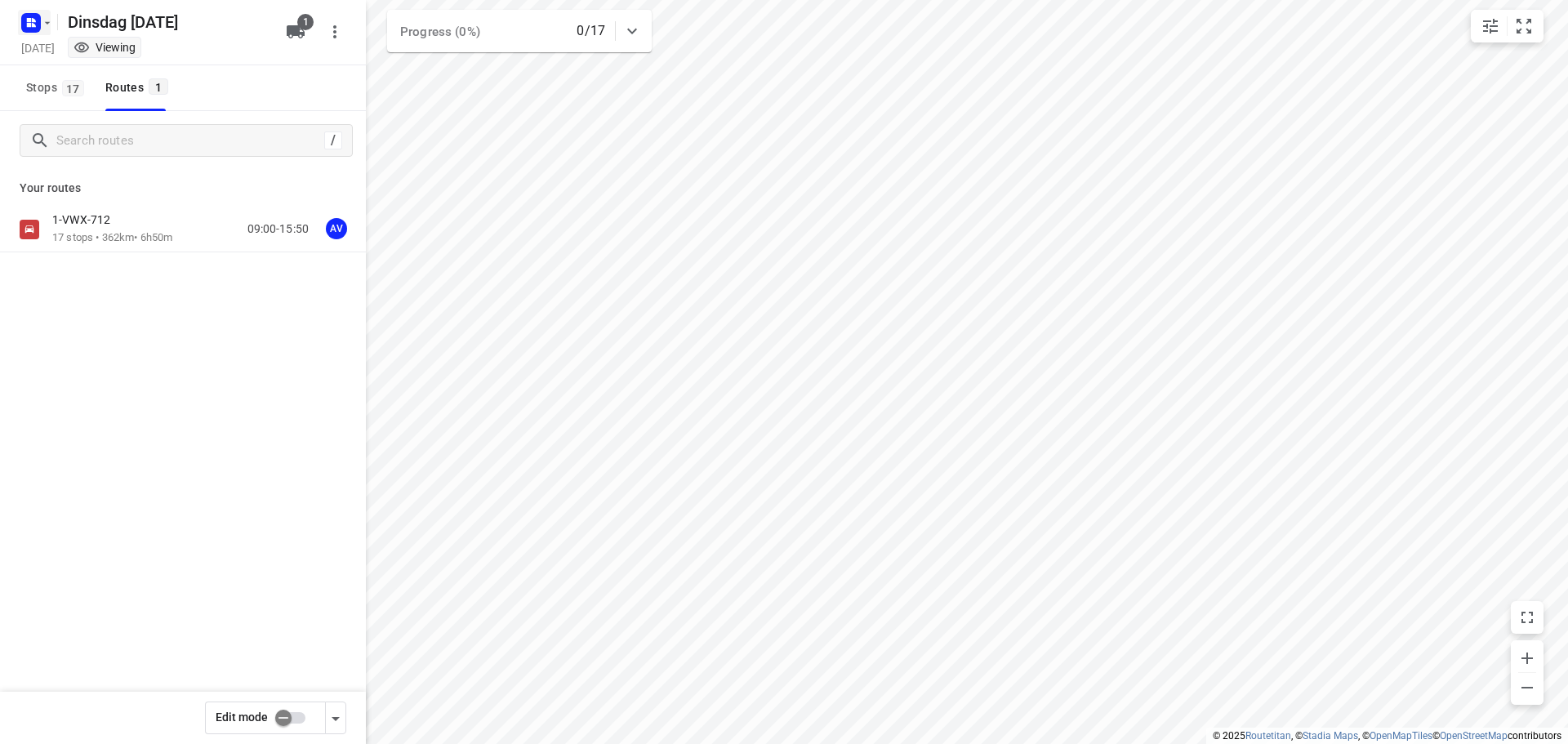
click at [42, 21] on icon "button" at bounding box center [47, 22] width 13 height 13
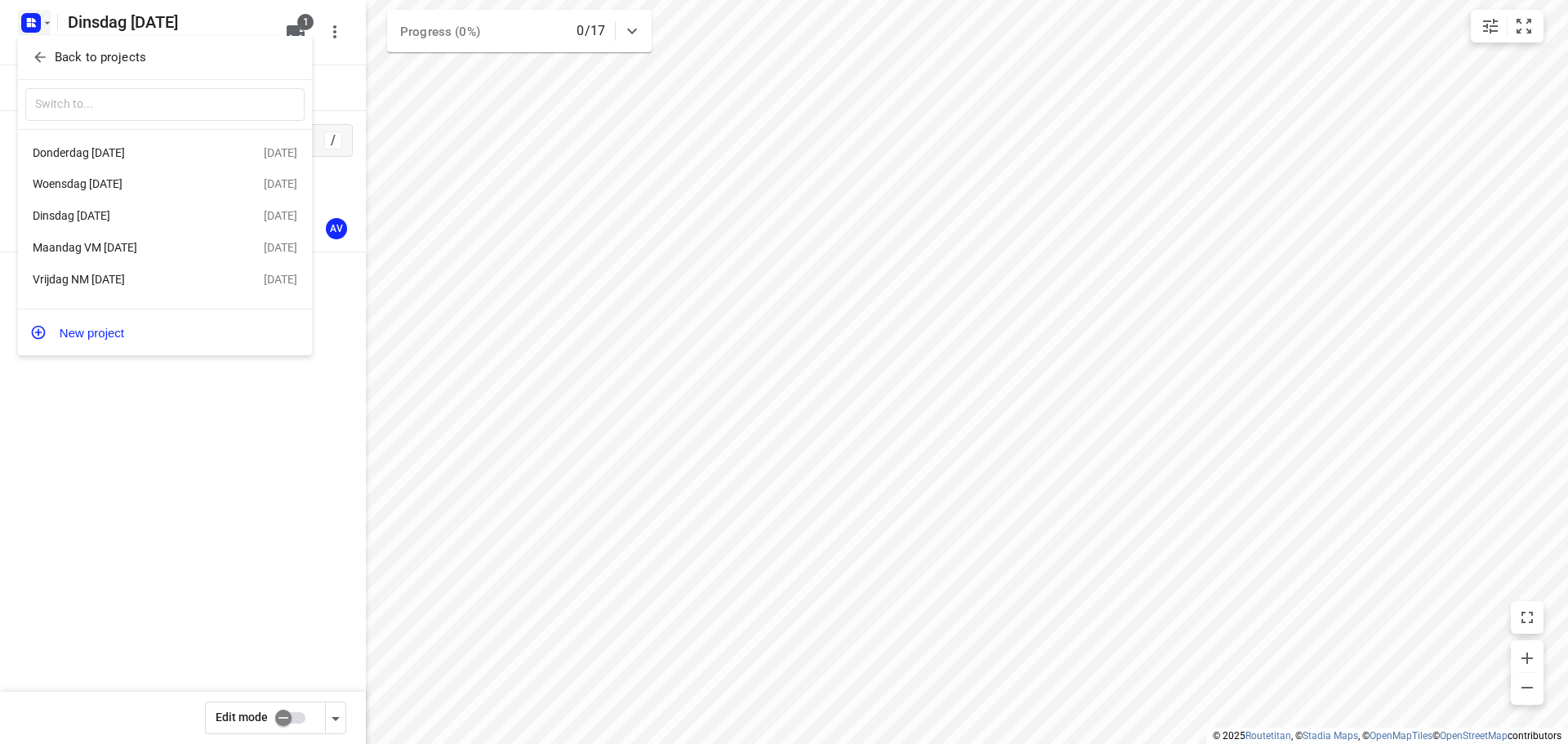
click at [127, 153] on div "Donderdag [DATE]" at bounding box center [126, 152] width 188 height 13
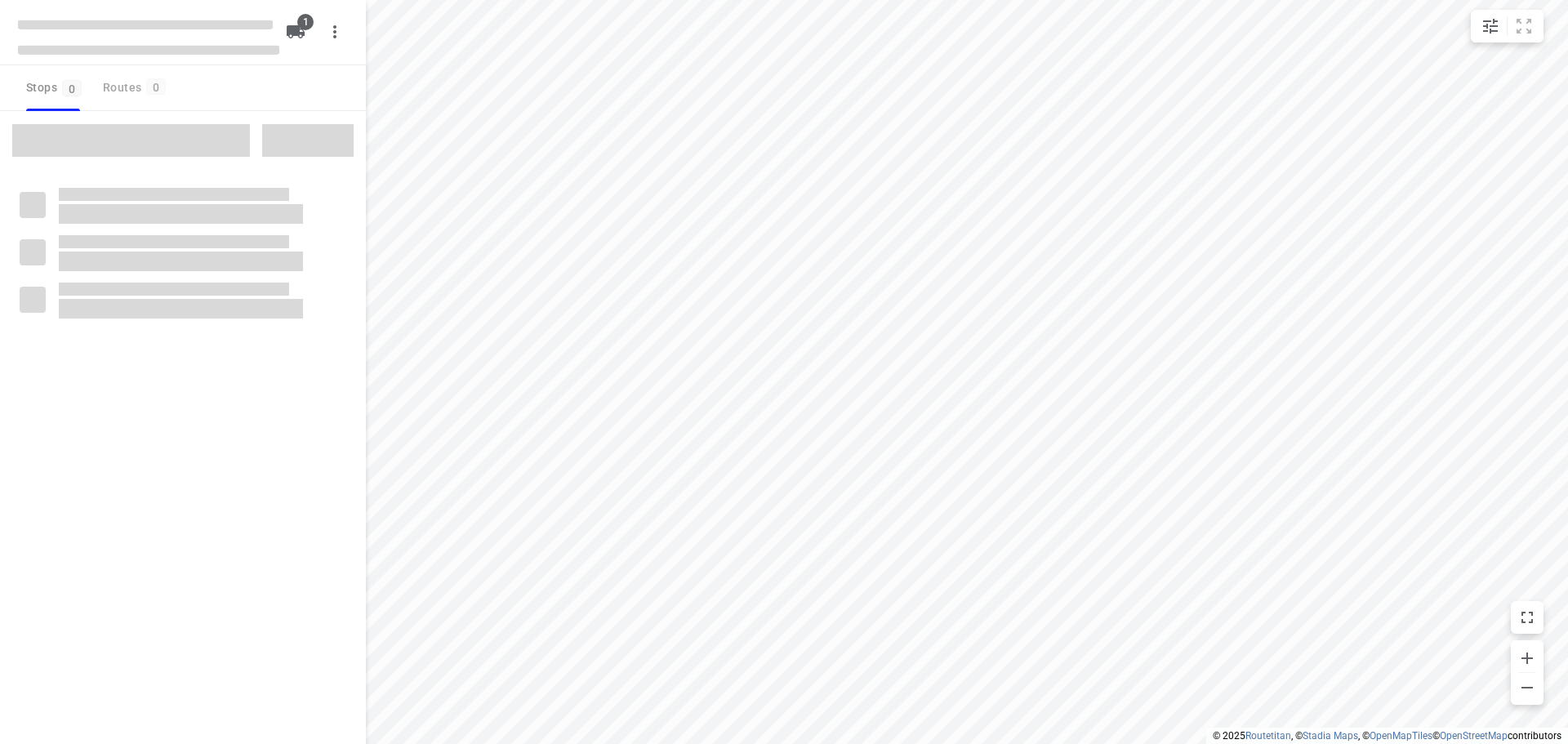
type input "distance"
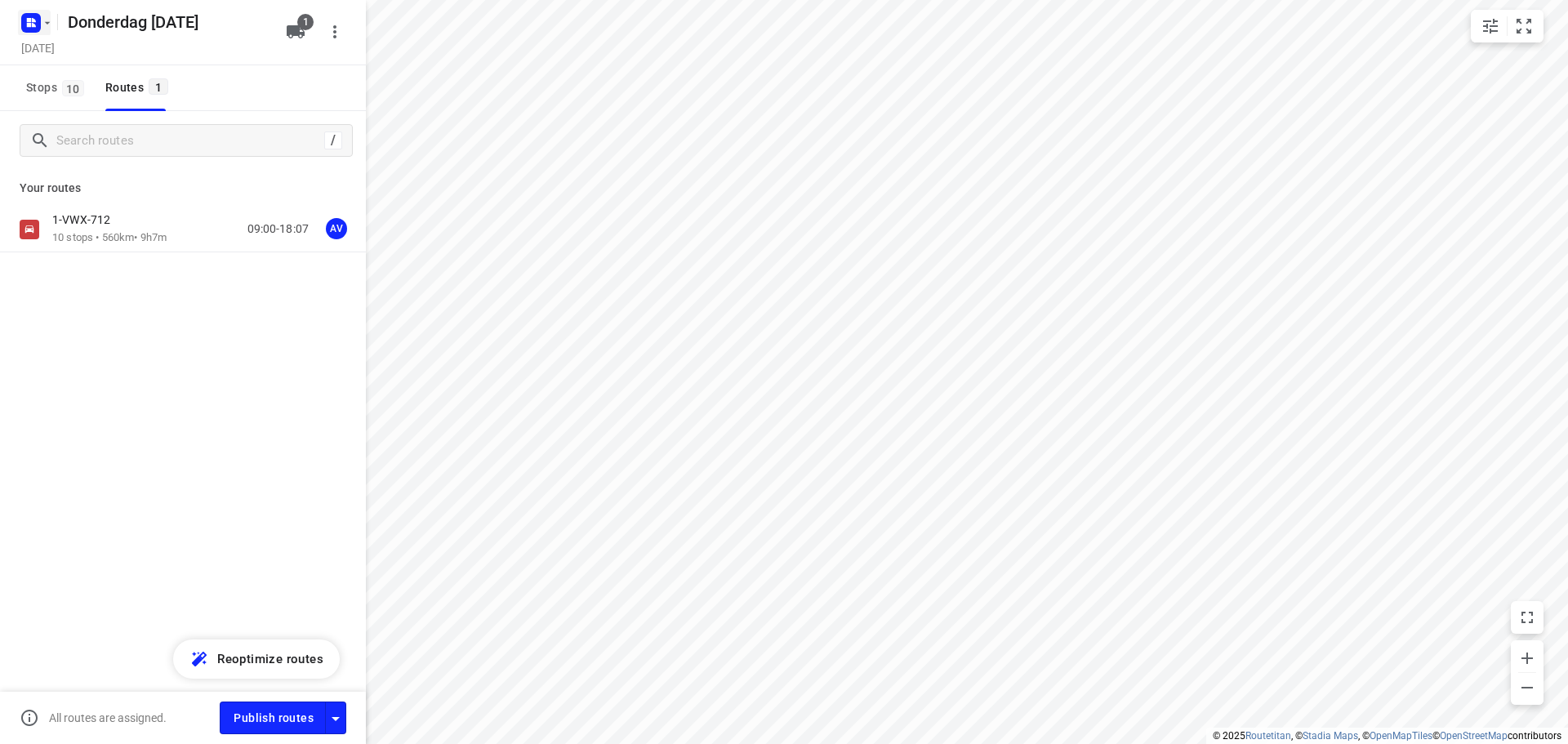
click at [37, 20] on rect "button" at bounding box center [31, 22] width 20 height 20
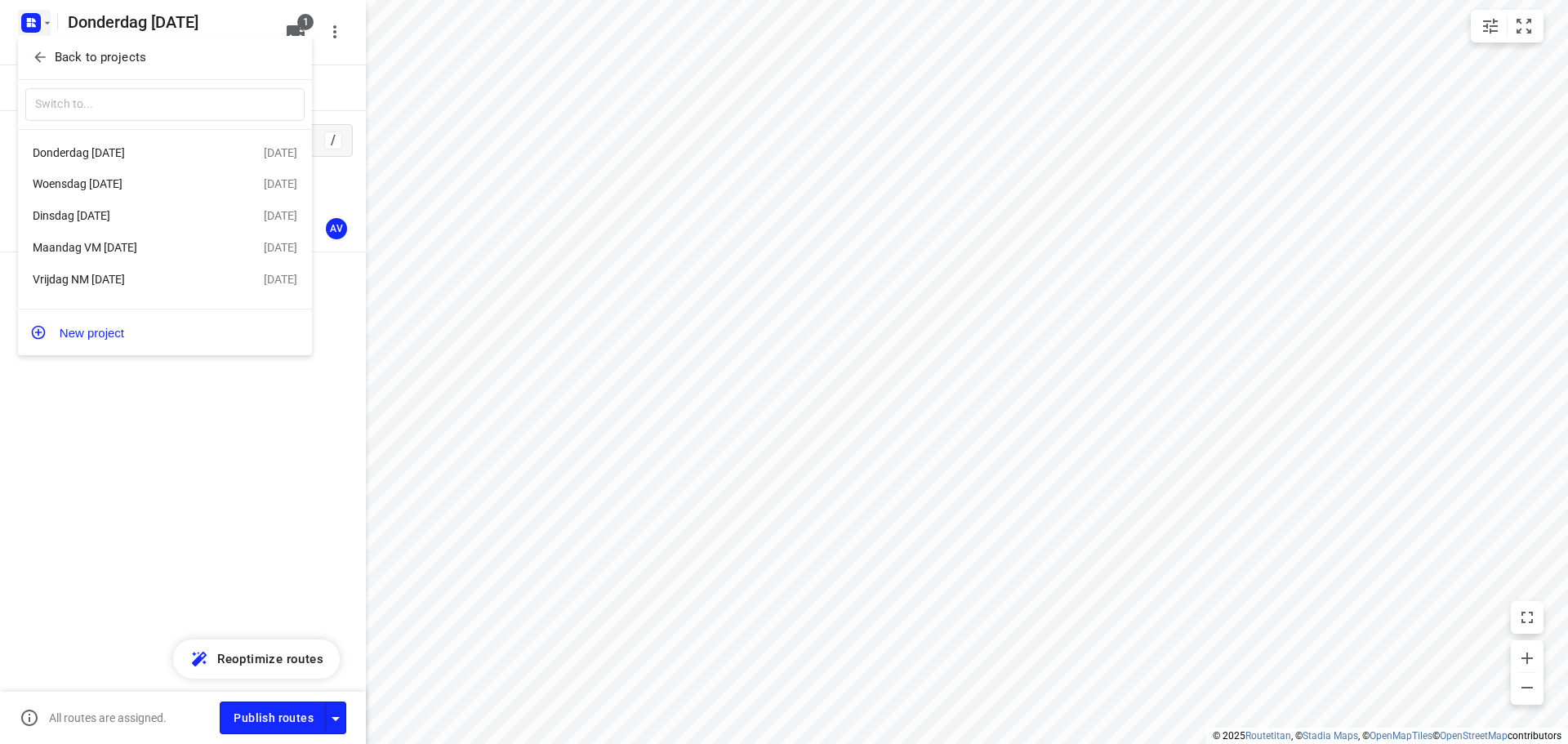
click at [40, 22] on div at bounding box center [784, 372] width 1568 height 744
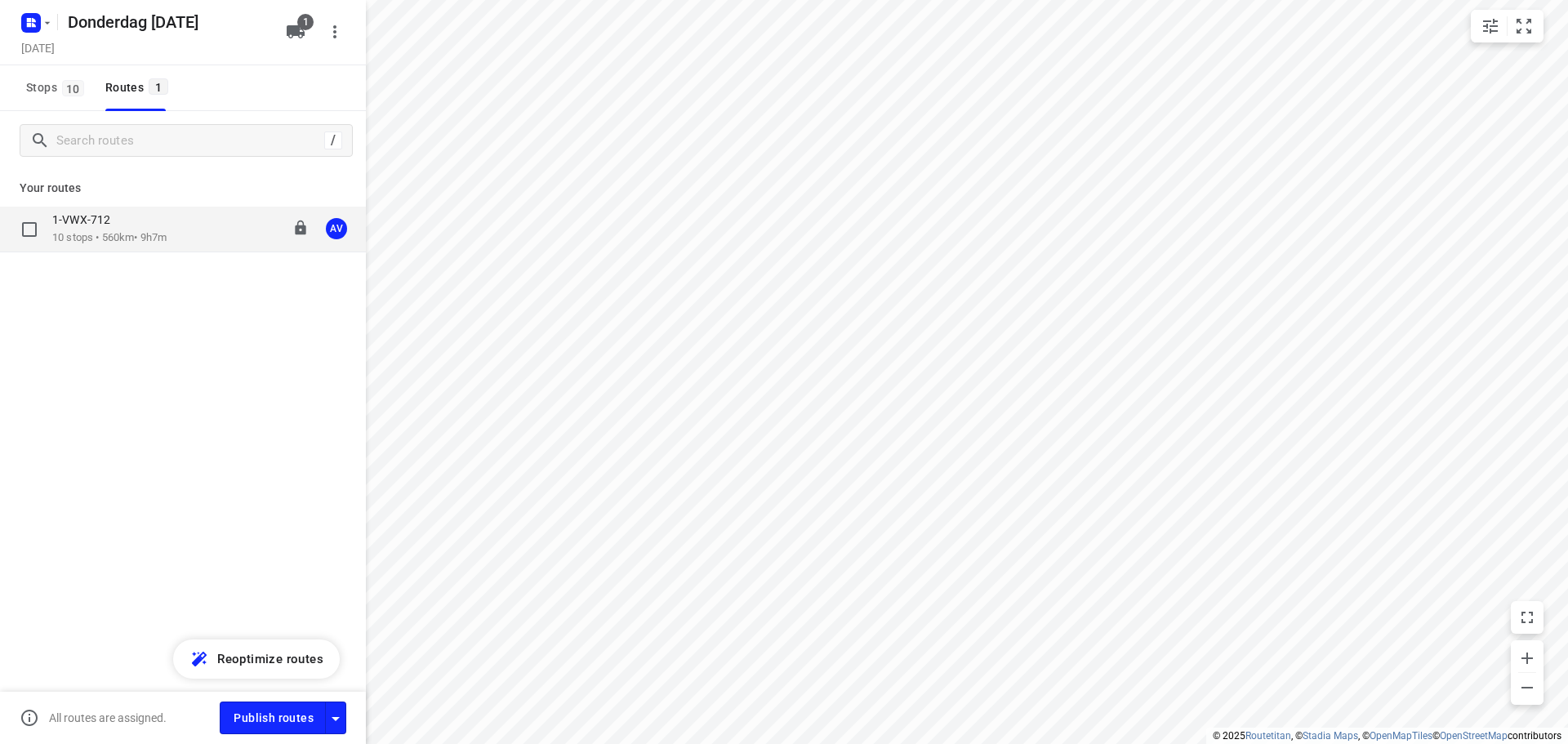
click at [167, 219] on div "1-VWX-712" at bounding box center [108, 221] width 114 height 18
